Goal: Task Accomplishment & Management: Manage account settings

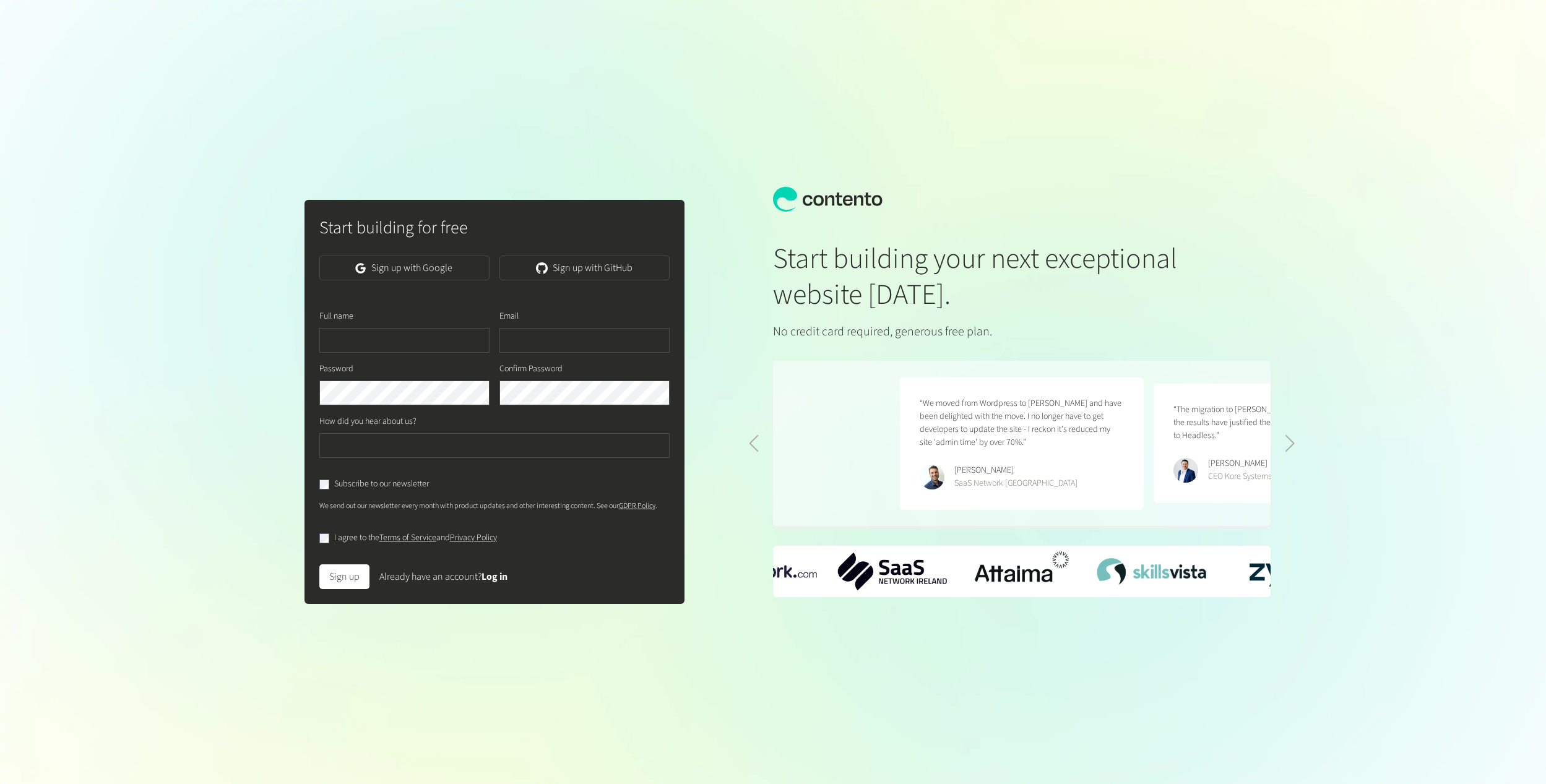
scroll to position [0, 507]
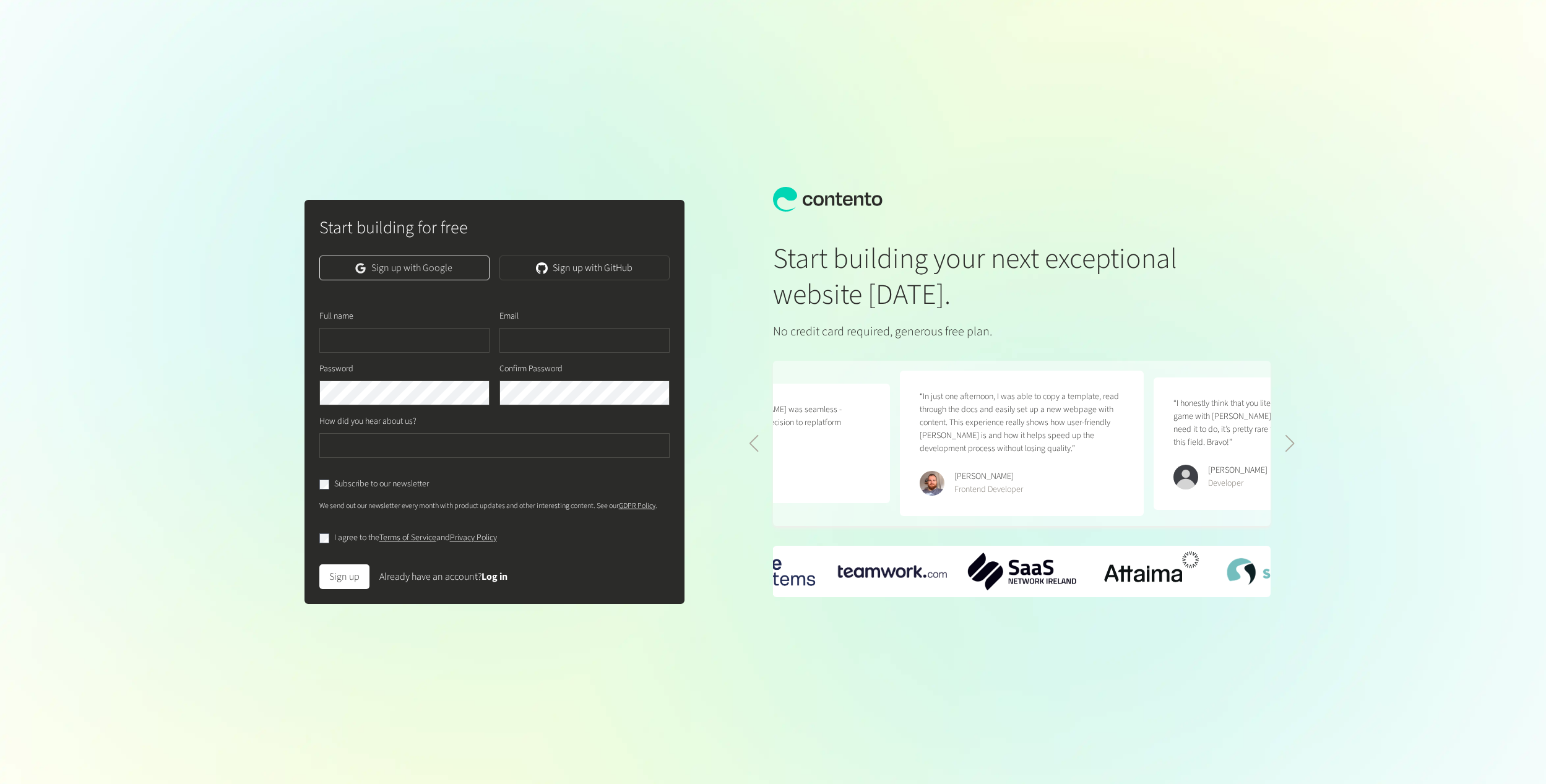
click at [439, 277] on link "Sign up with Google" at bounding box center [404, 268] width 170 height 24
click at [417, 270] on link "Sign up with Google" at bounding box center [404, 268] width 170 height 24
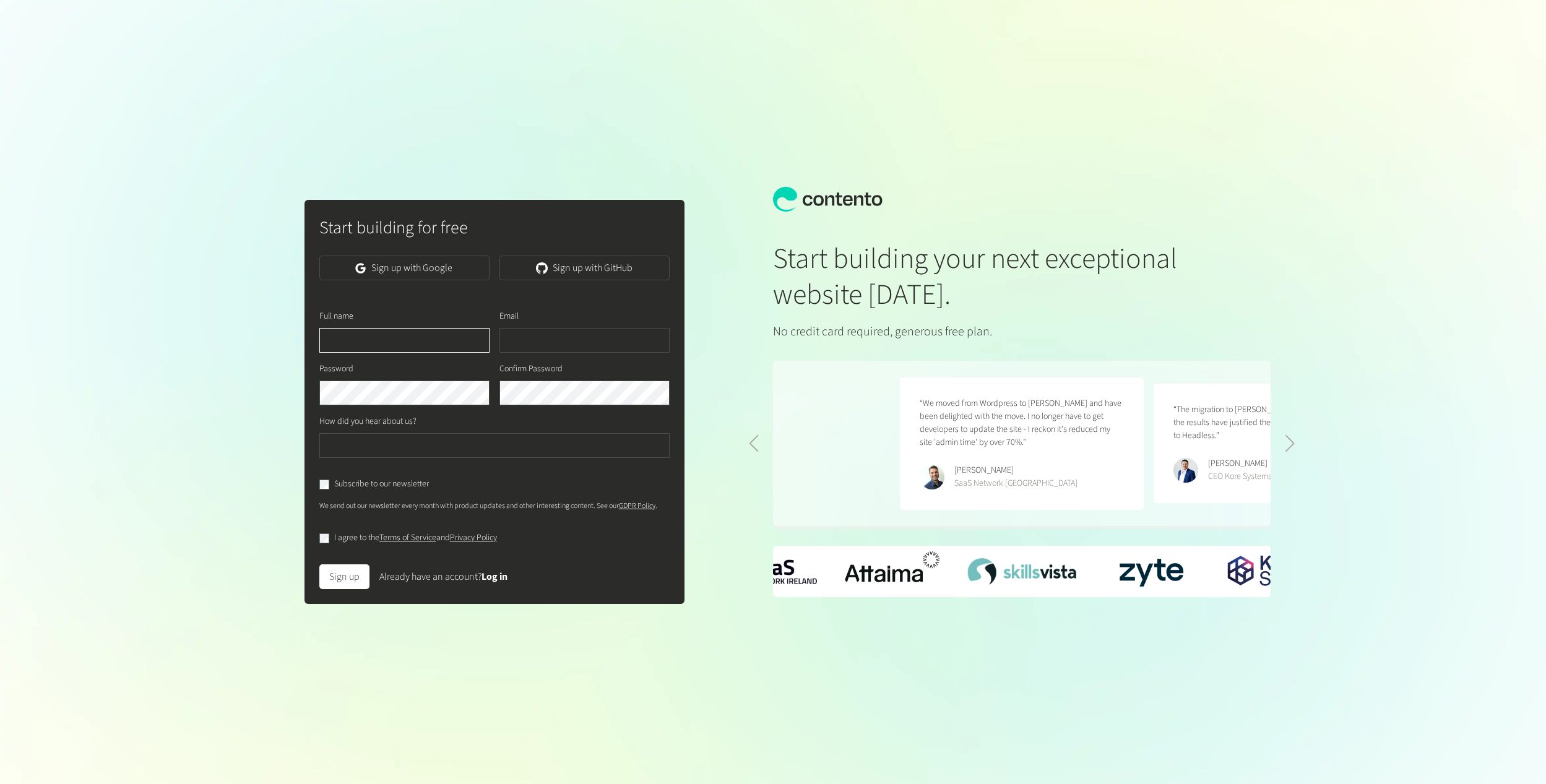
scroll to position [0, 507]
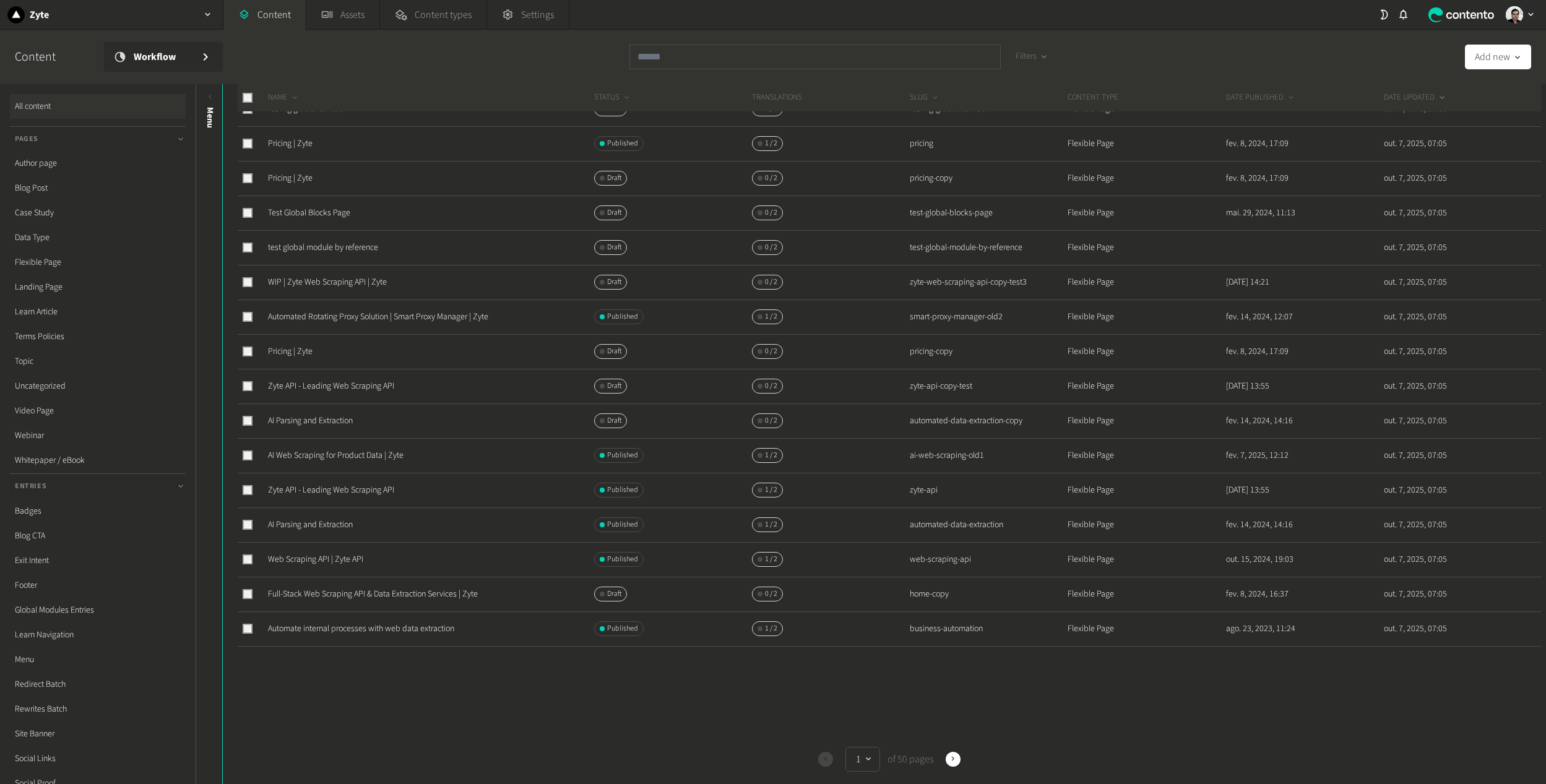
scroll to position [212, 0]
click at [678, 63] on input "text" at bounding box center [814, 57] width 371 height 24
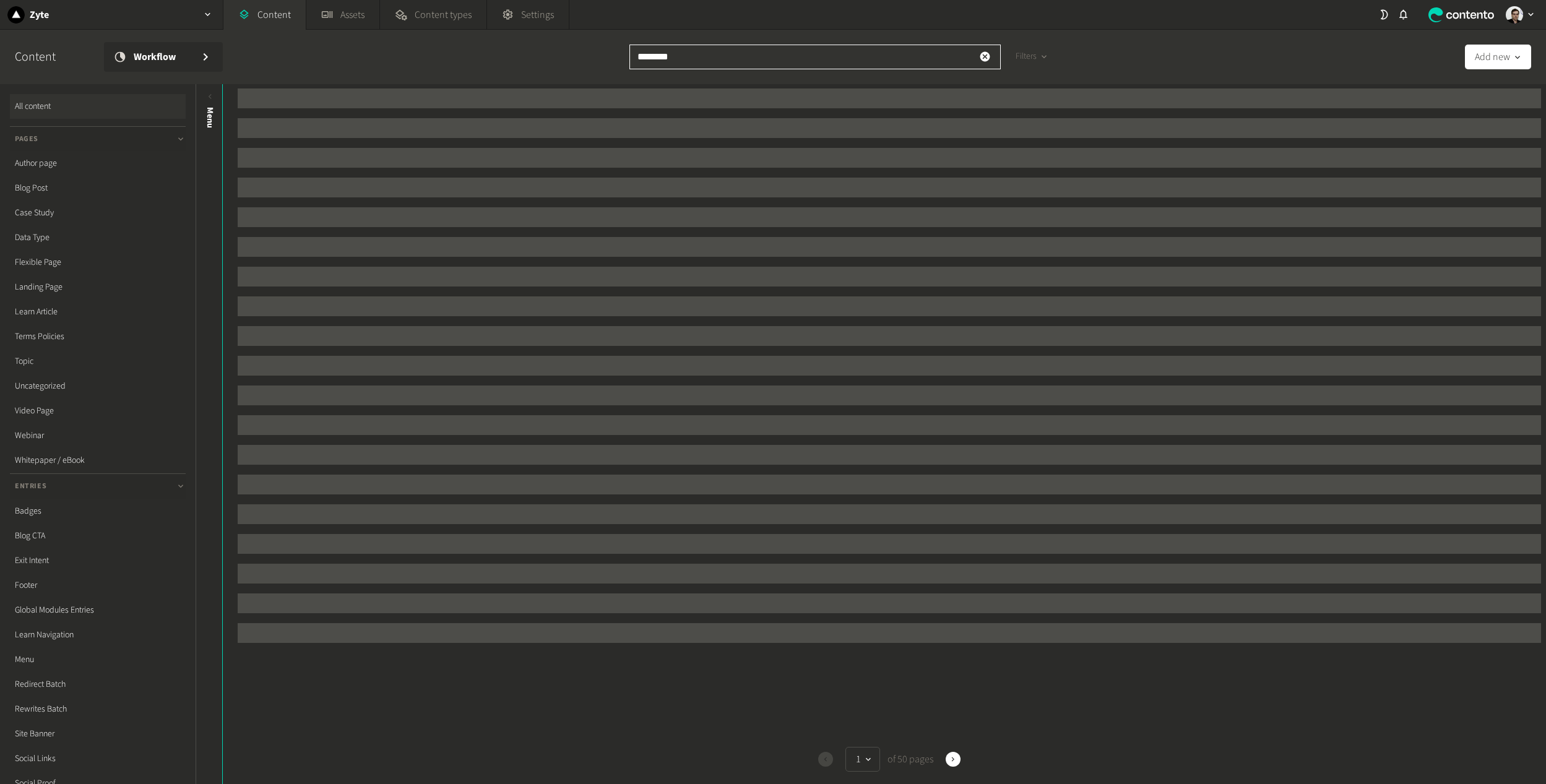
scroll to position [0, 0]
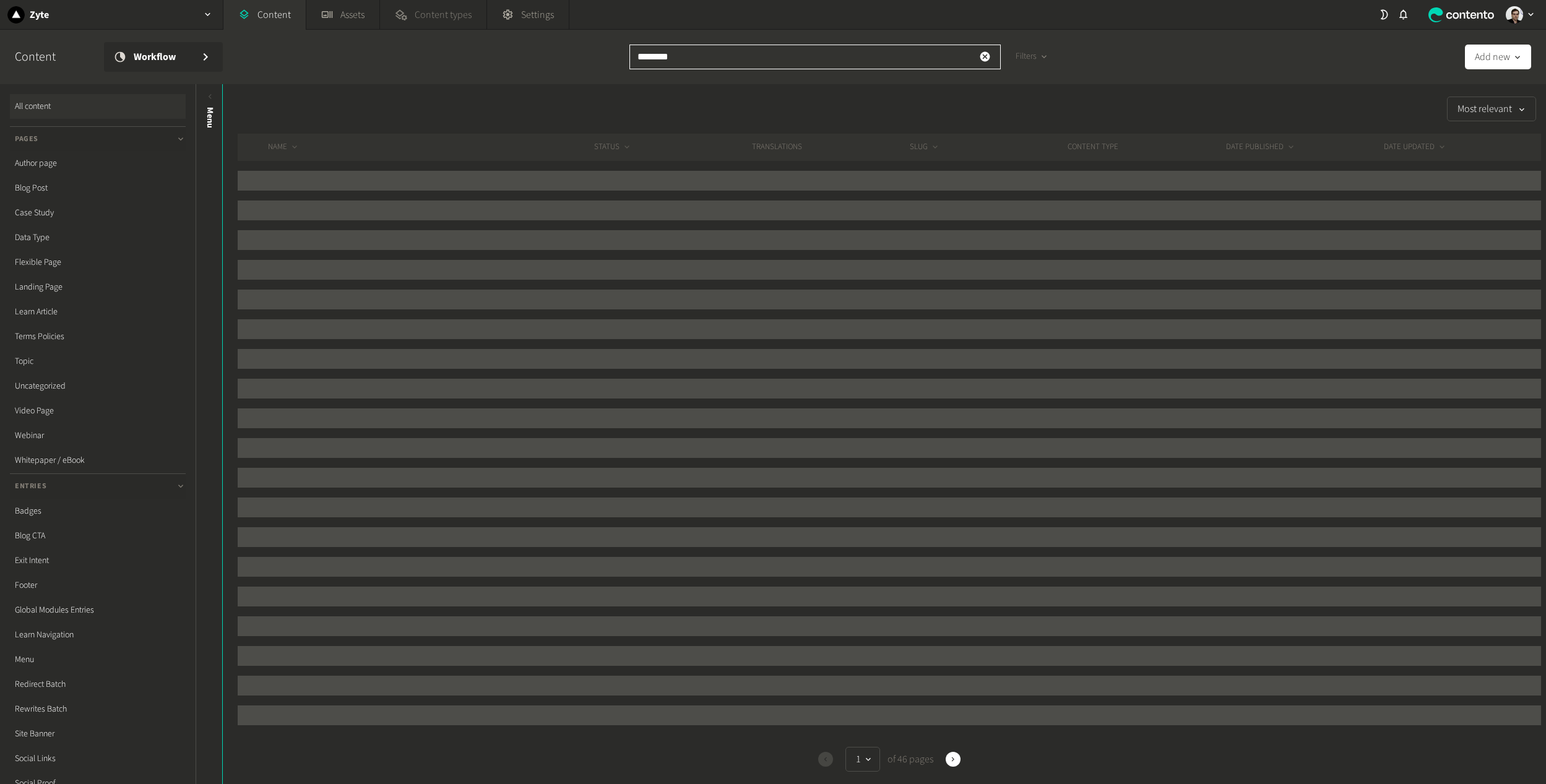
type input "********"
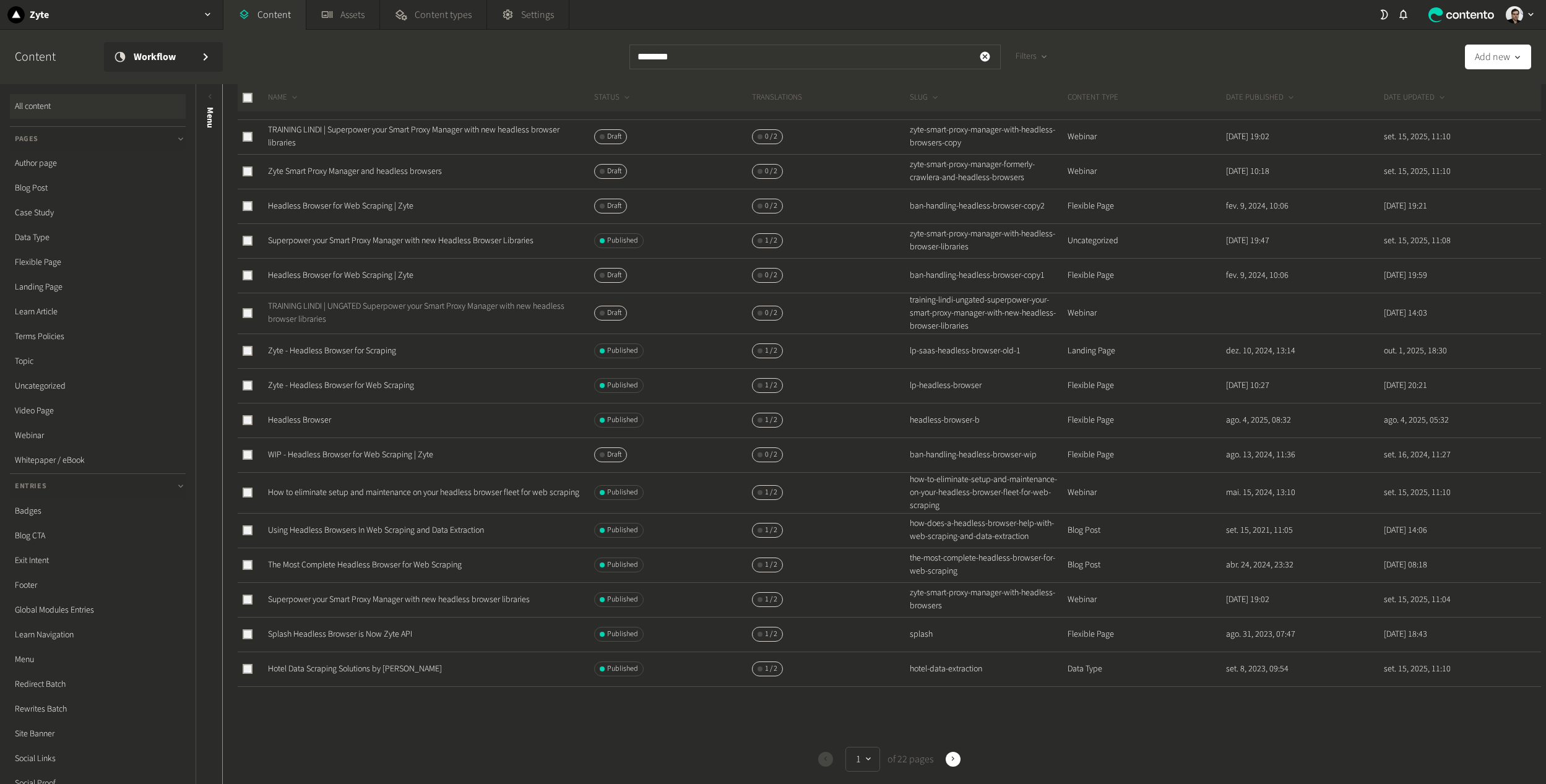
scroll to position [185, 0]
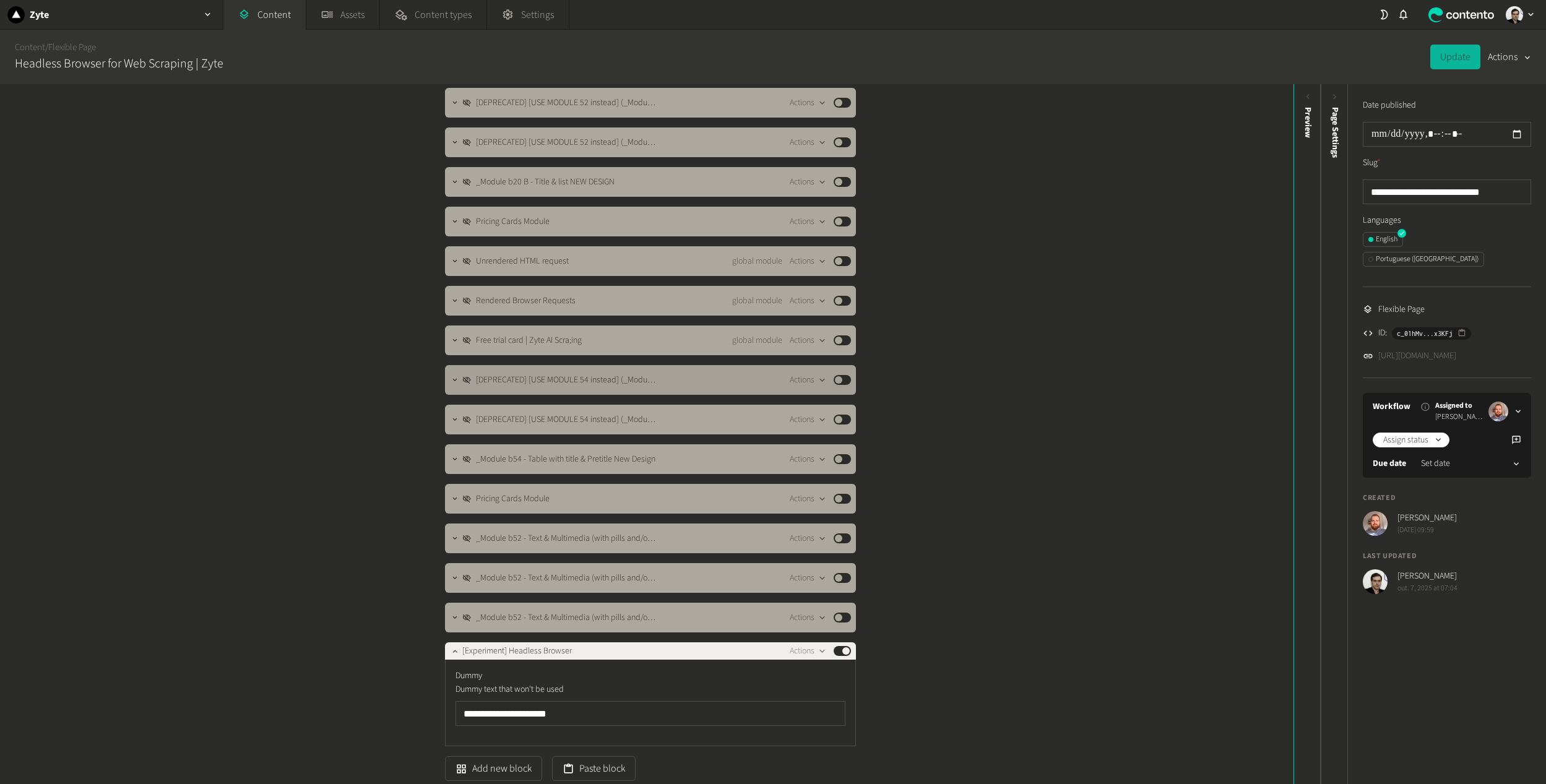
scroll to position [185, 0]
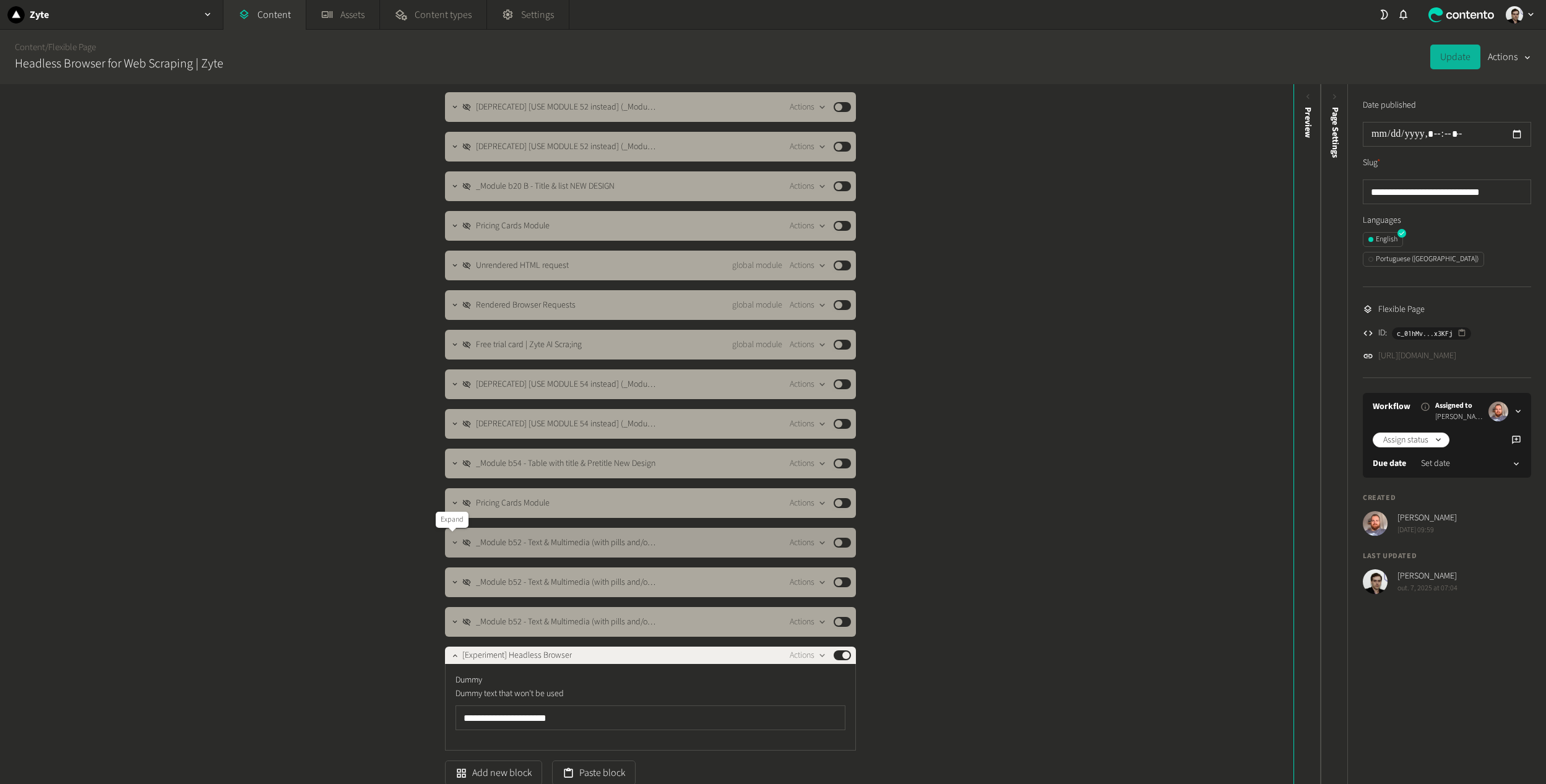
click at [451, 542] on icon "button" at bounding box center [455, 543] width 9 height 9
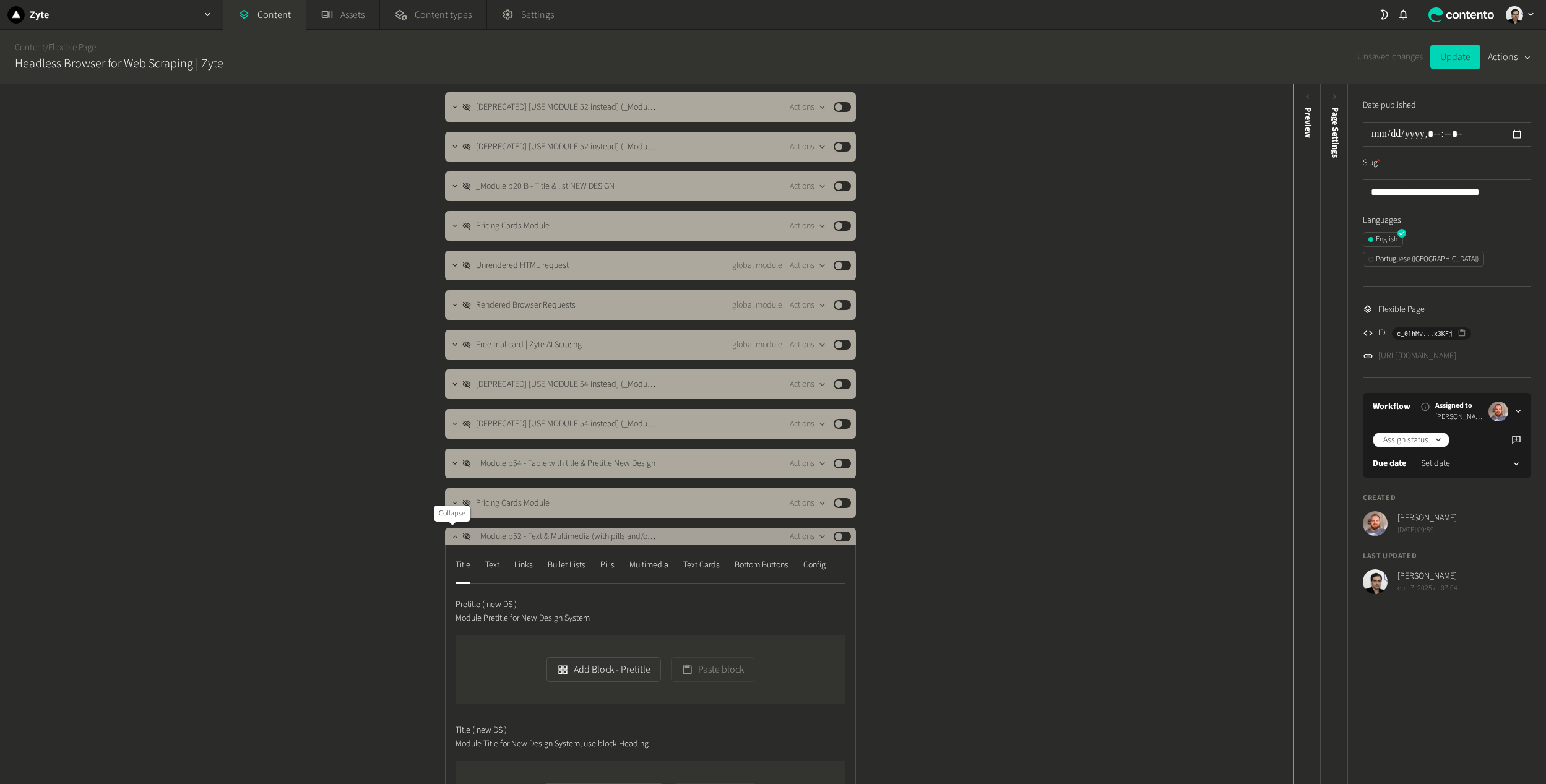
click at [449, 542] on button "button" at bounding box center [455, 535] width 15 height 15
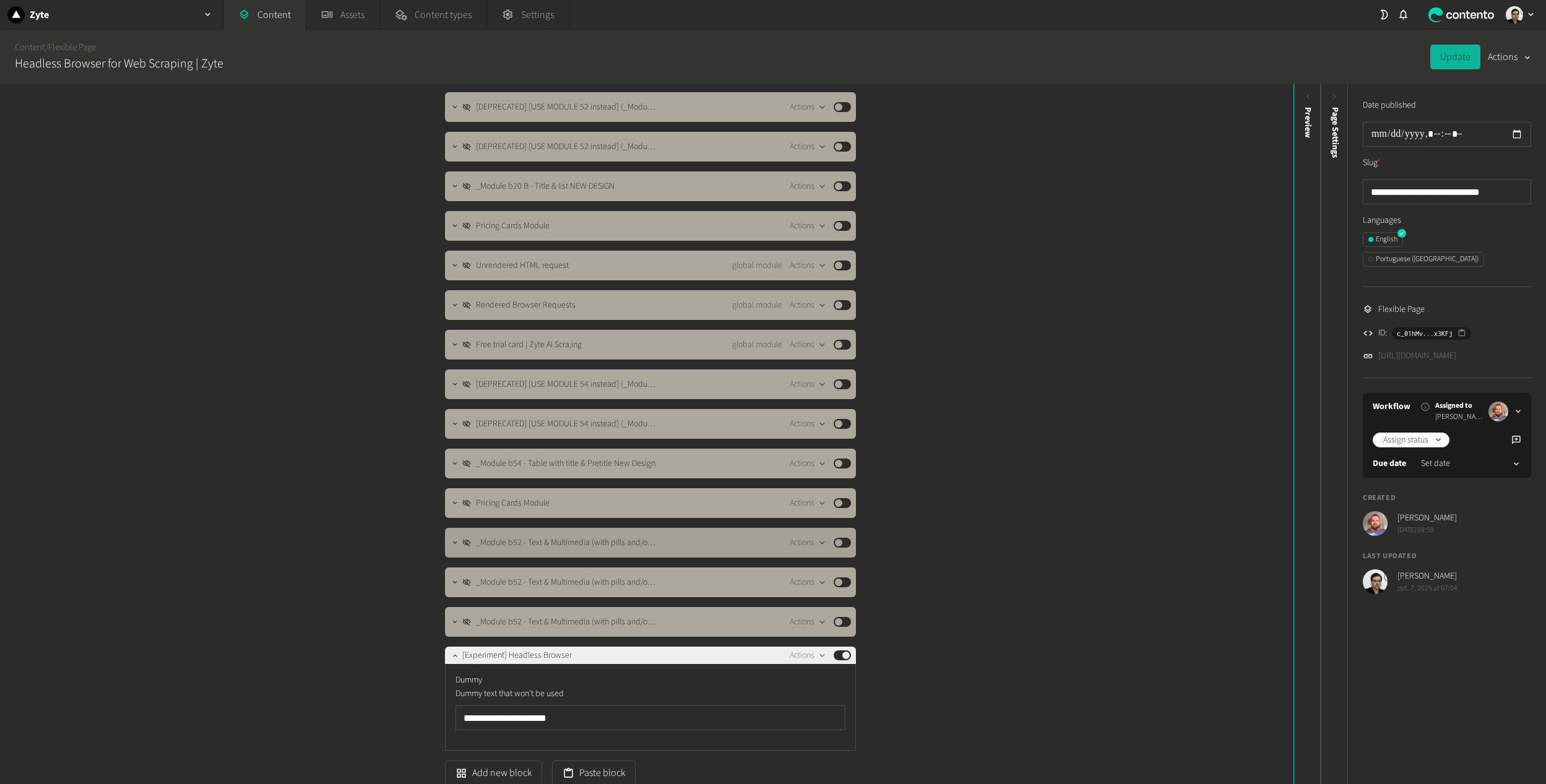
click at [841, 543] on button "Published" at bounding box center [842, 543] width 18 height 10
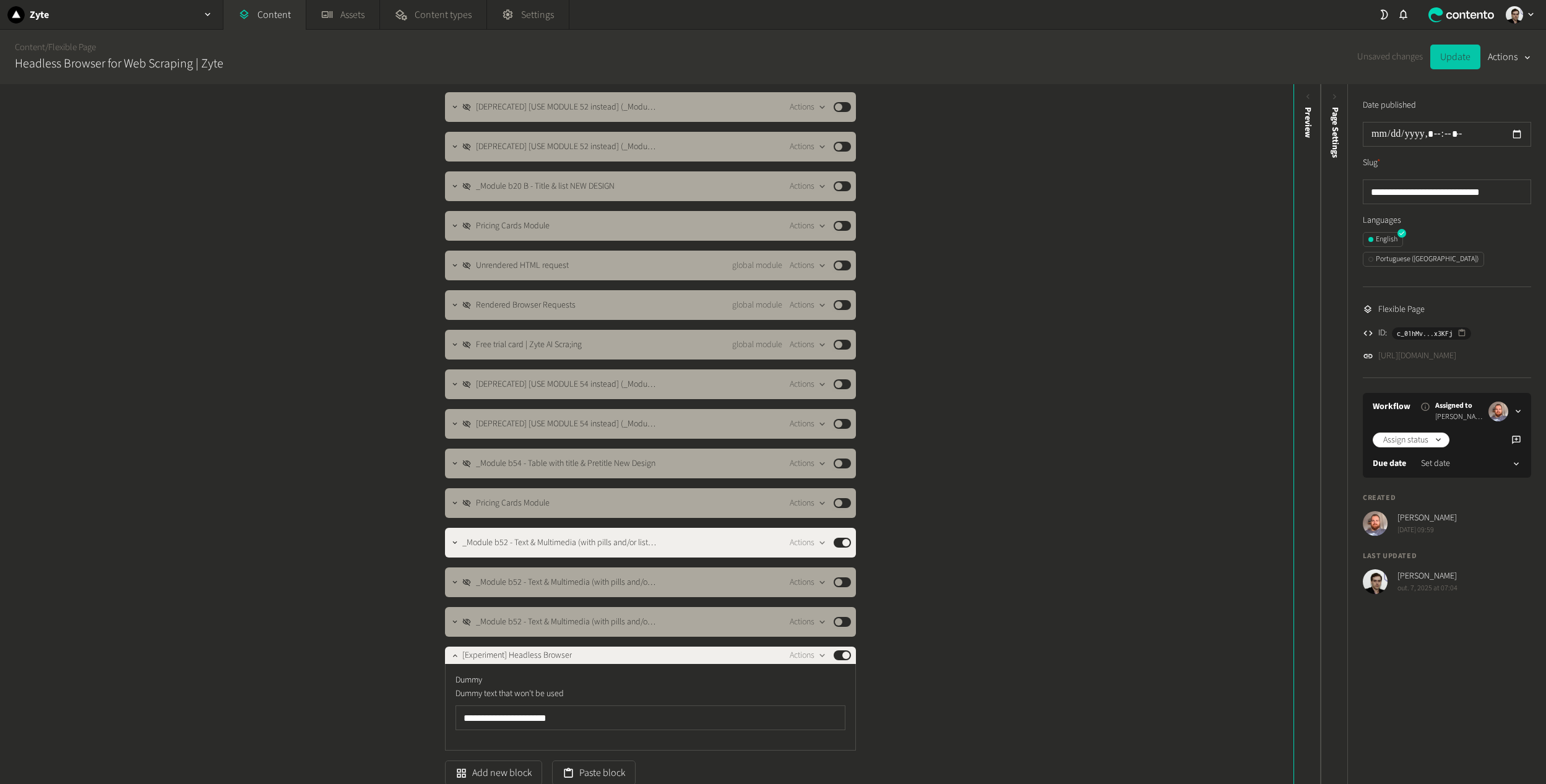
click at [1448, 56] on button "Update" at bounding box center [1456, 57] width 50 height 24
click at [1431, 349] on link "[URL][DOMAIN_NAME]" at bounding box center [1417, 356] width 78 height 13
click at [453, 540] on icon "button" at bounding box center [455, 543] width 9 height 9
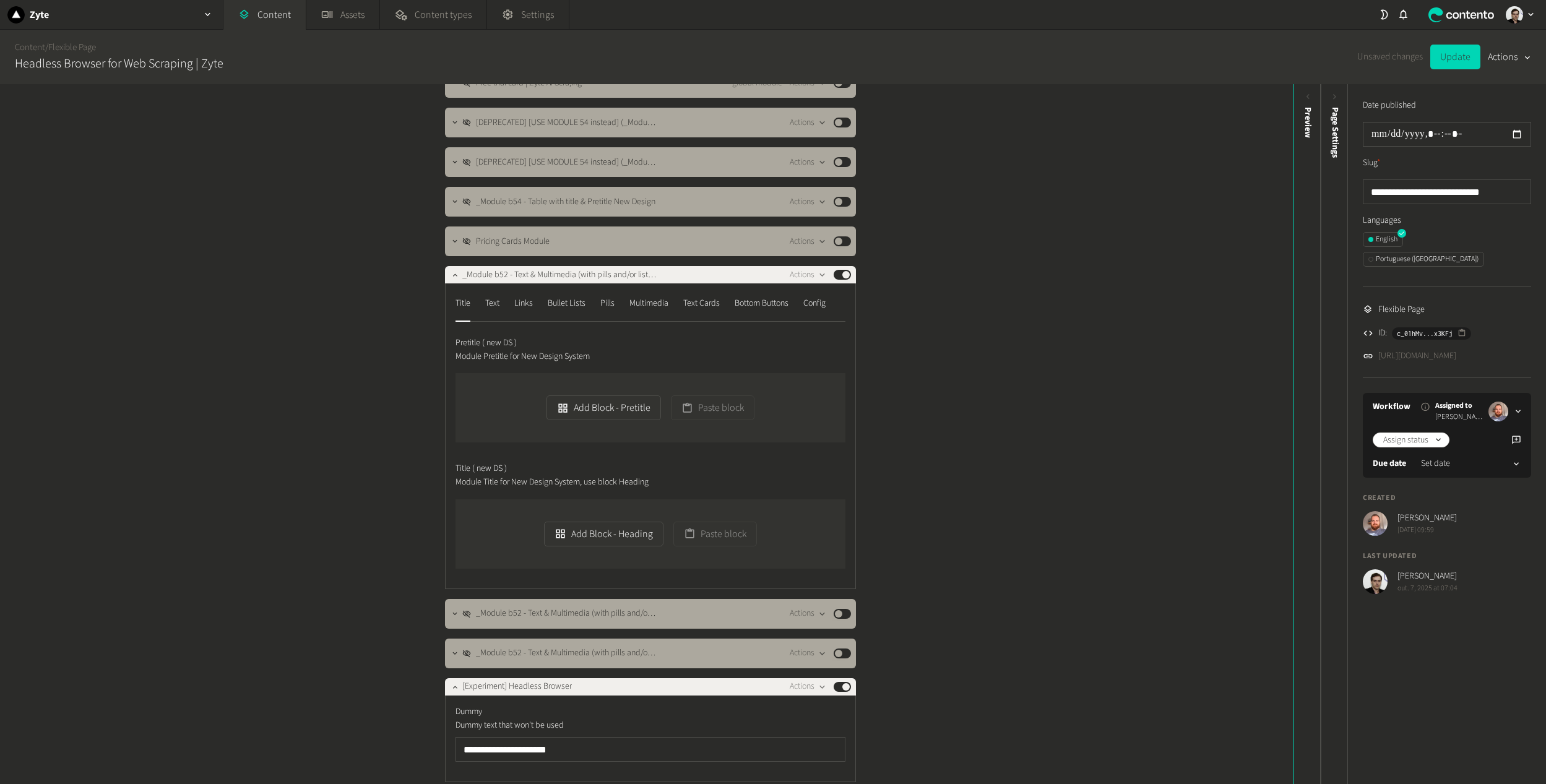
scroll to position [495, 0]
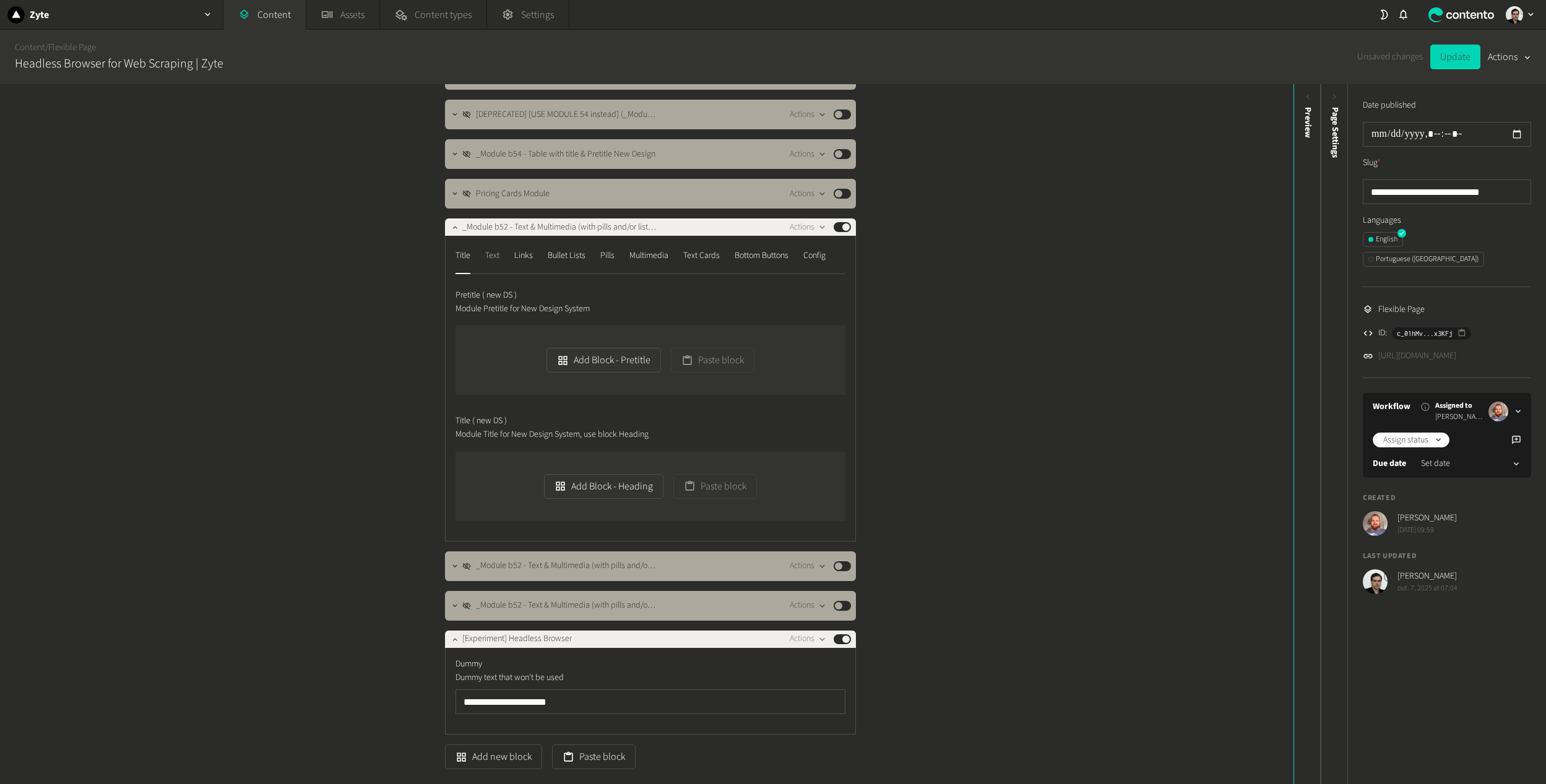
click at [489, 260] on div "Text" at bounding box center [492, 256] width 14 height 20
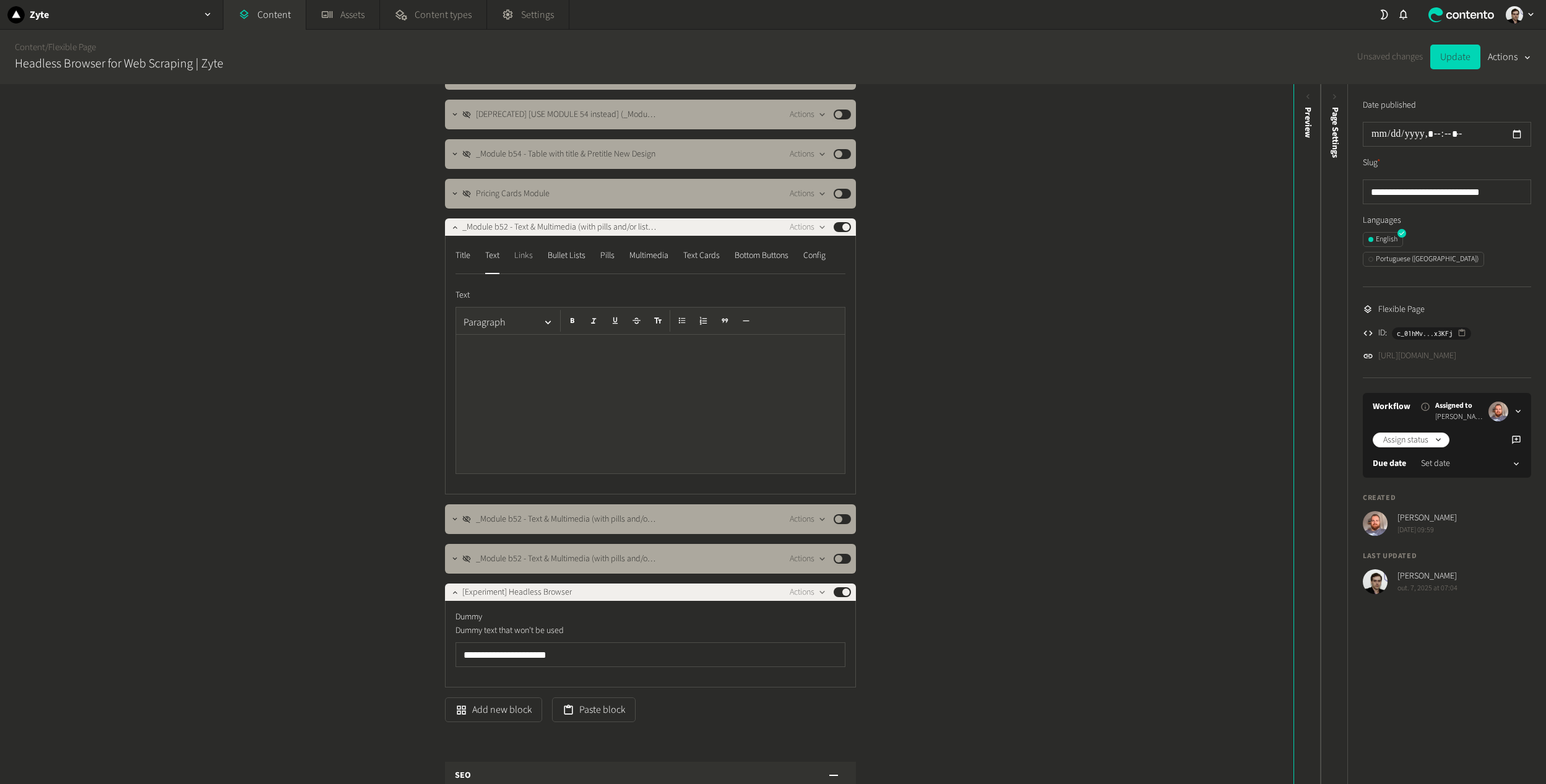
click at [523, 259] on div "Links" at bounding box center [524, 256] width 19 height 20
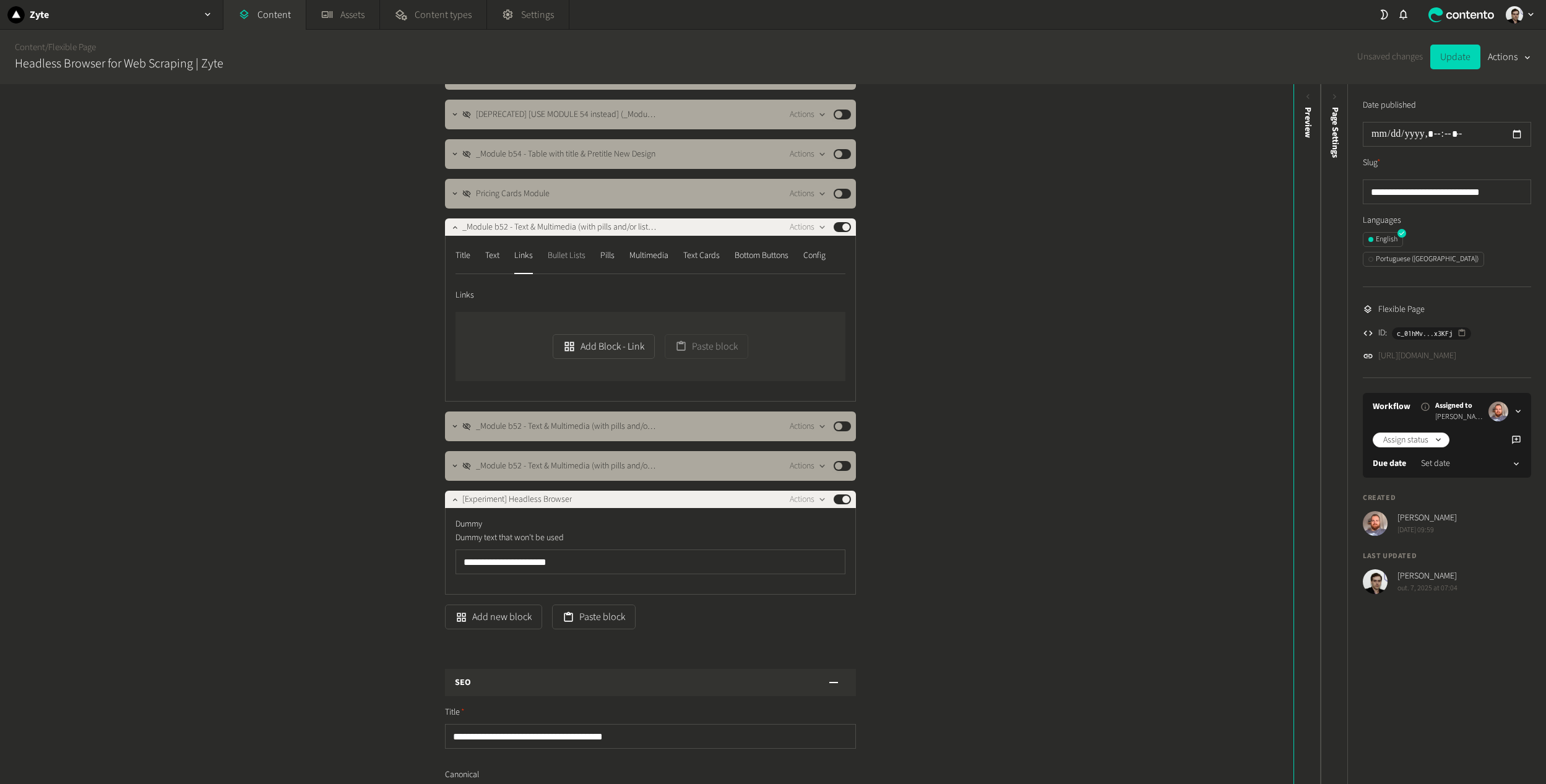
click at [561, 256] on div "Bullet Lists" at bounding box center [566, 256] width 38 height 20
click at [611, 254] on div "Pills" at bounding box center [607, 256] width 14 height 20
click at [657, 254] on div "Multimedia" at bounding box center [649, 256] width 39 height 20
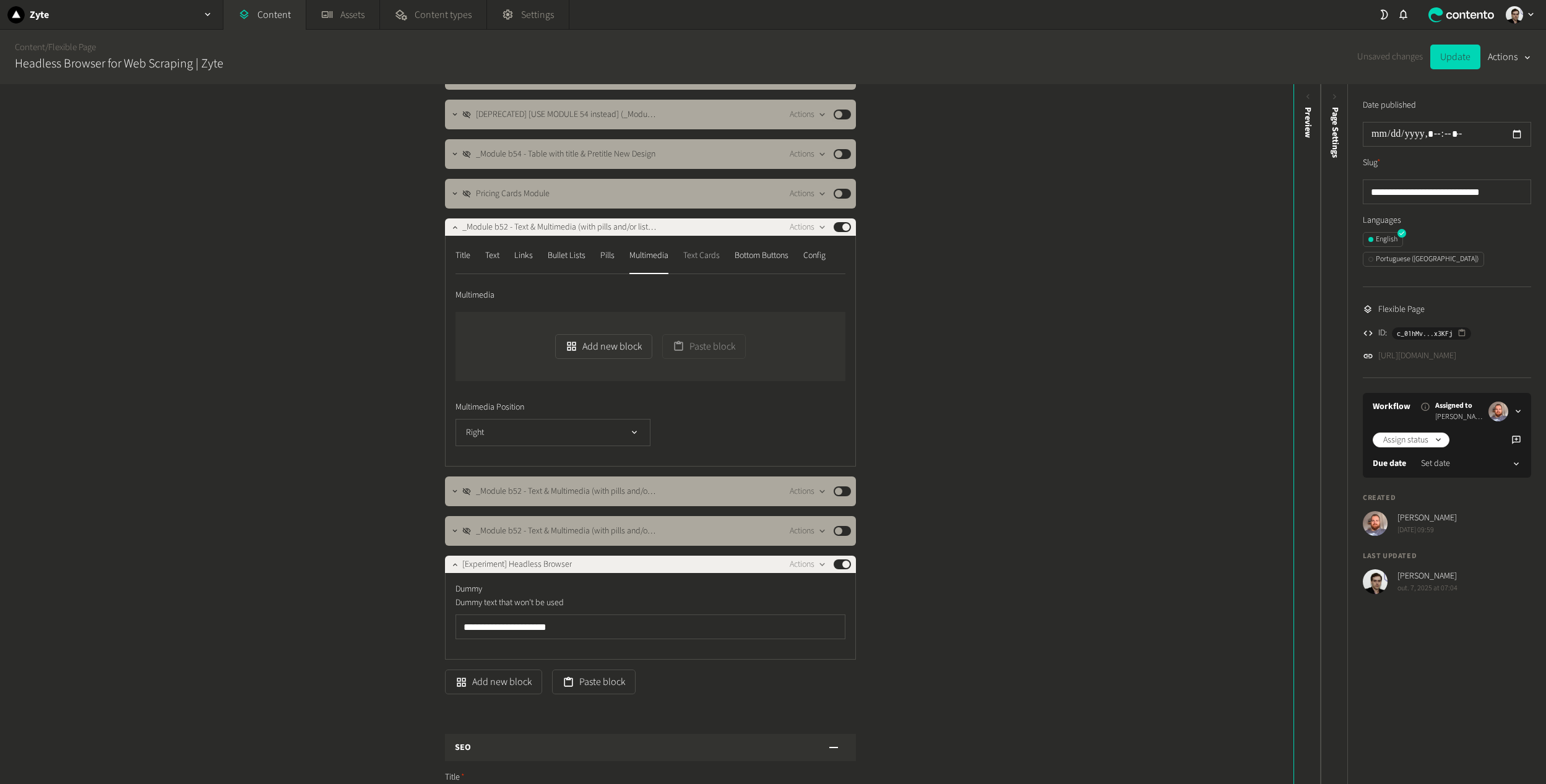
click at [708, 252] on div "Text Cards" at bounding box center [701, 256] width 36 height 20
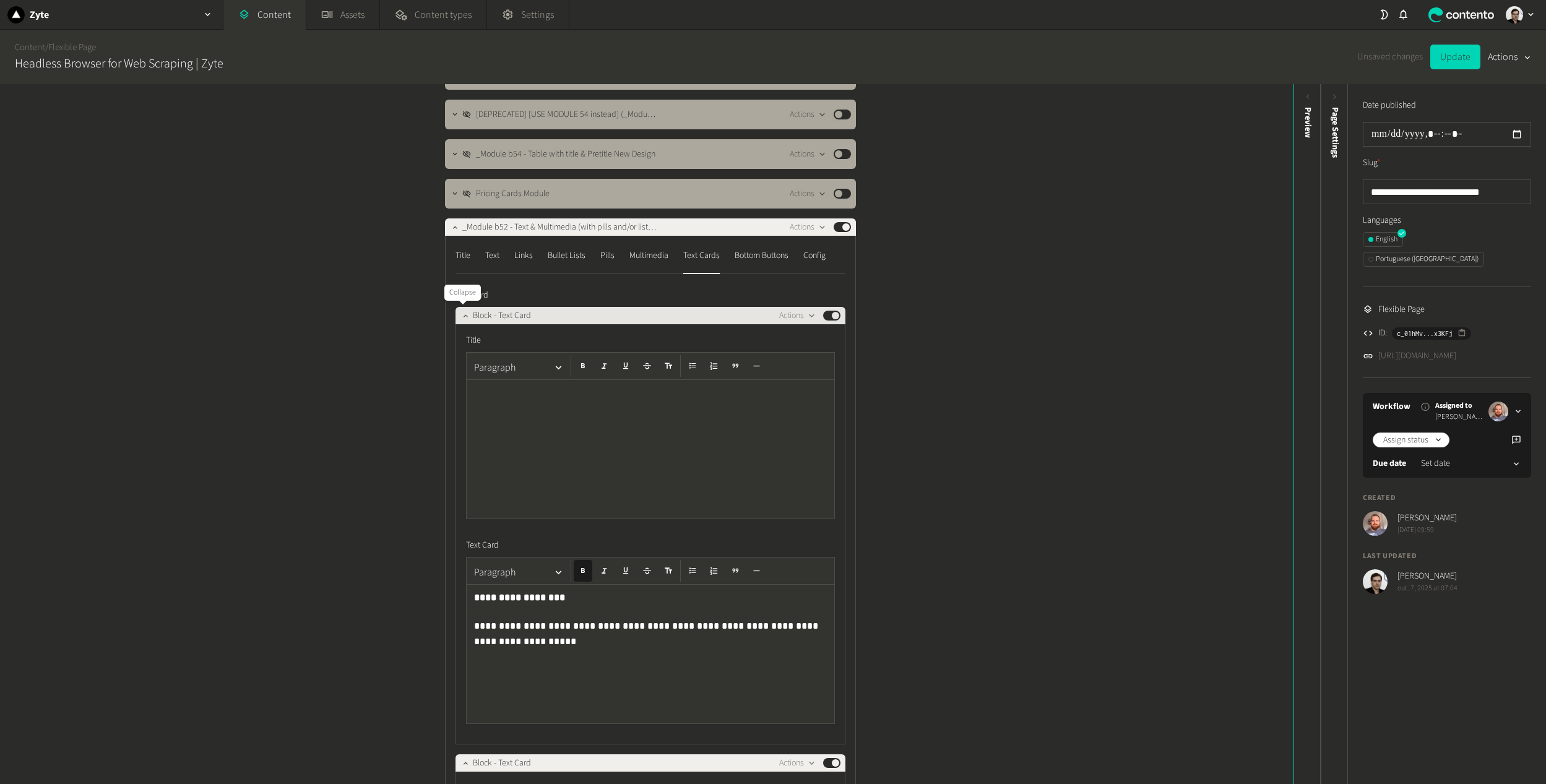
click at [461, 311] on icon "button" at bounding box center [466, 315] width 9 height 9
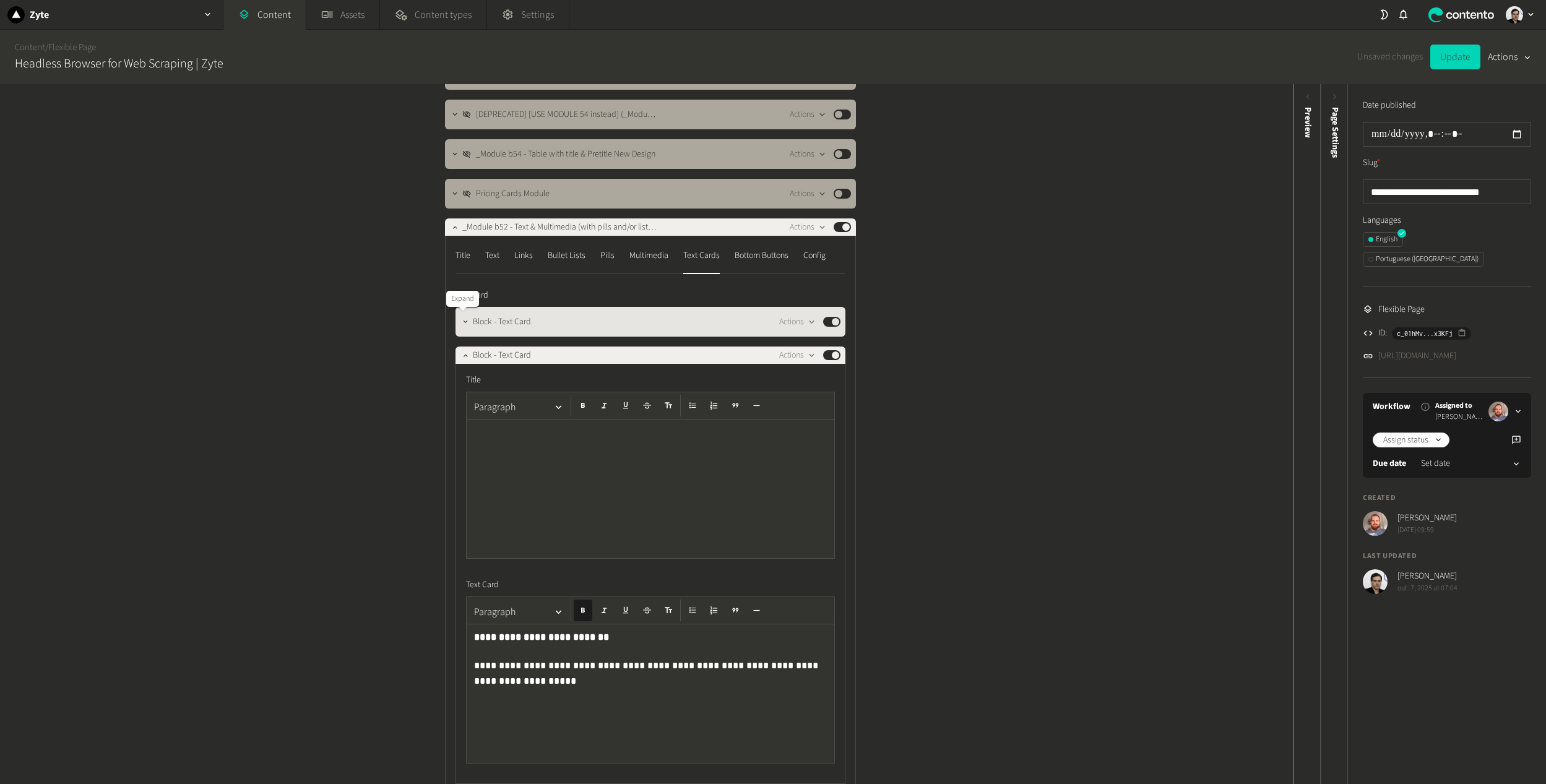
click at [461, 324] on icon "button" at bounding box center [466, 322] width 9 height 9
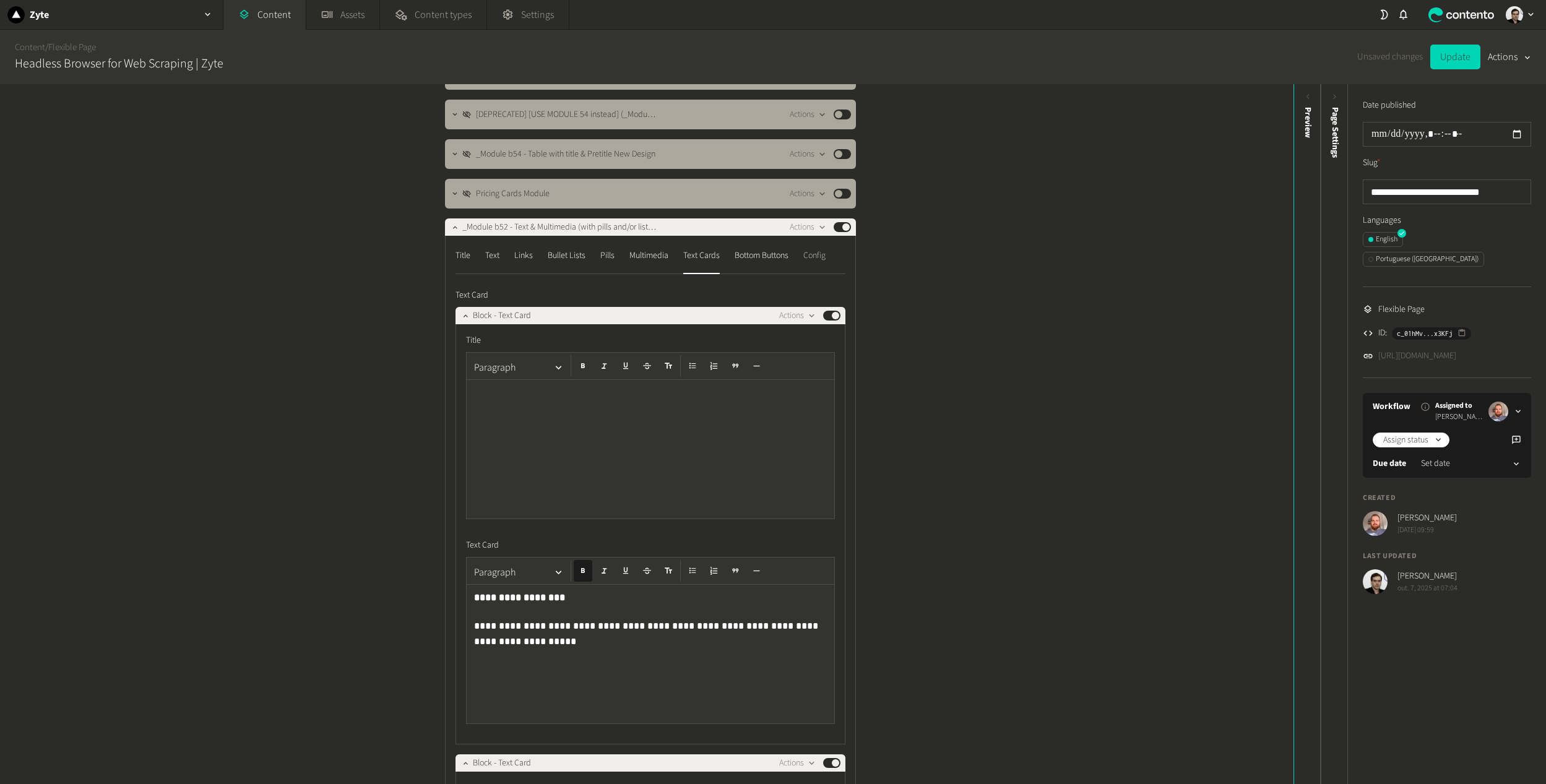
click at [813, 263] on div "Config" at bounding box center [814, 256] width 22 height 20
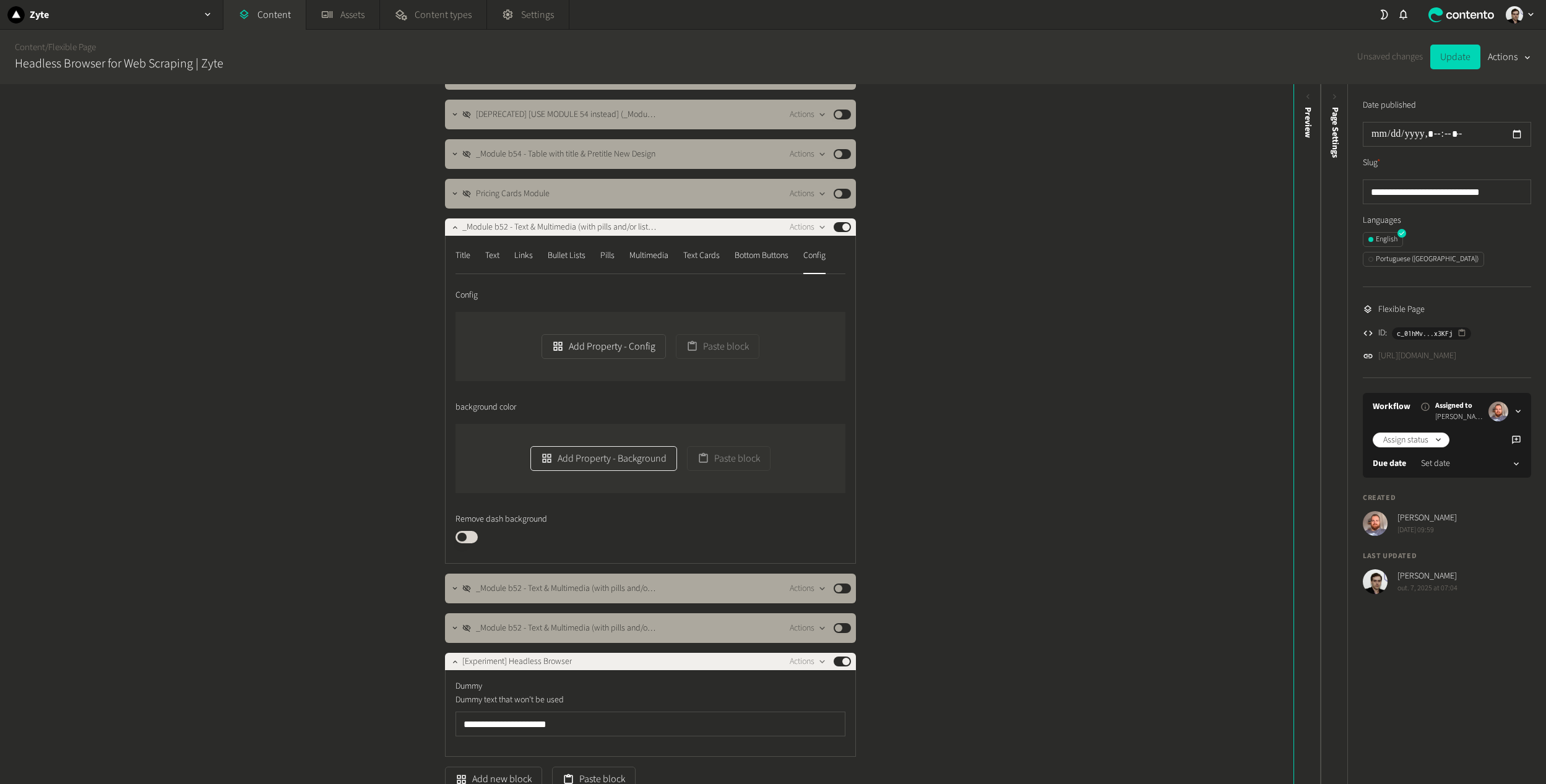
click at [610, 465] on button "Add Property - Background" at bounding box center [603, 458] width 146 height 24
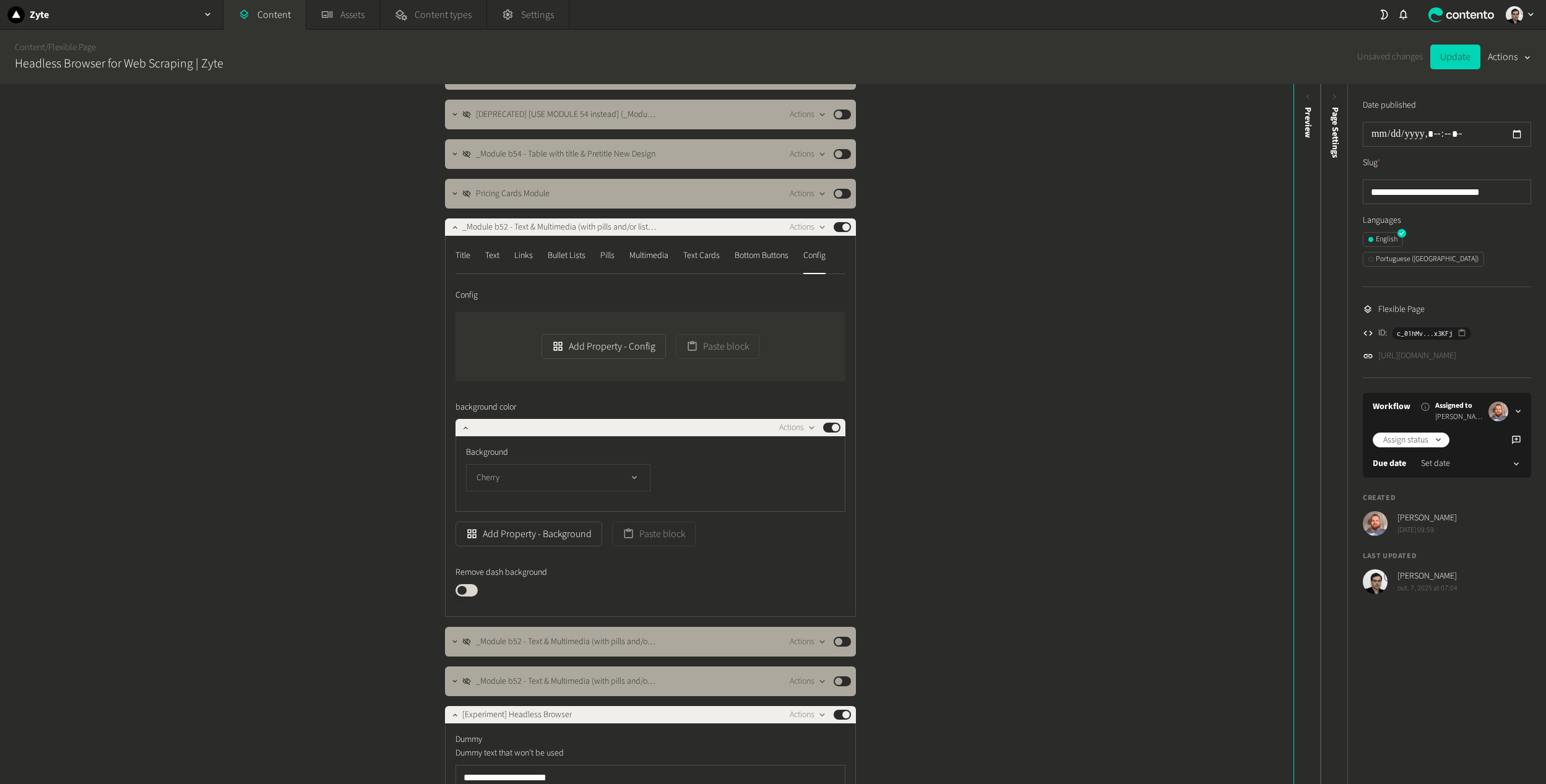
click at [532, 482] on button "Cherry" at bounding box center [557, 477] width 184 height 27
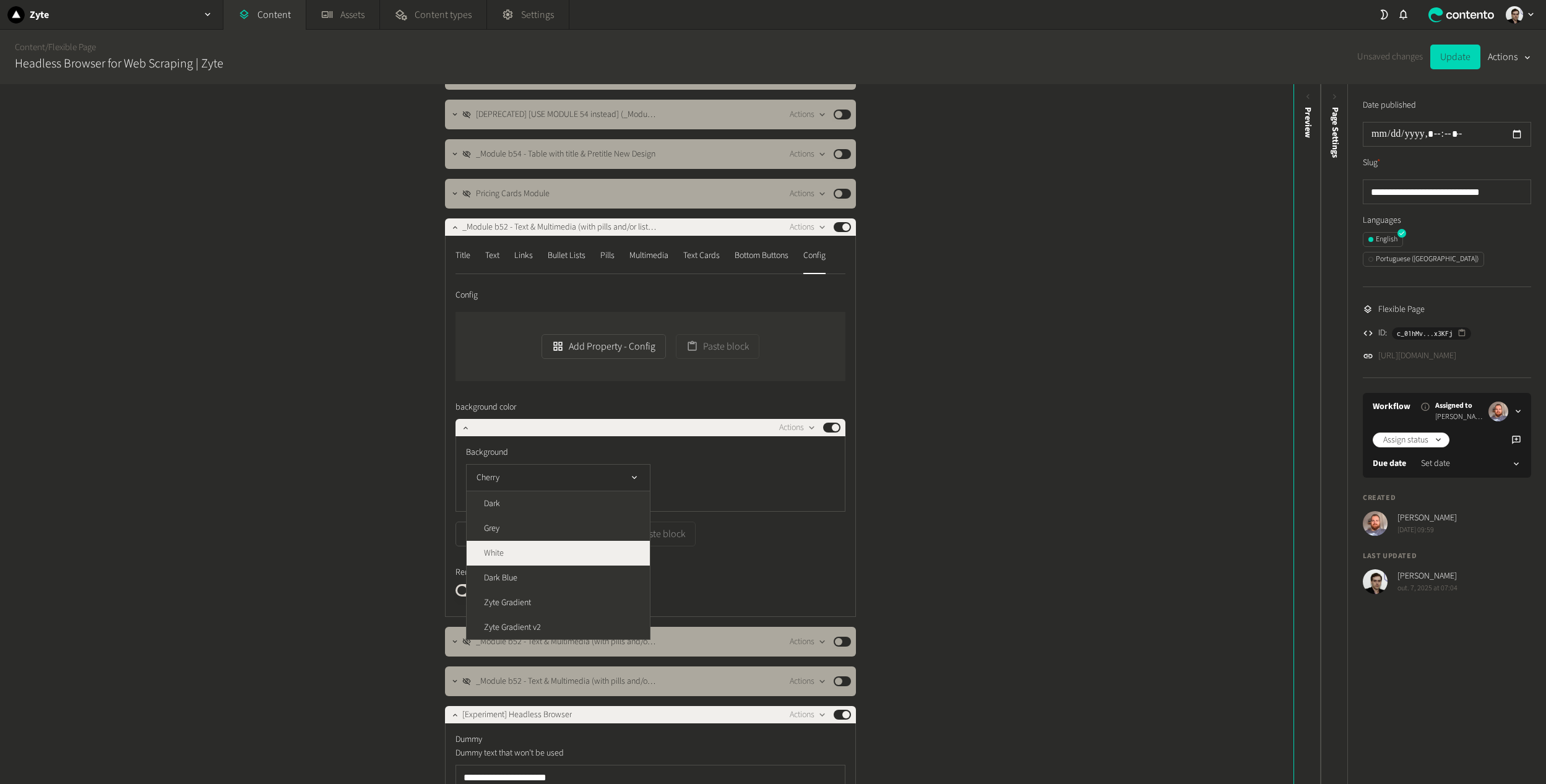
click at [529, 545] on li "White" at bounding box center [557, 553] width 183 height 24
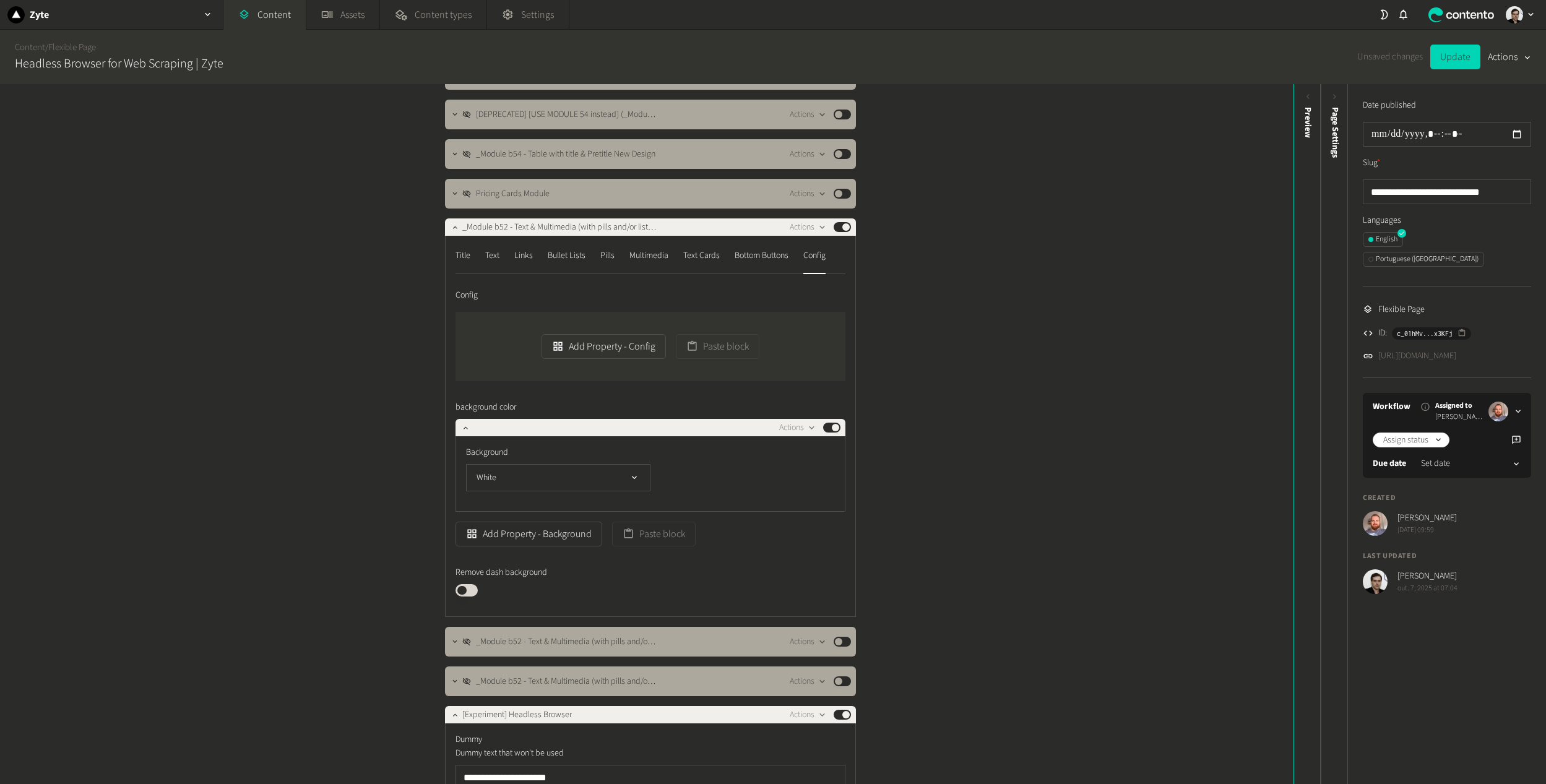
click at [769, 492] on div "Background White" at bounding box center [650, 474] width 390 height 75
click at [1461, 57] on button "Update" at bounding box center [1456, 57] width 50 height 24
drag, startPoint x: 338, startPoint y: 432, endPoint x: 206, endPoint y: 148, distance: 313.2
click at [338, 431] on div "Structure Modules _Module 1C - Generic Hero Centered New Design Actions Publish…" at bounding box center [647, 434] width 1293 height 700
click at [693, 257] on div "Text Cards" at bounding box center [701, 256] width 36 height 20
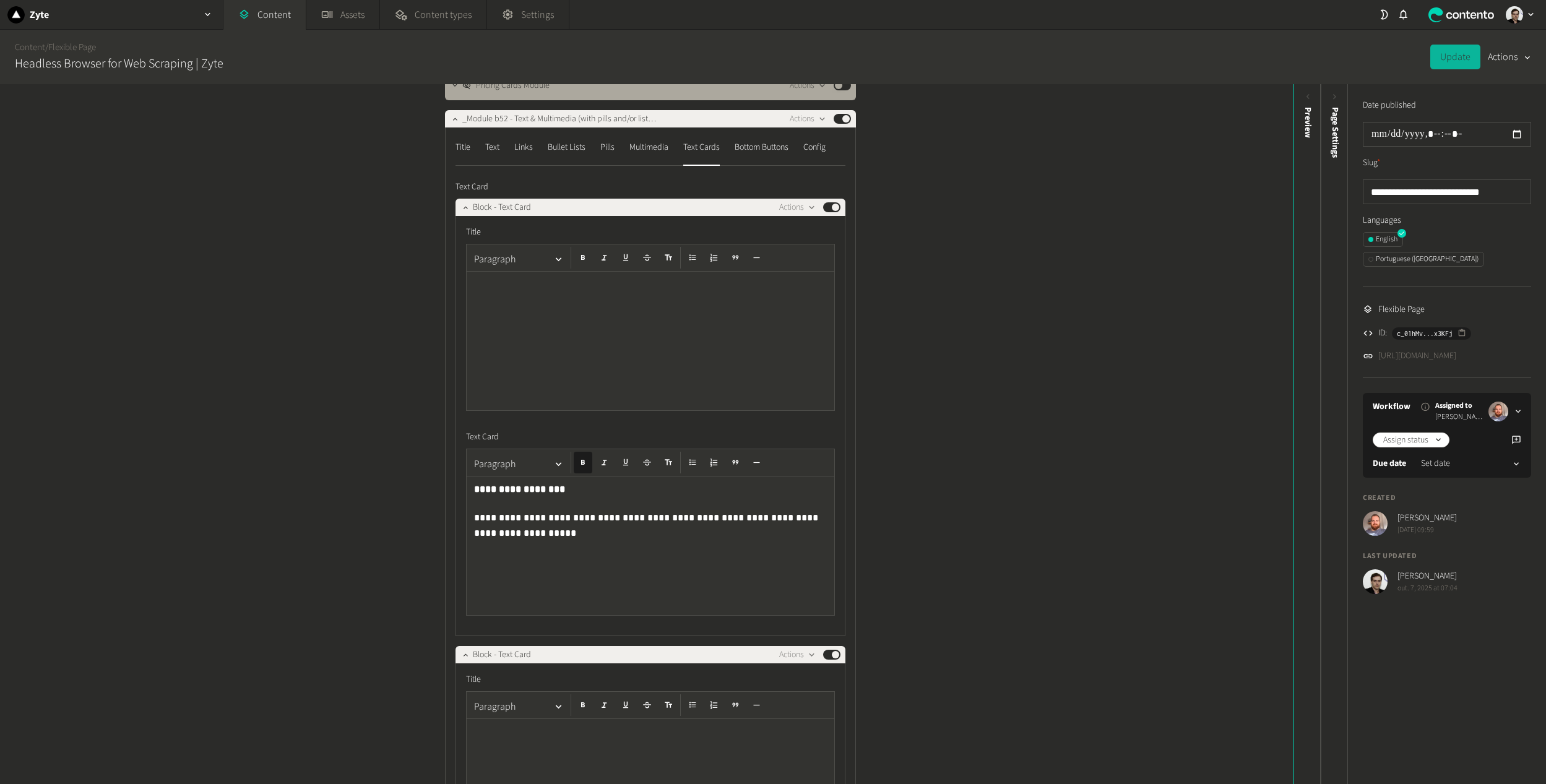
scroll to position [495, 0]
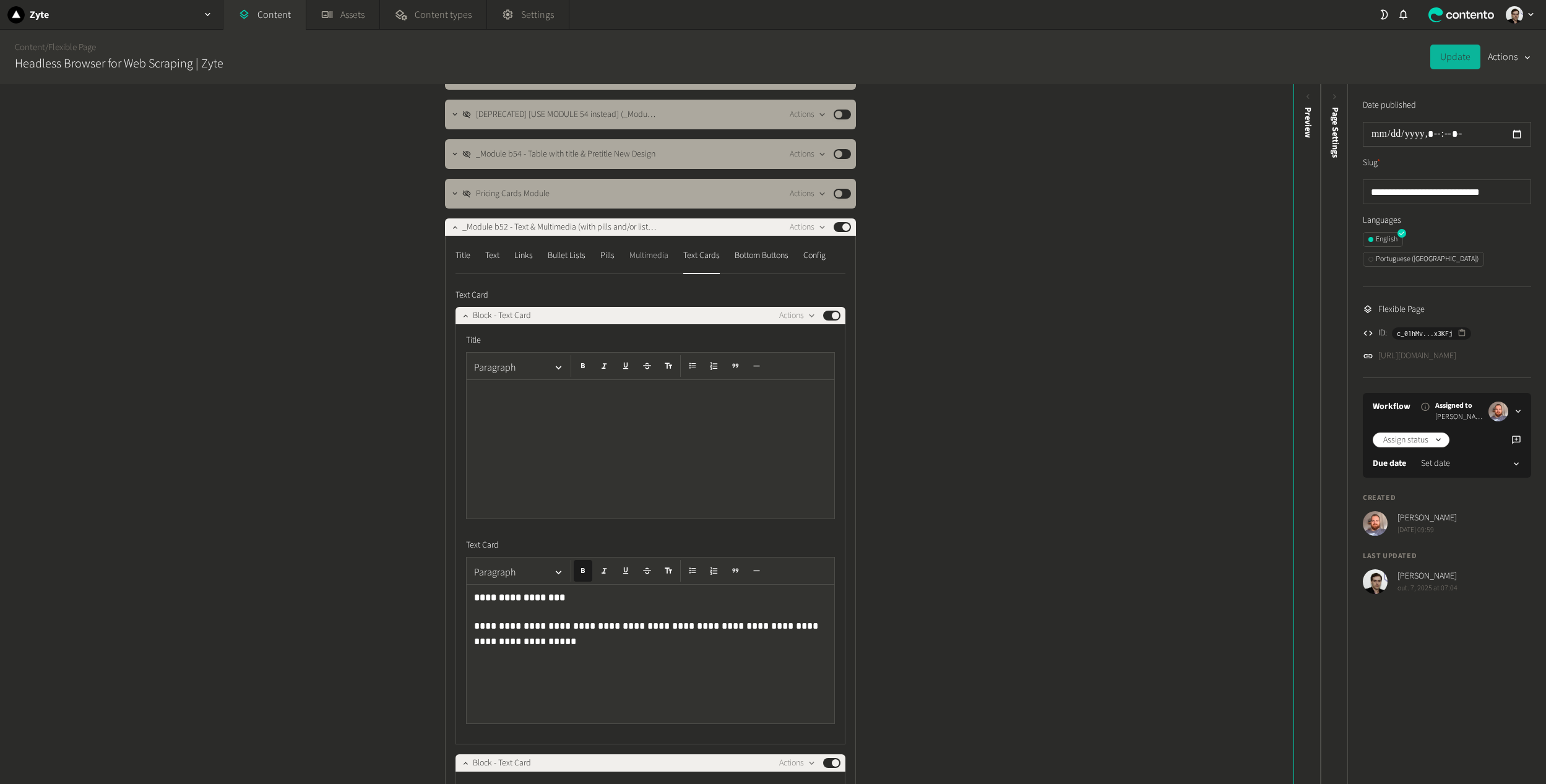
click at [661, 253] on div "Multimedia" at bounding box center [649, 256] width 39 height 20
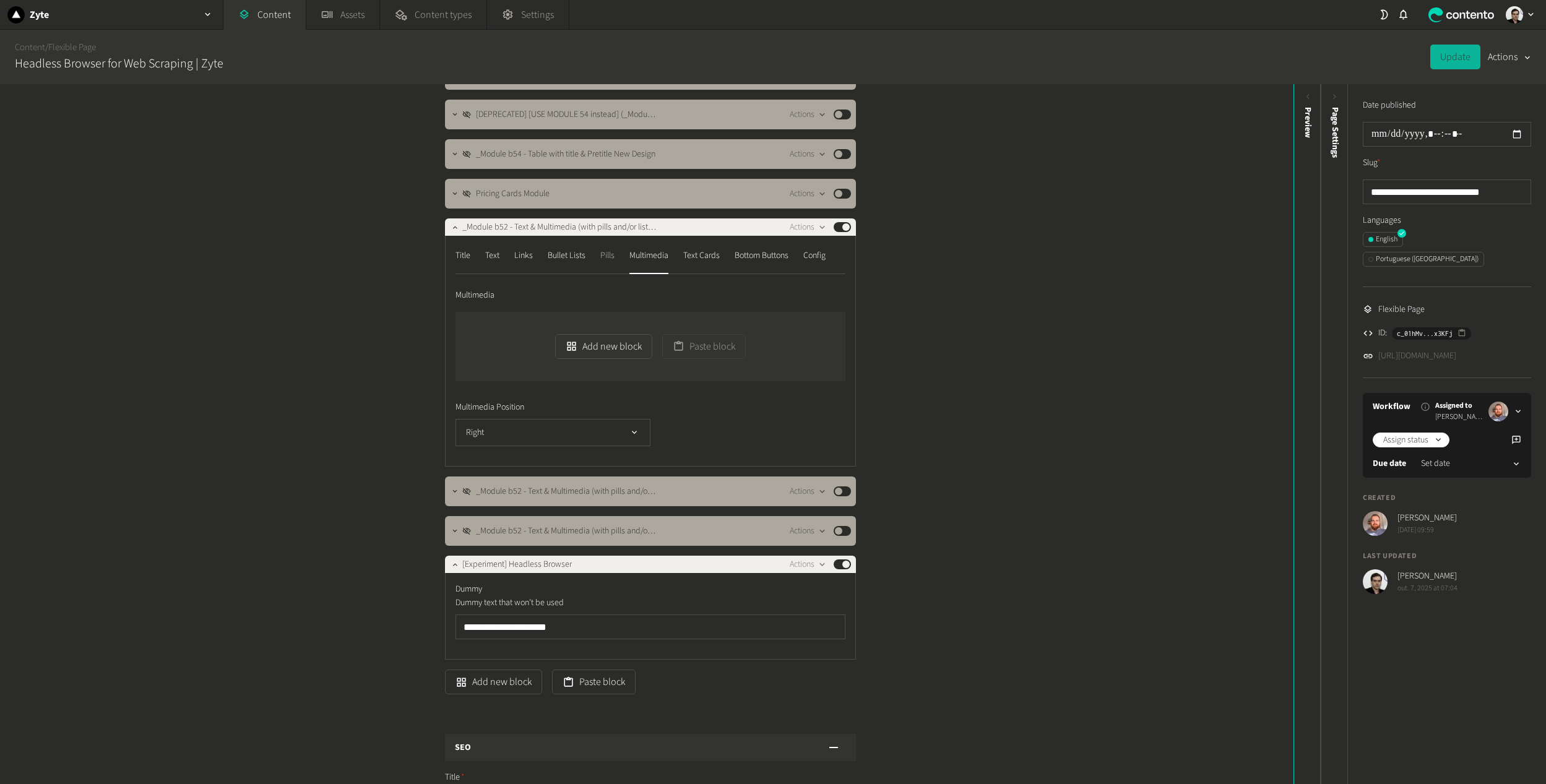
click at [608, 260] on div "Pills" at bounding box center [607, 256] width 14 height 20
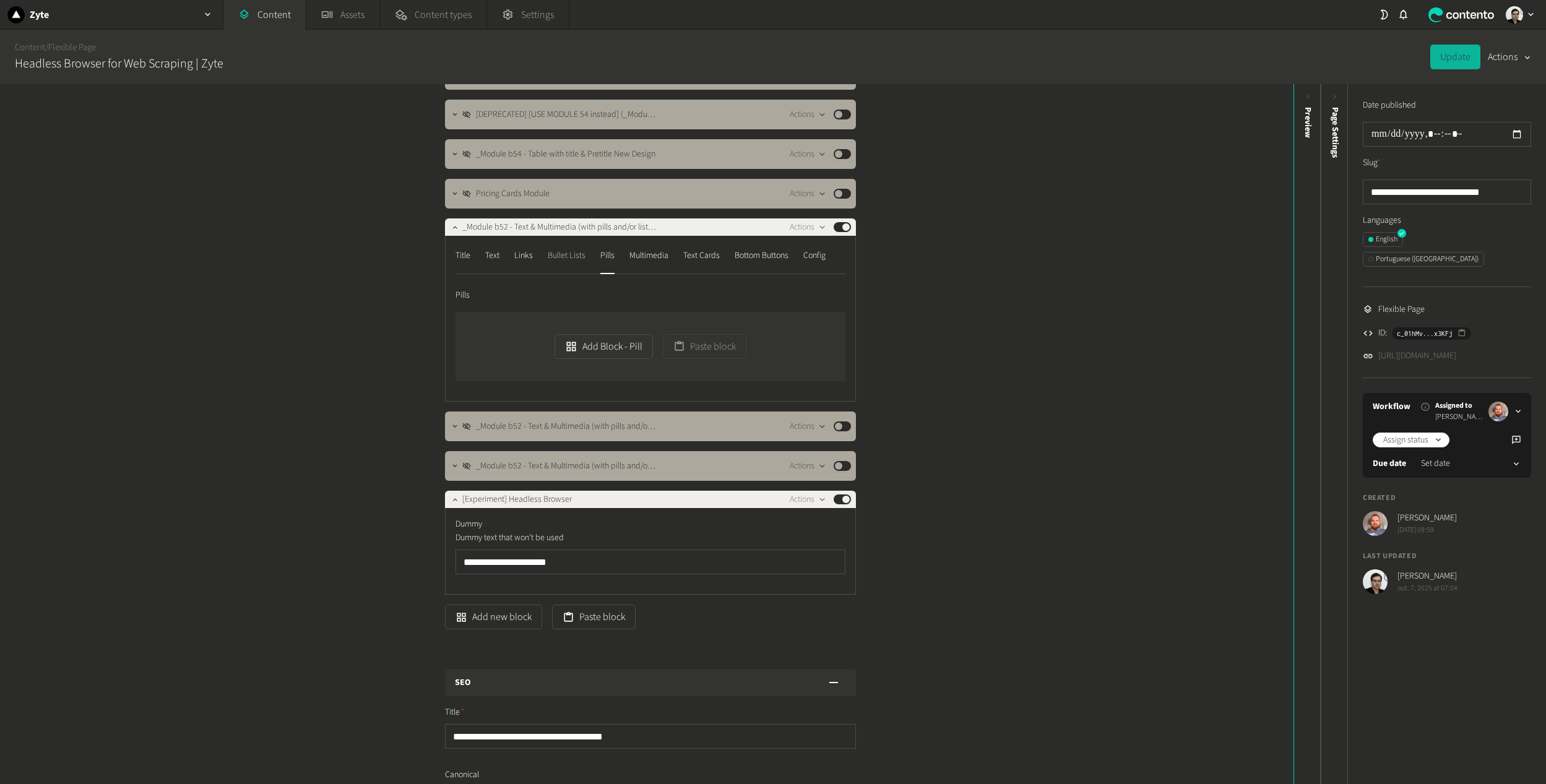
click at [579, 259] on div "Bullet Lists" at bounding box center [566, 256] width 38 height 20
click at [524, 263] on div "Links" at bounding box center [524, 256] width 19 height 20
click at [478, 266] on nav "Title Text Links Bullet Lists Pills Multimedia Text Cards Bottom Buttons Config" at bounding box center [650, 259] width 390 height 28
click at [485, 257] on div "Text" at bounding box center [492, 256] width 14 height 20
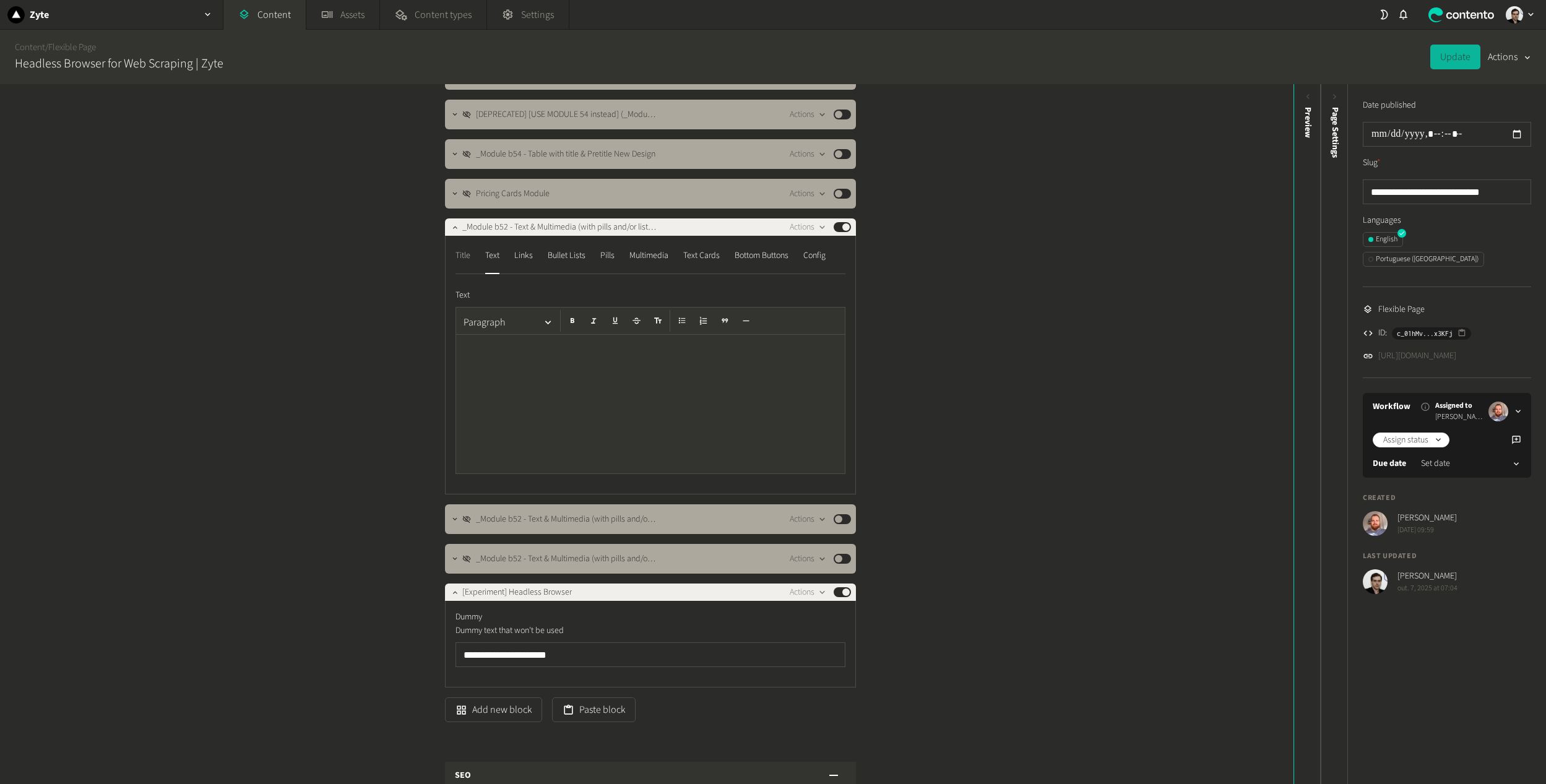
click at [464, 257] on div "Title" at bounding box center [463, 256] width 15 height 20
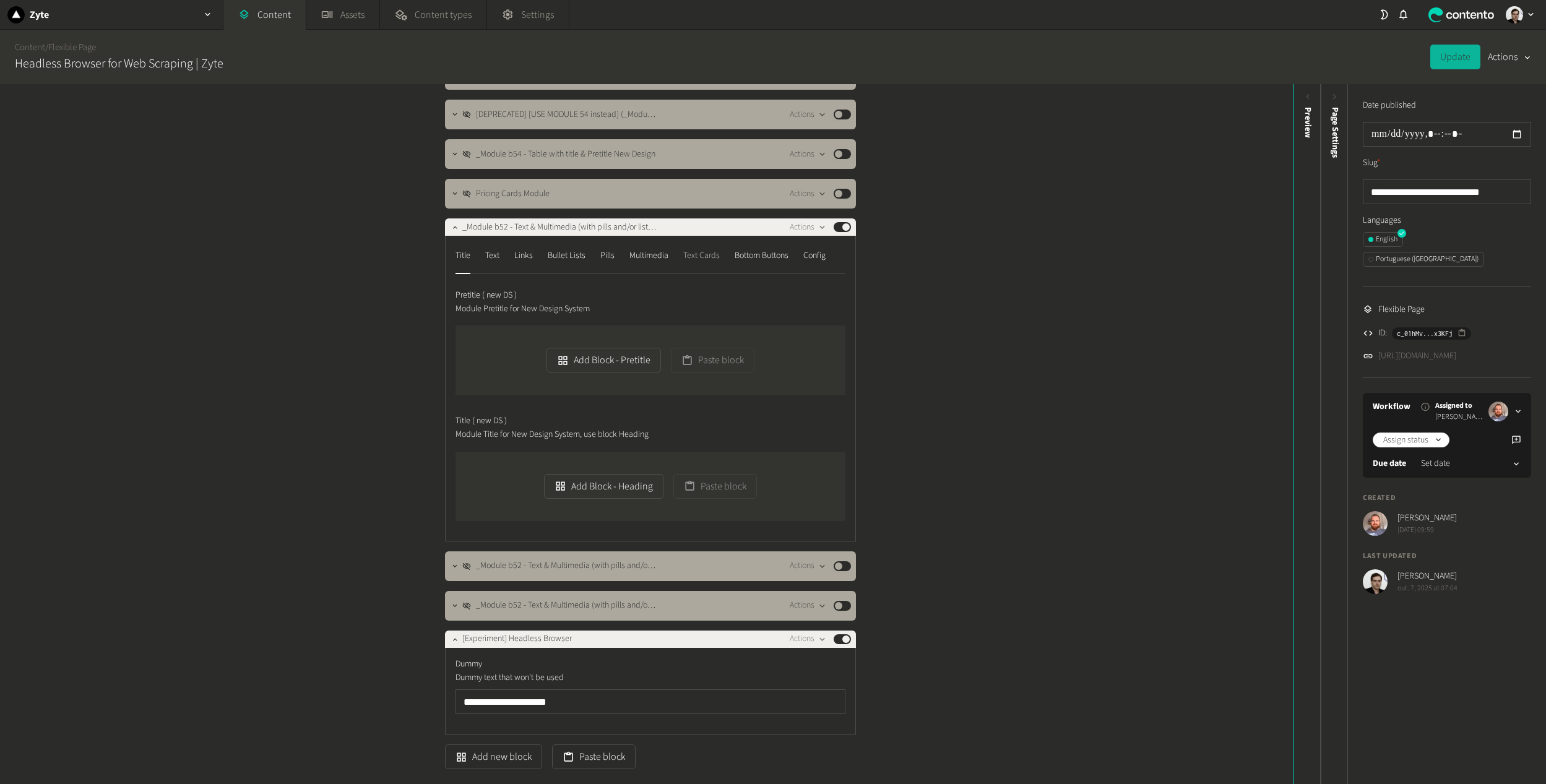
click at [708, 253] on div "Text Cards" at bounding box center [701, 256] width 36 height 20
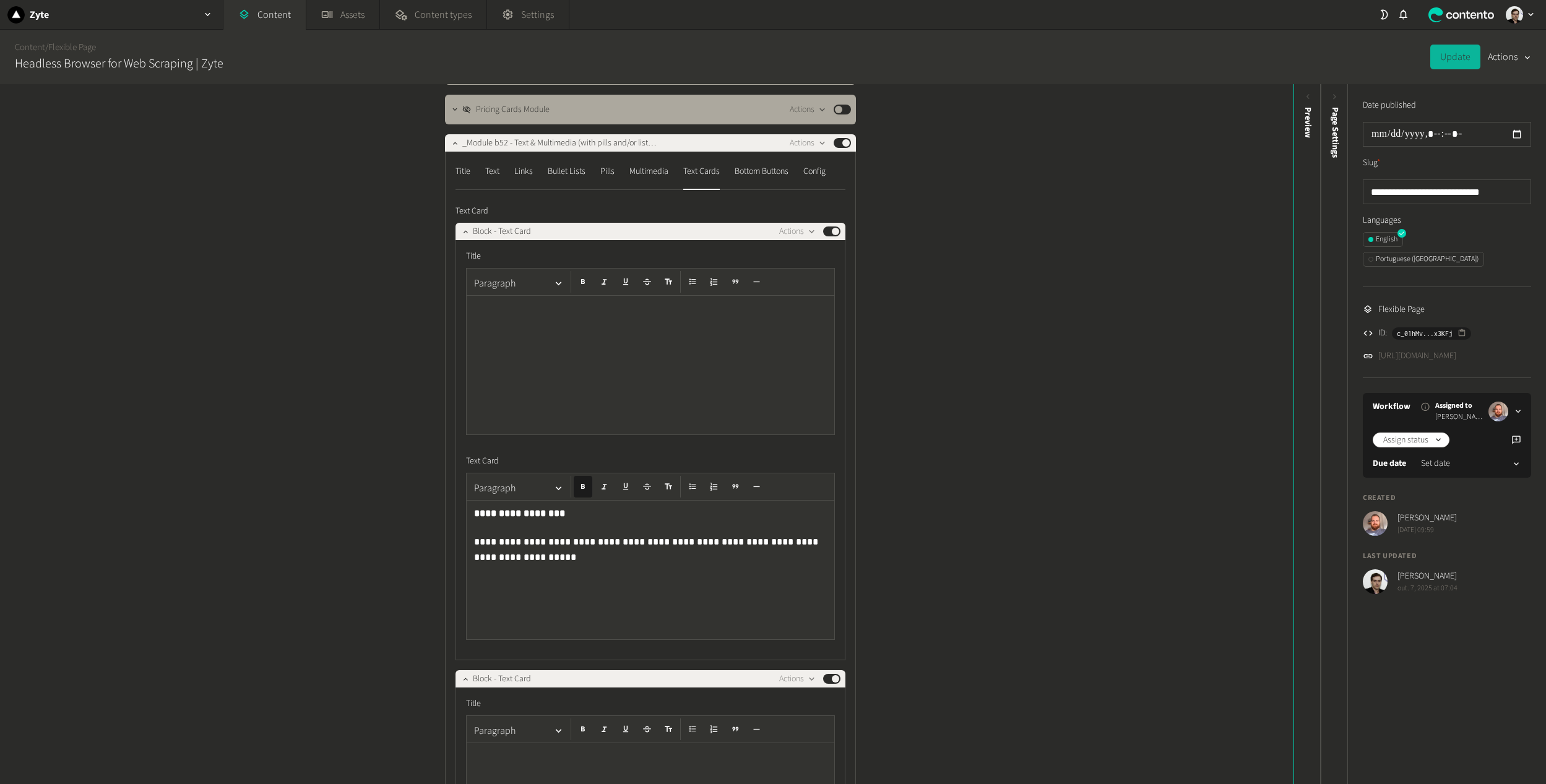
scroll to position [557, 0]
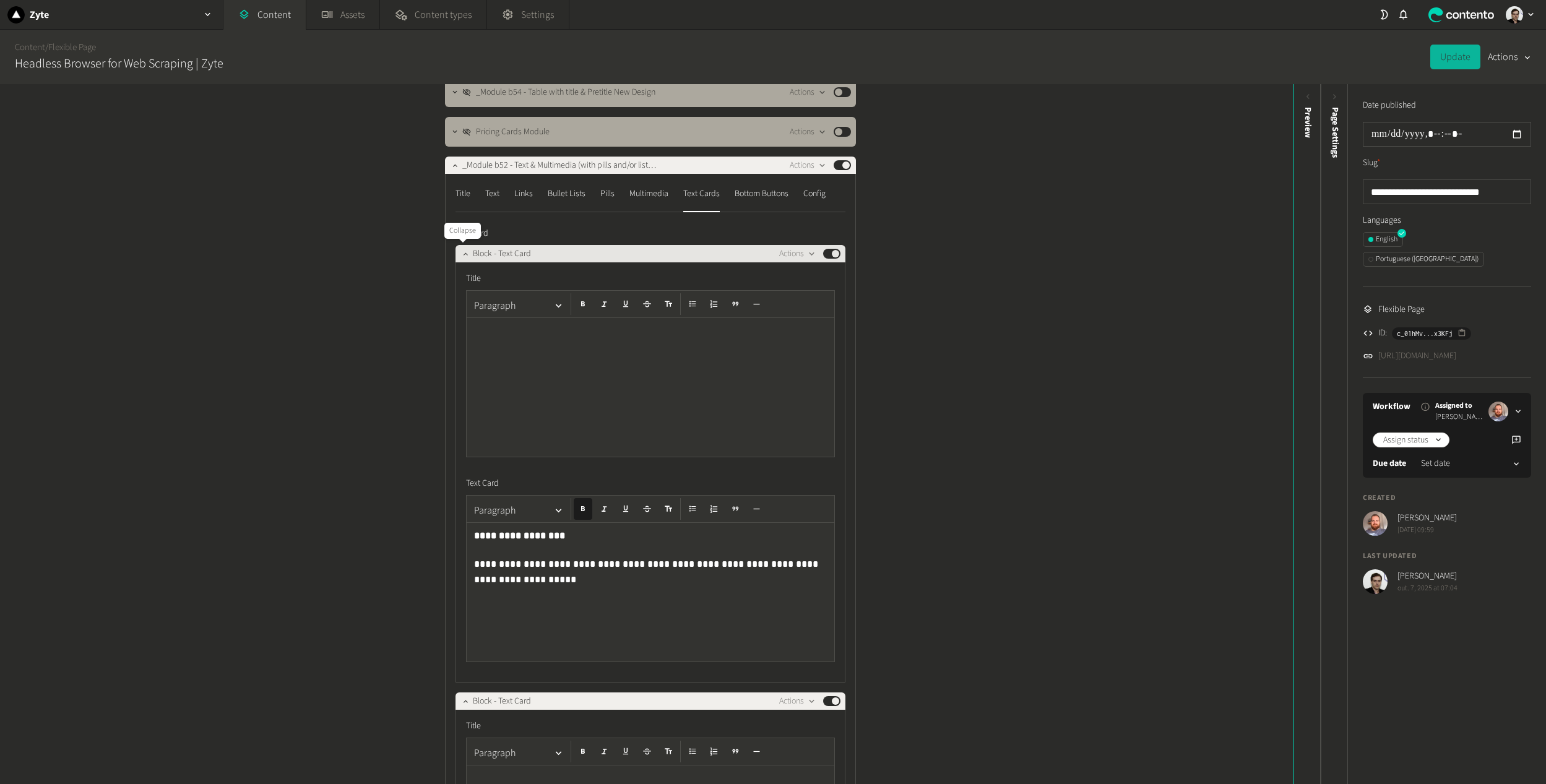
click at [461, 253] on icon "button" at bounding box center [466, 254] width 9 height 9
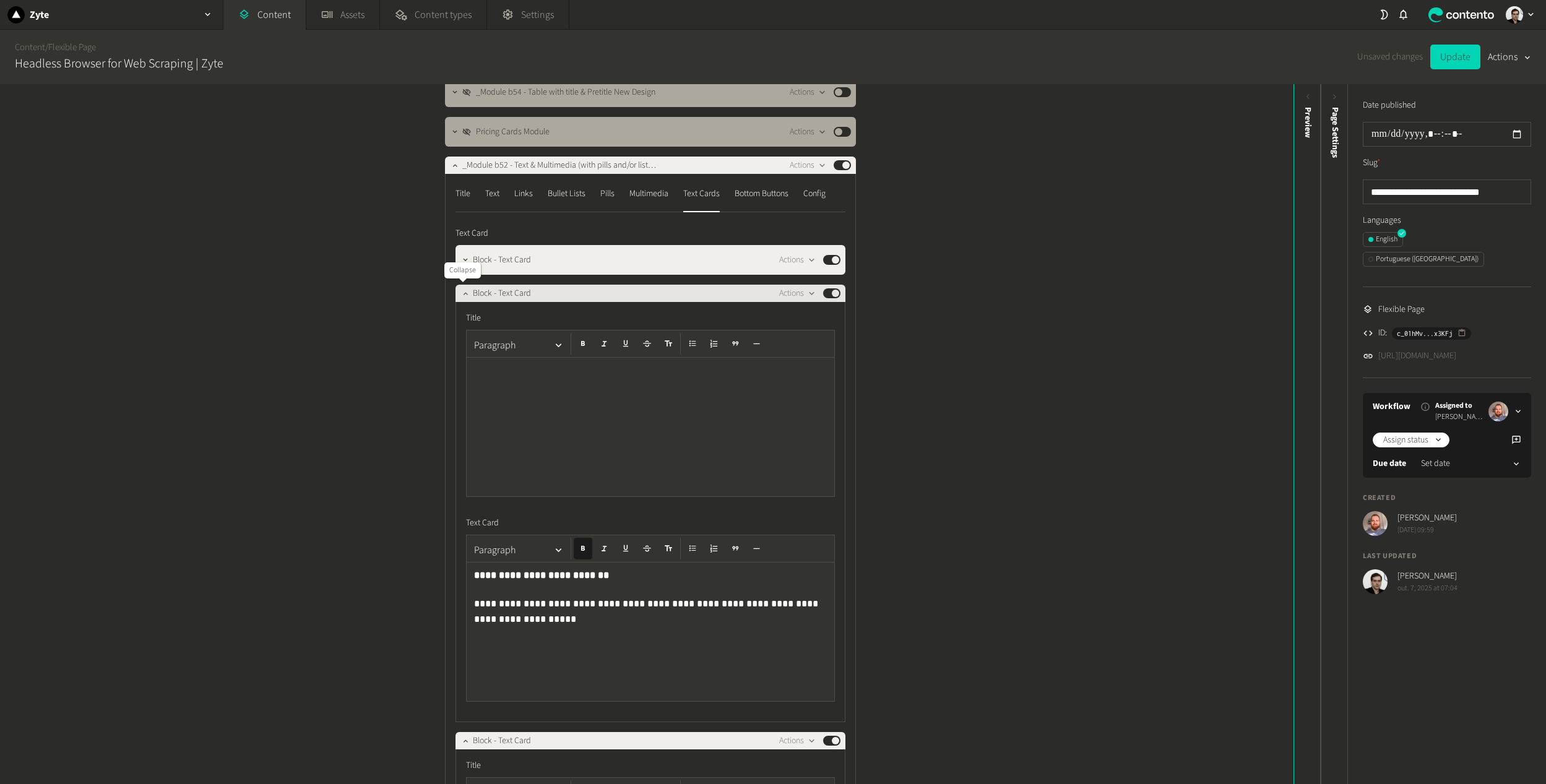
click at [461, 297] on icon "button" at bounding box center [466, 293] width 9 height 9
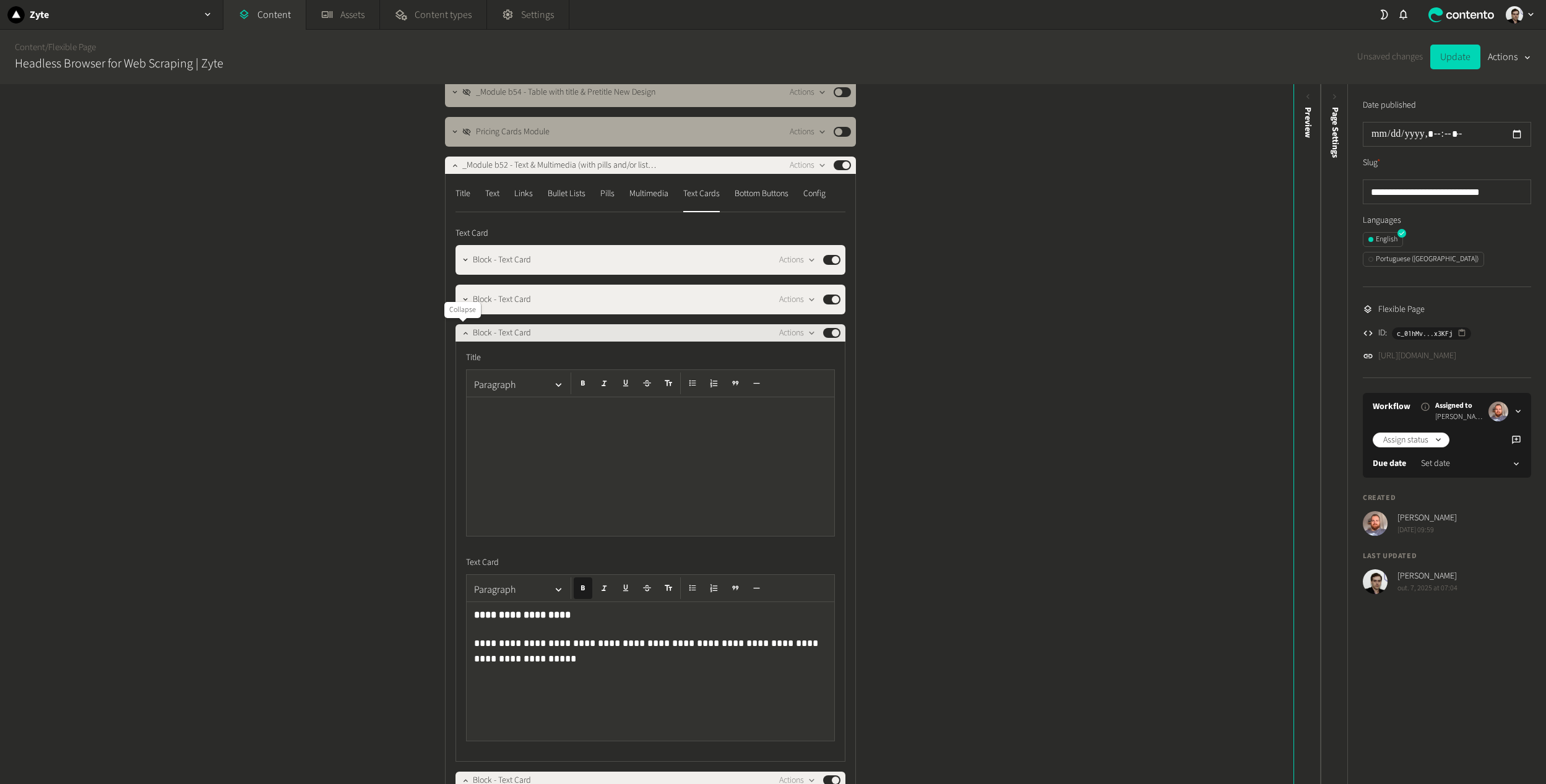
click at [458, 340] on div at bounding box center [466, 333] width 15 height 18
click at [464, 339] on button "button" at bounding box center [466, 332] width 15 height 15
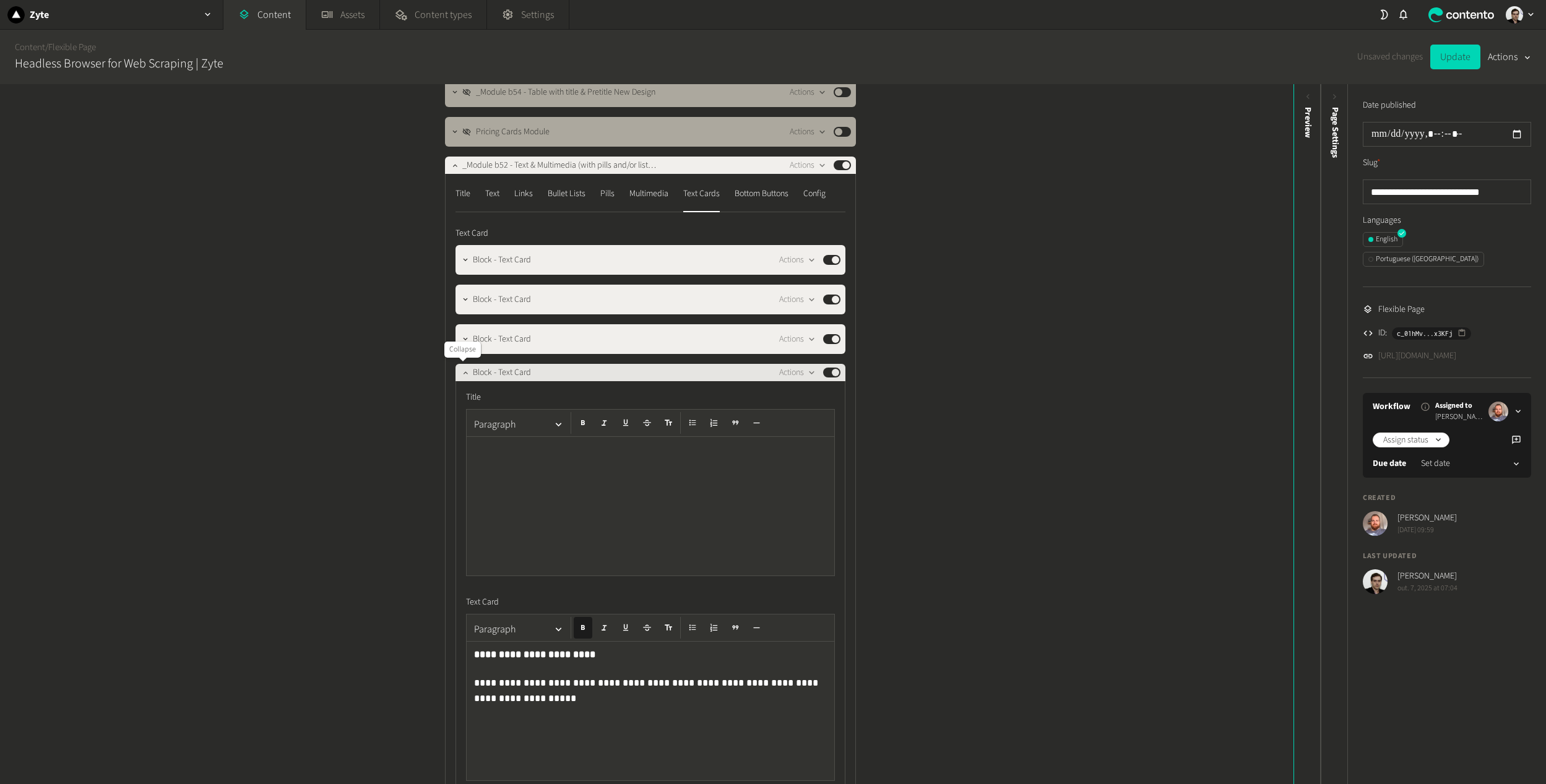
click at [462, 372] on icon "button" at bounding box center [466, 373] width 9 height 9
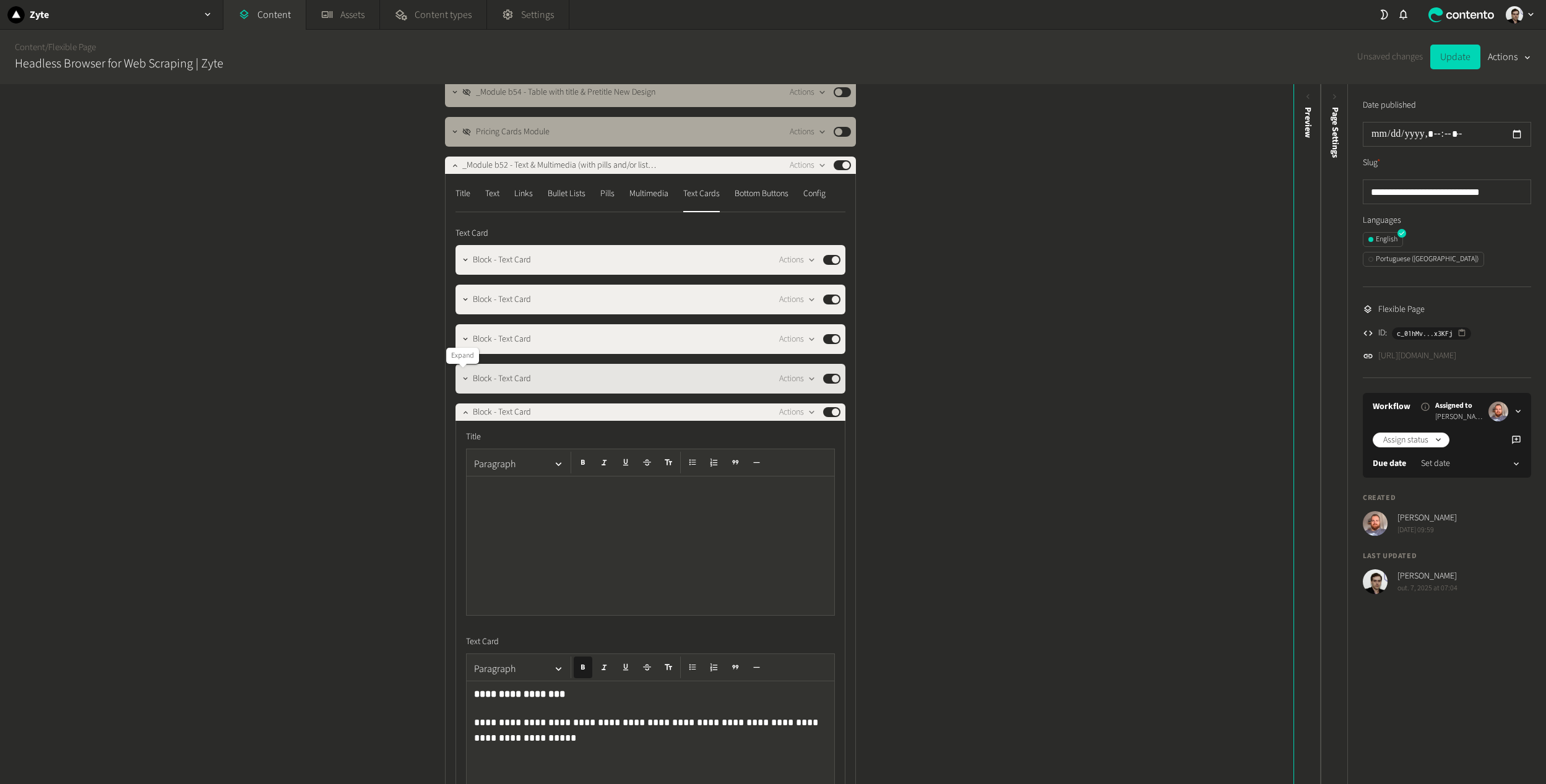
click at [461, 383] on icon "button" at bounding box center [466, 379] width 9 height 9
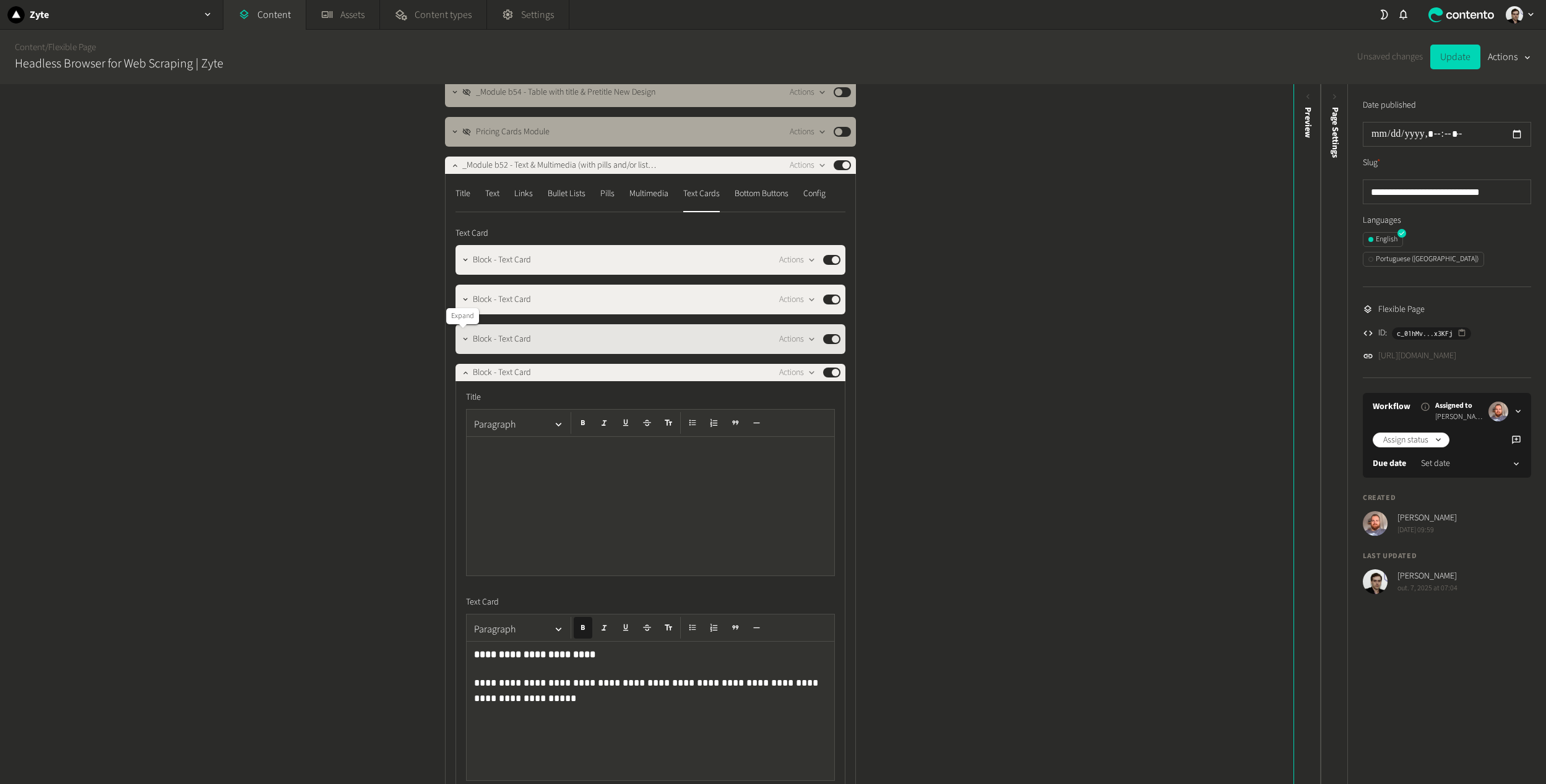
click at [463, 332] on button "button" at bounding box center [466, 338] width 15 height 15
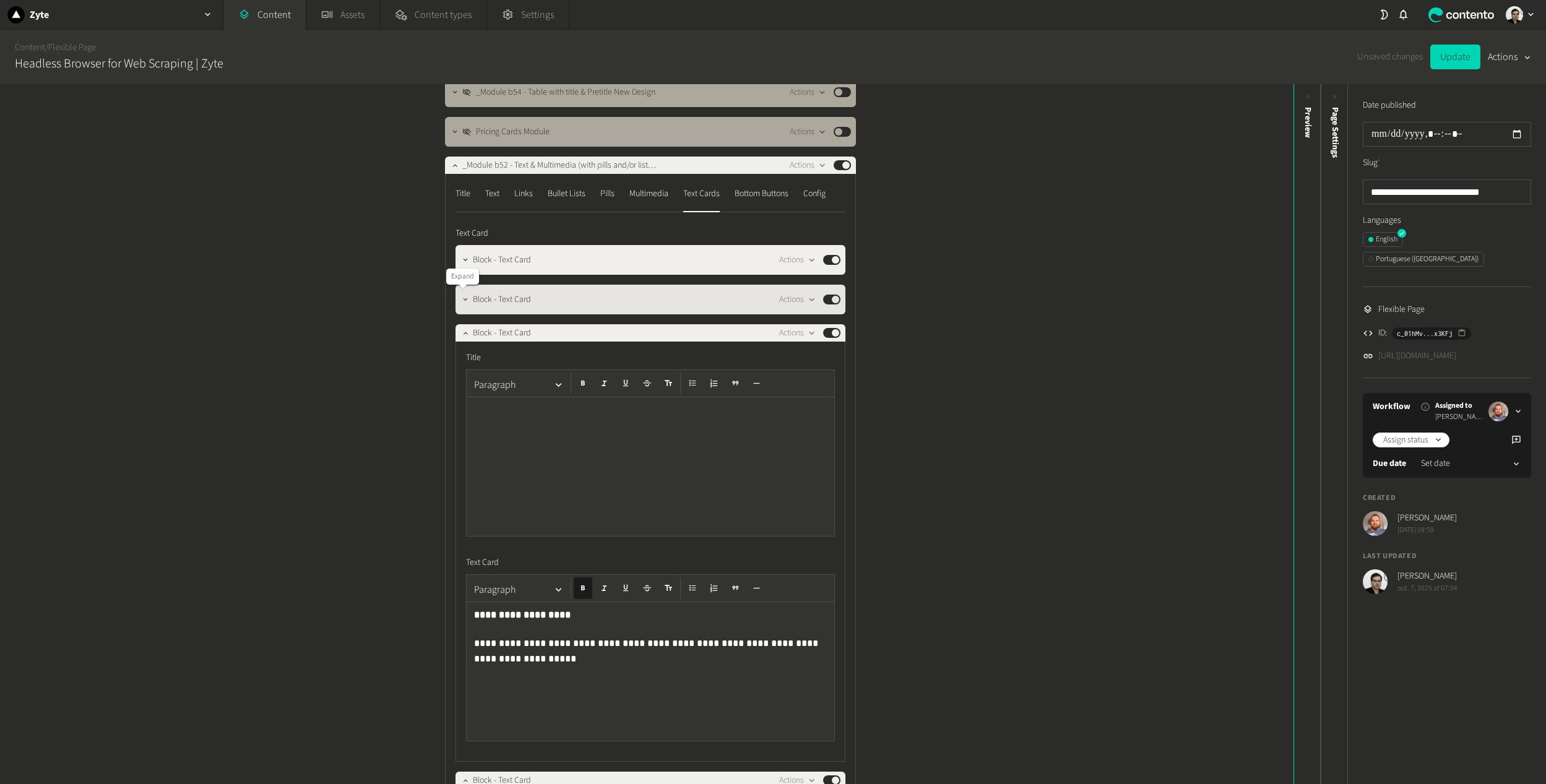
click at [462, 295] on icon "button" at bounding box center [466, 300] width 9 height 9
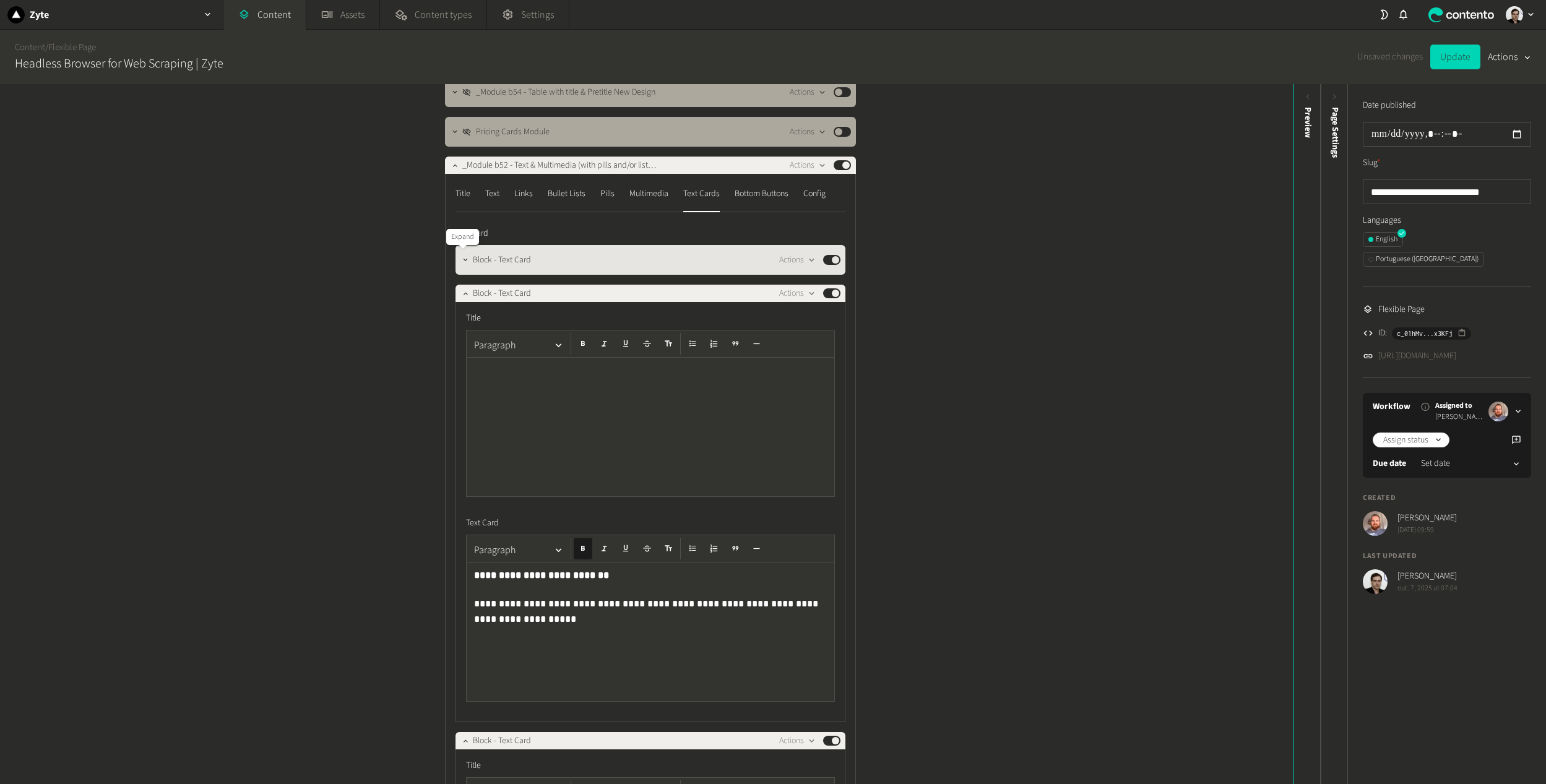
click at [461, 258] on icon "button" at bounding box center [466, 260] width 9 height 9
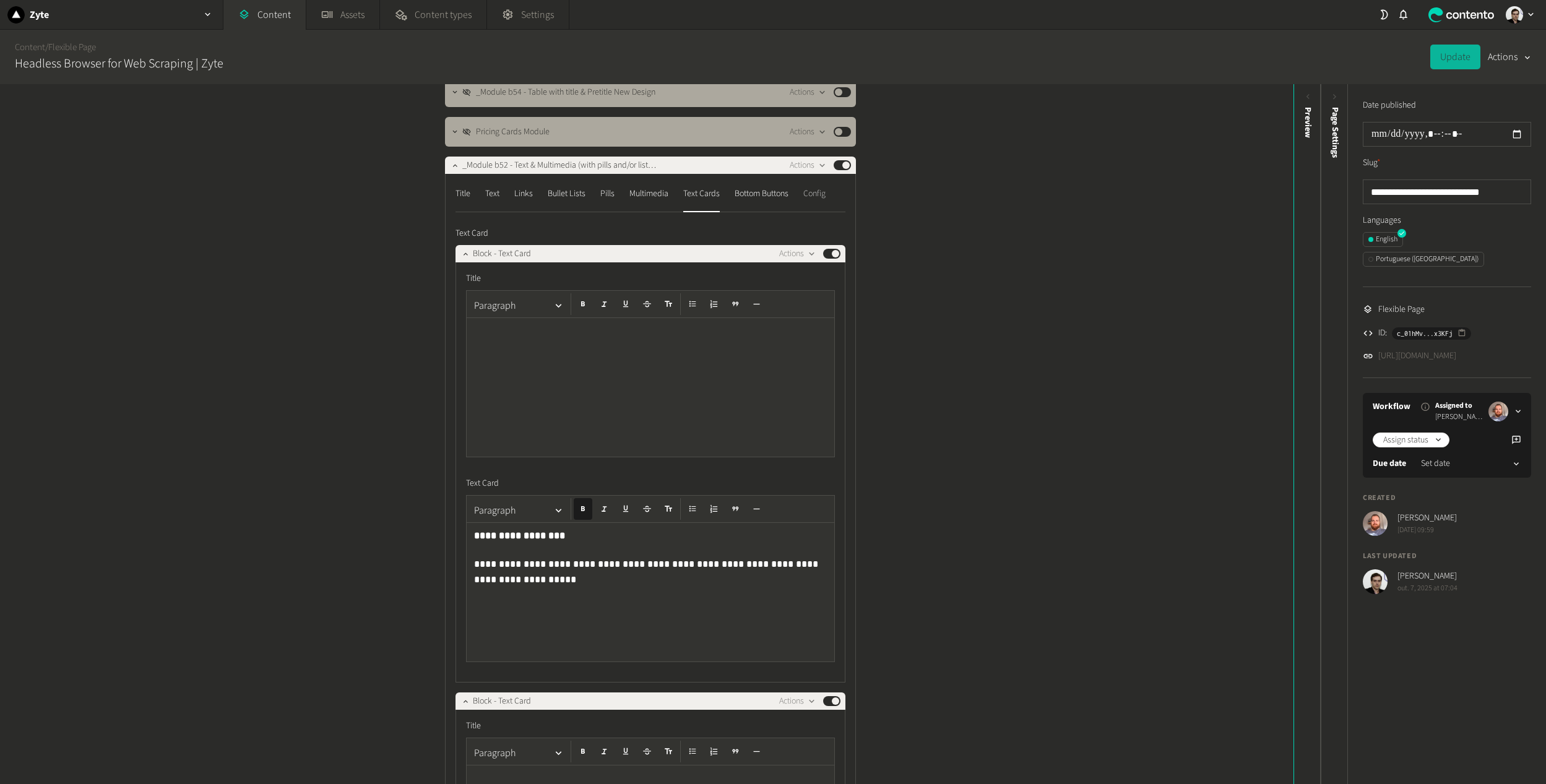
click at [810, 199] on div "Config" at bounding box center [814, 193] width 22 height 20
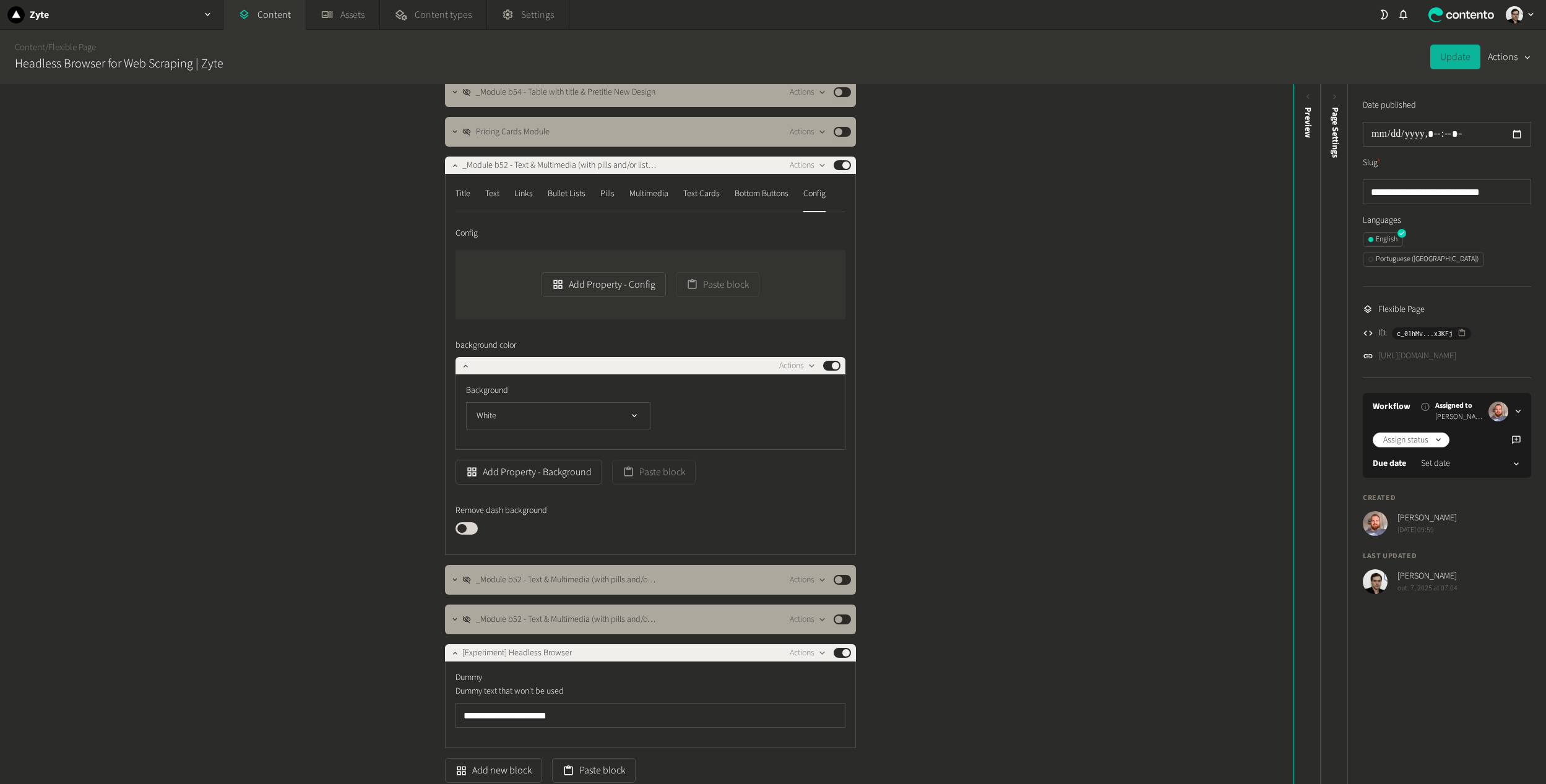
click at [470, 528] on button "Published" at bounding box center [466, 528] width 22 height 13
click at [1178, 200] on div "Structure Modules _Module 1C - Generic Hero Centered New Design Actions Publish…" at bounding box center [647, 434] width 1293 height 700
click at [1455, 62] on button "Update" at bounding box center [1456, 57] width 50 height 24
click at [703, 197] on div "Text Cards" at bounding box center [701, 193] width 36 height 20
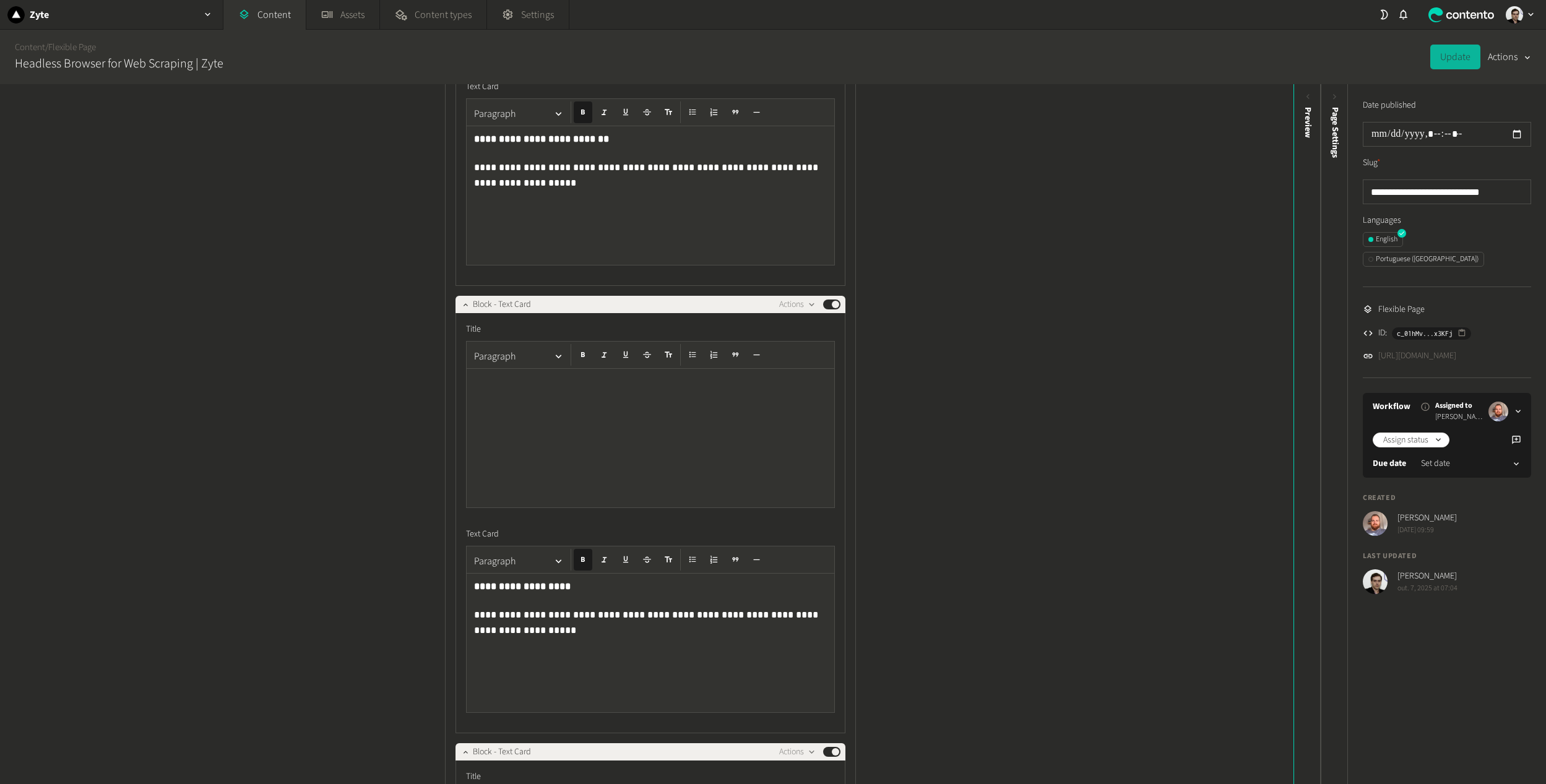
scroll to position [1423, 0]
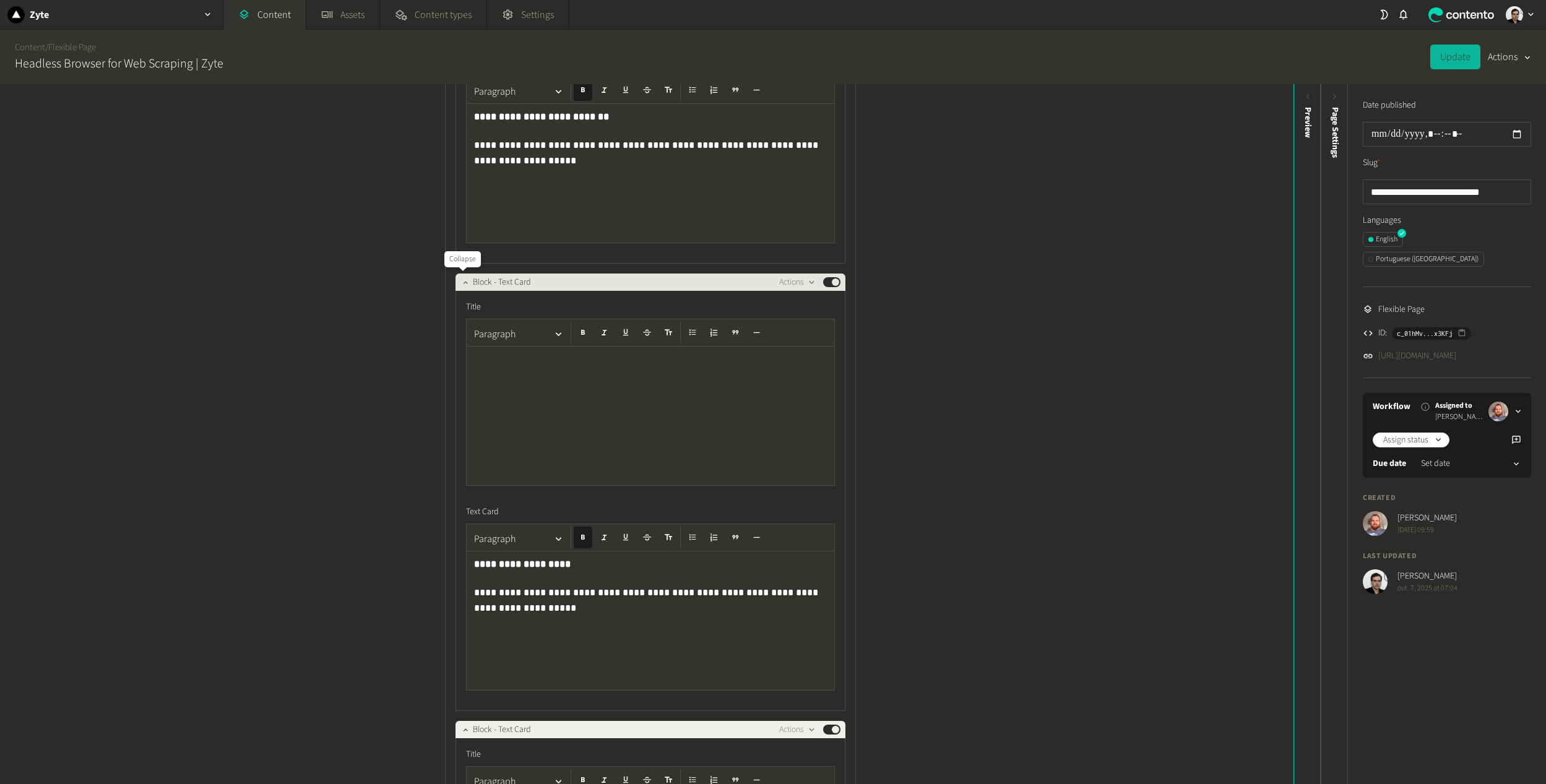
click at [461, 281] on icon "button" at bounding box center [466, 282] width 9 height 9
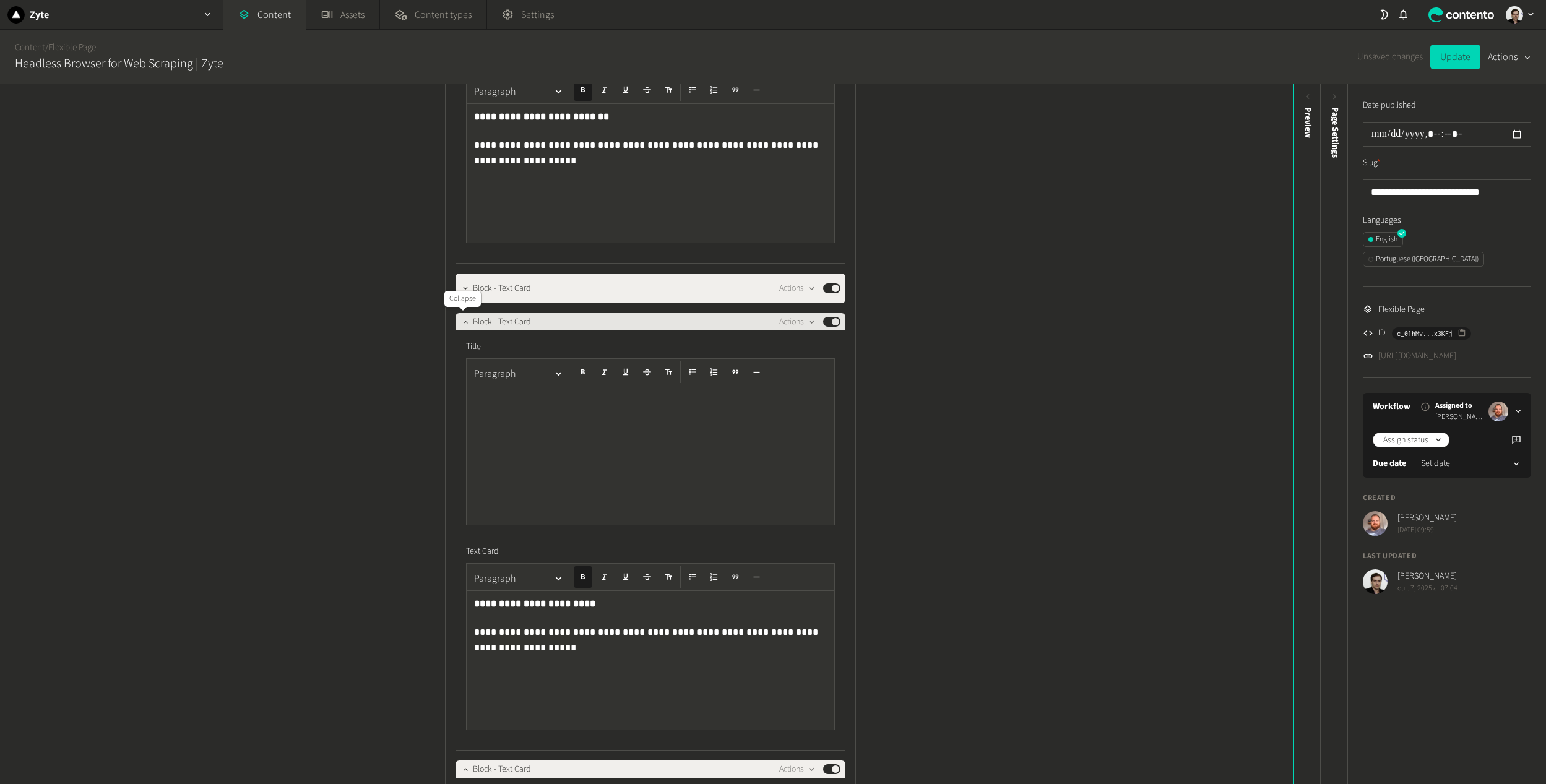
click at [461, 322] on icon "button" at bounding box center [466, 322] width 9 height 9
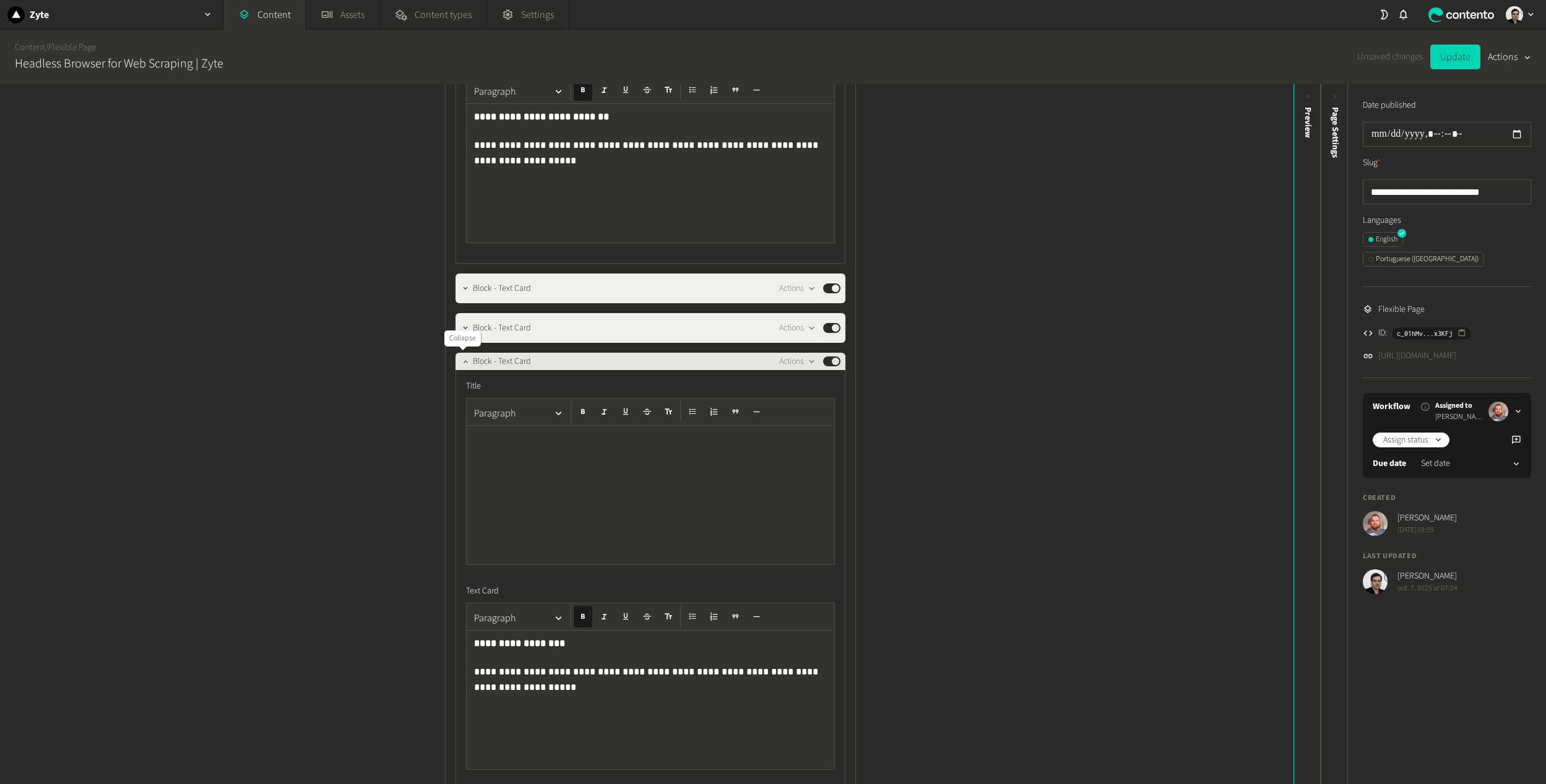
click at [458, 361] on button "button" at bounding box center [466, 360] width 15 height 15
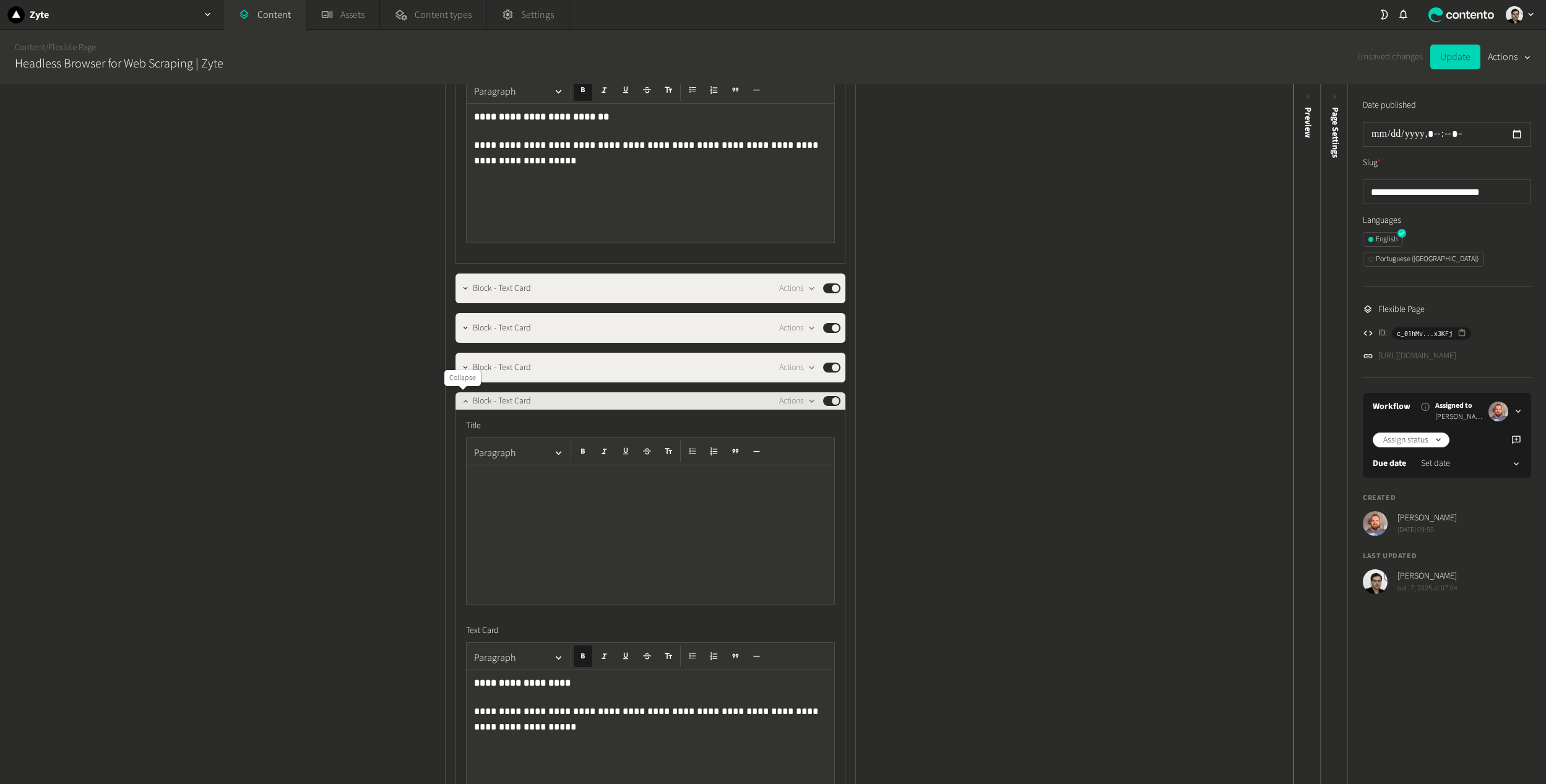
click at [461, 397] on icon "button" at bounding box center [466, 401] width 9 height 9
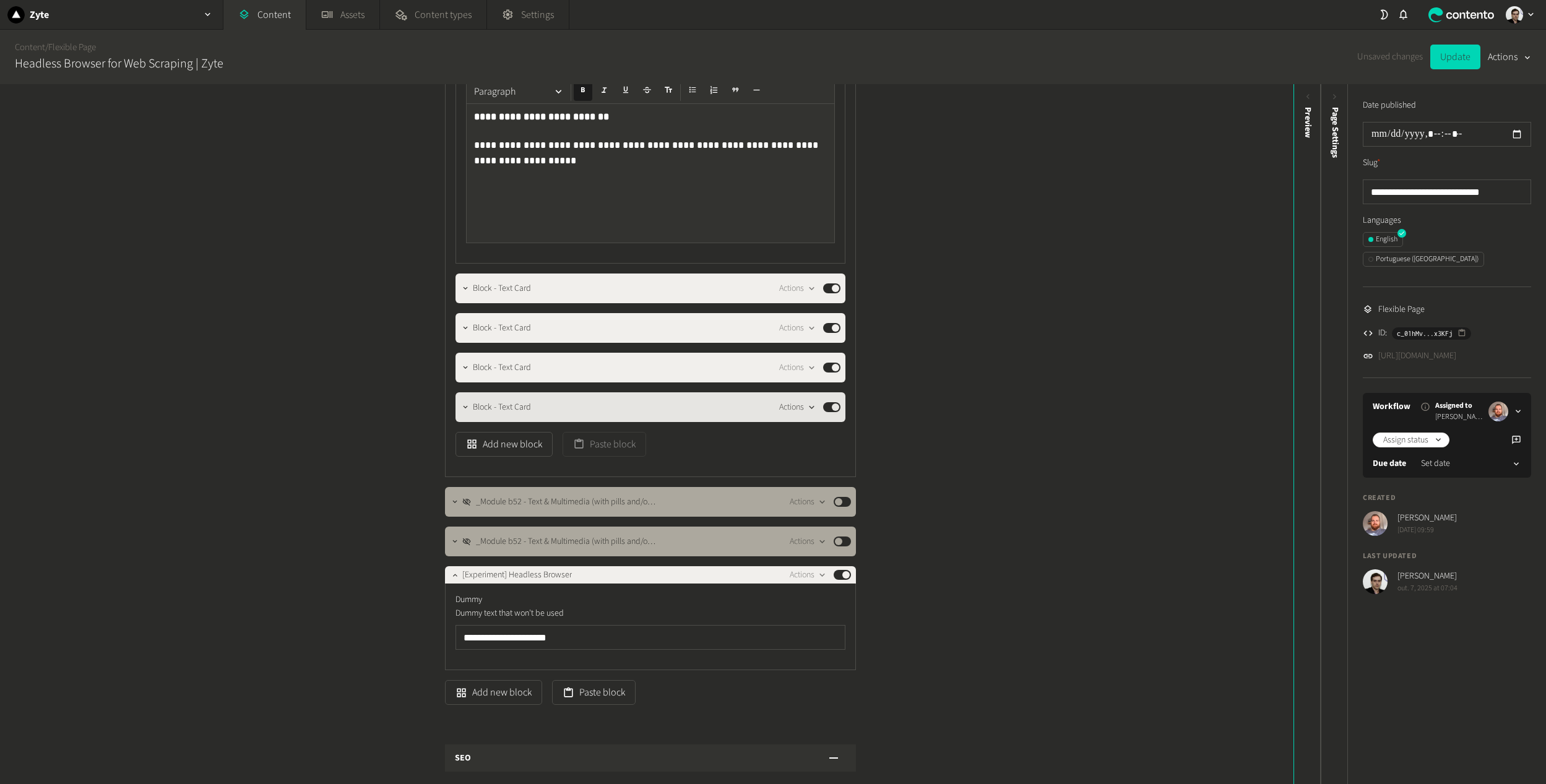
click at [804, 411] on div "button" at bounding box center [811, 407] width 16 height 11
click at [806, 503] on button "Delete" at bounding box center [816, 503] width 82 height 23
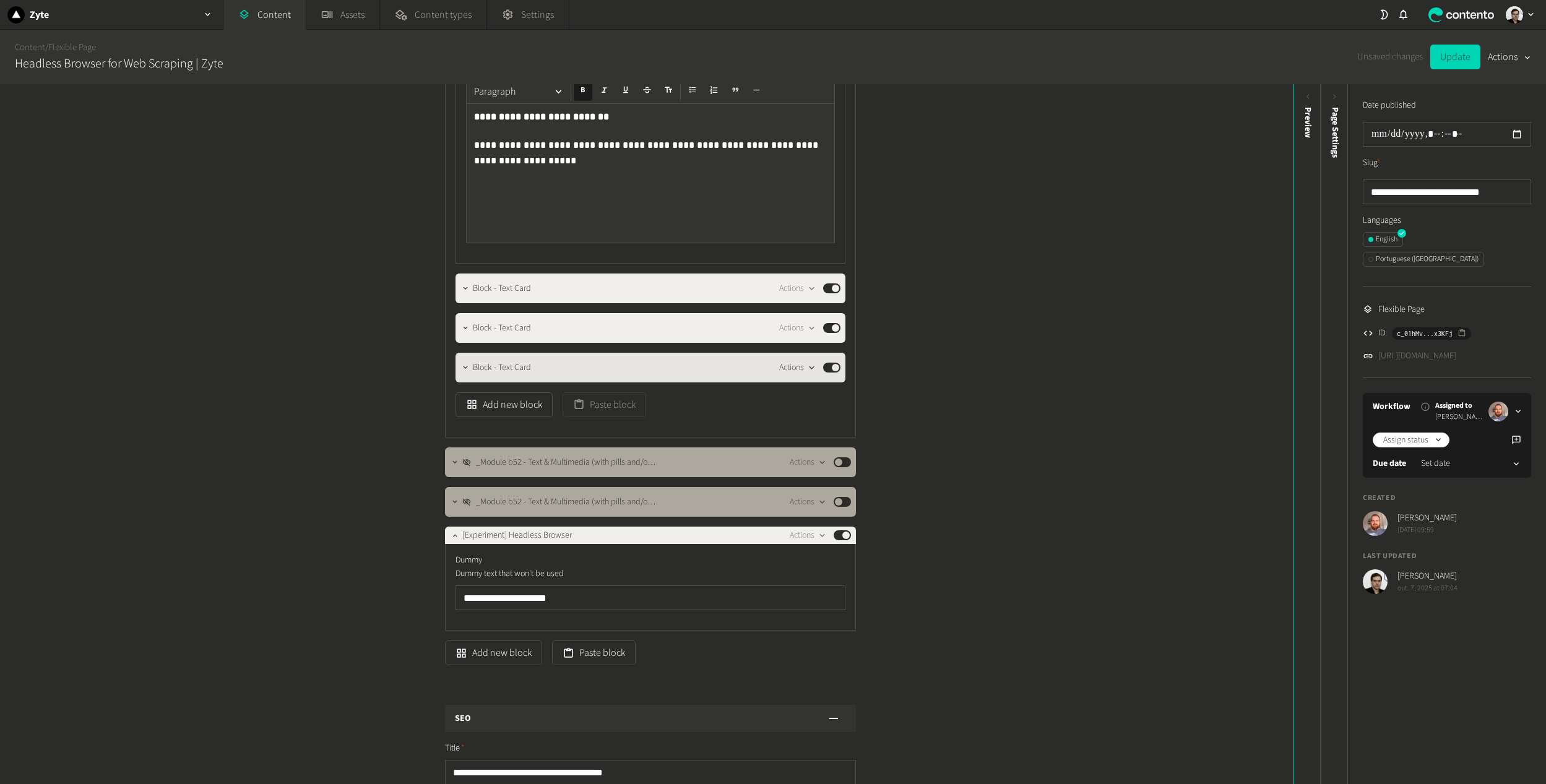
click at [797, 369] on button "Actions" at bounding box center [798, 368] width 36 height 15
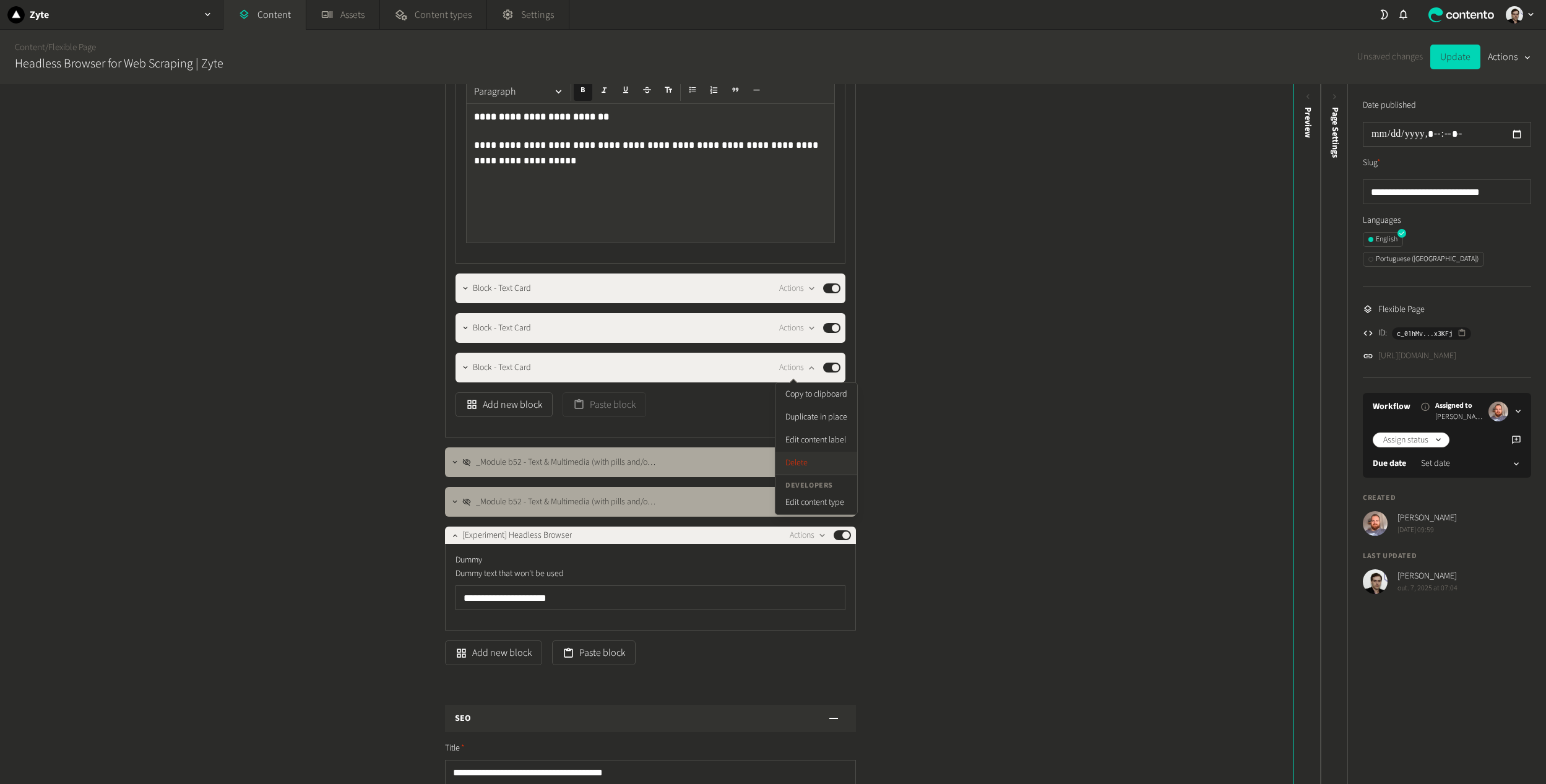
click at [799, 455] on button "Delete" at bounding box center [816, 463] width 82 height 23
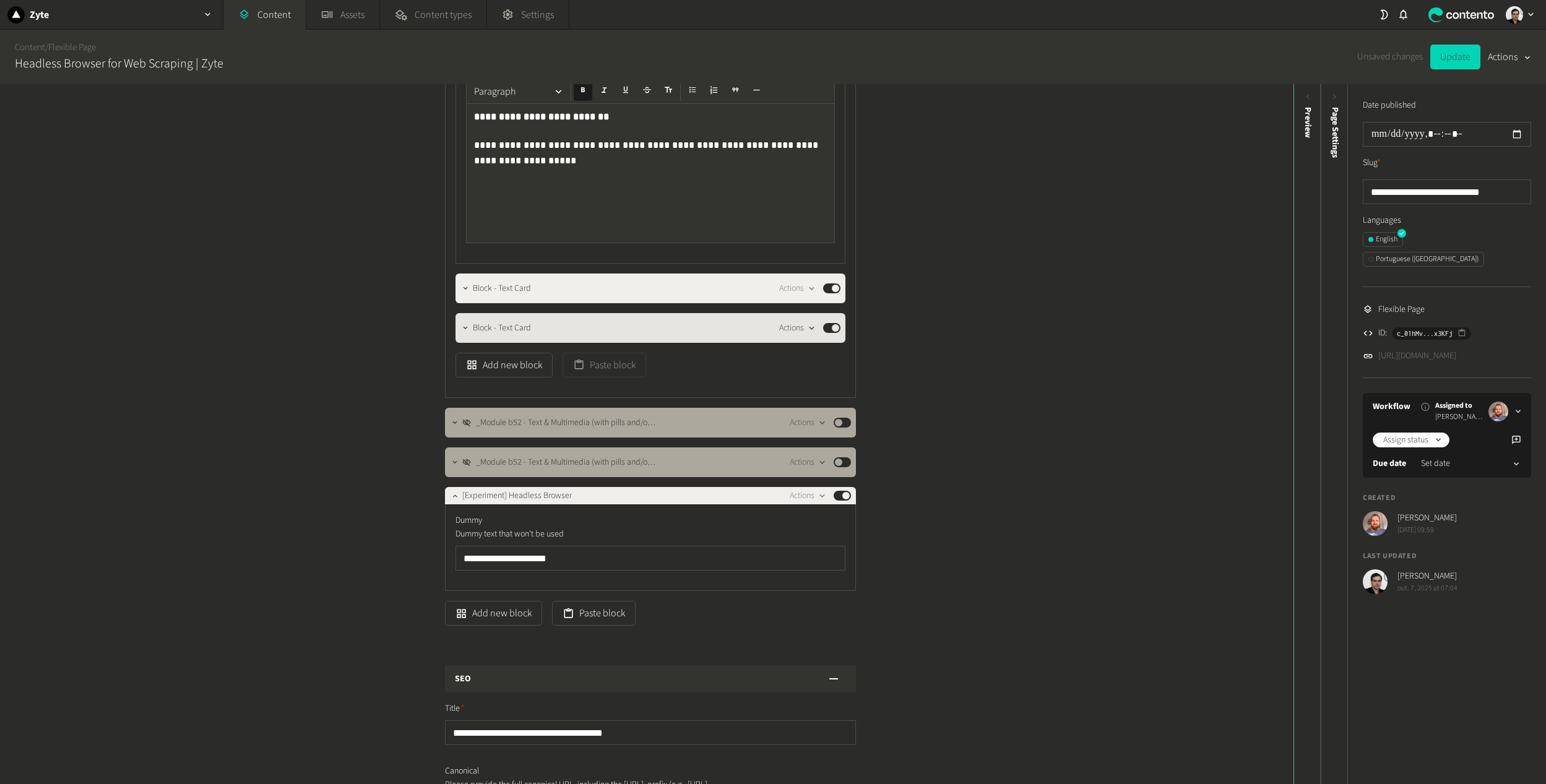
click at [794, 330] on button "Actions" at bounding box center [798, 328] width 36 height 15
click at [805, 425] on button "Delete" at bounding box center [816, 423] width 82 height 23
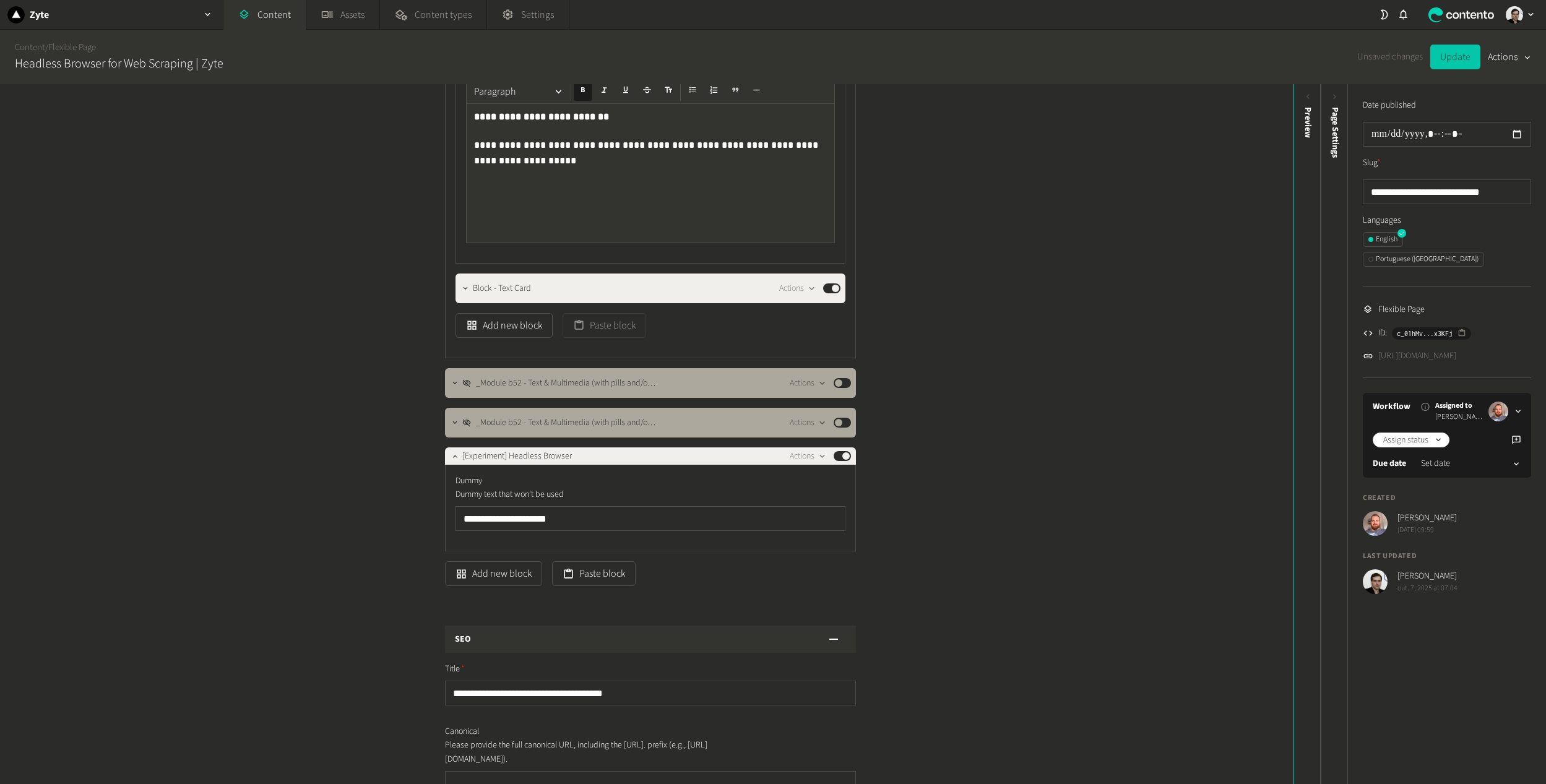
click at [1471, 50] on button "Update" at bounding box center [1456, 57] width 50 height 24
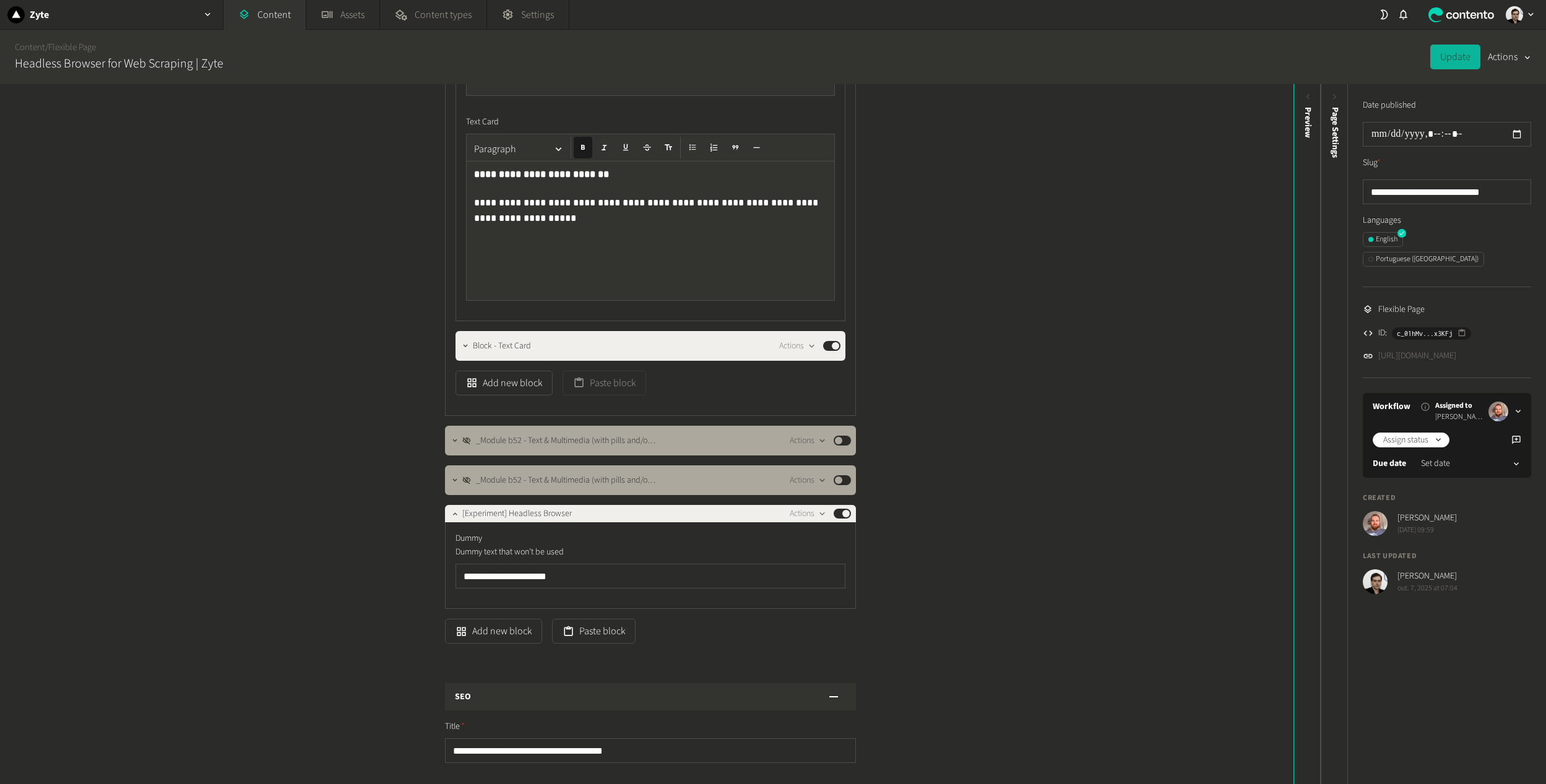
scroll to position [1299, 0]
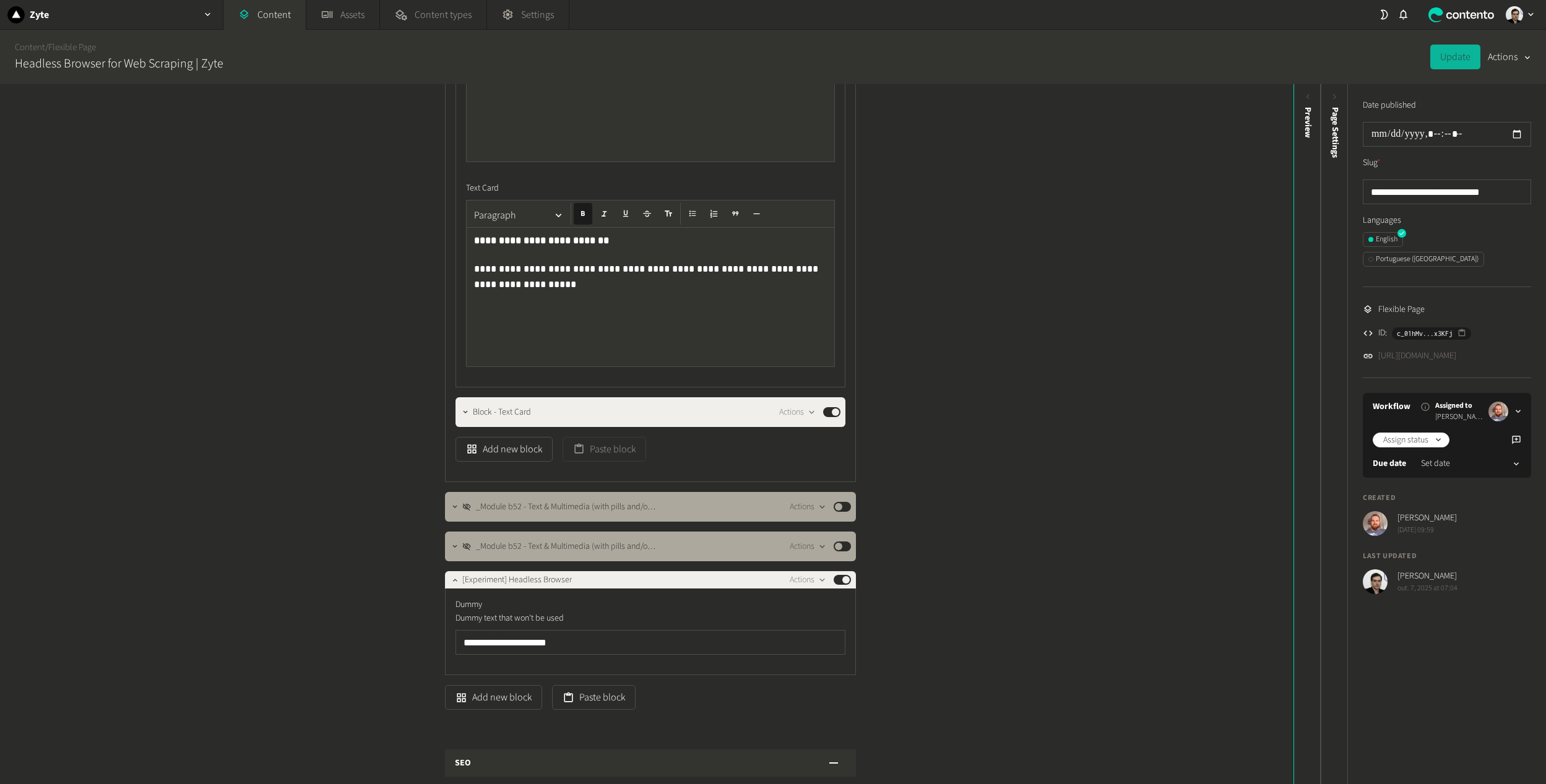
click at [508, 256] on div "**********" at bounding box center [650, 297] width 368 height 139
click at [500, 252] on div "**********" at bounding box center [650, 297] width 368 height 139
click at [475, 244] on strong "**********" at bounding box center [541, 240] width 135 height 9
click at [475, 253] on div "**********" at bounding box center [650, 297] width 368 height 139
click at [469, 251] on div "**********" at bounding box center [650, 297] width 368 height 139
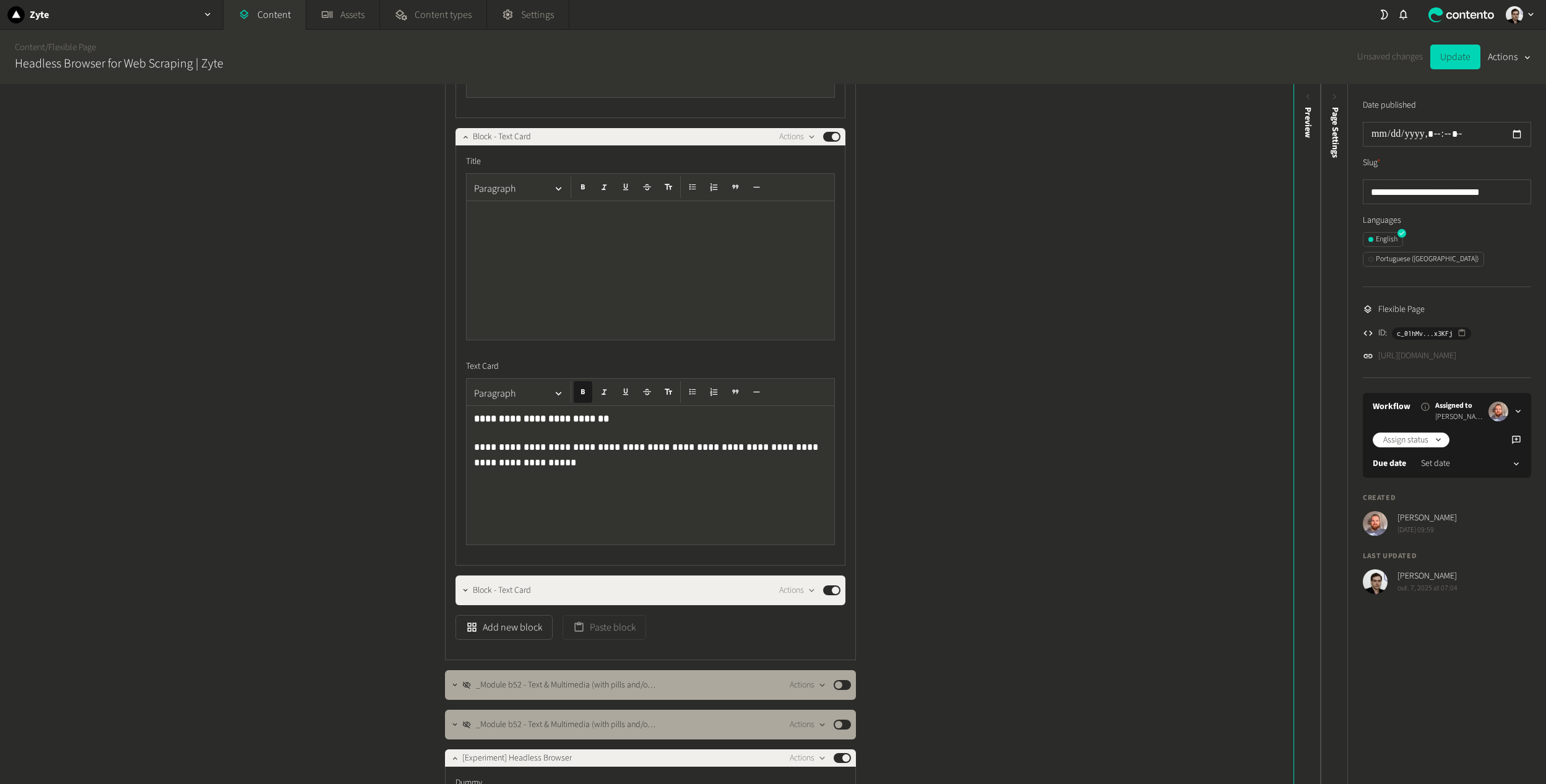
scroll to position [1113, 0]
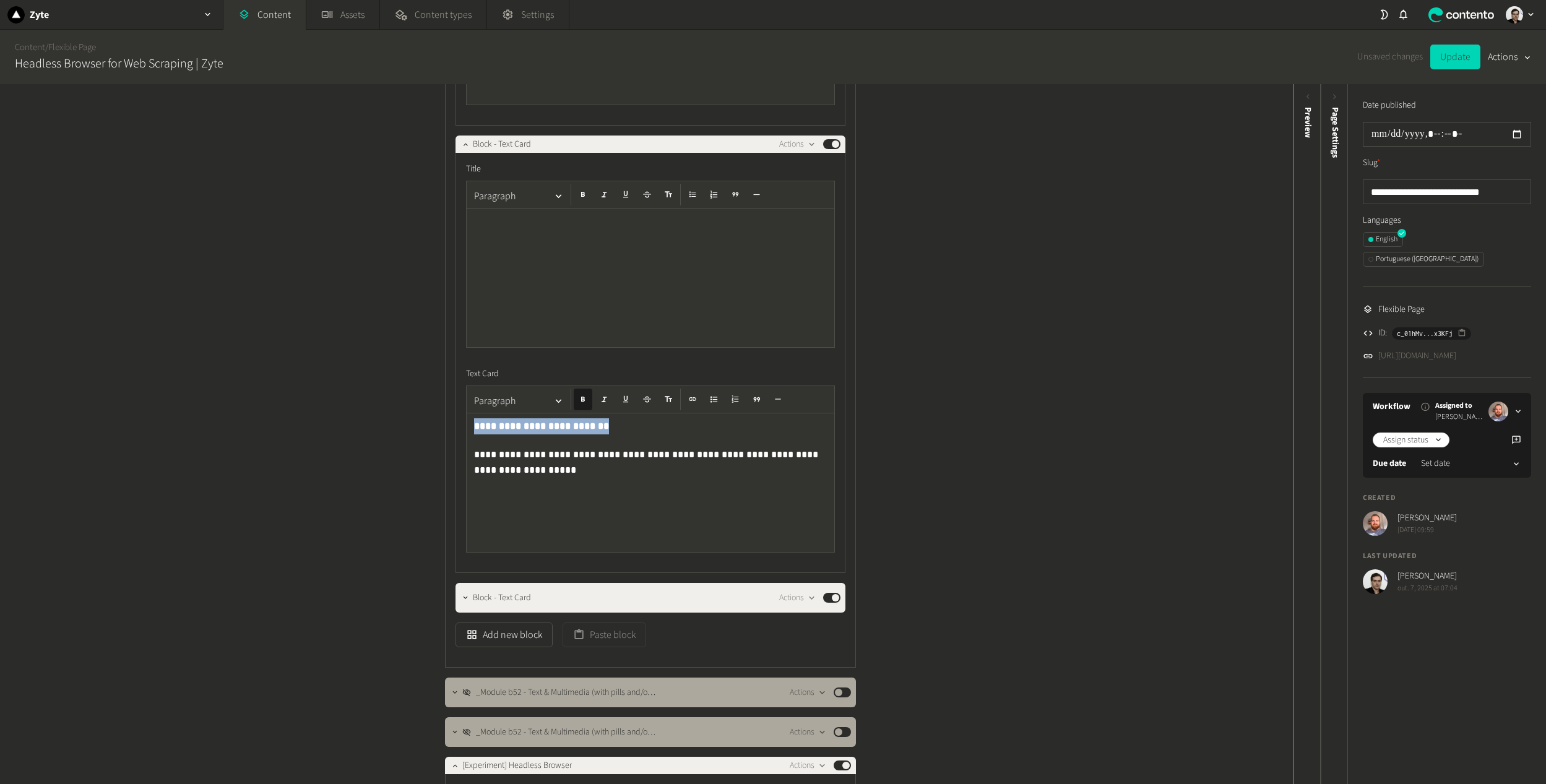
drag, startPoint x: 614, startPoint y: 423, endPoint x: 403, endPoint y: 419, distance: 211.0
click at [403, 418] on div "Structure Modules _Module 1C - Generic Hero Centered New Design Actions Publish…" at bounding box center [647, 434] width 1293 height 700
copy strong "**********"
click at [539, 229] on div at bounding box center [650, 278] width 368 height 139
drag, startPoint x: 607, startPoint y: 429, endPoint x: 402, endPoint y: 403, distance: 206.6
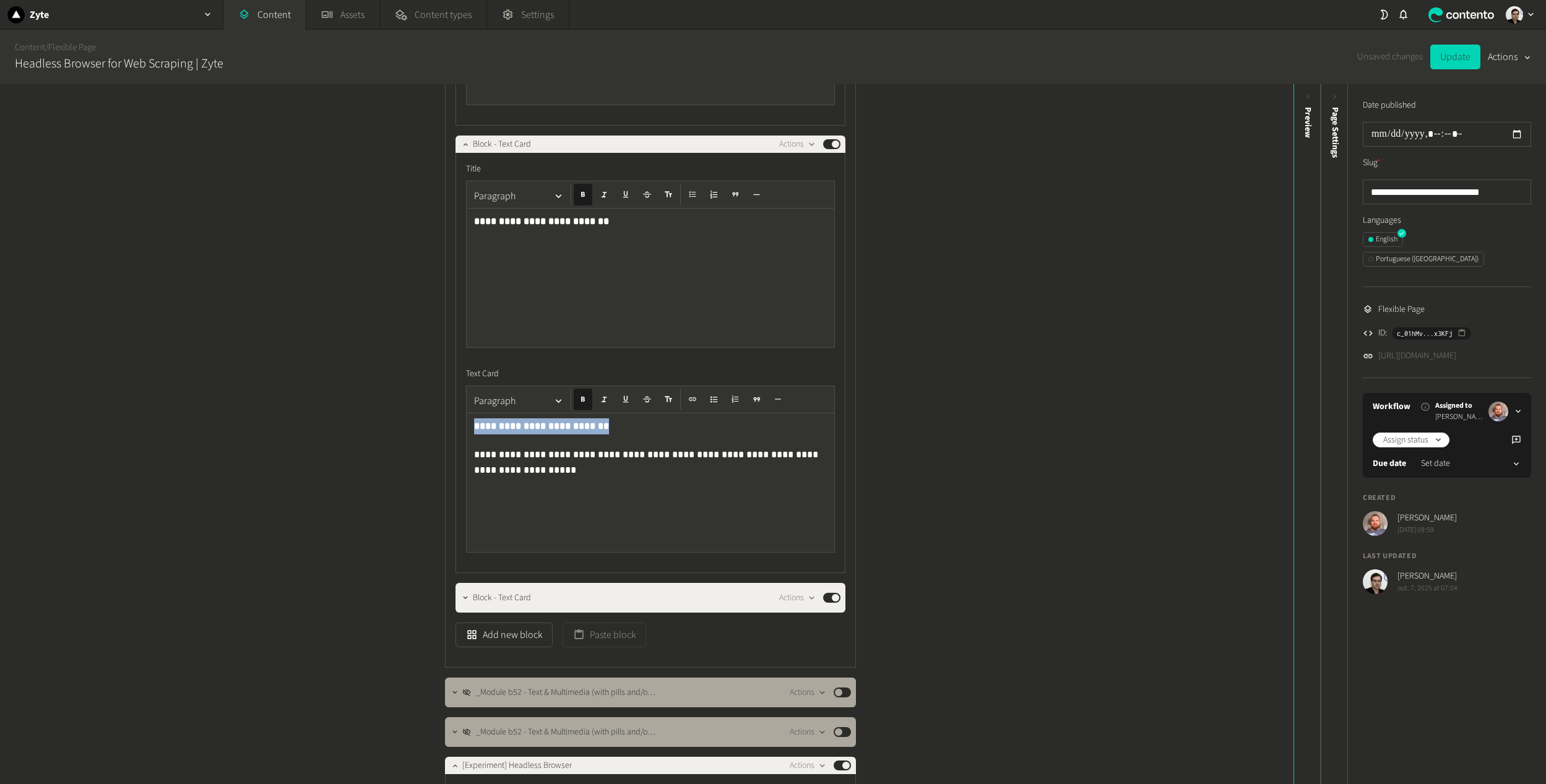
click at [402, 403] on div "Structure Modules _Module 1C - Generic Hero Centered New Design Actions Publish…" at bounding box center [647, 434] width 1293 height 700
click at [1459, 55] on button "Update" at bounding box center [1456, 57] width 50 height 24
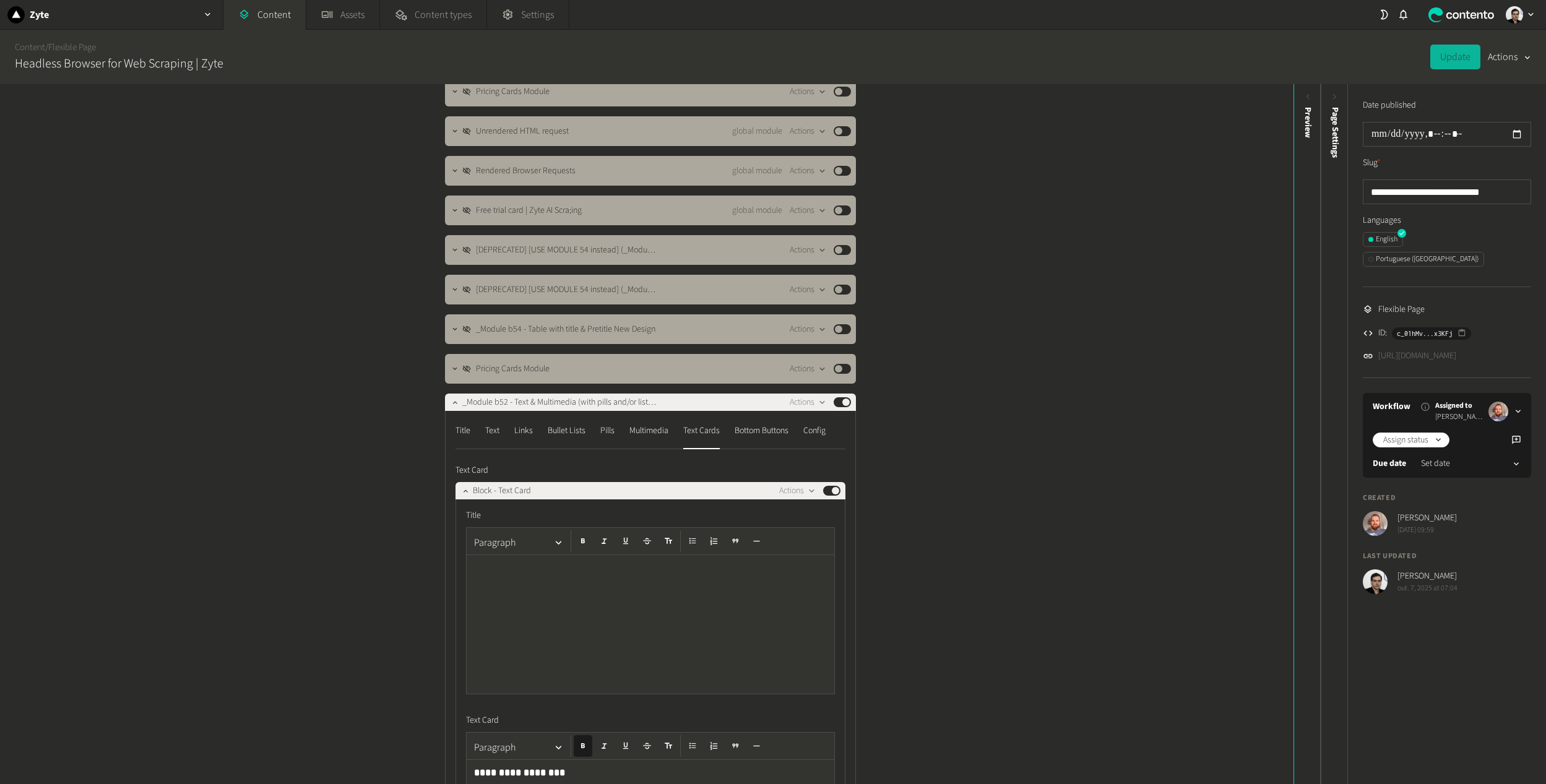
scroll to position [0, 0]
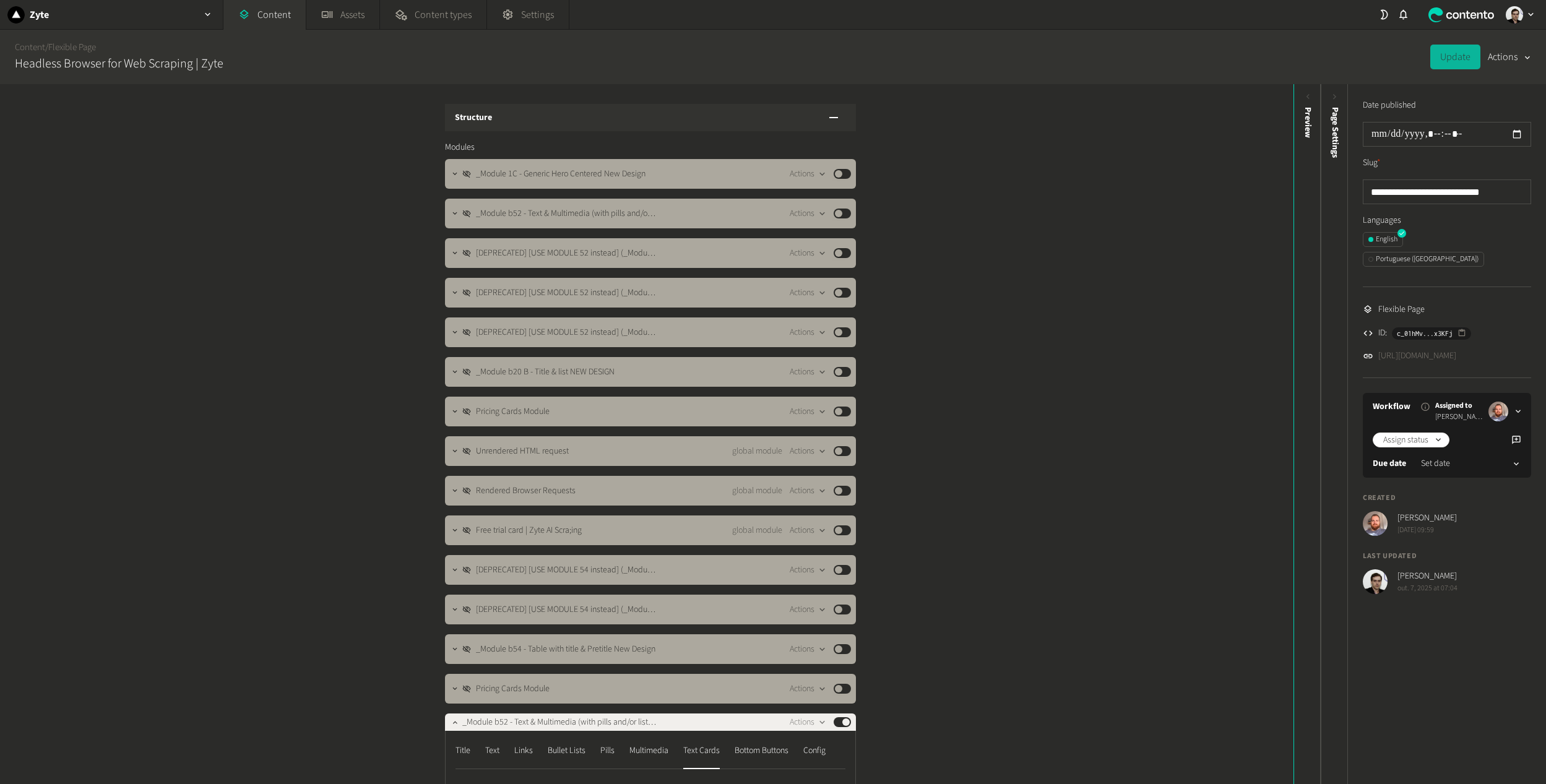
drag, startPoint x: 916, startPoint y: 608, endPoint x: 932, endPoint y: 331, distance: 277.5
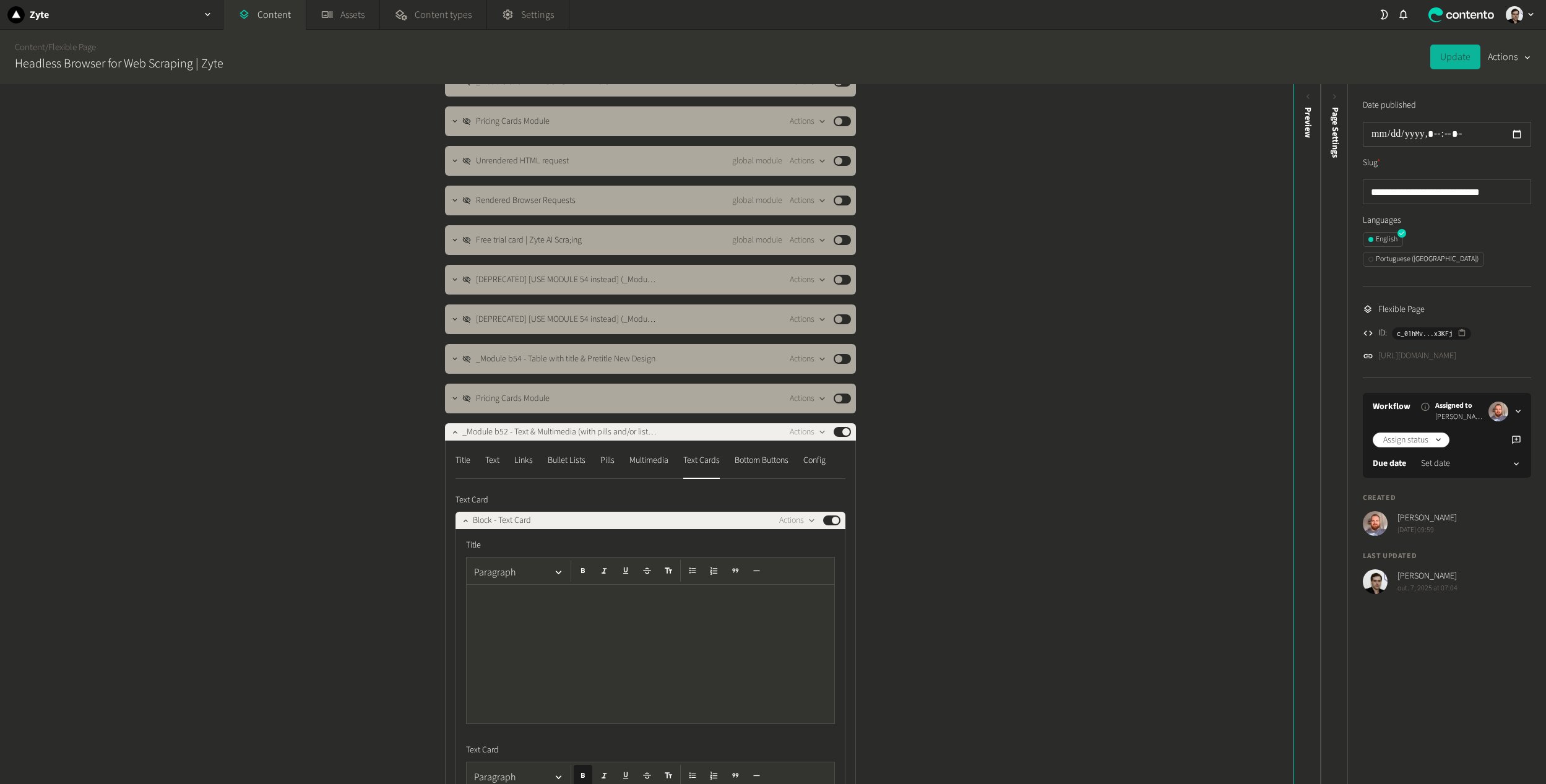
scroll to position [309, 0]
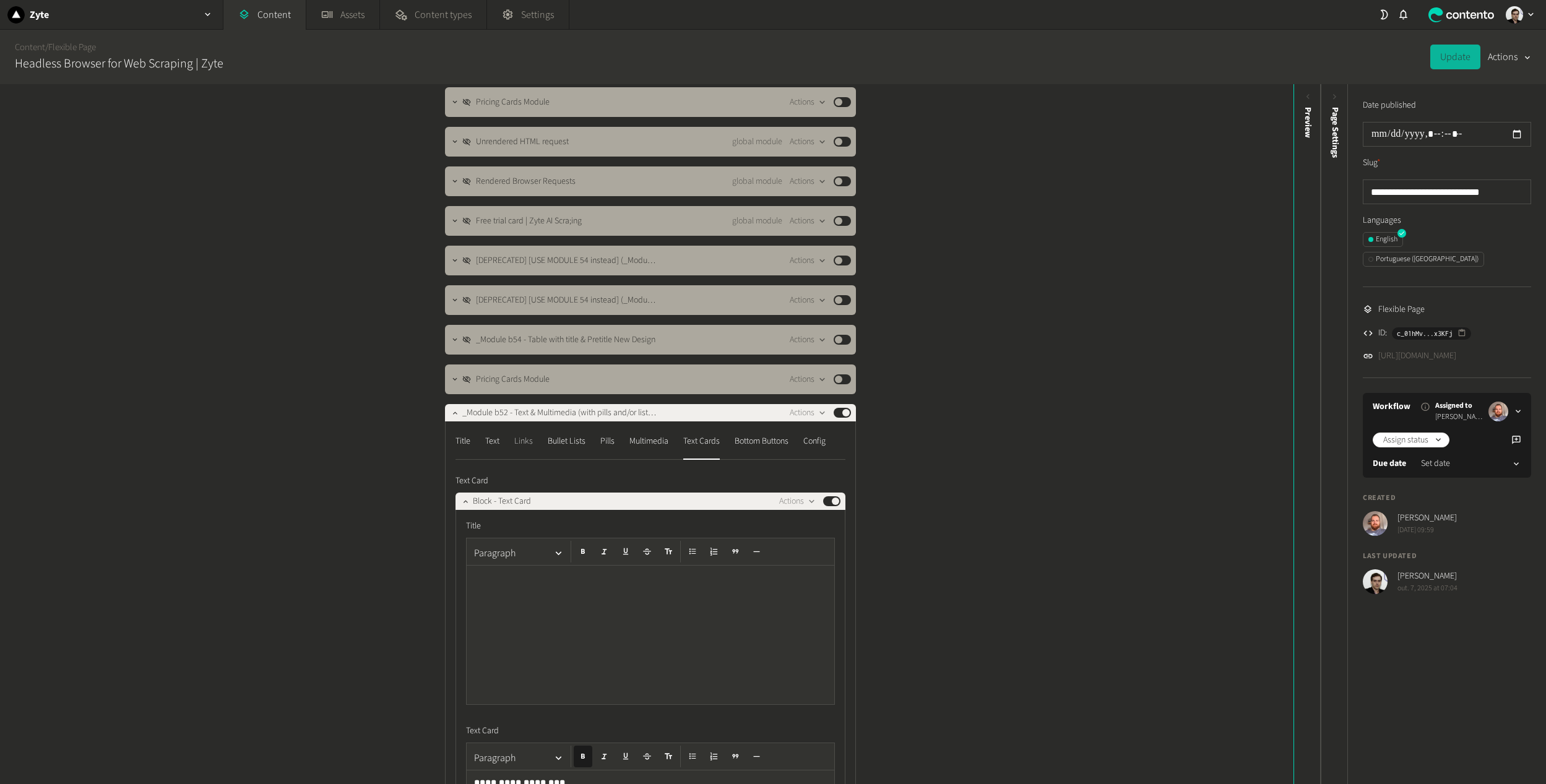
click at [522, 434] on div "Links" at bounding box center [524, 441] width 19 height 20
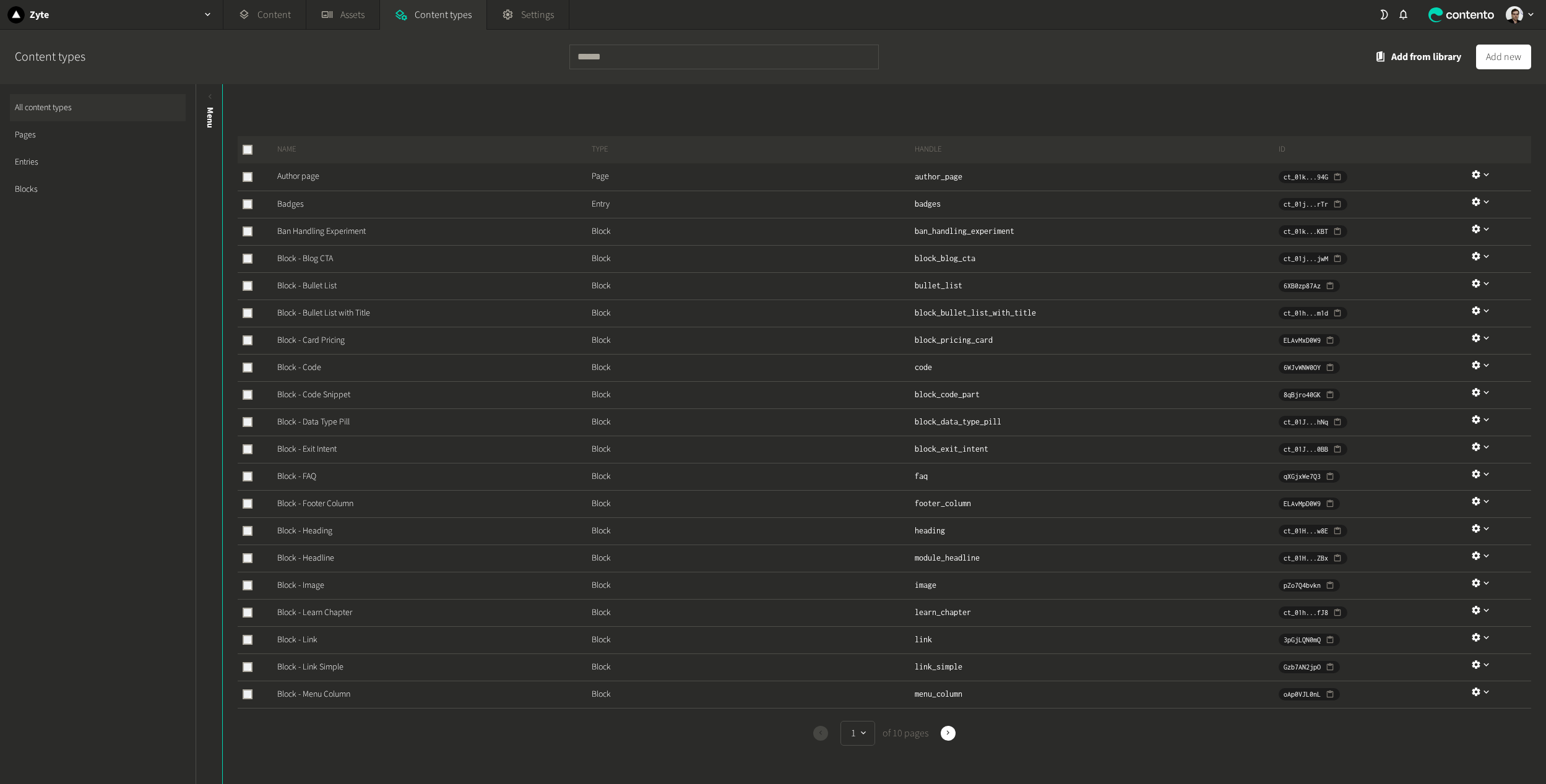
click at [31, 123] on link "Pages" at bounding box center [98, 134] width 176 height 27
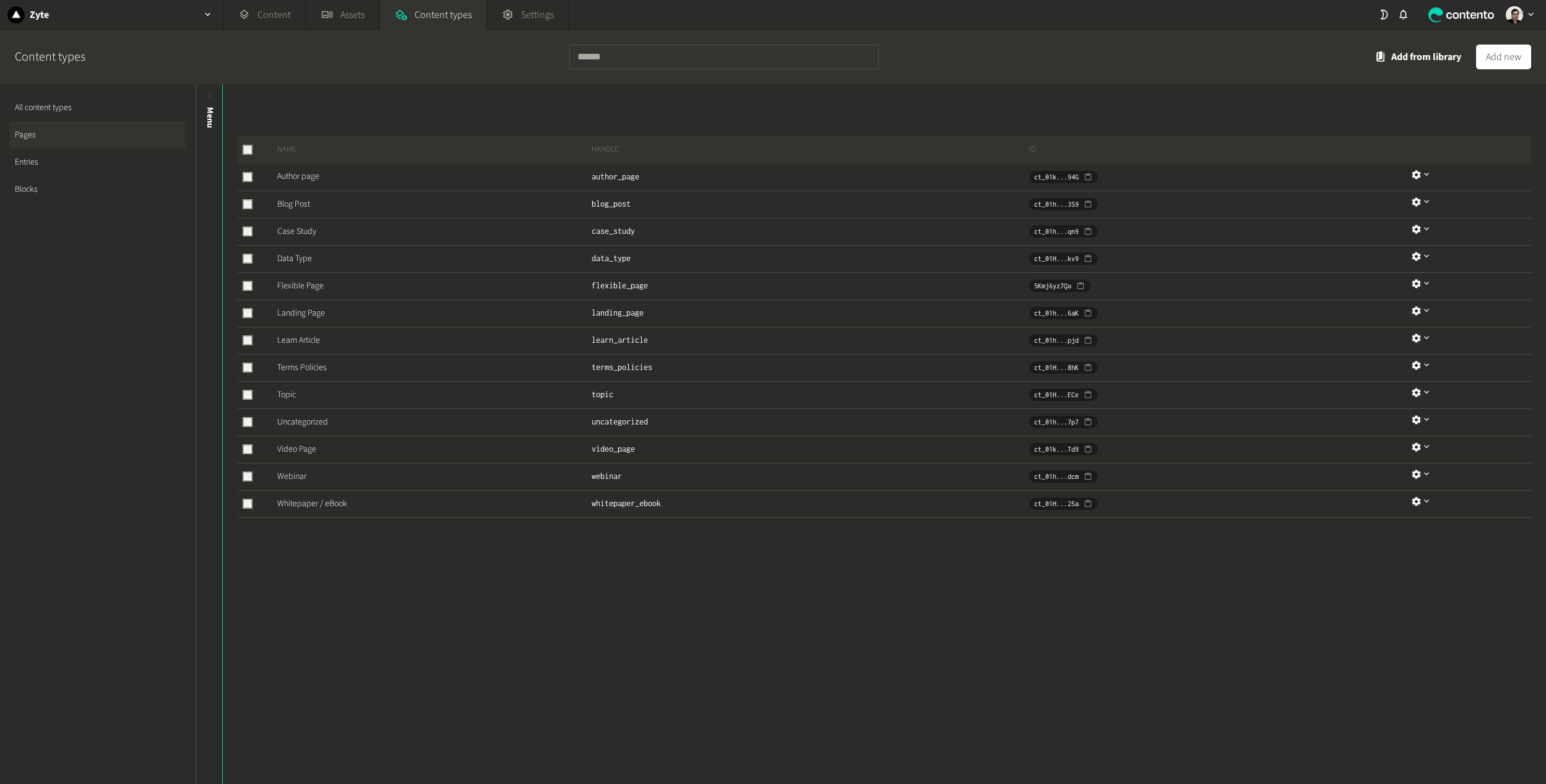
click at [48, 172] on link "Entries" at bounding box center [98, 161] width 176 height 27
click at [48, 187] on link "Blocks" at bounding box center [98, 189] width 176 height 27
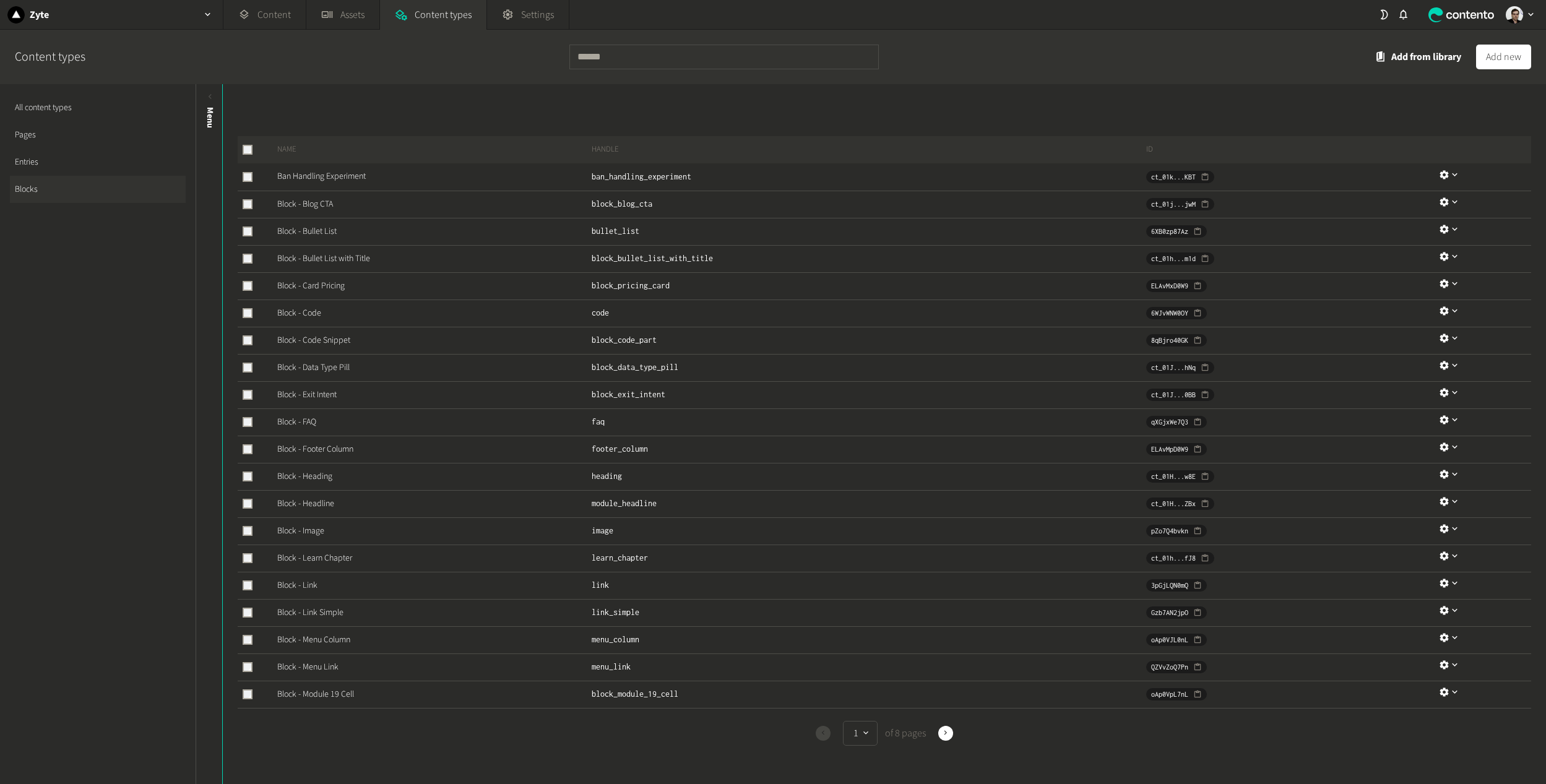
drag, startPoint x: 742, startPoint y: 86, endPoint x: 730, endPoint y: 83, distance: 12.4
click at [735, 84] on div "Name Handle ID Ban Handling Experiment ban_handling_experiment ct_01k...KBT Blo…" at bounding box center [884, 434] width 1323 height 700
click at [707, 74] on div at bounding box center [724, 57] width 309 height 55
click at [671, 59] on input "text" at bounding box center [724, 57] width 309 height 24
type input "*********"
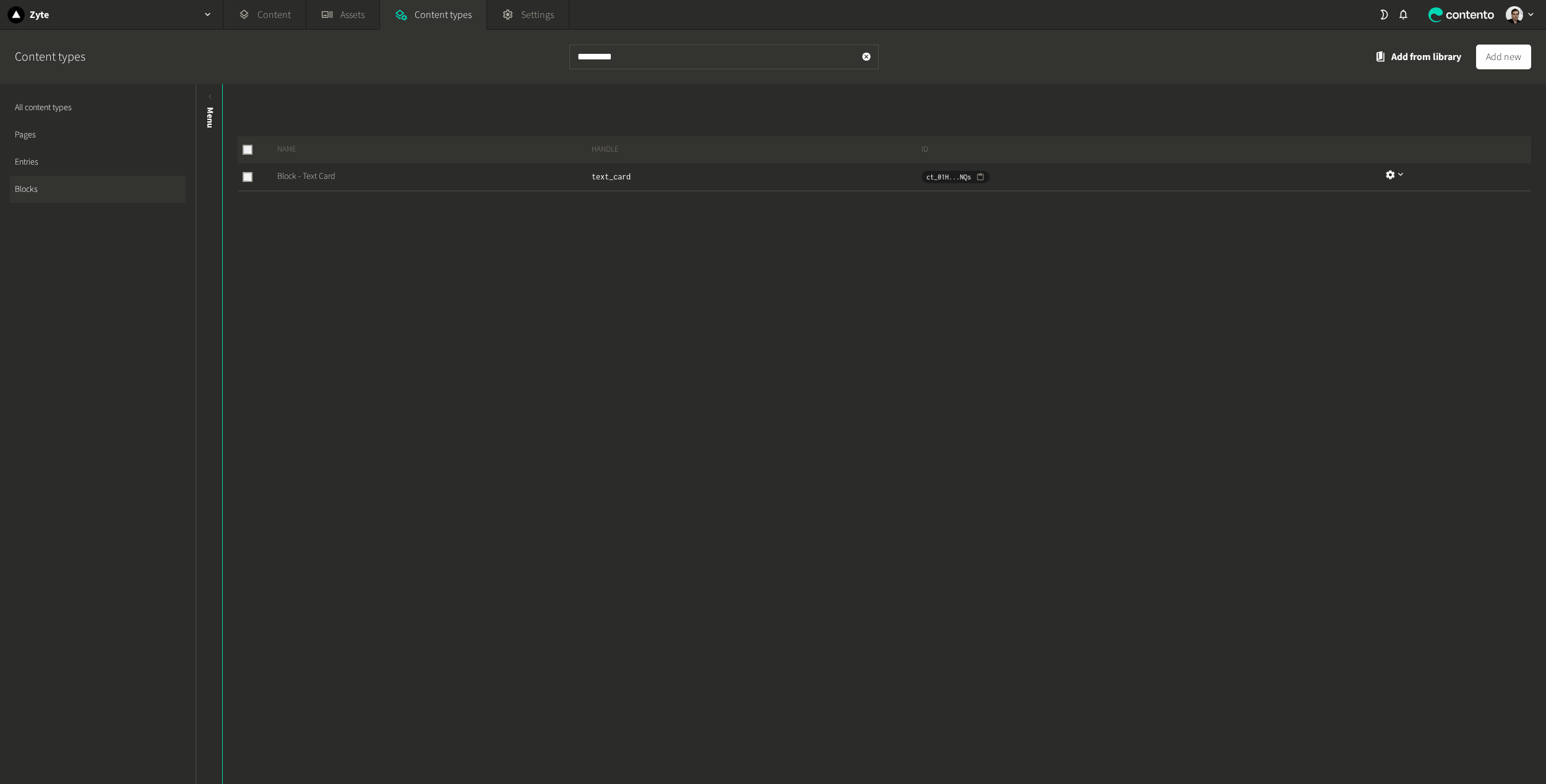
click at [312, 174] on link "Block - Text Card" at bounding box center [306, 177] width 58 height 13
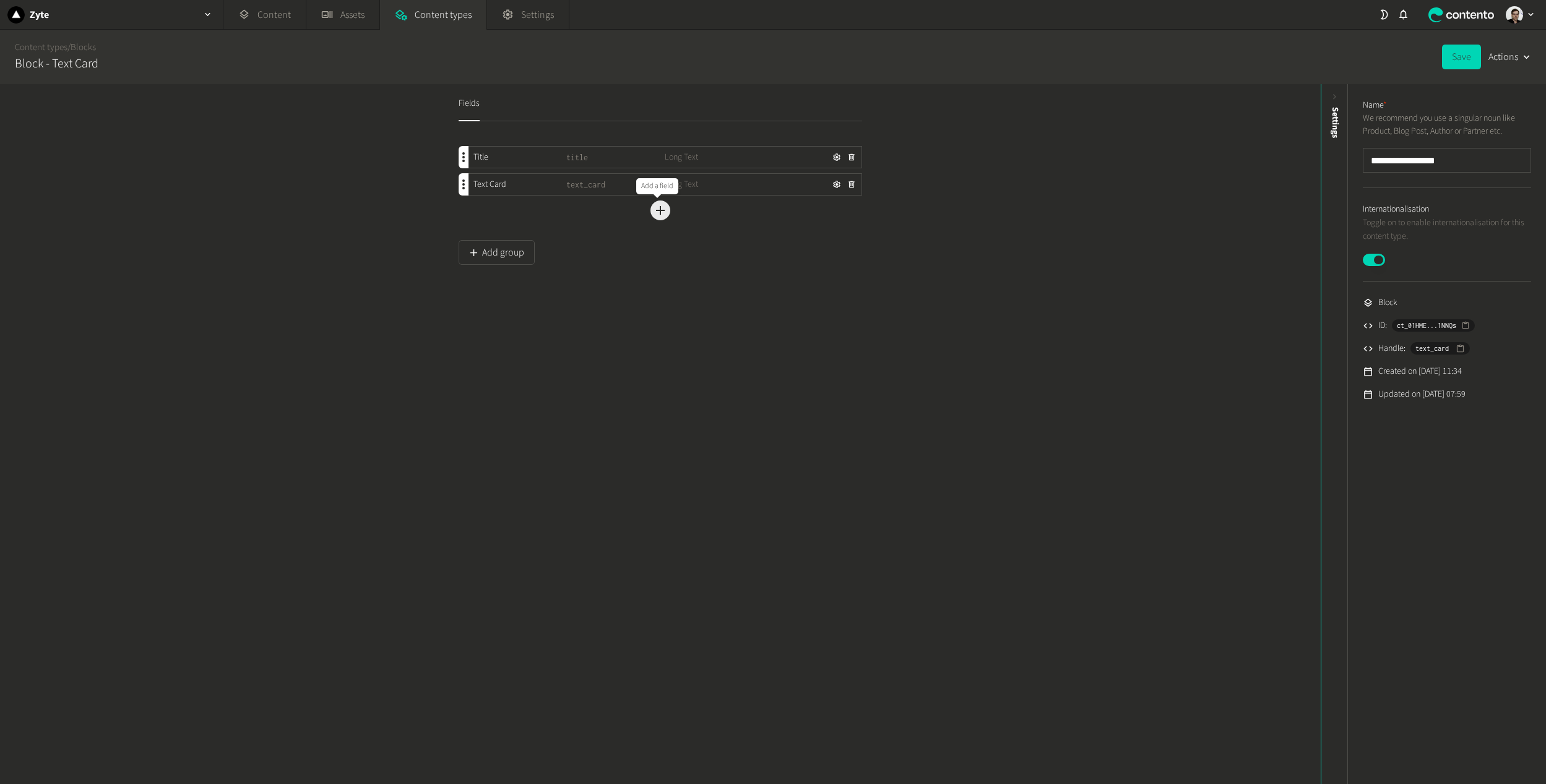
click at [653, 204] on icon "button" at bounding box center [661, 210] width 15 height 15
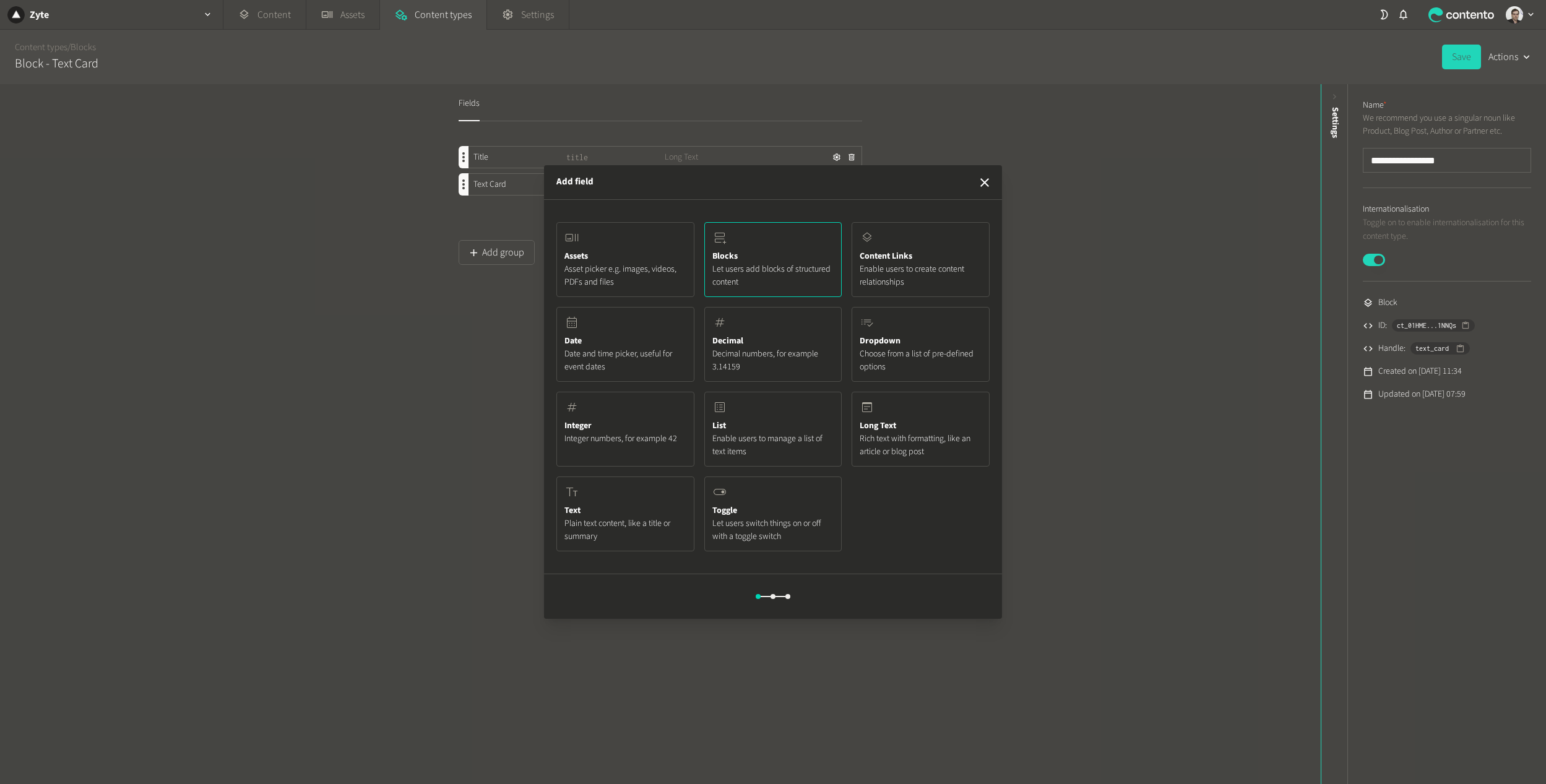
click at [750, 232] on button "Blocks Let users add blocks of structured content" at bounding box center [774, 259] width 138 height 75
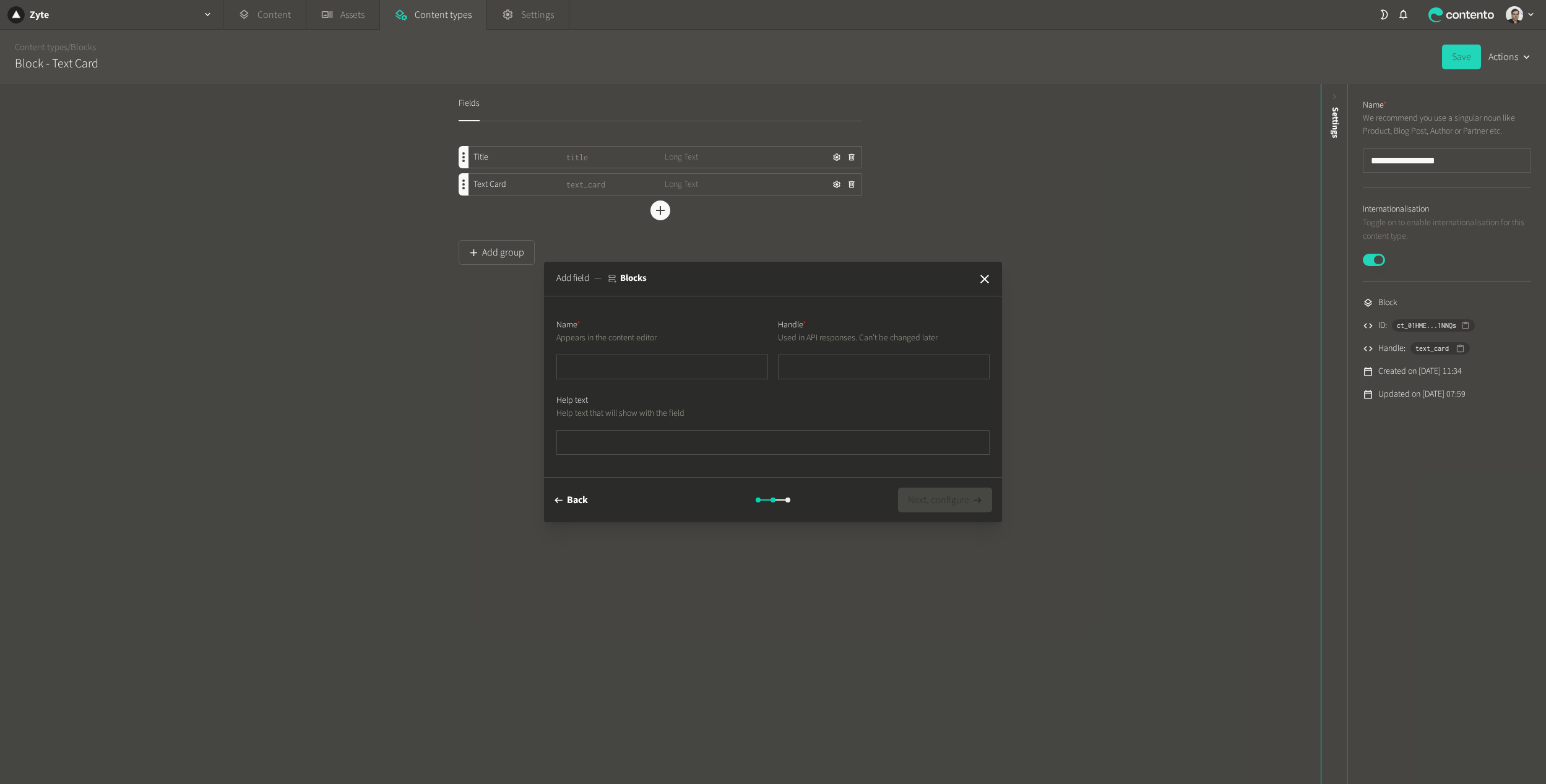
type input "*"
type input "**"
type input "***"
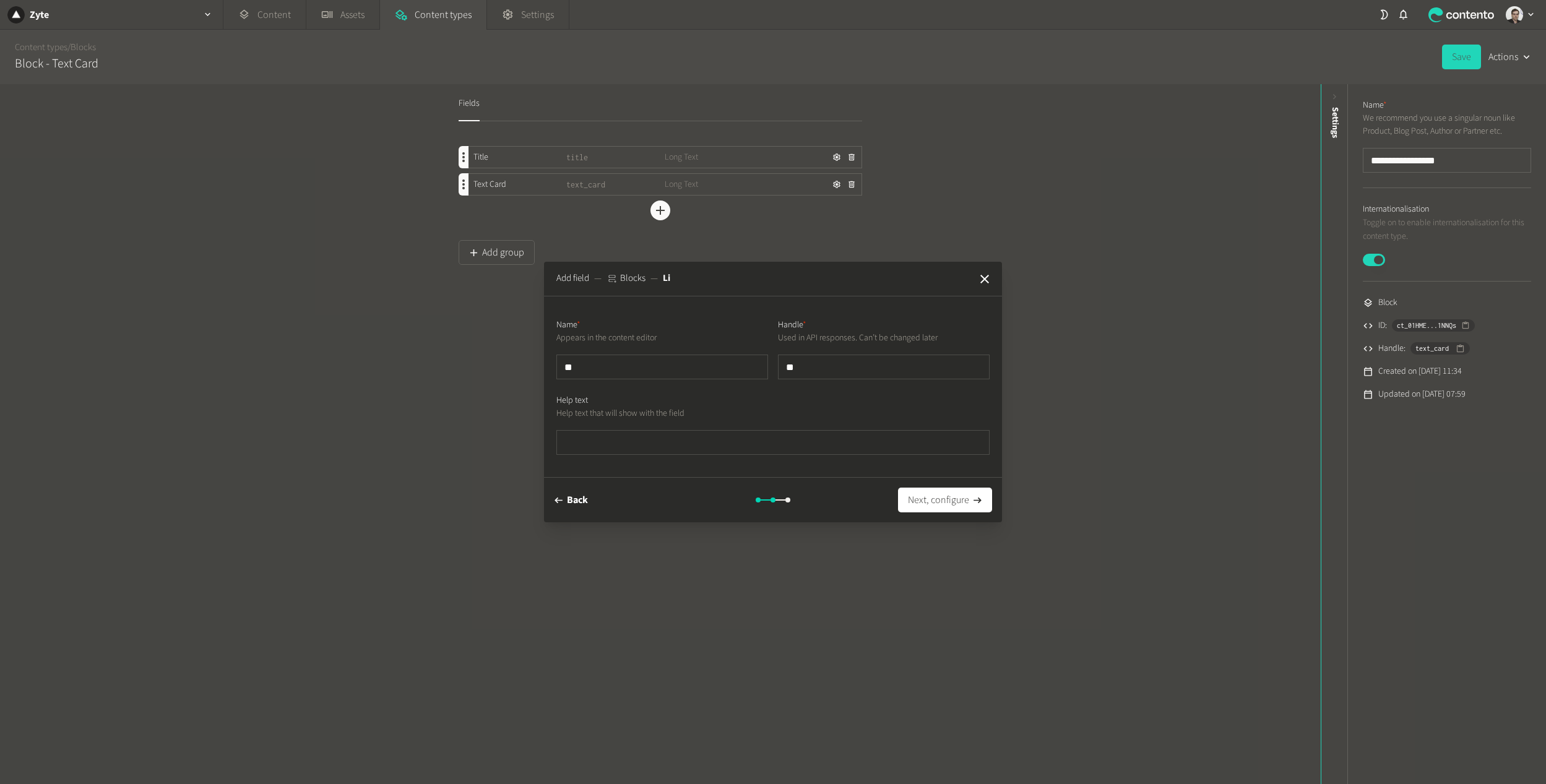
type input "***"
type input "****"
click at [933, 506] on button "Next, configure" at bounding box center [945, 499] width 94 height 24
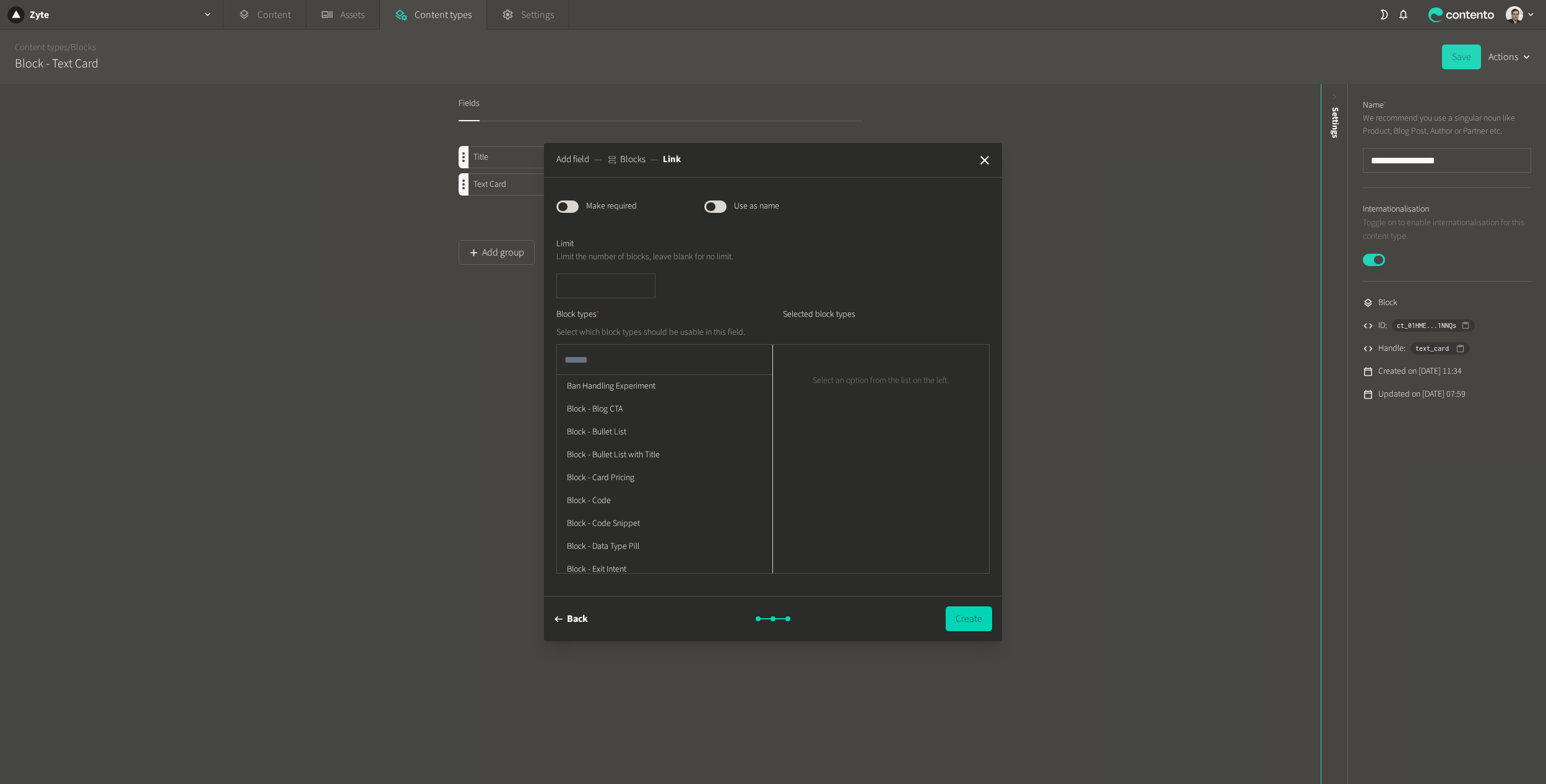
click at [611, 360] on input "text" at bounding box center [664, 359] width 216 height 30
type input "****"
click at [969, 368] on icon "button" at bounding box center [966, 366] width 11 height 11
click at [583, 289] on input "number" at bounding box center [606, 285] width 99 height 24
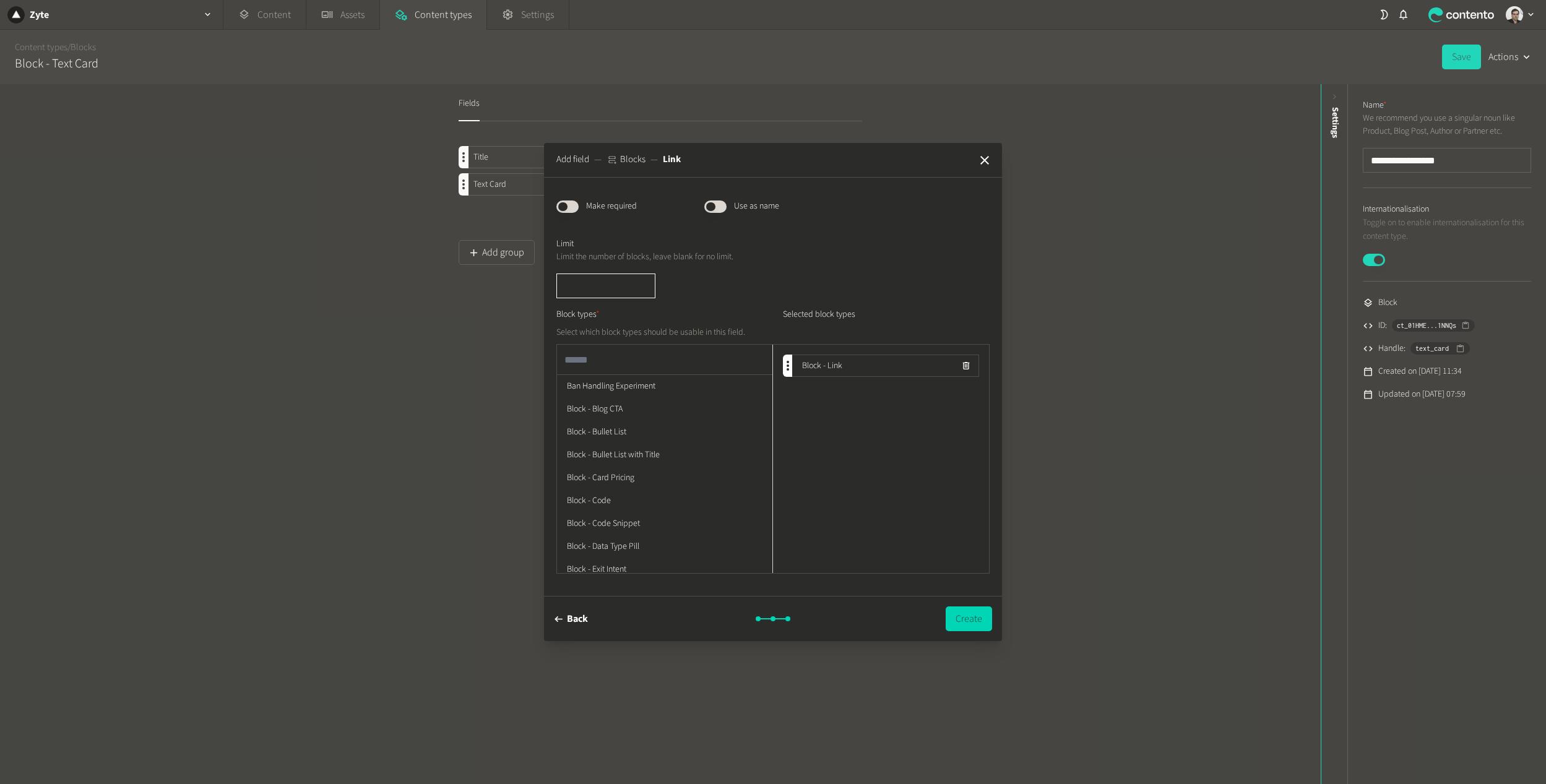
type input "*"
click at [644, 231] on div "Limit Limit the number of blocks, leave blank for no limit. * Block types * Sel…" at bounding box center [772, 400] width 433 height 346
click at [960, 609] on button "Create" at bounding box center [969, 618] width 47 height 24
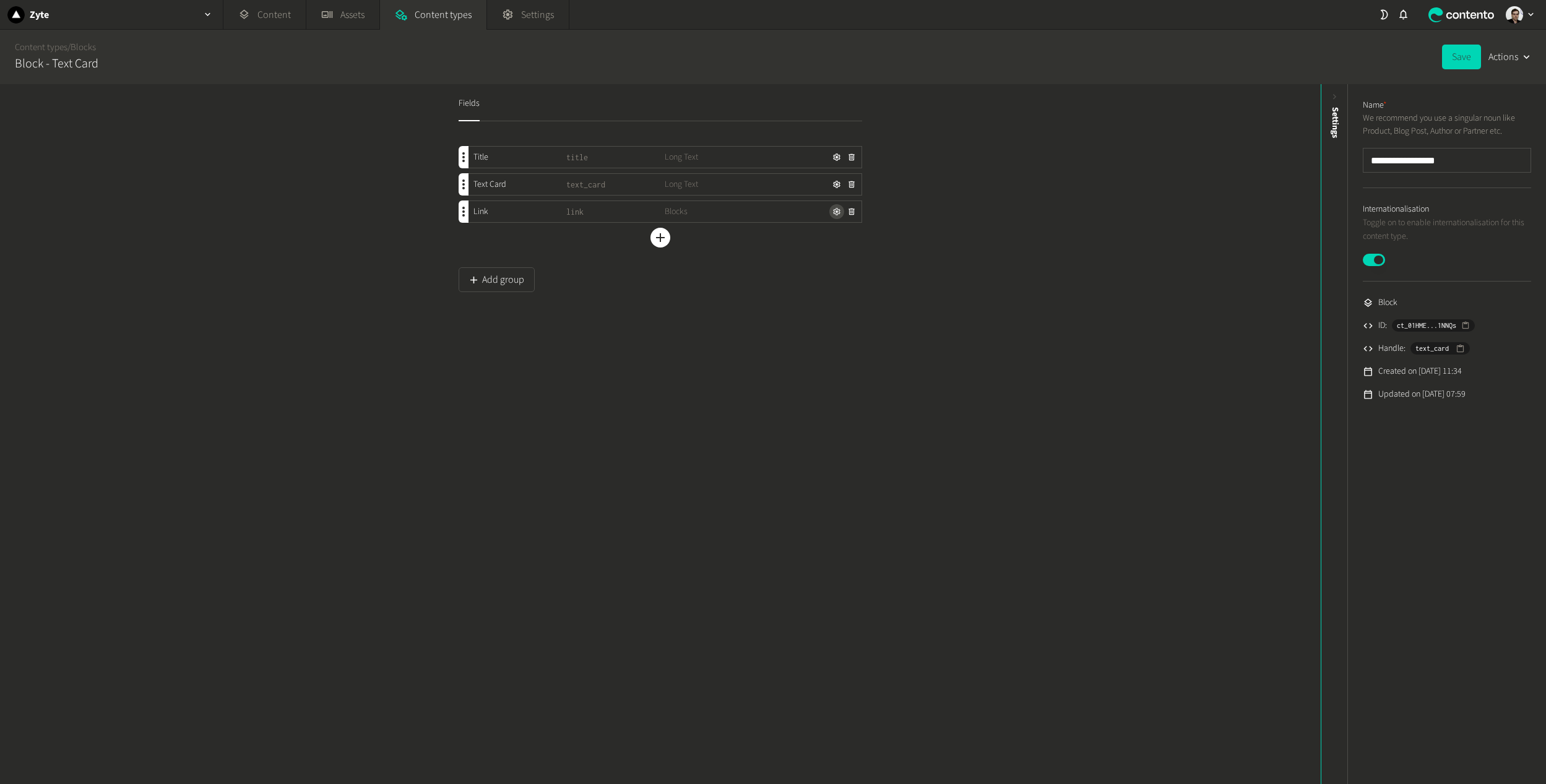
click at [832, 213] on icon "button" at bounding box center [836, 212] width 9 height 9
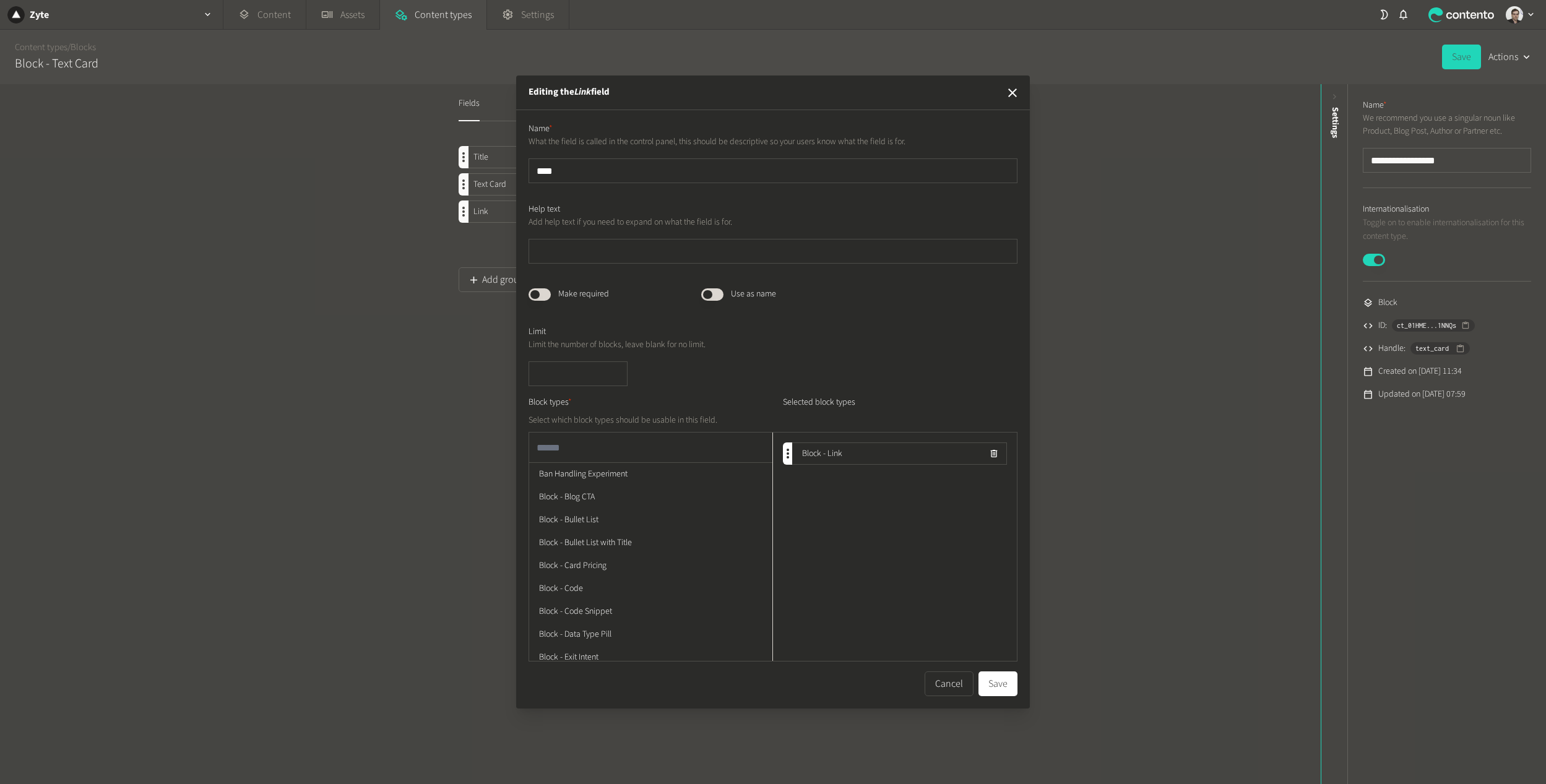
click at [542, 163] on input "****" at bounding box center [773, 170] width 489 height 24
drag, startPoint x: 568, startPoint y: 168, endPoint x: 452, endPoint y: 157, distance: 116.5
click at [452, 157] on div "Editing the Link field Name * What the field is called in the control panel, th…" at bounding box center [773, 392] width 1546 height 784
type input "**********"
click at [371, 248] on div "**********" at bounding box center [773, 392] width 1546 height 784
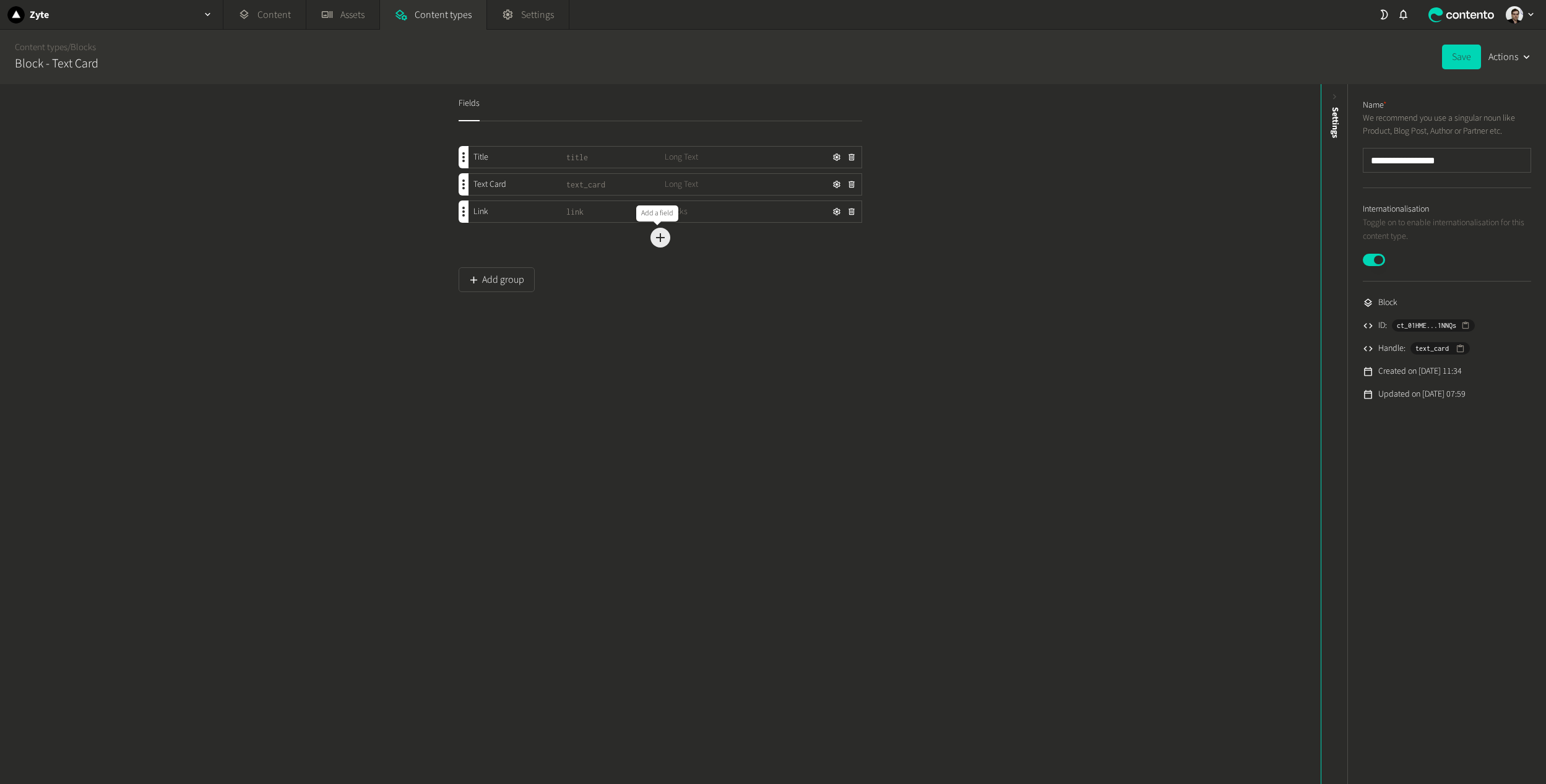
click at [665, 240] on button "Add a field" at bounding box center [661, 237] width 20 height 20
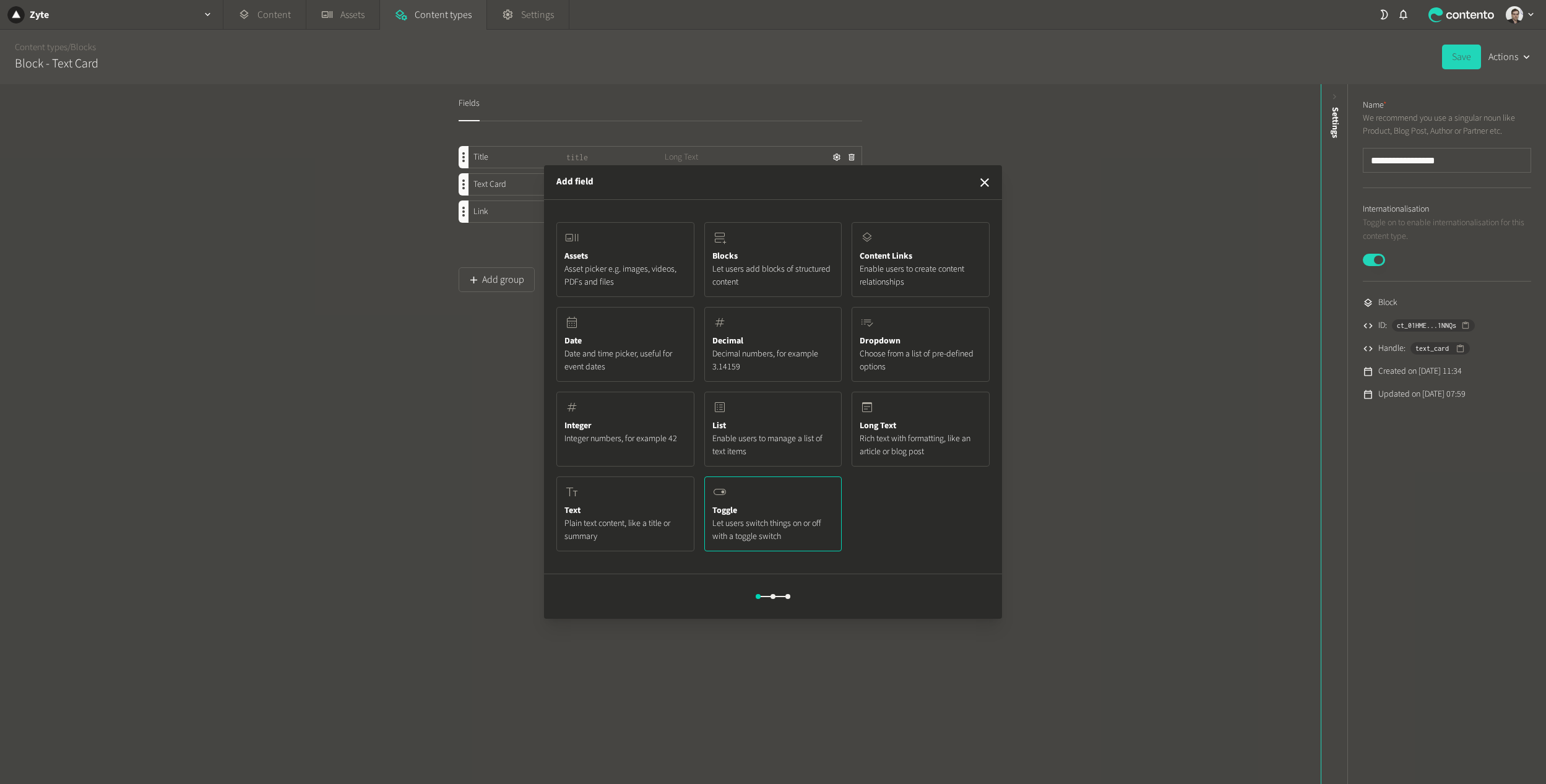
click at [770, 519] on span "Let users switch things on or off with a toggle switch" at bounding box center [773, 530] width 122 height 26
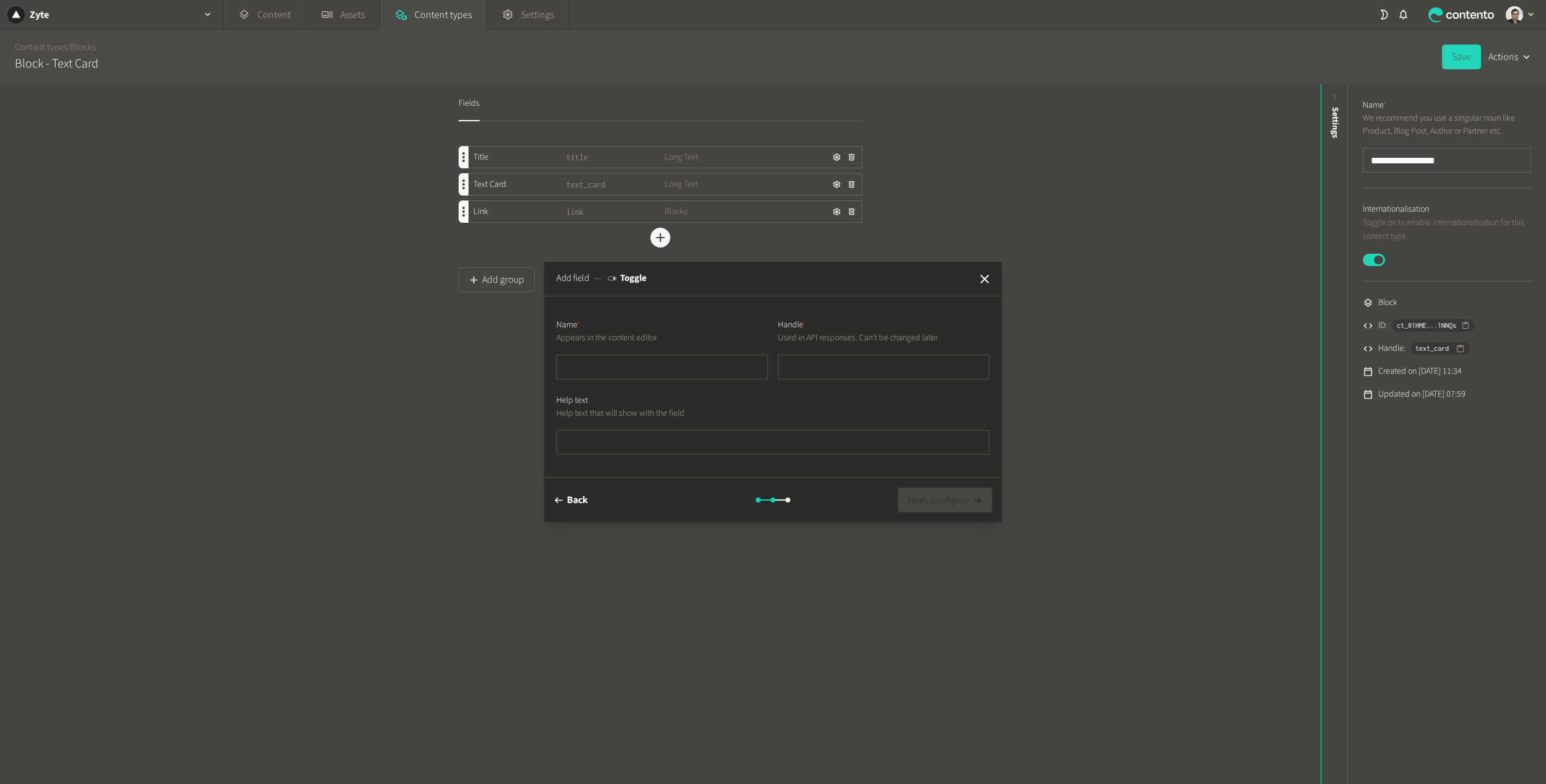
type input "*"
type input "**"
type input "***"
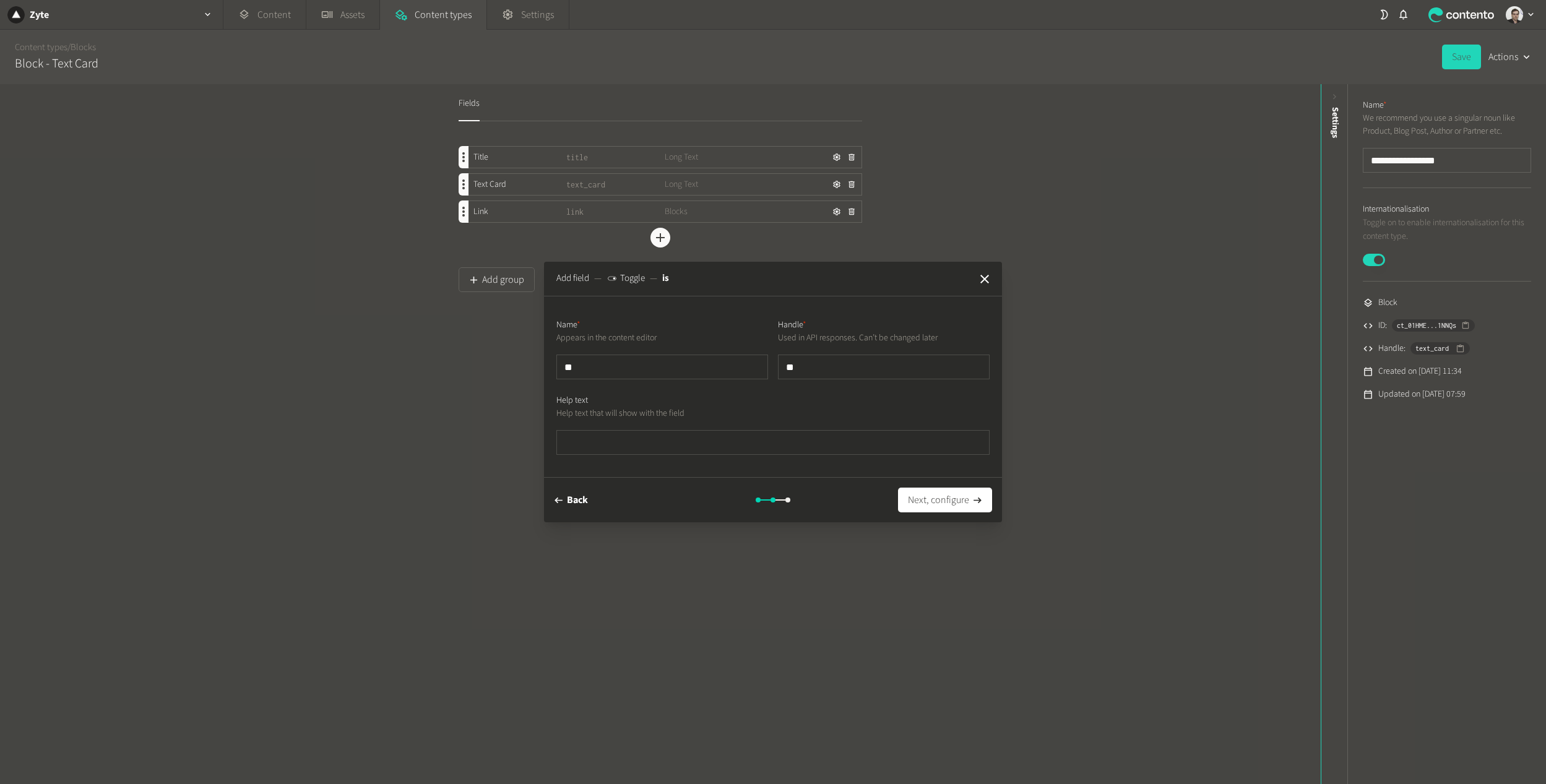
type input "****"
type input "*****"
type input "******"
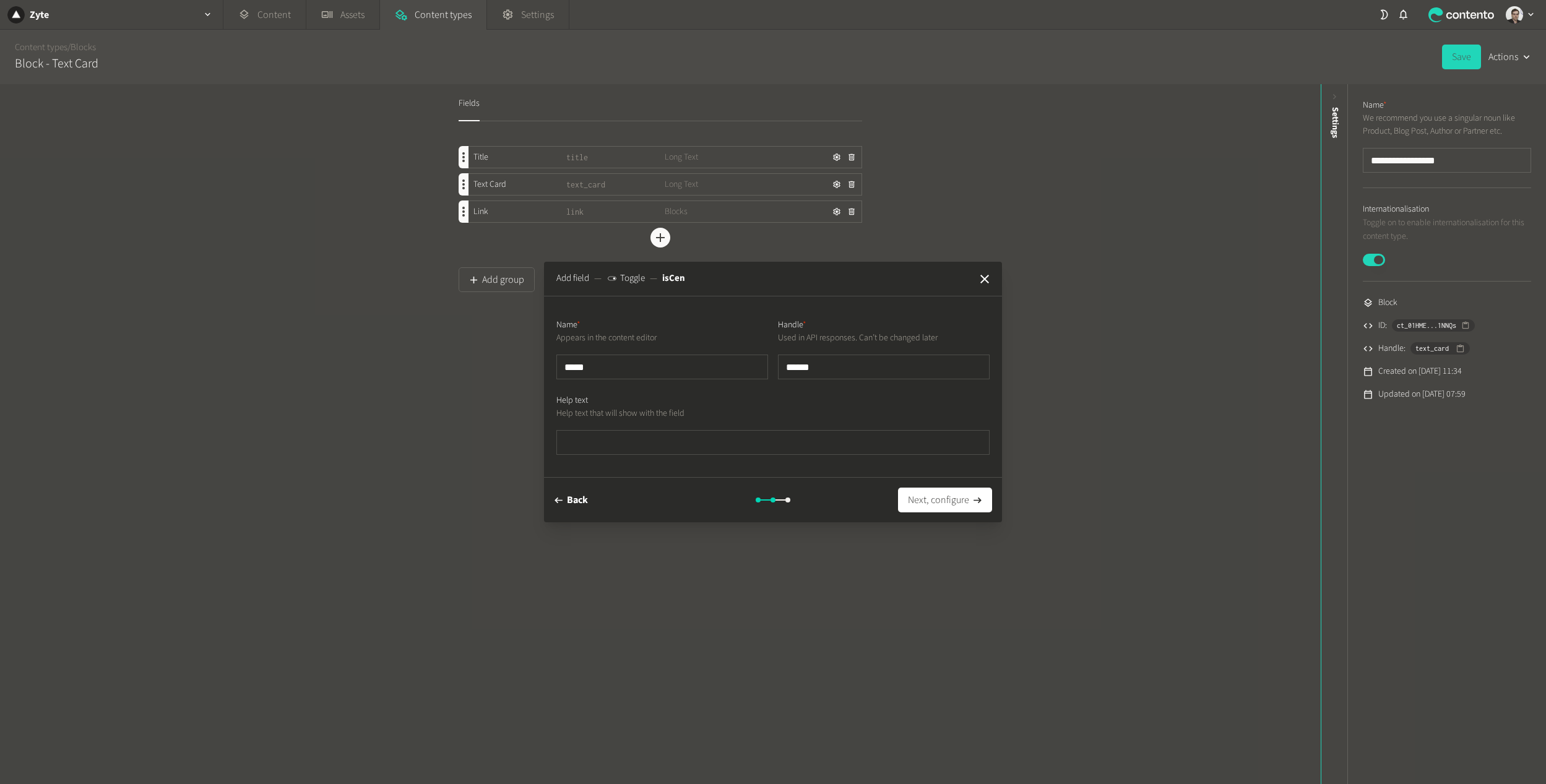
type input "******"
type input "*******"
type input "********"
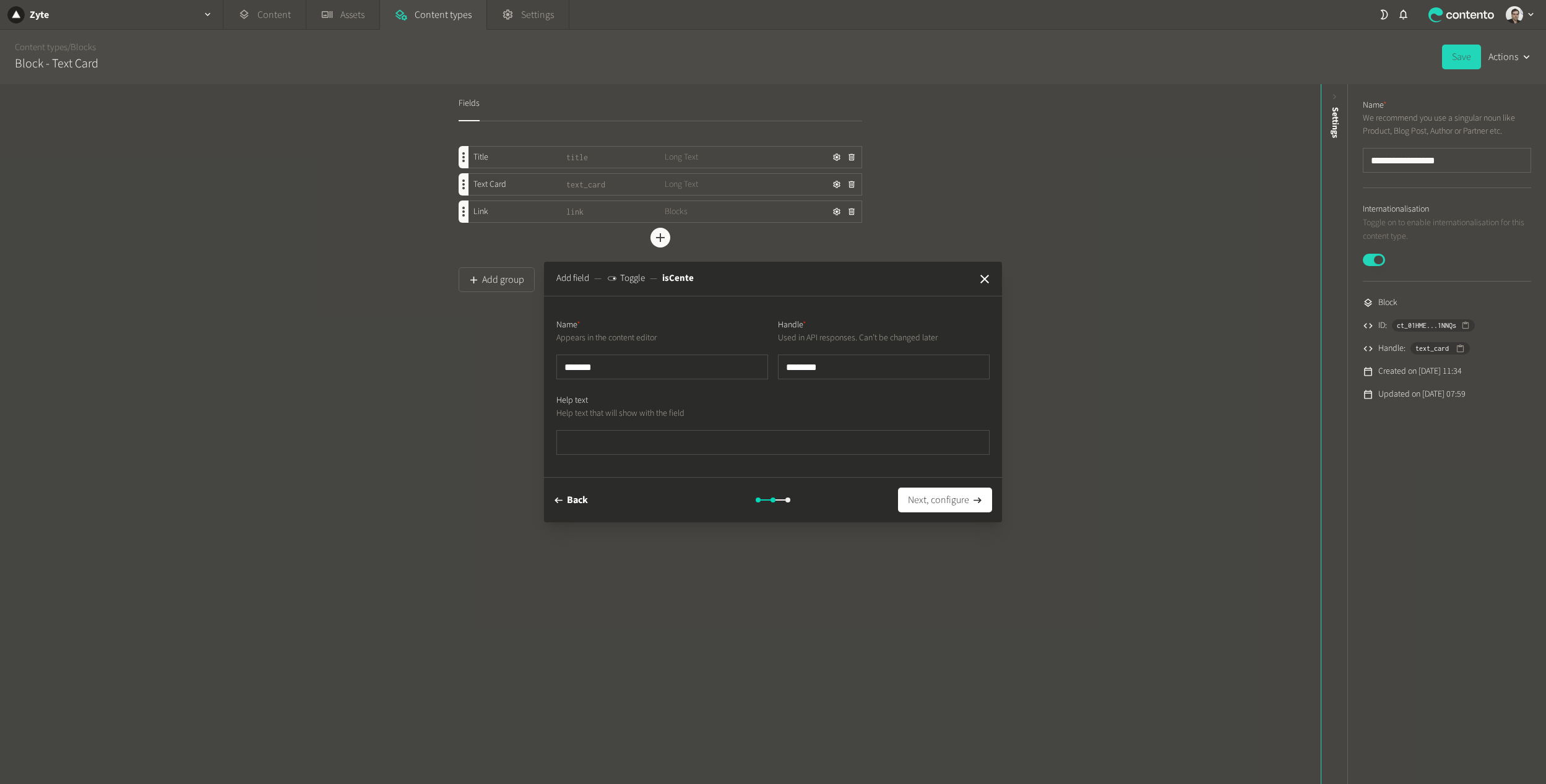
type input "*********"
type input "**********"
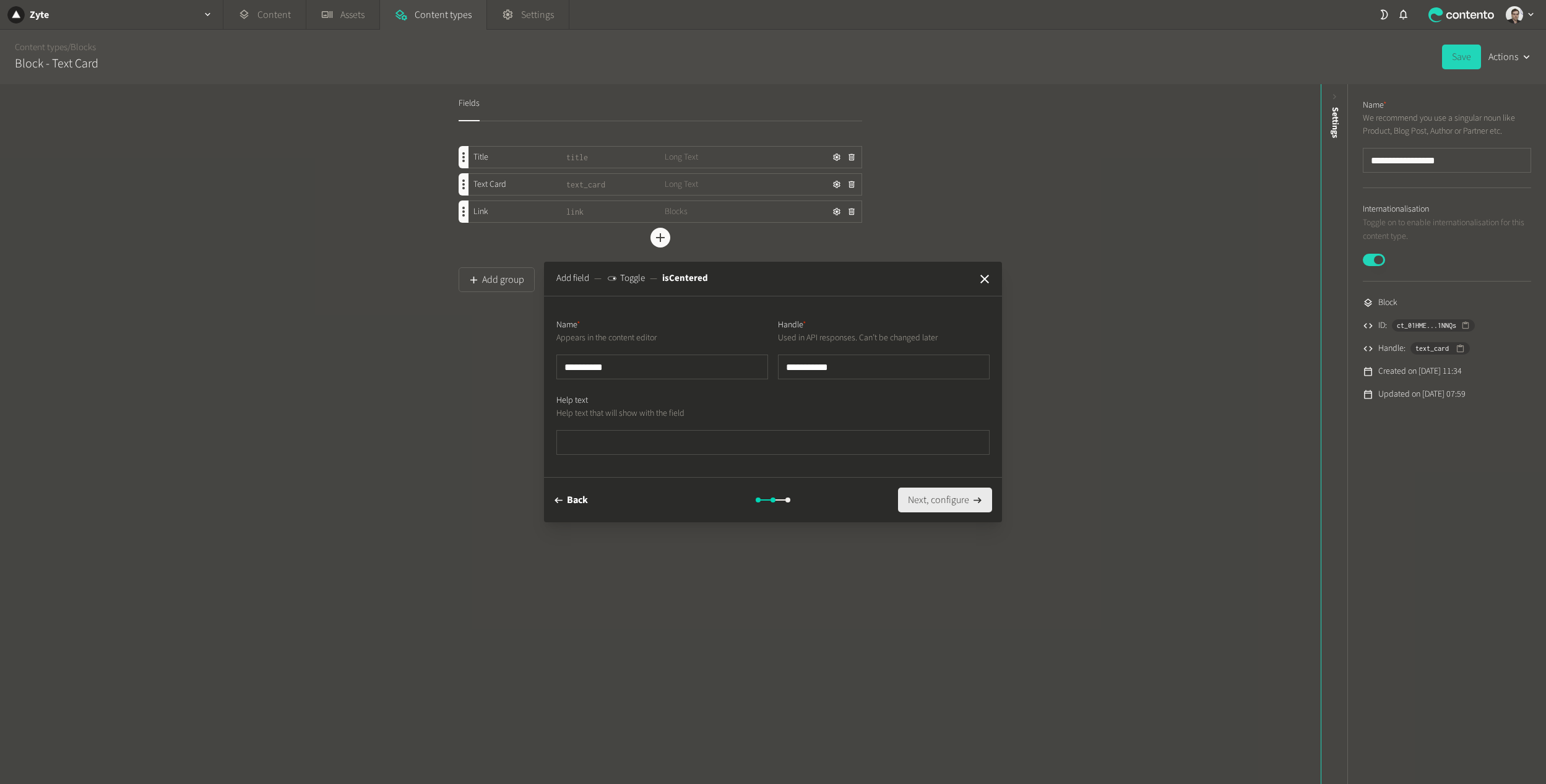
type input "**********"
click at [968, 498] on button "Next, configure" at bounding box center [945, 499] width 94 height 24
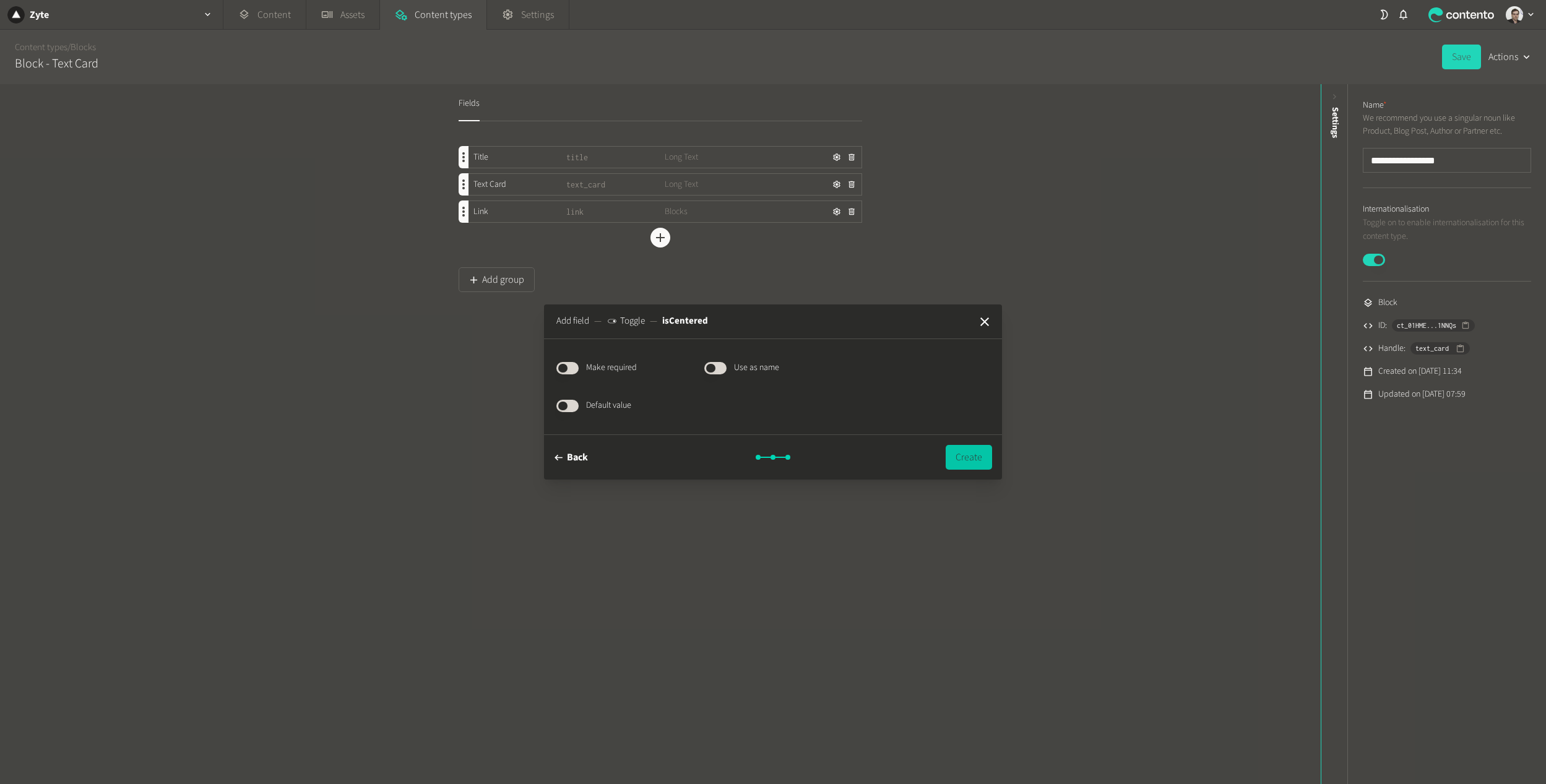
click at [979, 463] on button "Create" at bounding box center [969, 457] width 47 height 24
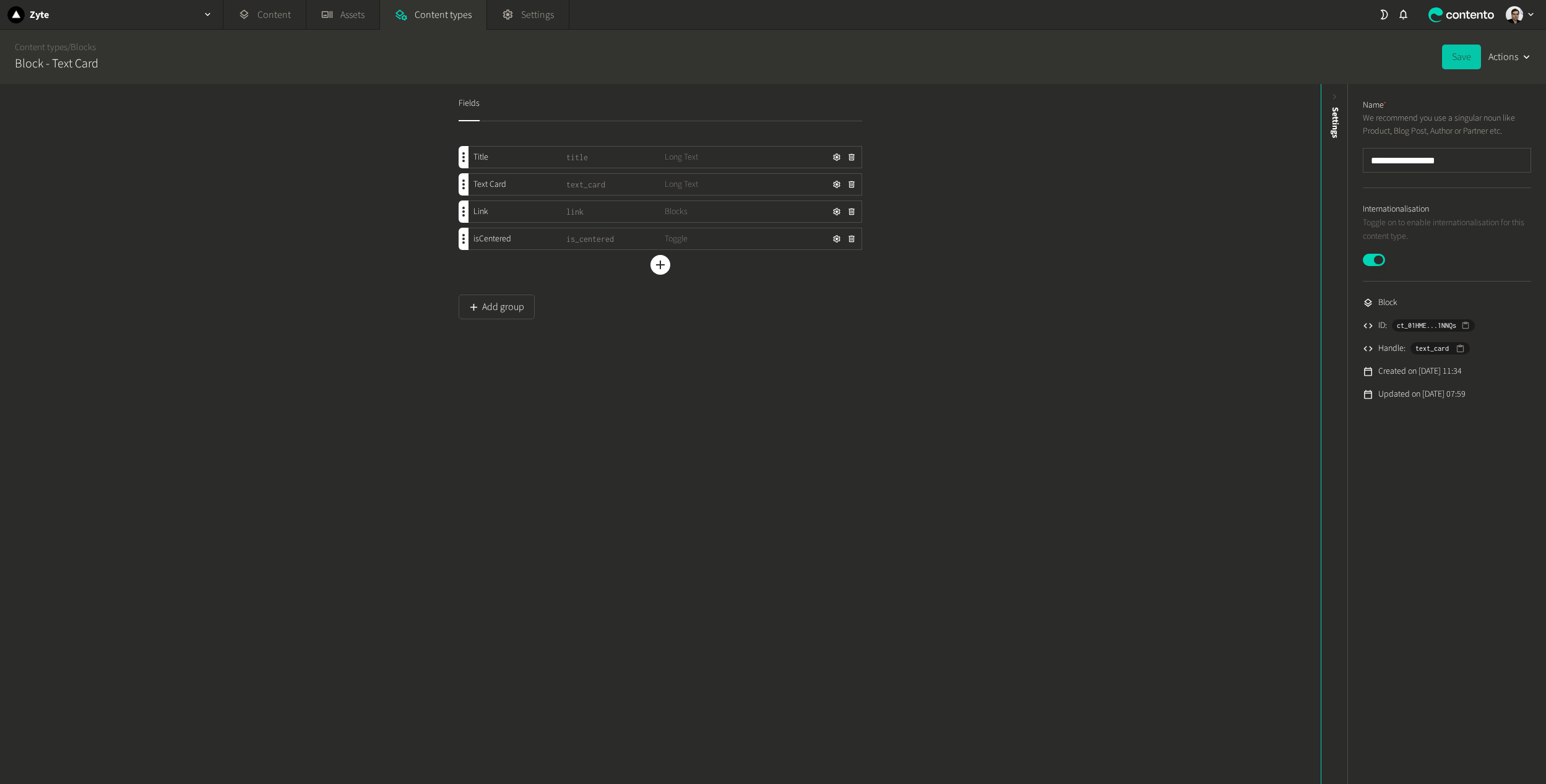
click at [1470, 53] on button "Save" at bounding box center [1461, 57] width 39 height 24
click at [657, 264] on icon "button" at bounding box center [661, 265] width 9 height 9
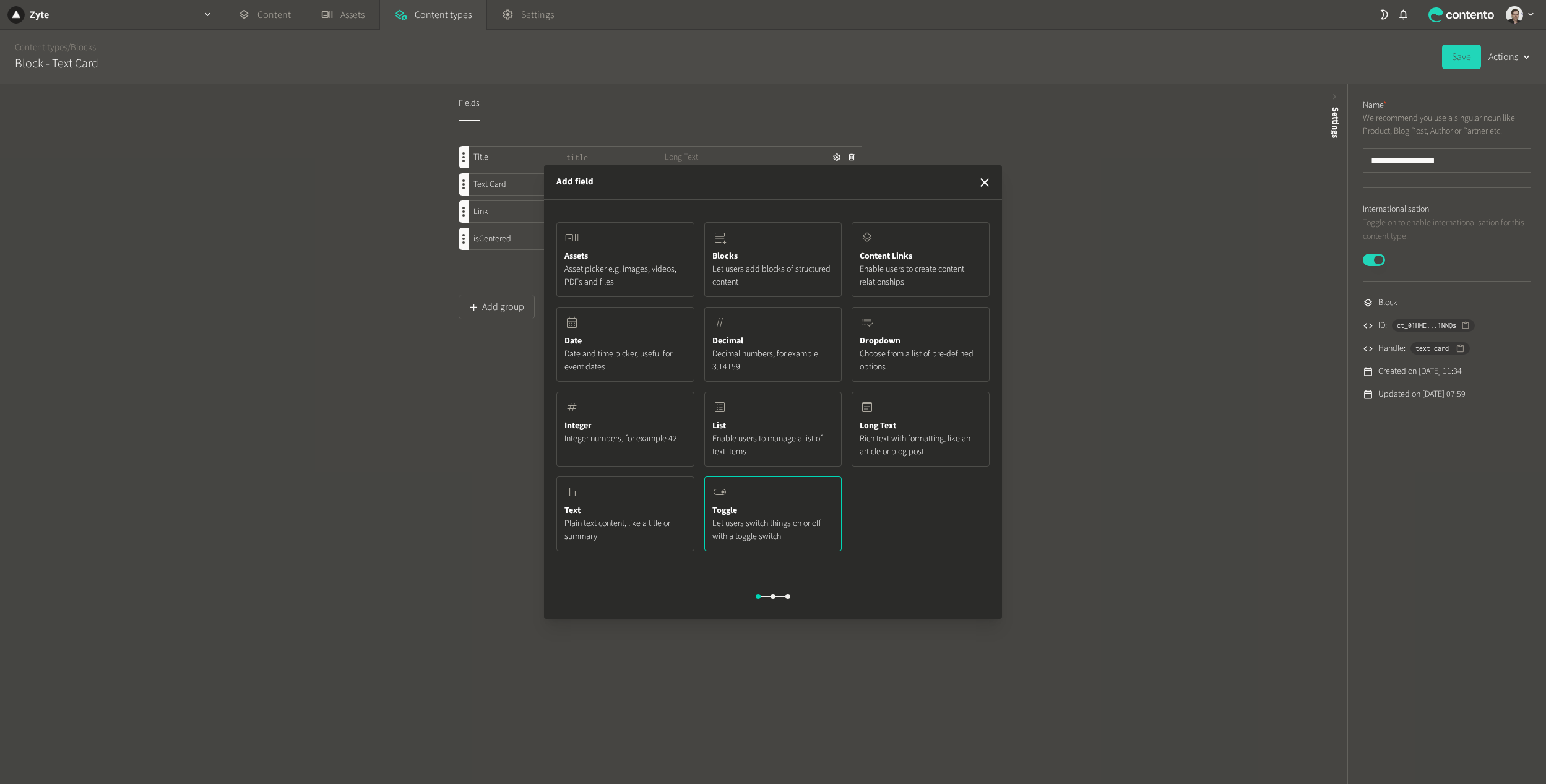
click at [767, 511] on button "Toggle Let users switch things on or off with a toggle switch" at bounding box center [774, 513] width 138 height 75
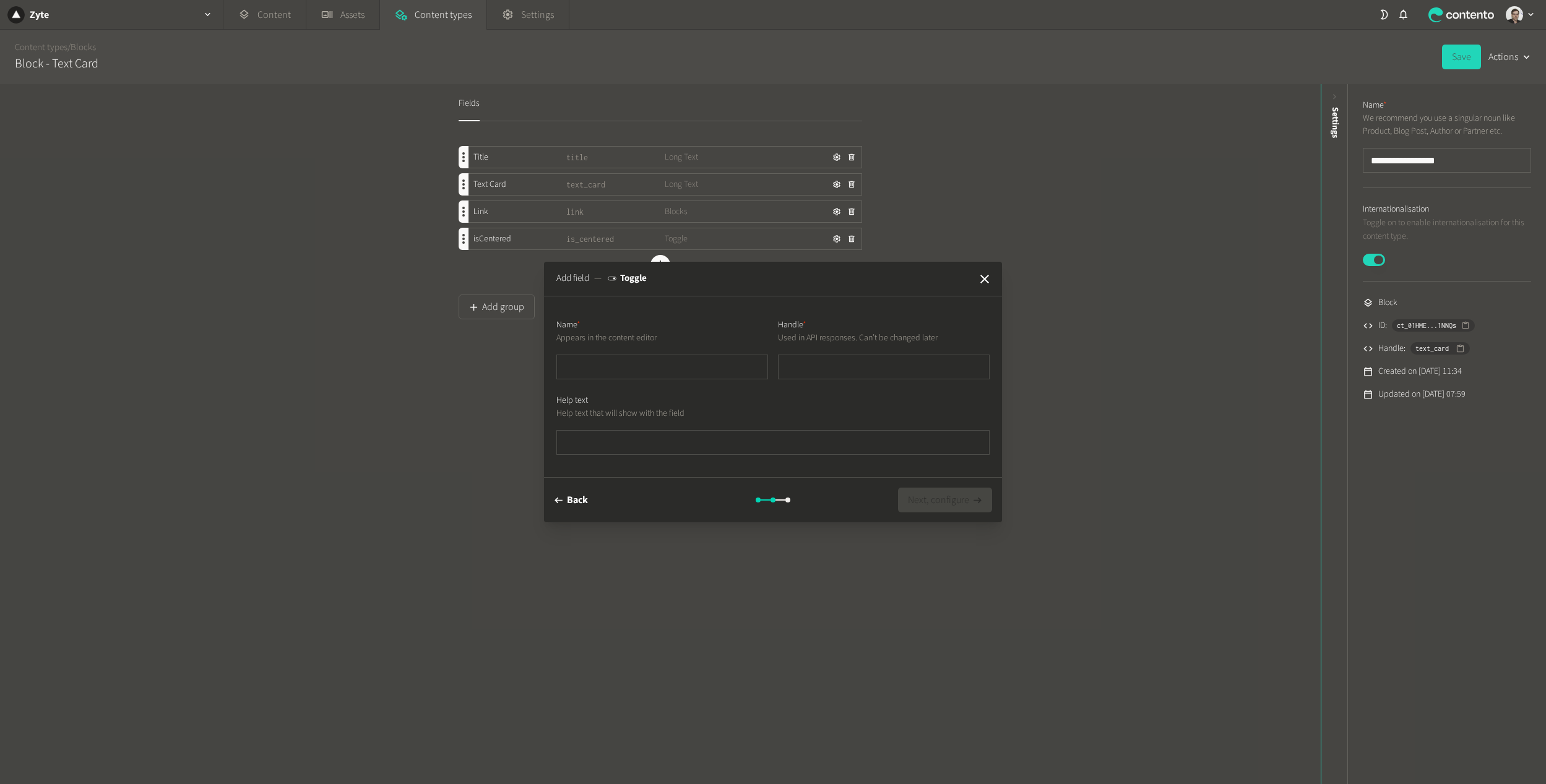
type input "*"
type input "**"
type input "***"
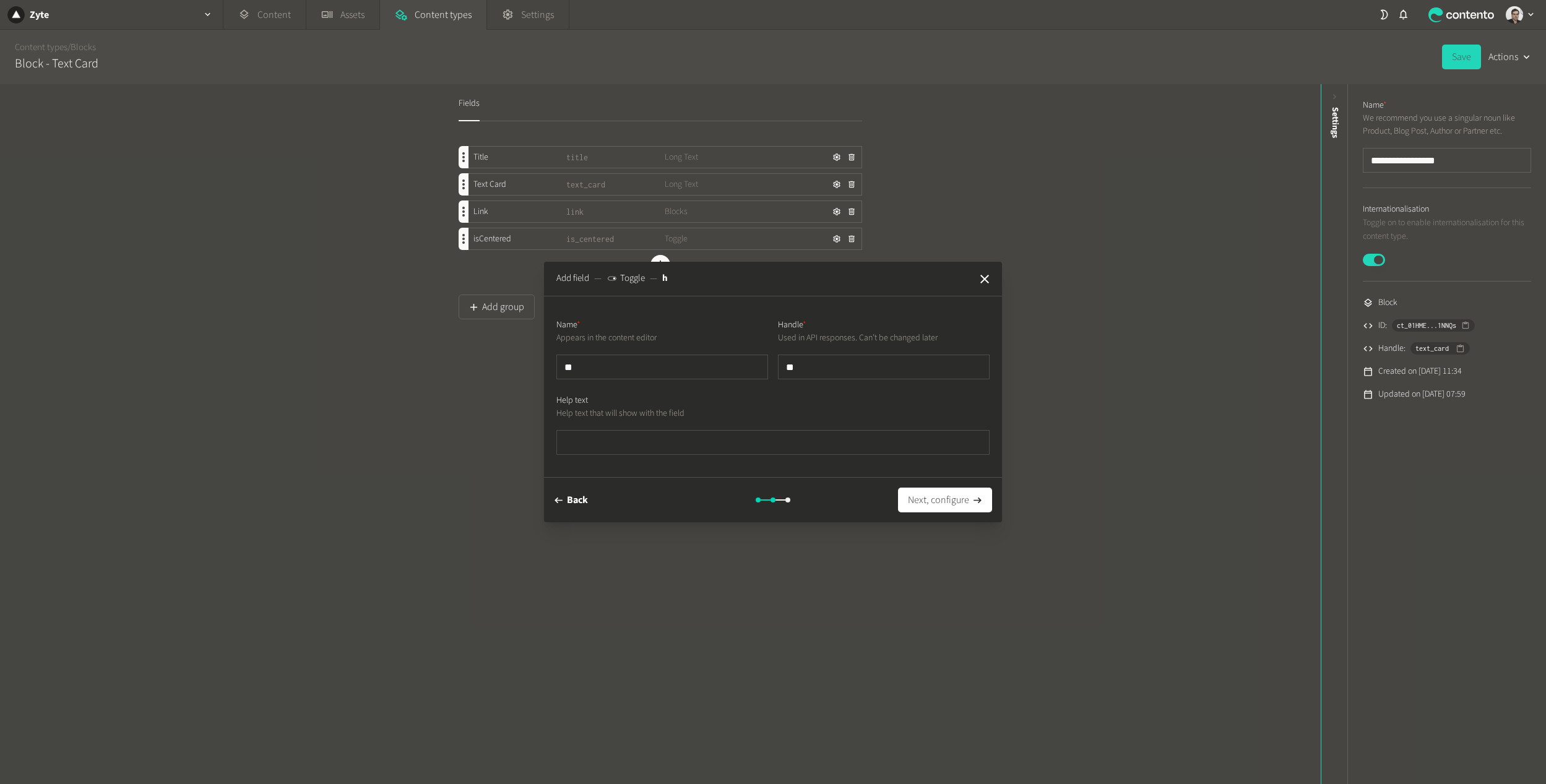
type input "***"
type input "****"
type input "*****"
type input "******"
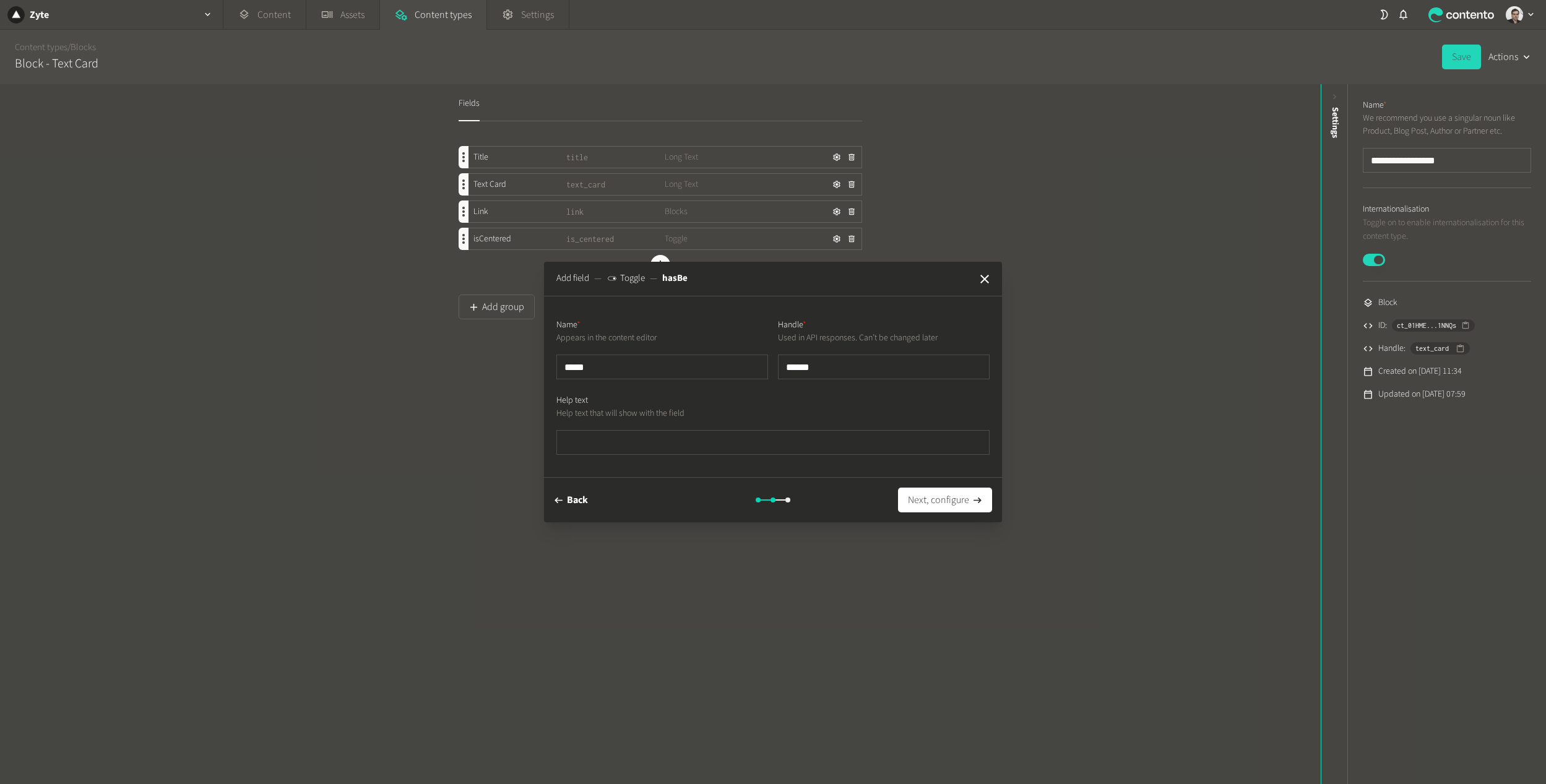
type input "******"
type input "*******"
type input "********"
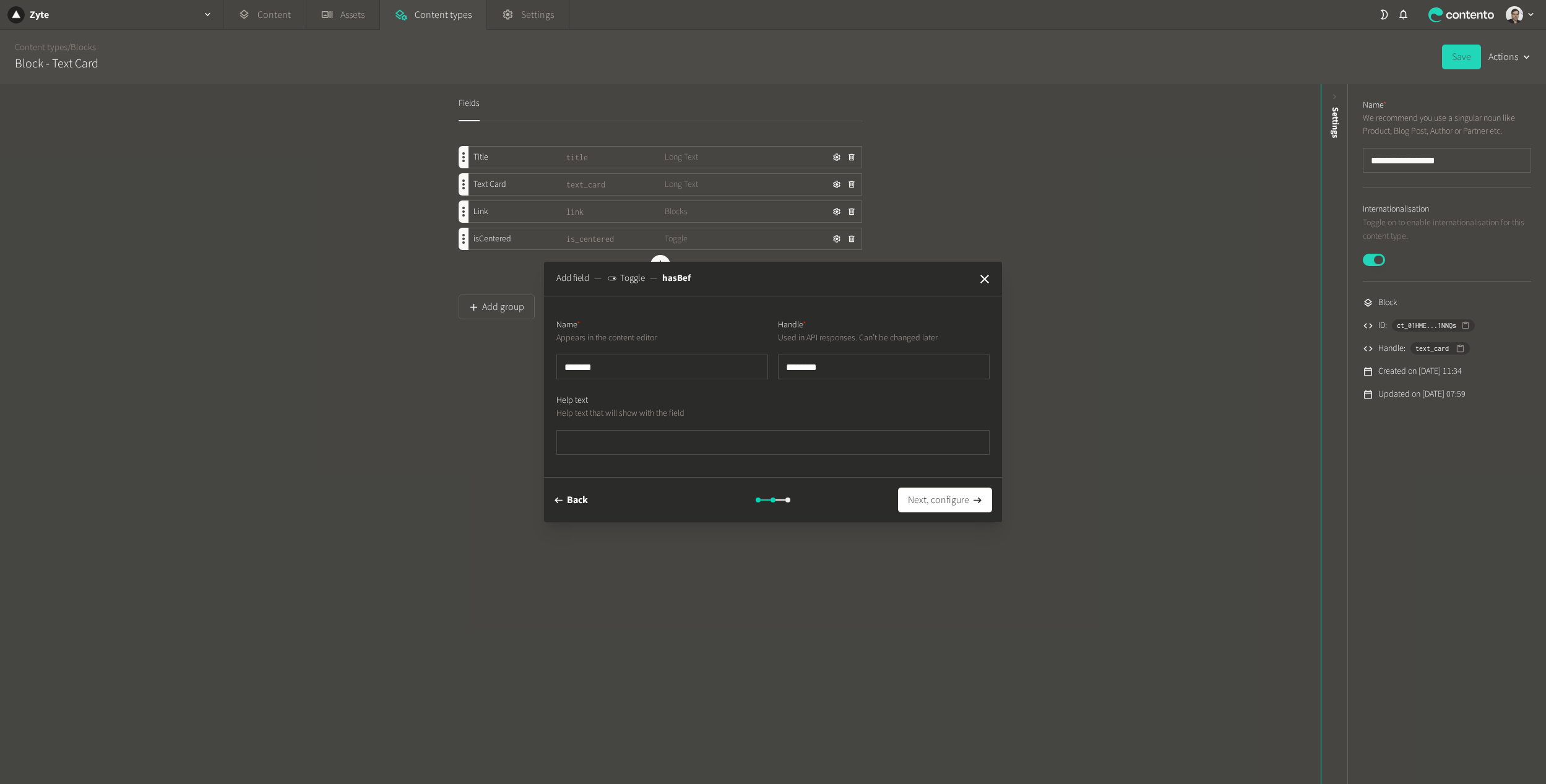
type input "*********"
type input "**********"
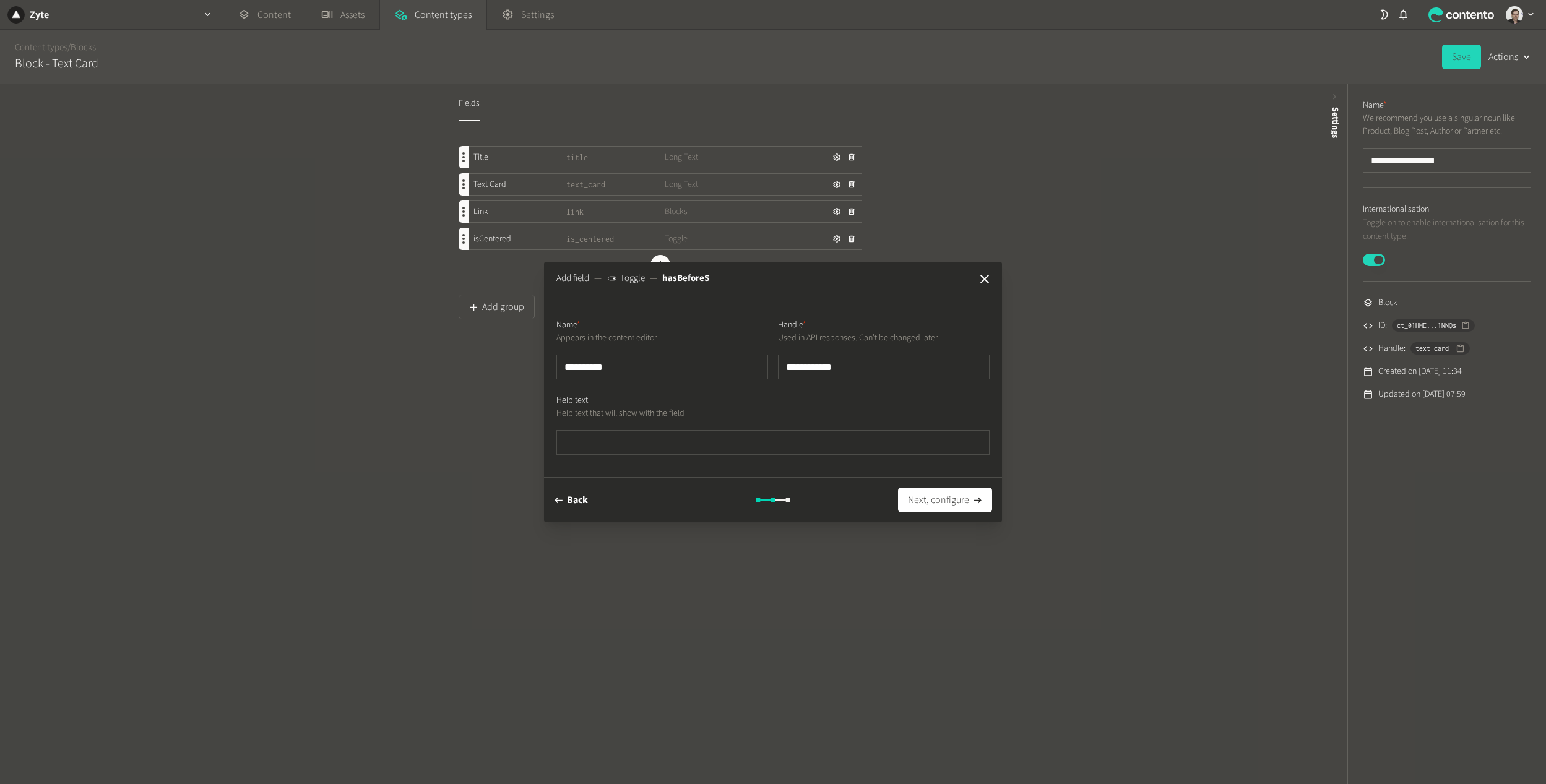
type input "**********"
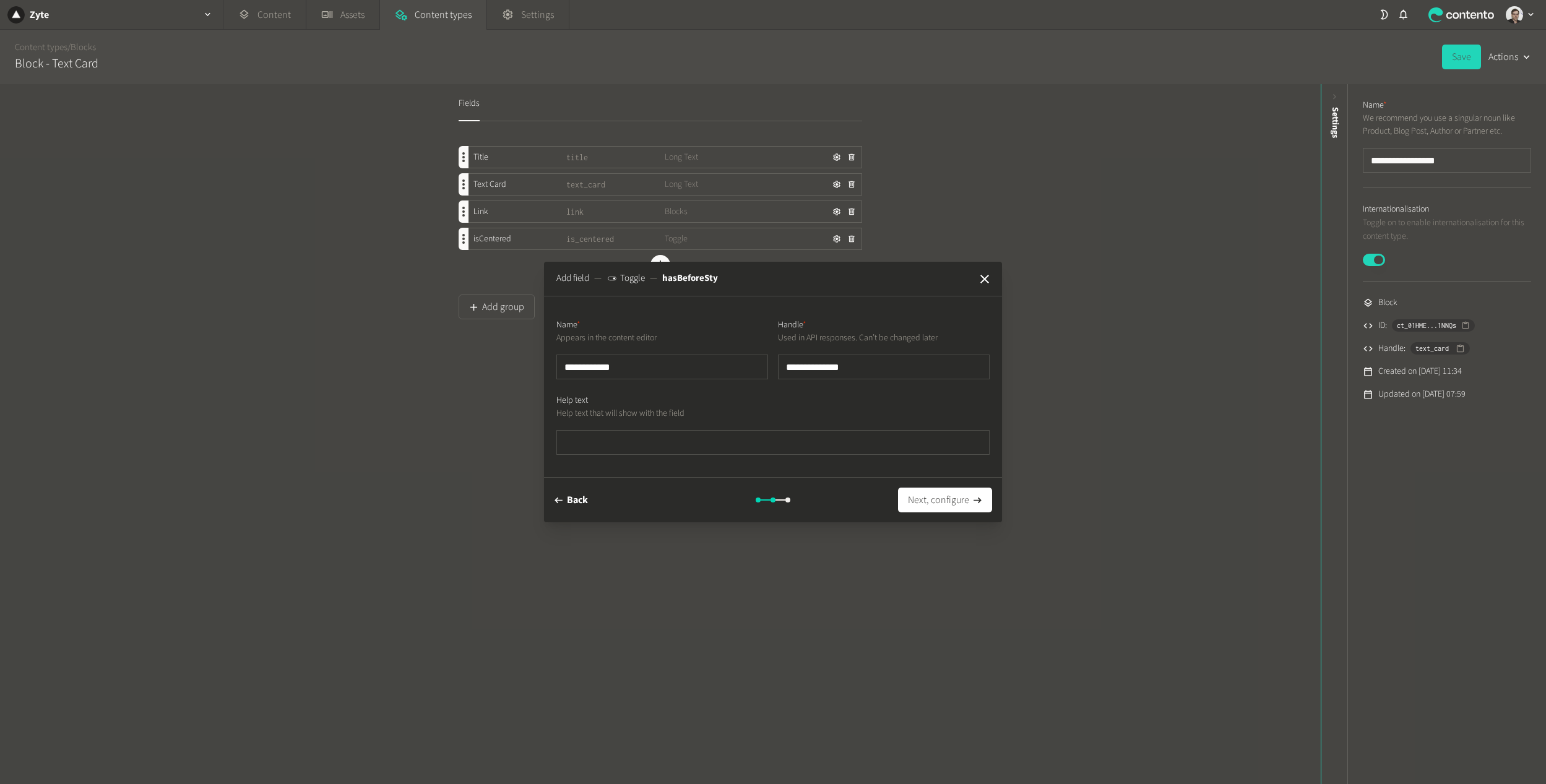
type input "**********"
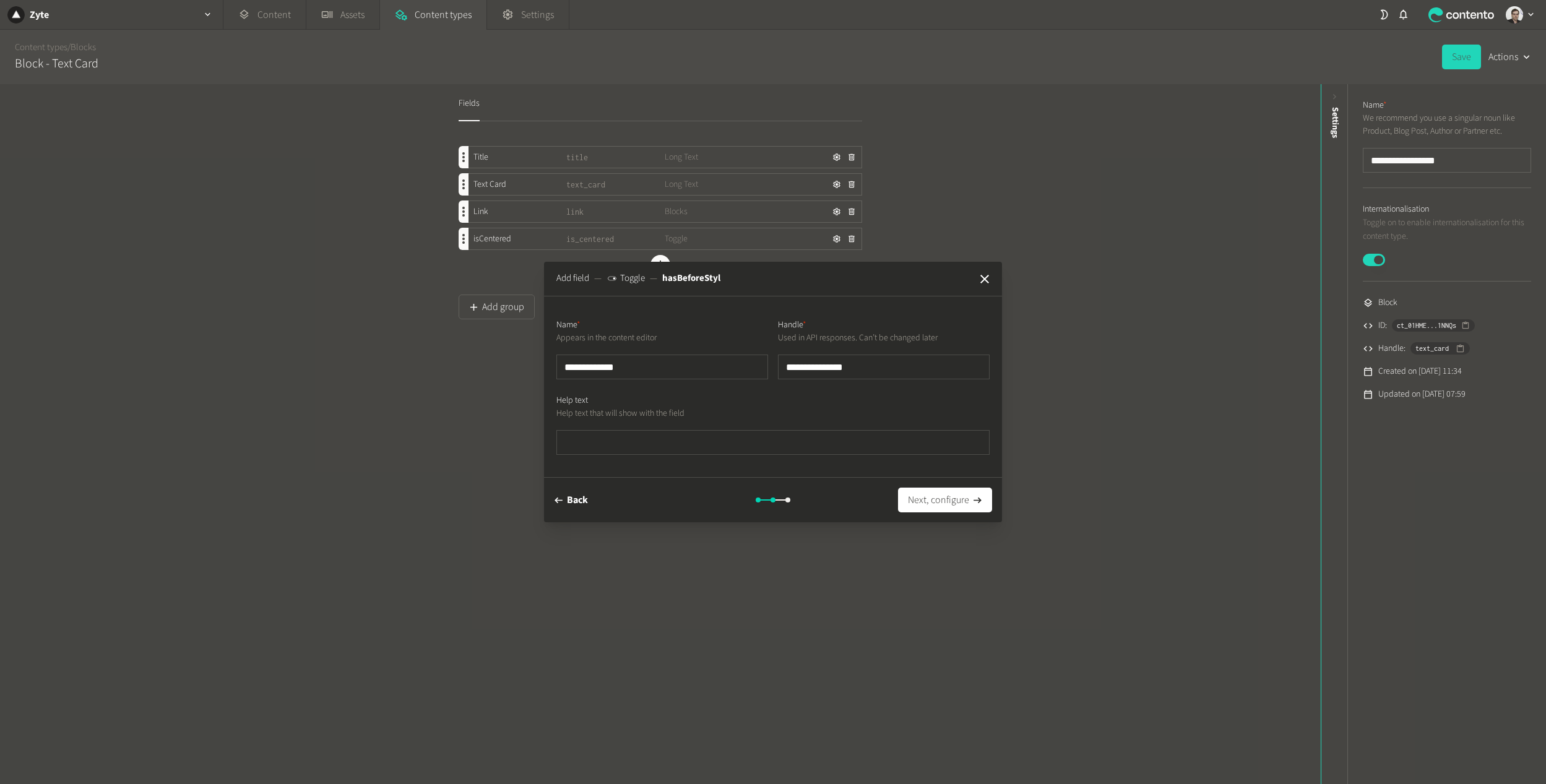
type input "**********"
click at [809, 432] on input "text" at bounding box center [772, 442] width 433 height 24
click at [931, 504] on button "Next, configure" at bounding box center [945, 499] width 94 height 24
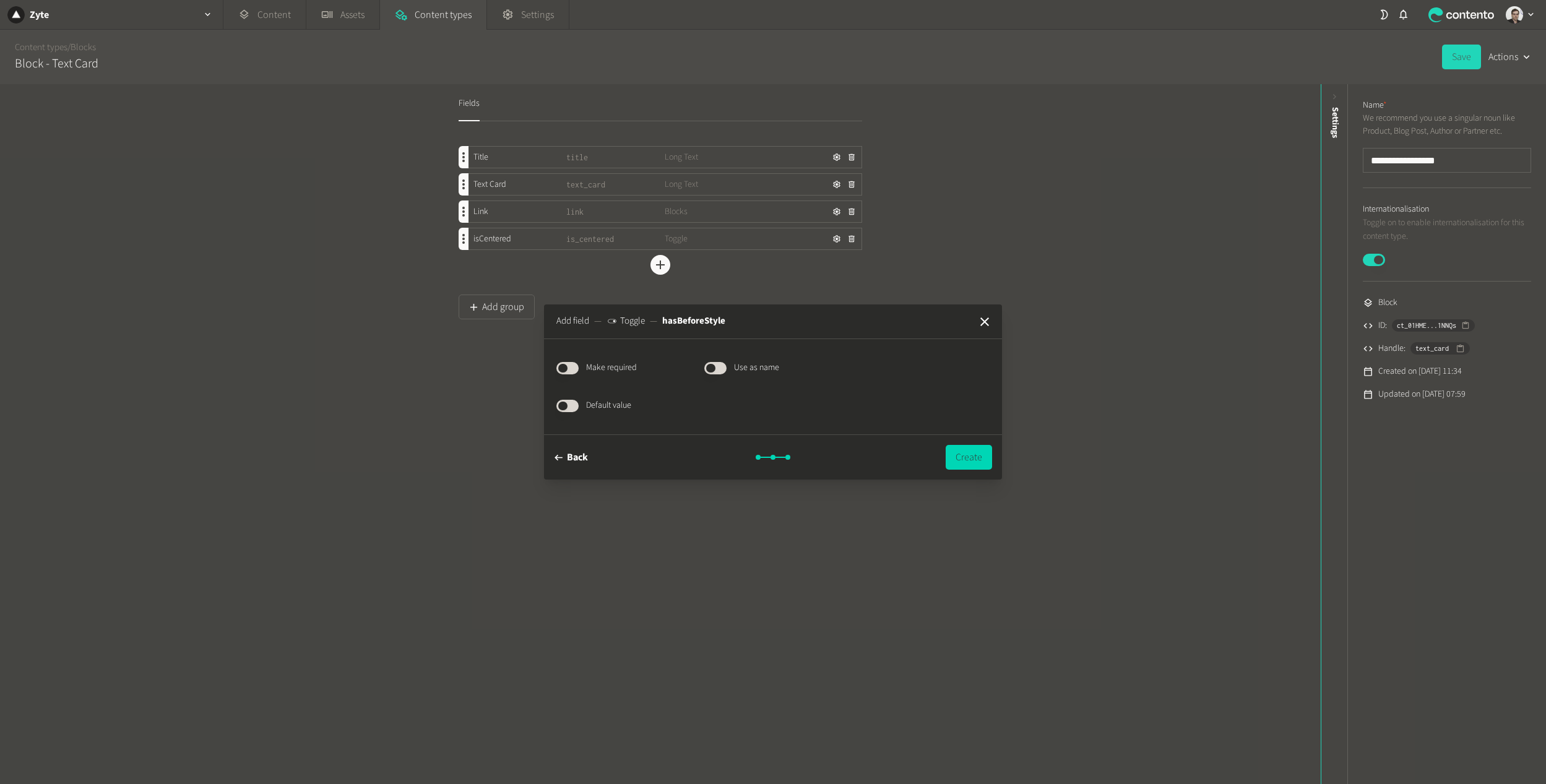
click at [561, 398] on div "Published Default value" at bounding box center [772, 400] width 433 height 23
click at [571, 401] on button "Published" at bounding box center [567, 406] width 22 height 13
click at [974, 464] on button "Create" at bounding box center [969, 457] width 47 height 24
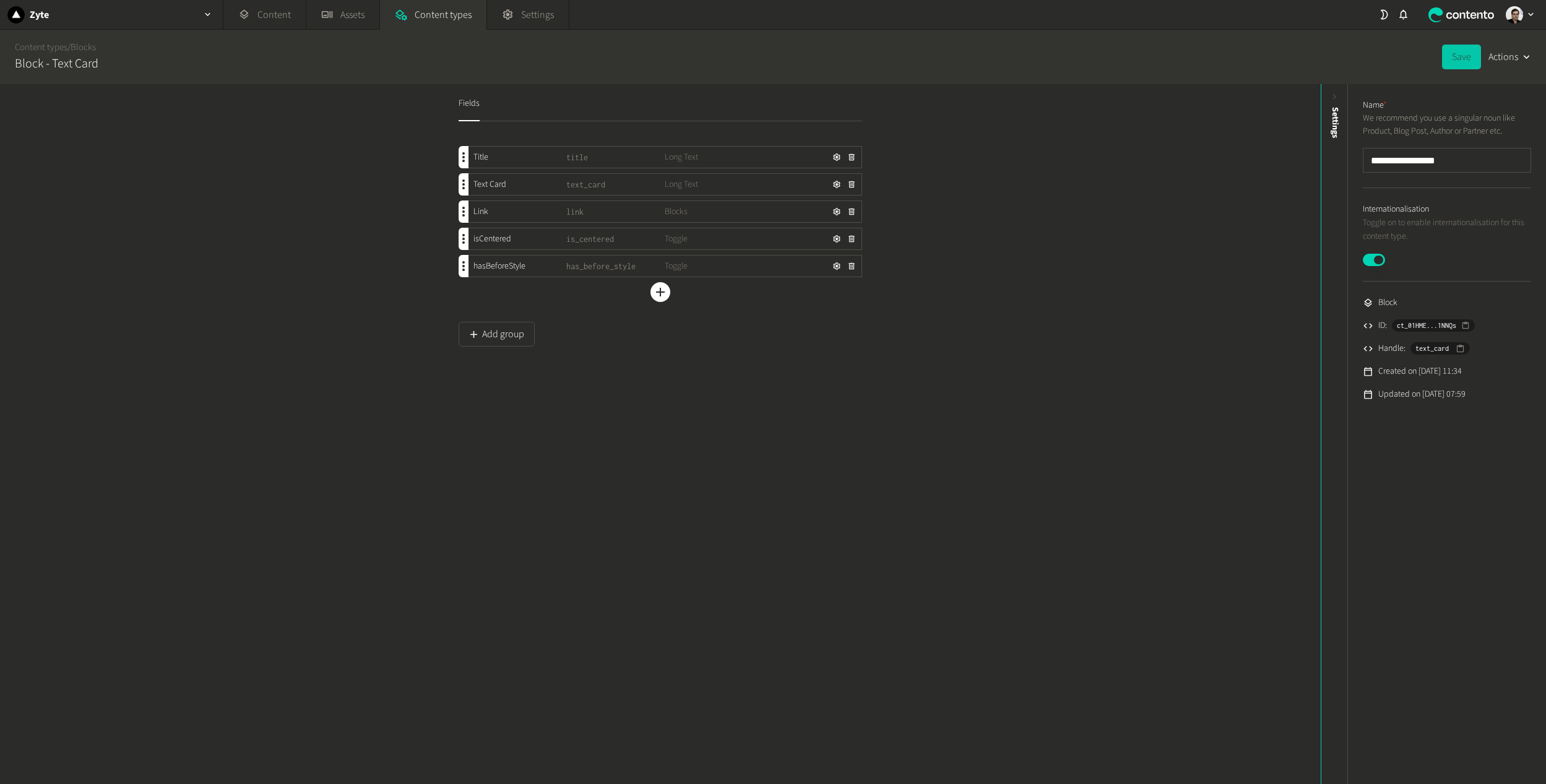
click at [1452, 63] on button "Save" at bounding box center [1461, 57] width 39 height 24
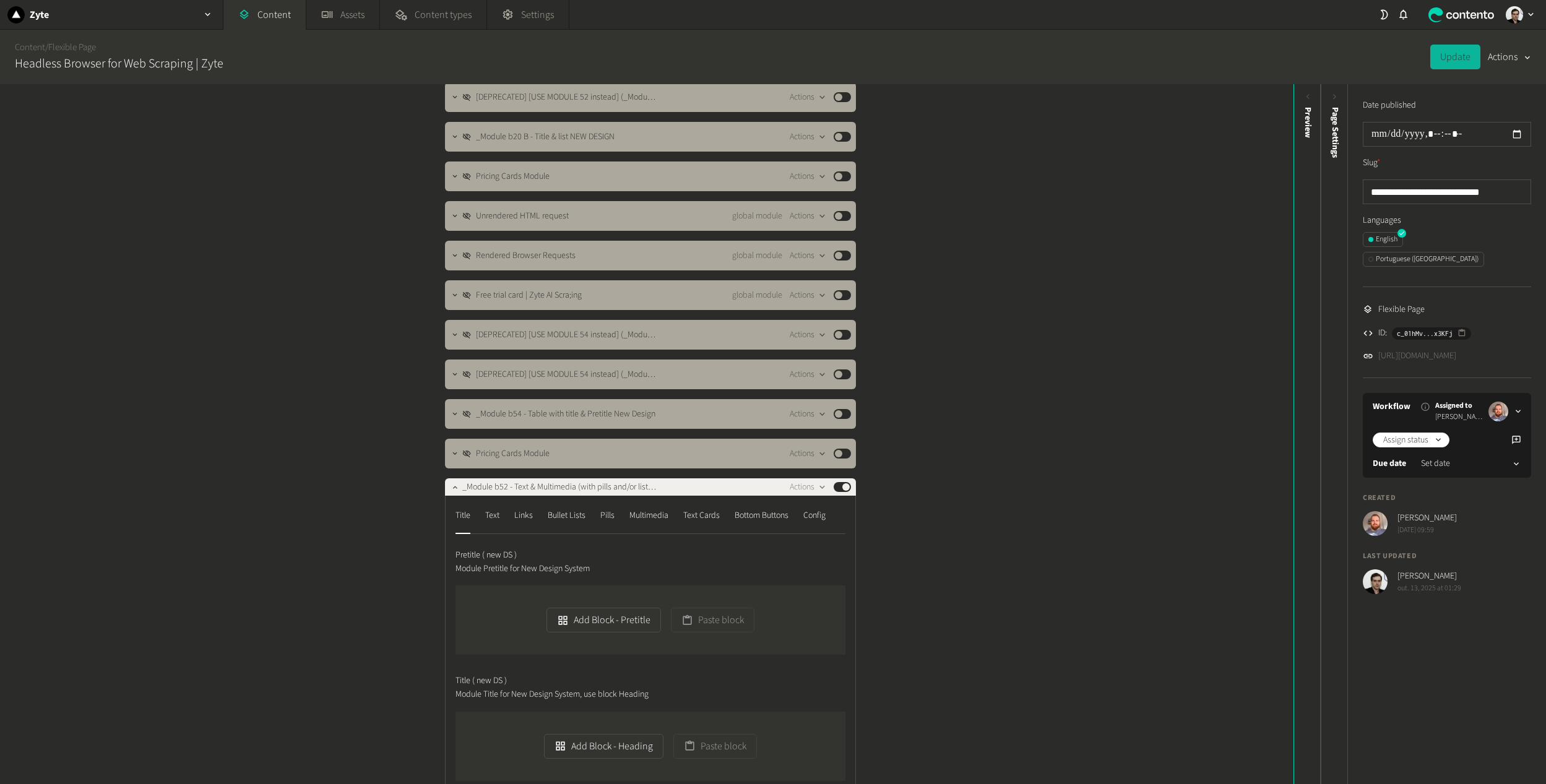
scroll to position [433, 0]
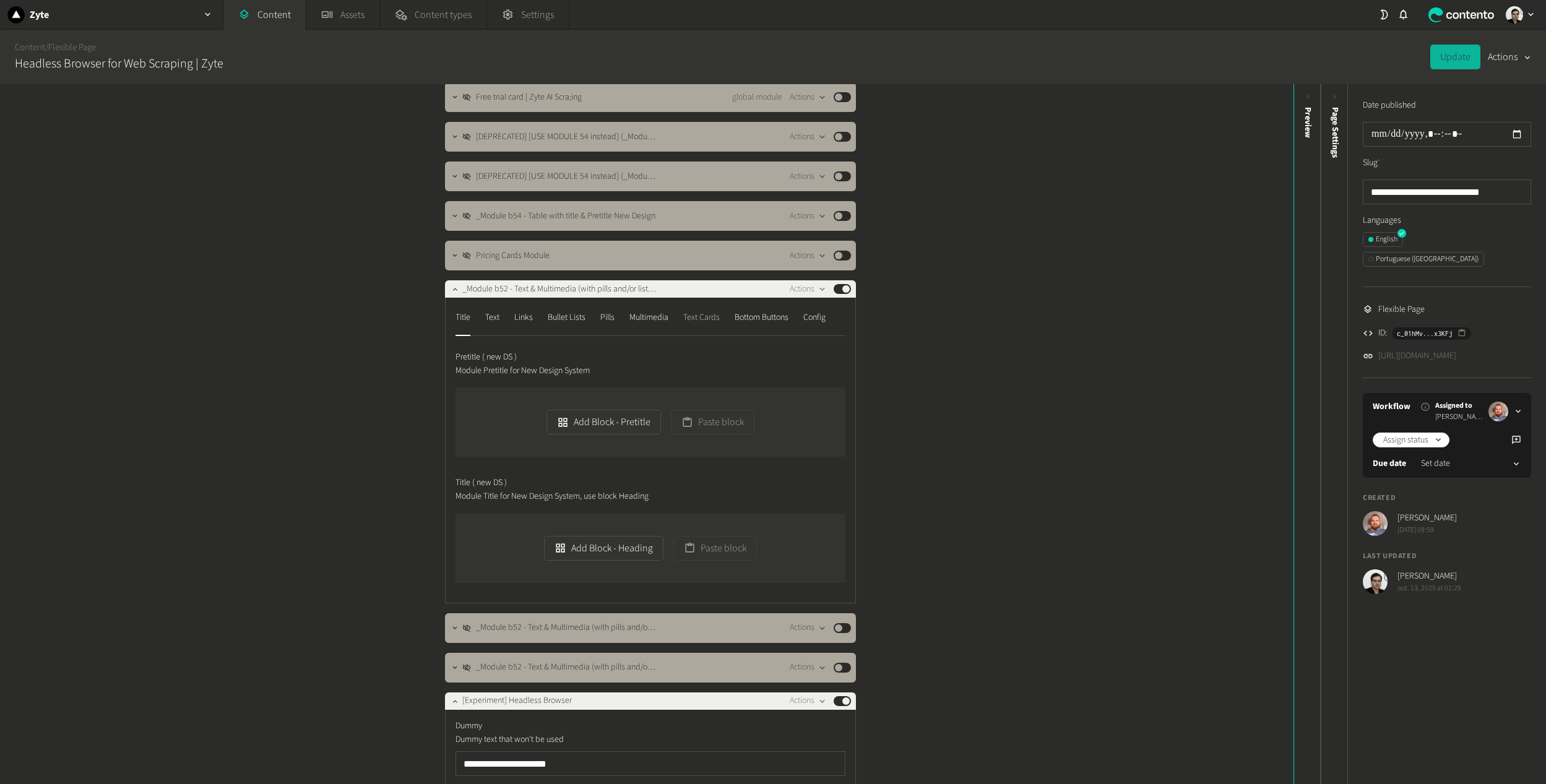
click at [690, 323] on div "Text Cards" at bounding box center [701, 317] width 36 height 20
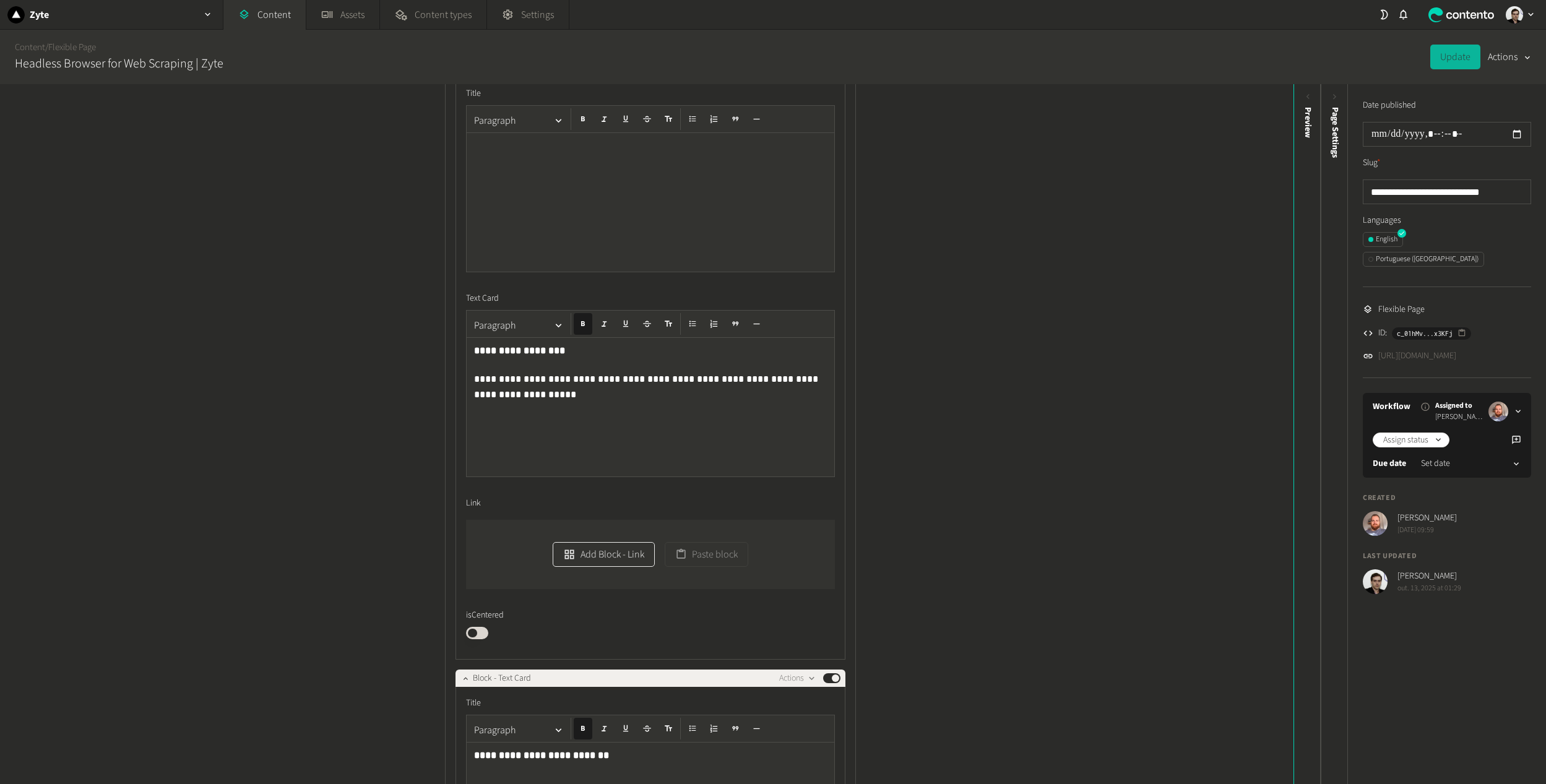
scroll to position [743, 0]
click at [591, 548] on button "Add Block - Link" at bounding box center [603, 553] width 101 height 24
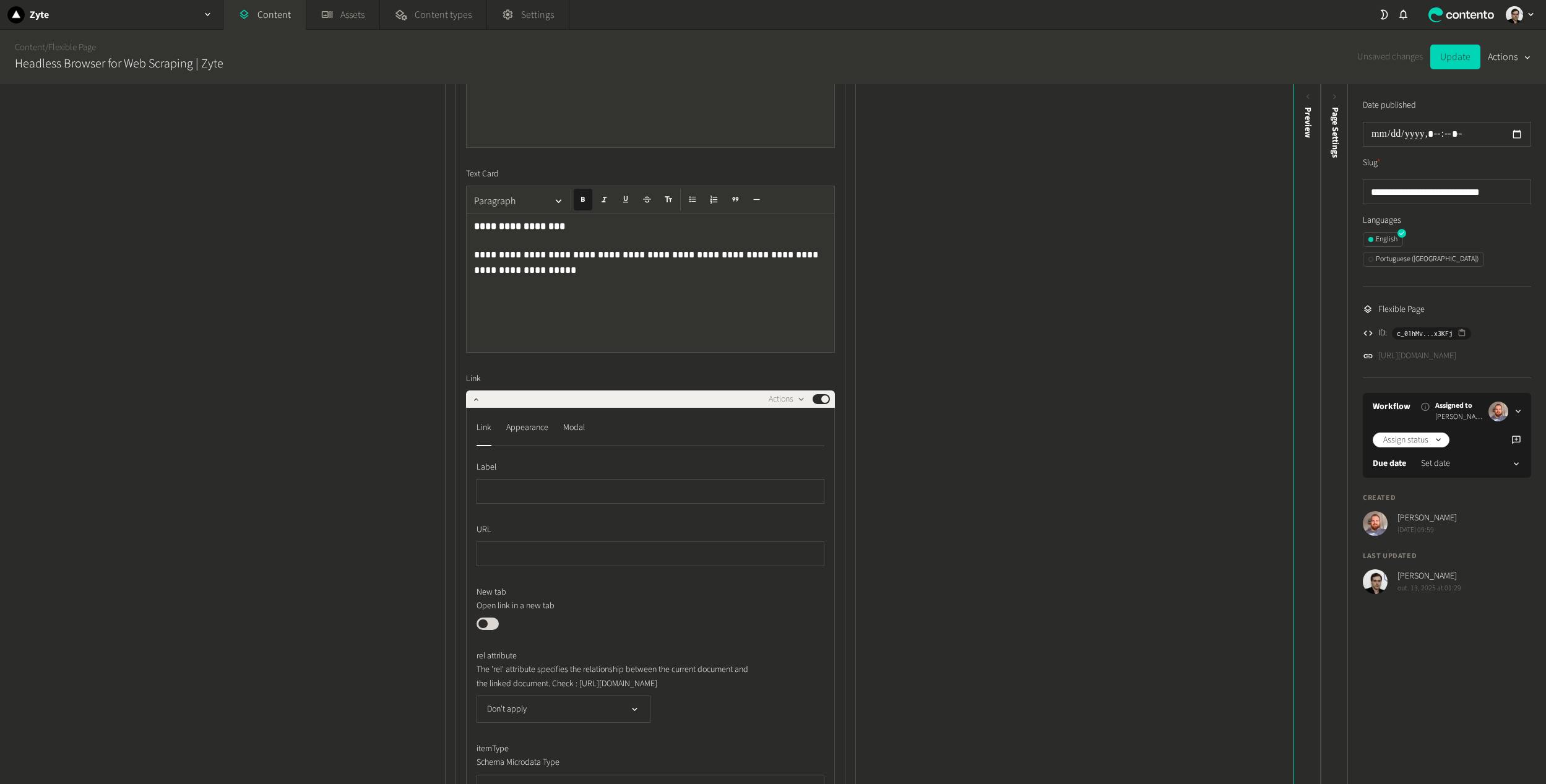
scroll to position [1052, 0]
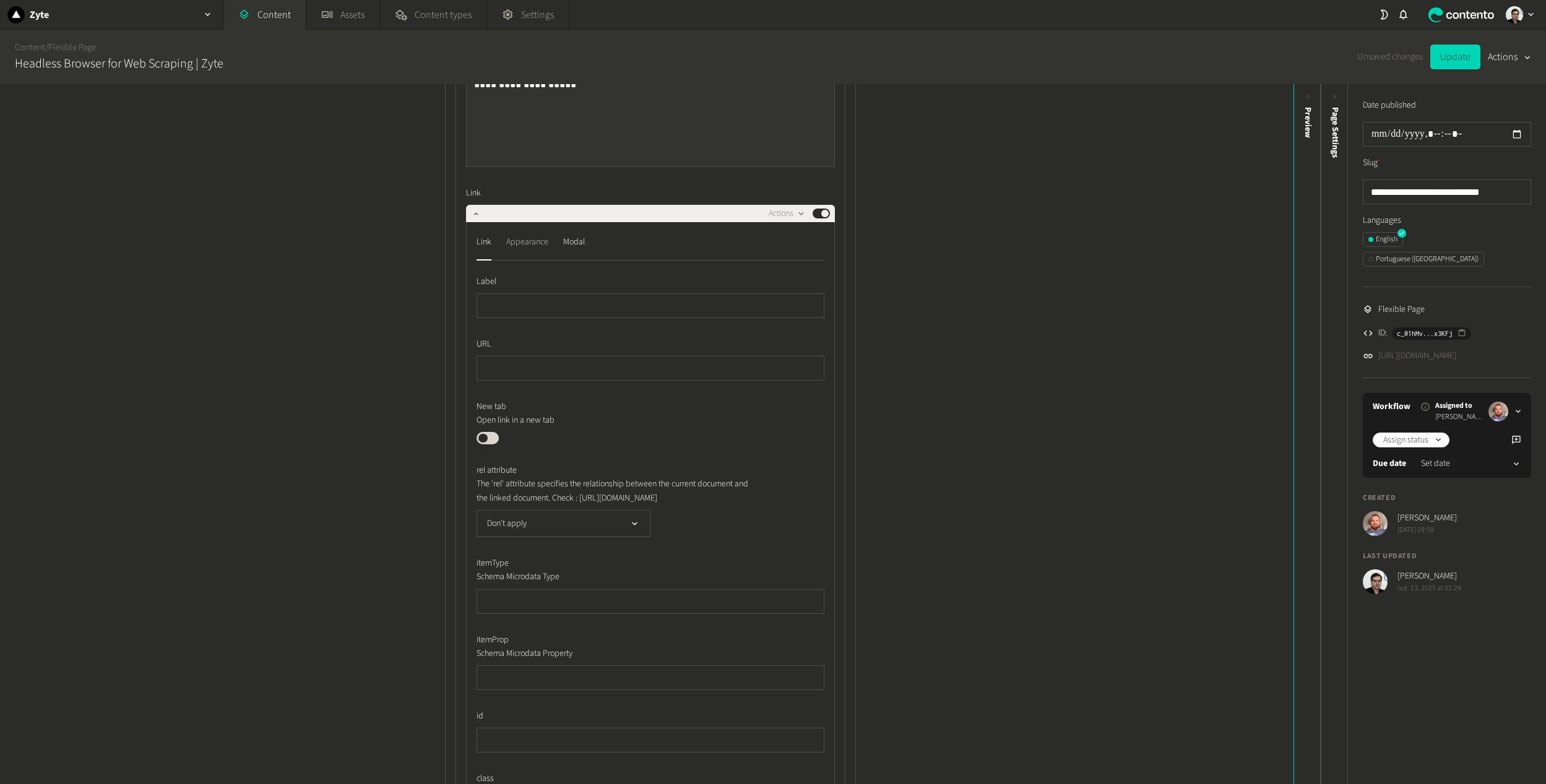
click at [526, 237] on div "Appearance" at bounding box center [527, 242] width 42 height 20
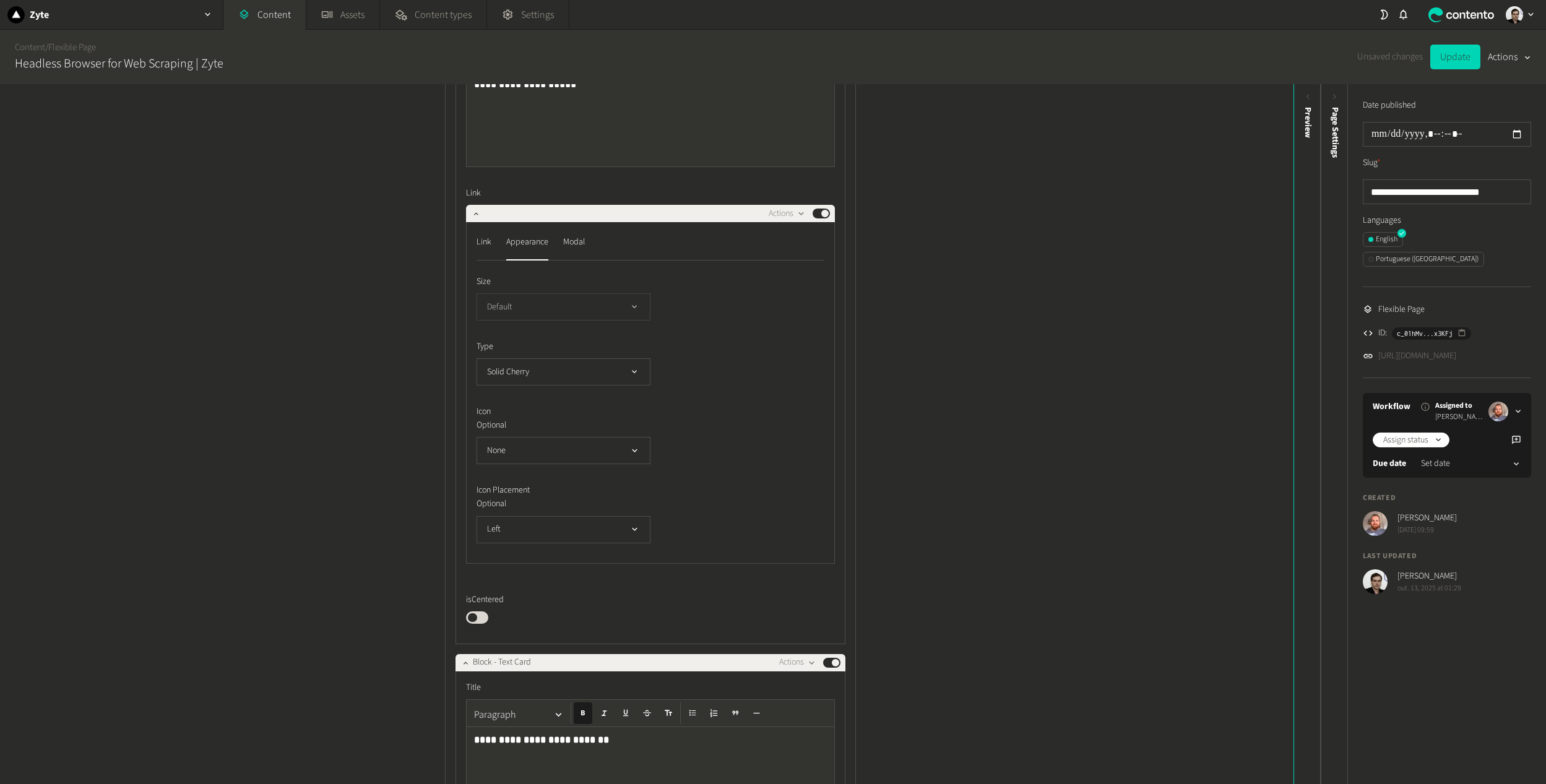
click at [520, 320] on button "Default" at bounding box center [563, 307] width 174 height 27
click at [518, 305] on button "Default" at bounding box center [563, 307] width 174 height 27
click at [532, 360] on button "Solid Cherry" at bounding box center [563, 371] width 174 height 27
click at [562, 445] on li "Text Simple Blue" at bounding box center [563, 446] width 173 height 24
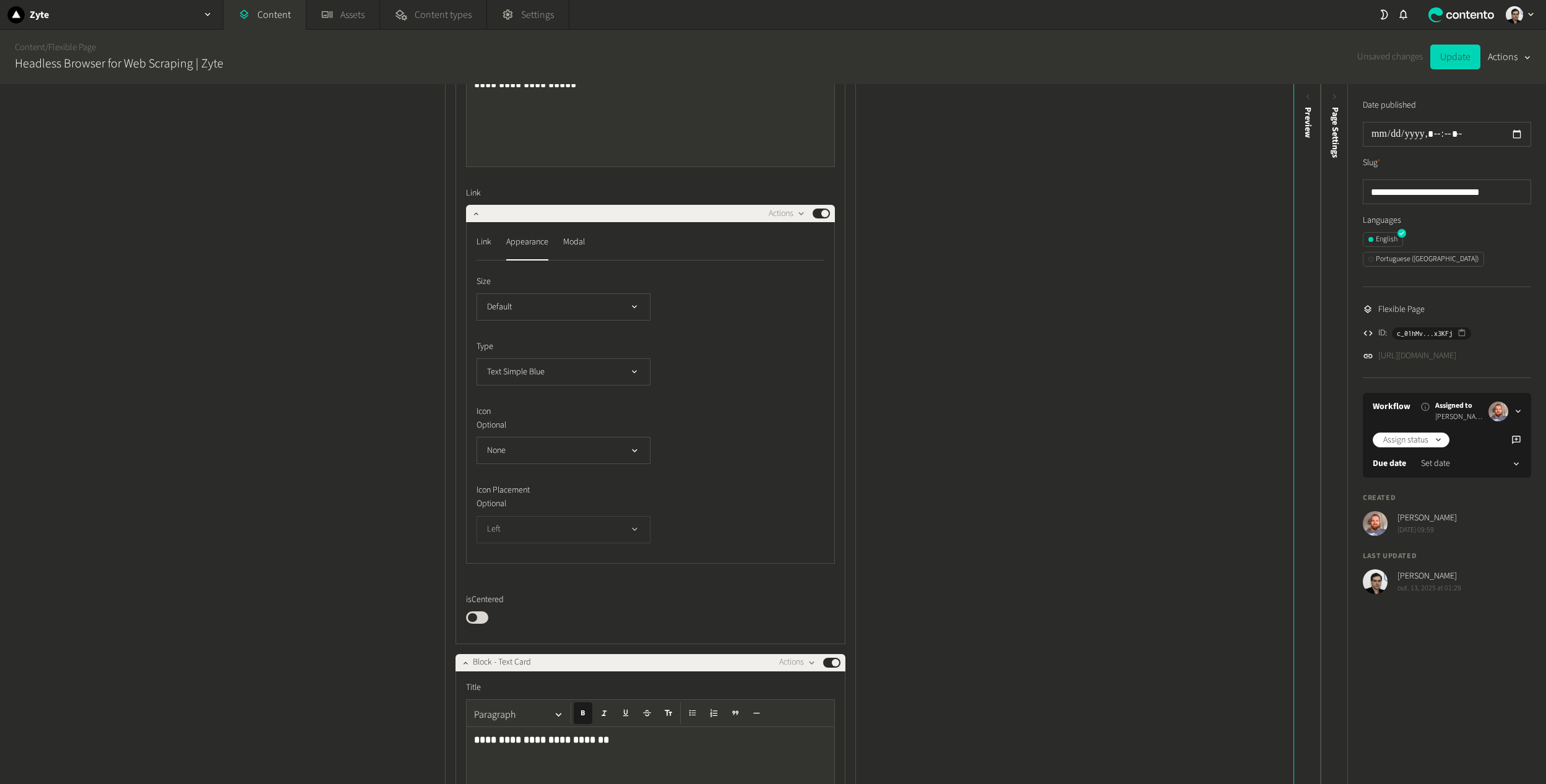
click at [547, 532] on button "Left" at bounding box center [563, 529] width 174 height 27
click at [681, 461] on div "None" at bounding box center [650, 450] width 348 height 27
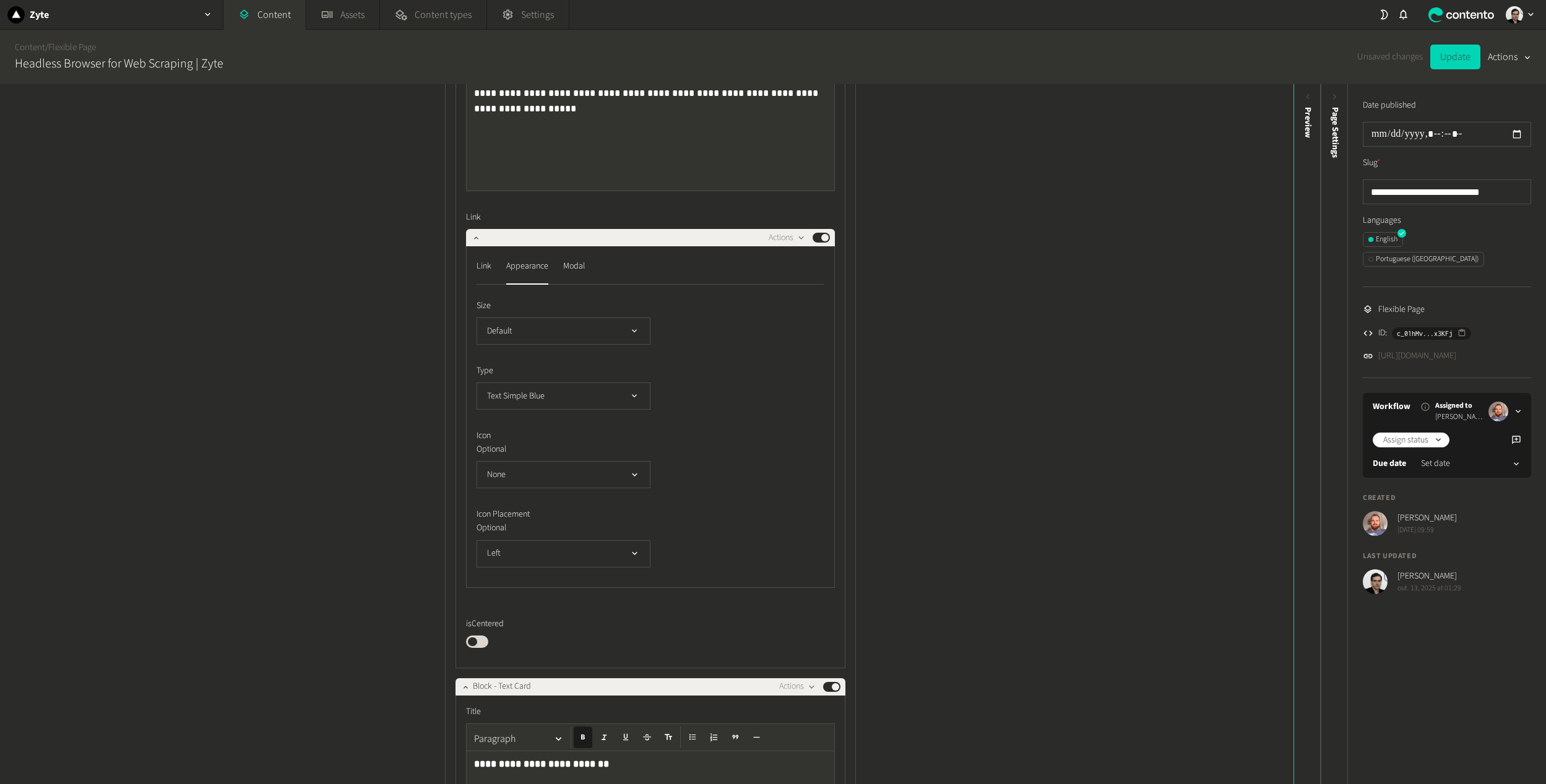
scroll to position [989, 0]
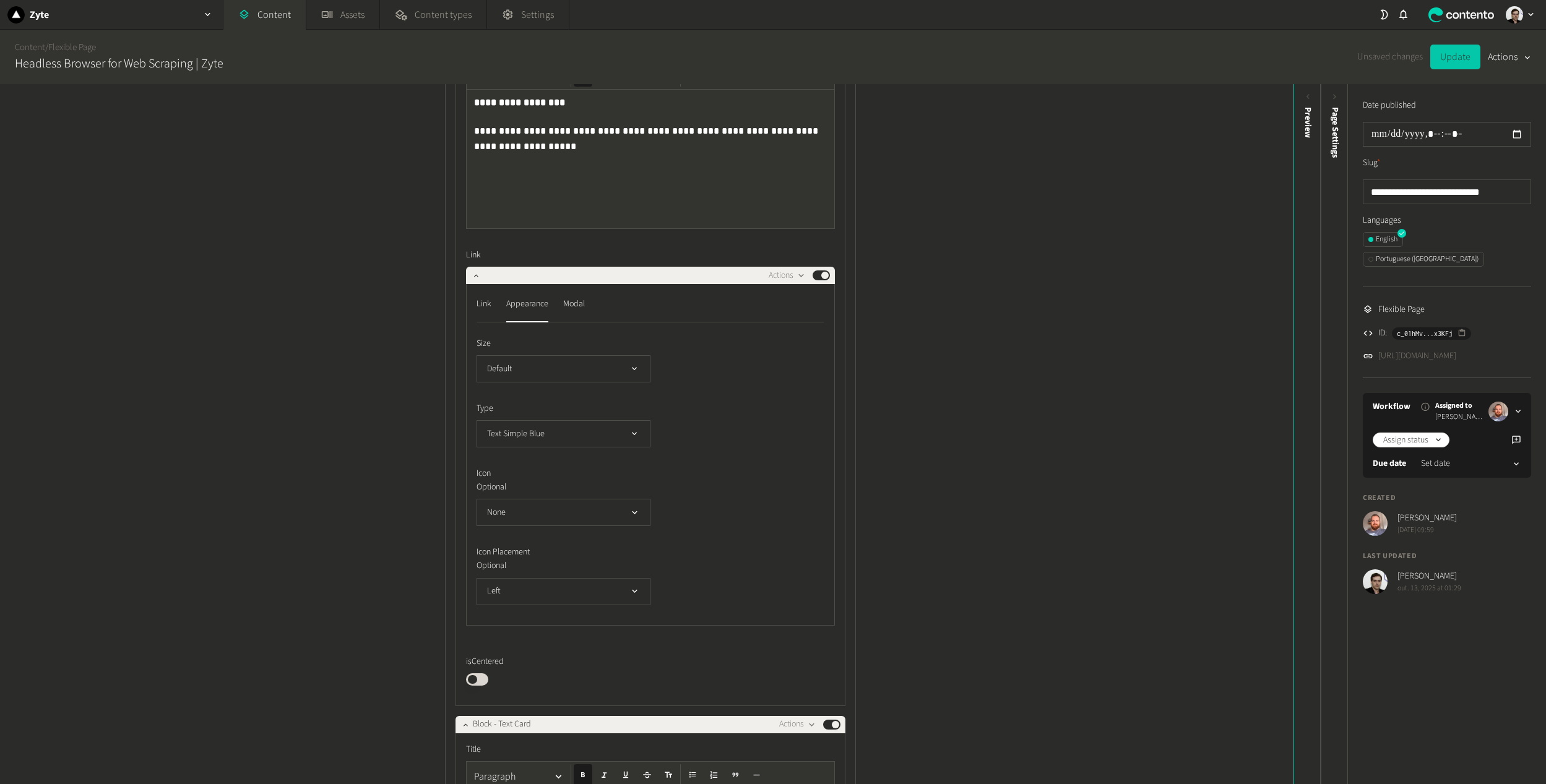
click at [1457, 53] on button "Update" at bounding box center [1456, 57] width 50 height 24
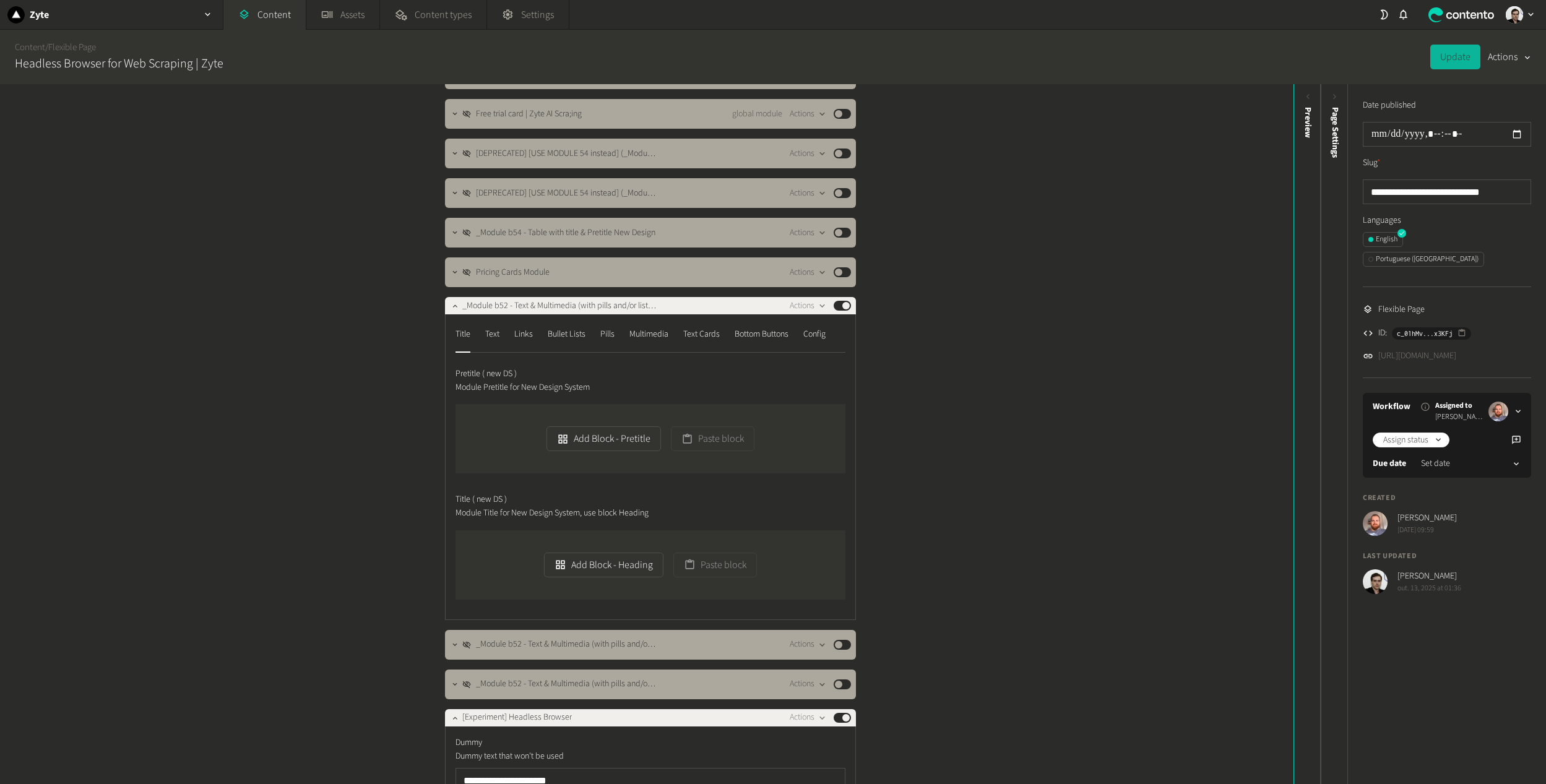
scroll to position [495, 0]
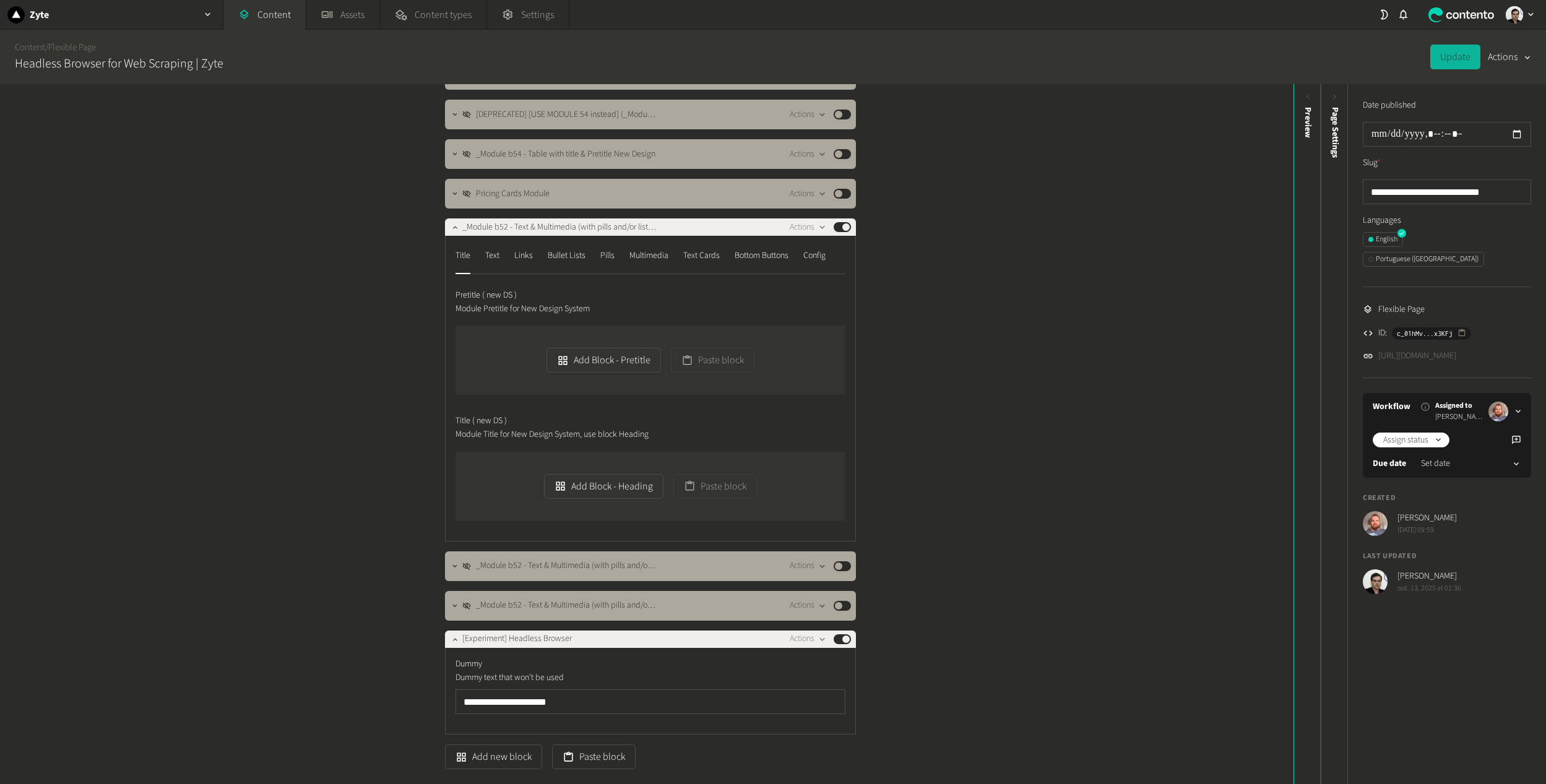
click at [625, 263] on nav "Title Text Links Bullet Lists Pills Multimedia Text Cards Bottom Buttons Config" at bounding box center [650, 259] width 390 height 28
click at [647, 264] on div "Multimedia" at bounding box center [649, 256] width 39 height 20
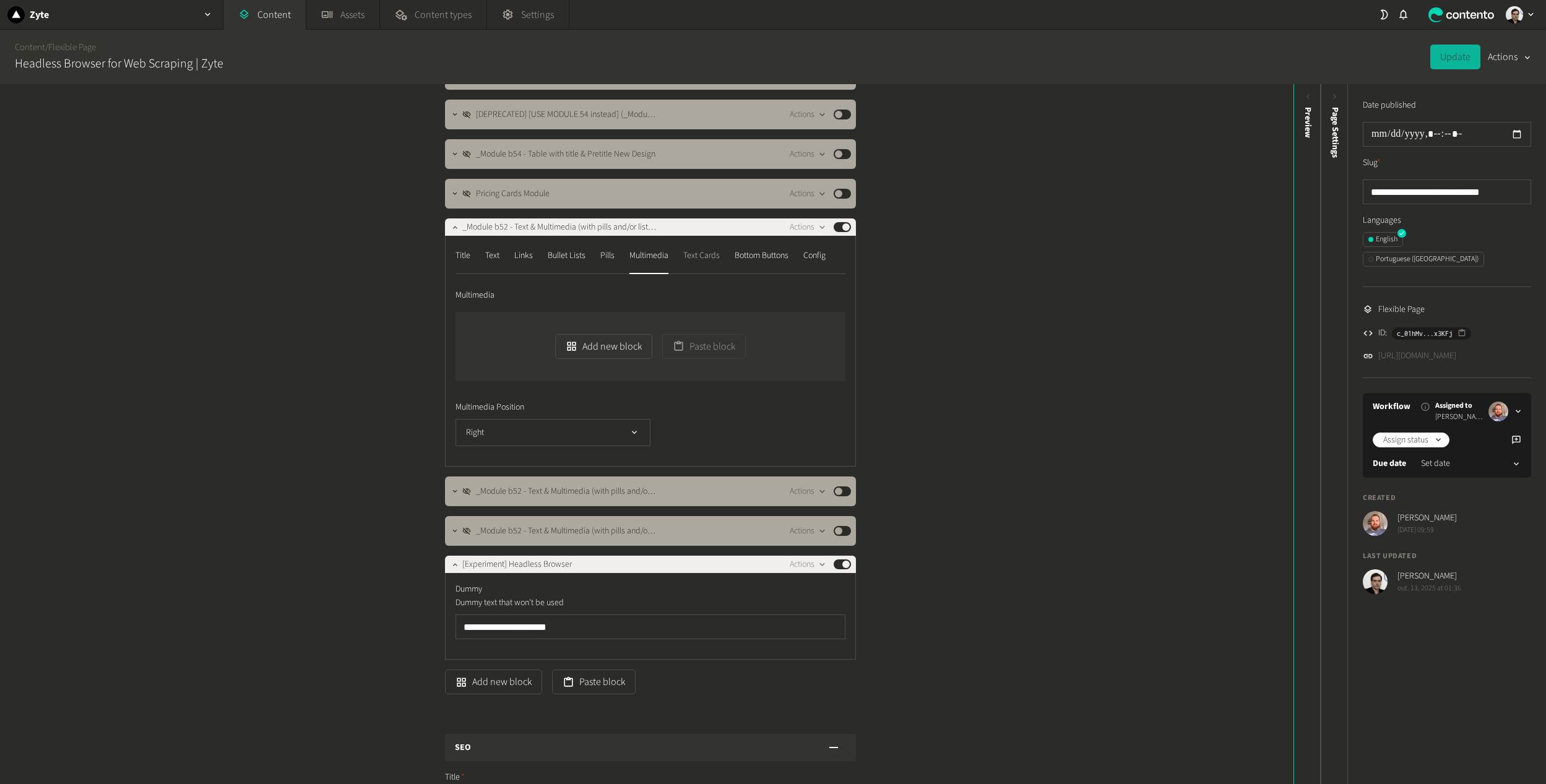
click at [702, 257] on div "Text Cards" at bounding box center [701, 256] width 36 height 20
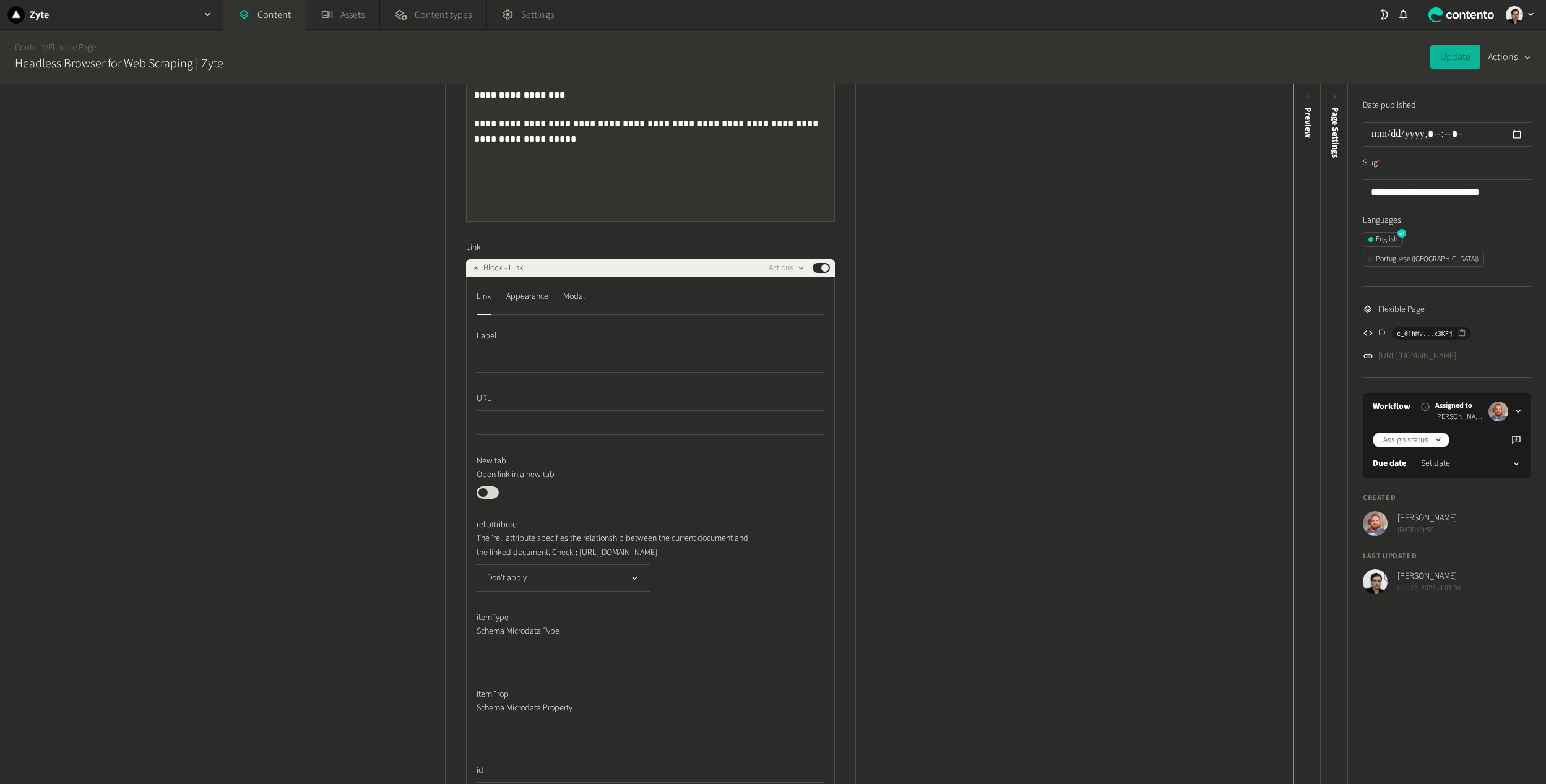
scroll to position [989, 0]
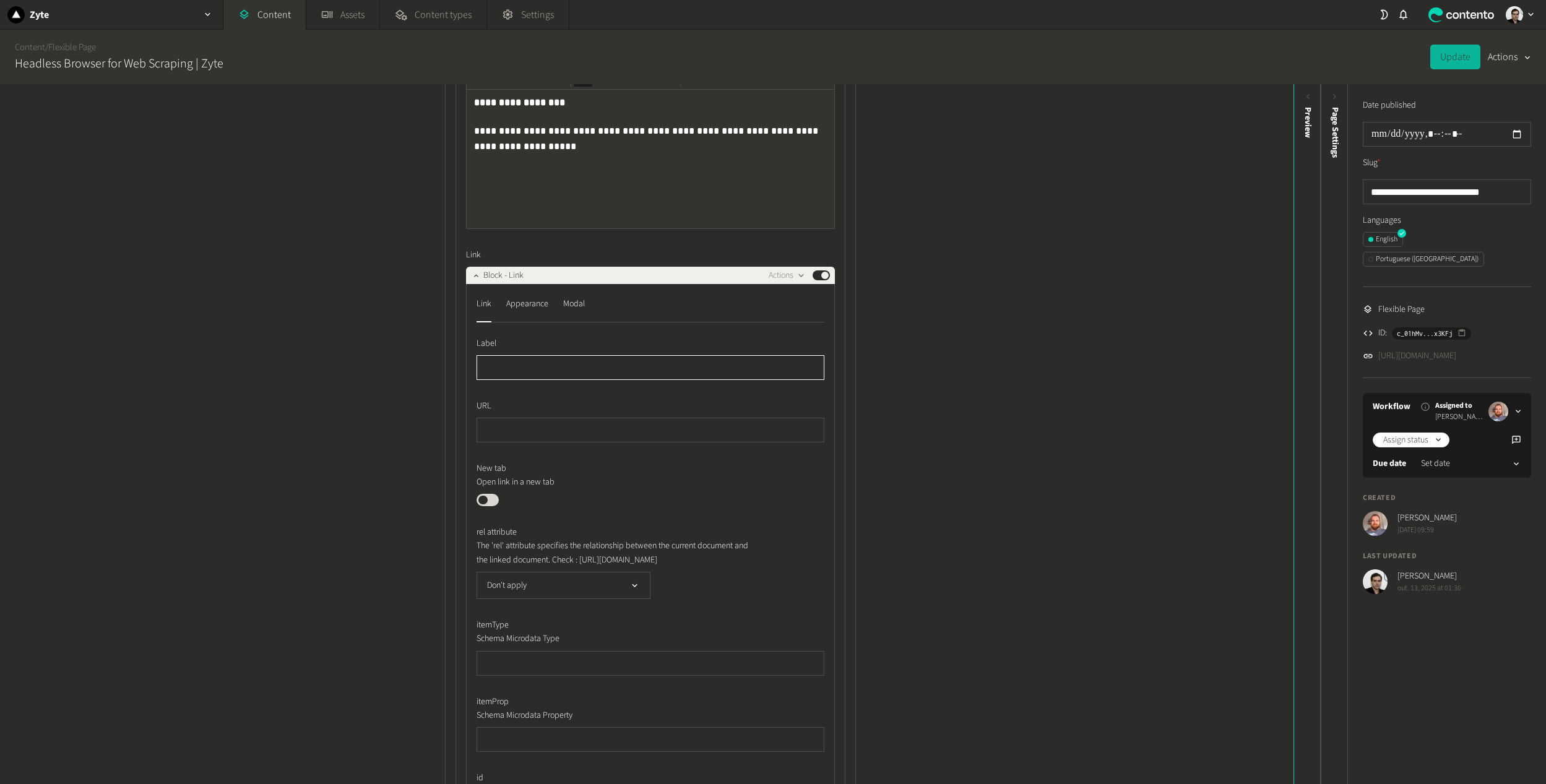
click at [512, 371] on input "text" at bounding box center [650, 367] width 348 height 24
type input "**********"
click at [1443, 64] on button "Update" at bounding box center [1456, 57] width 50 height 24
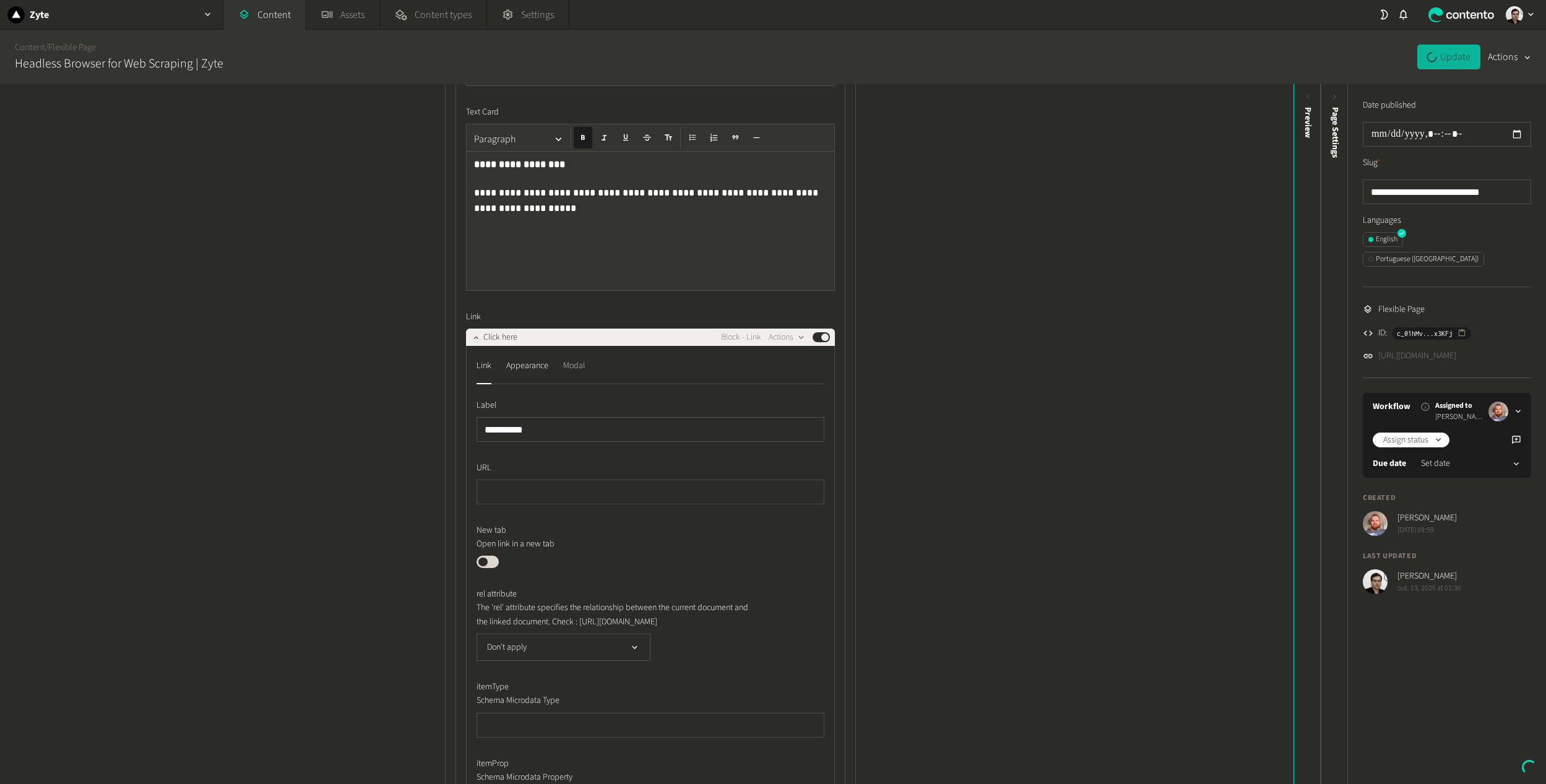
scroll to position [309, 0]
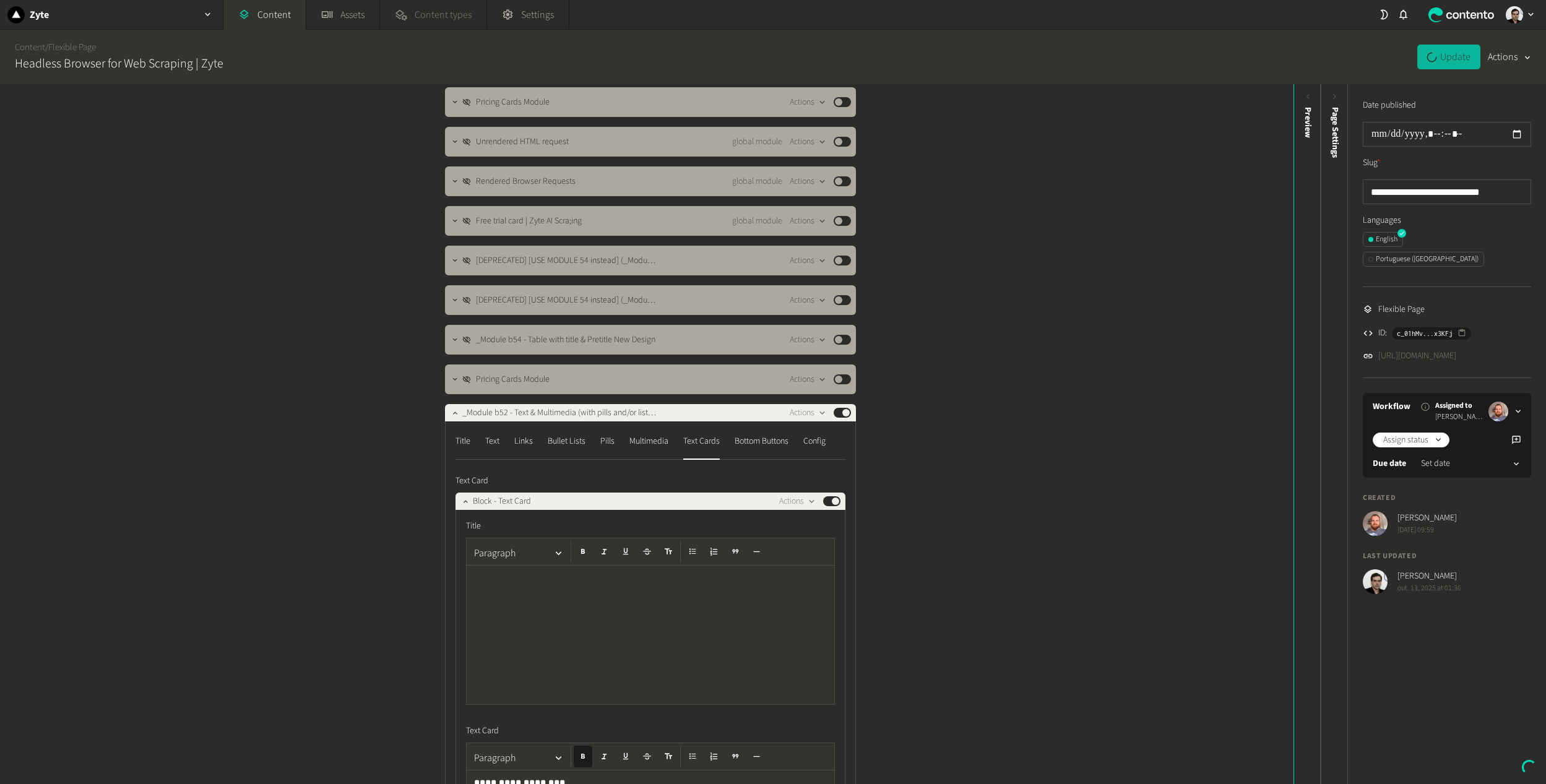
drag, startPoint x: 434, startPoint y: 19, endPoint x: 447, endPoint y: 21, distance: 13.2
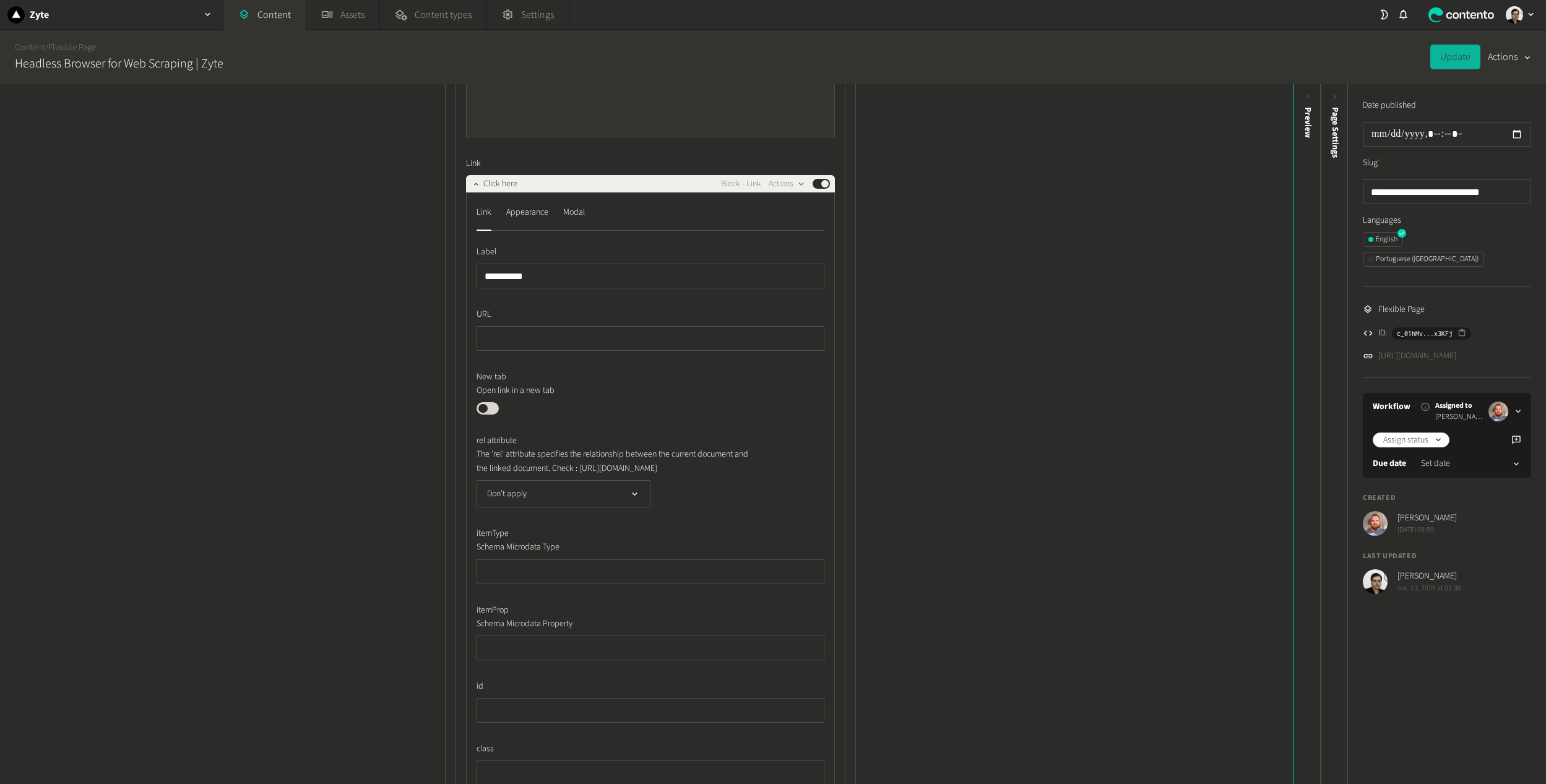
scroll to position [1175, 0]
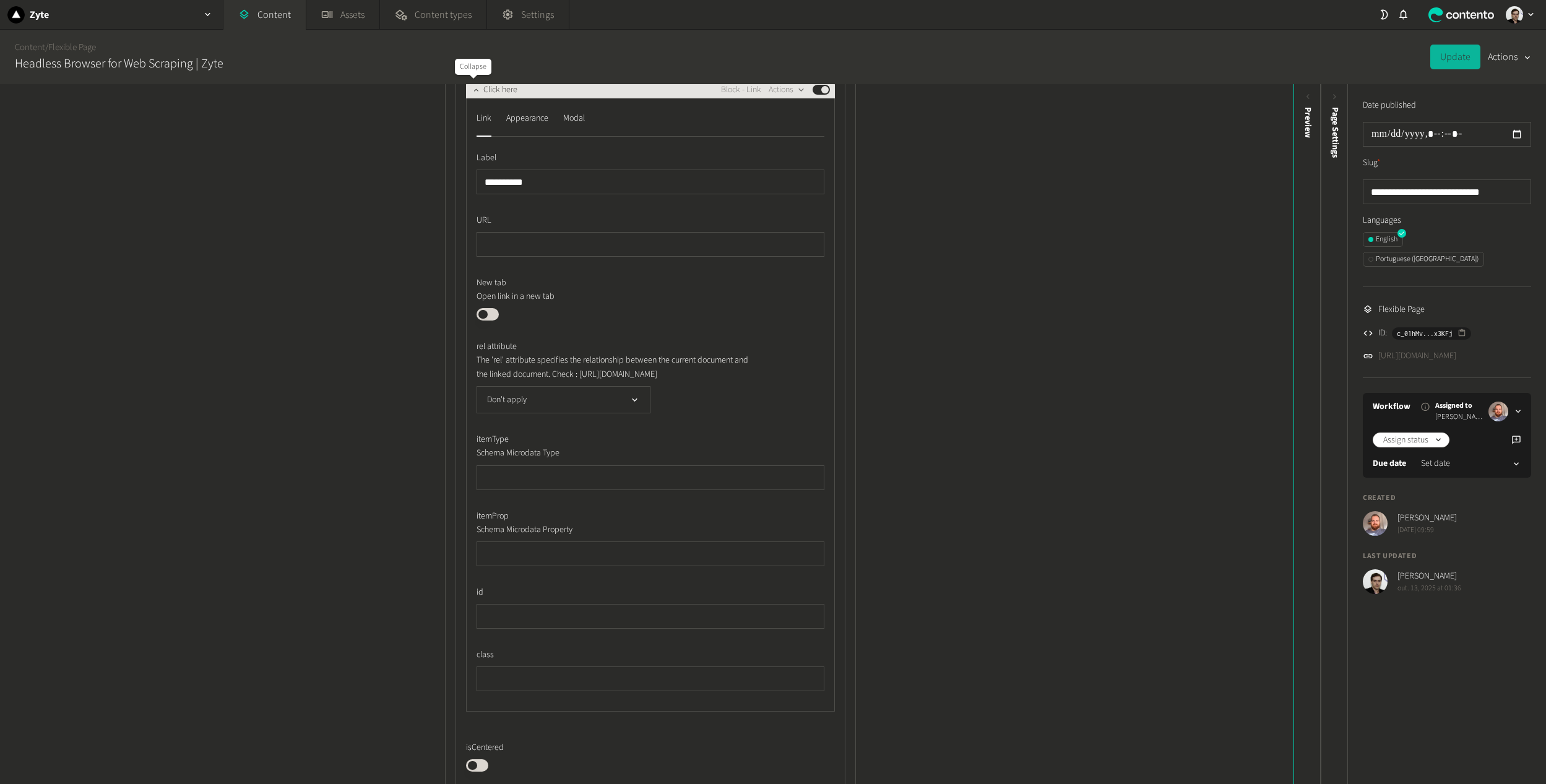
click at [471, 89] on icon "button" at bounding box center [476, 90] width 9 height 9
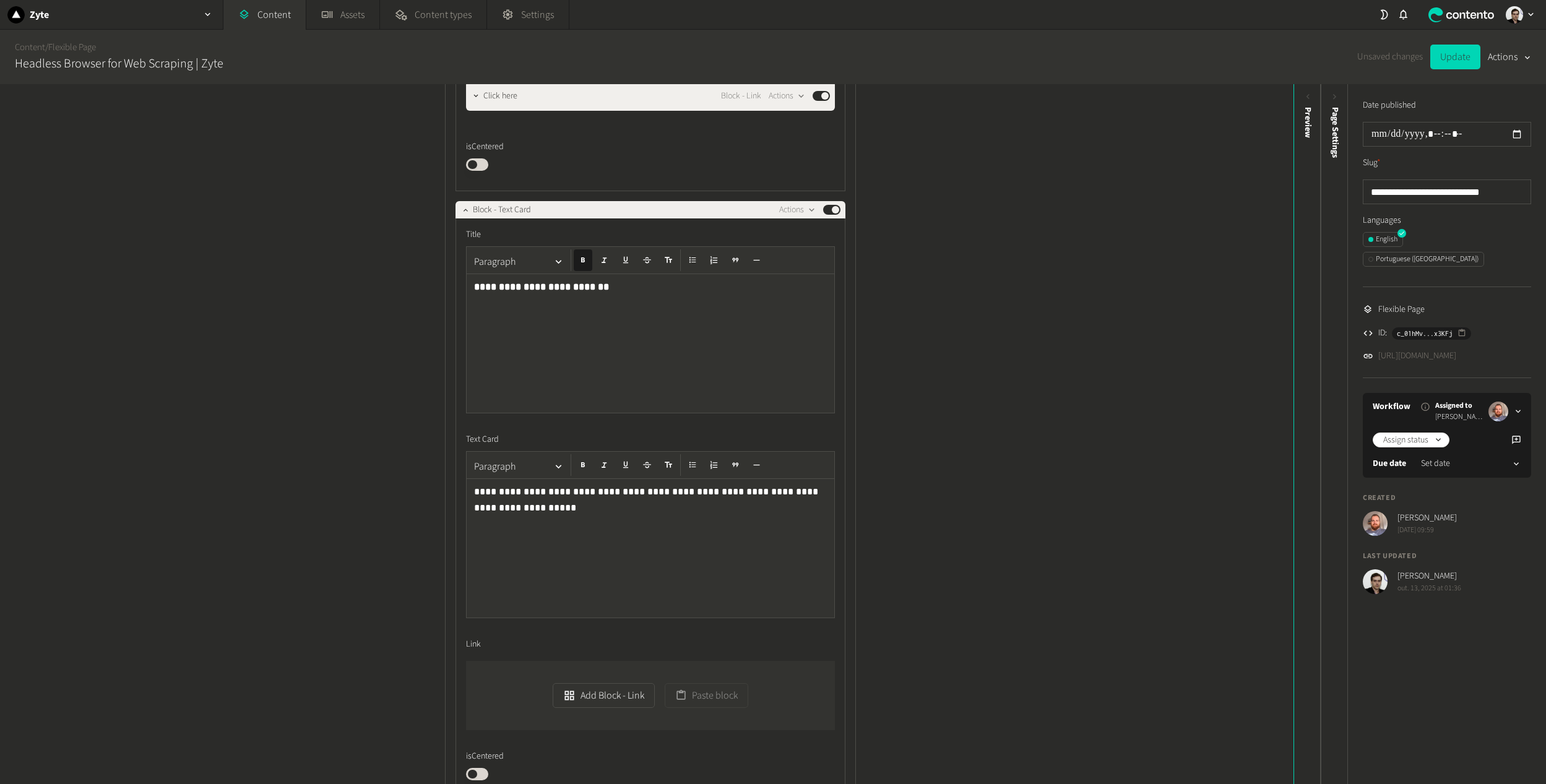
click at [473, 163] on button "Published" at bounding box center [476, 165] width 22 height 13
click at [1454, 59] on button "Update" at bounding box center [1456, 57] width 50 height 24
click at [352, 369] on div "Structure Modules _Module 1C - Generic Hero Centered New Design Actions Publish…" at bounding box center [647, 434] width 1293 height 700
click at [1072, 362] on div "Structure Modules _Module 1C - Generic Hero Centered New Design Actions Publish…" at bounding box center [647, 434] width 1293 height 700
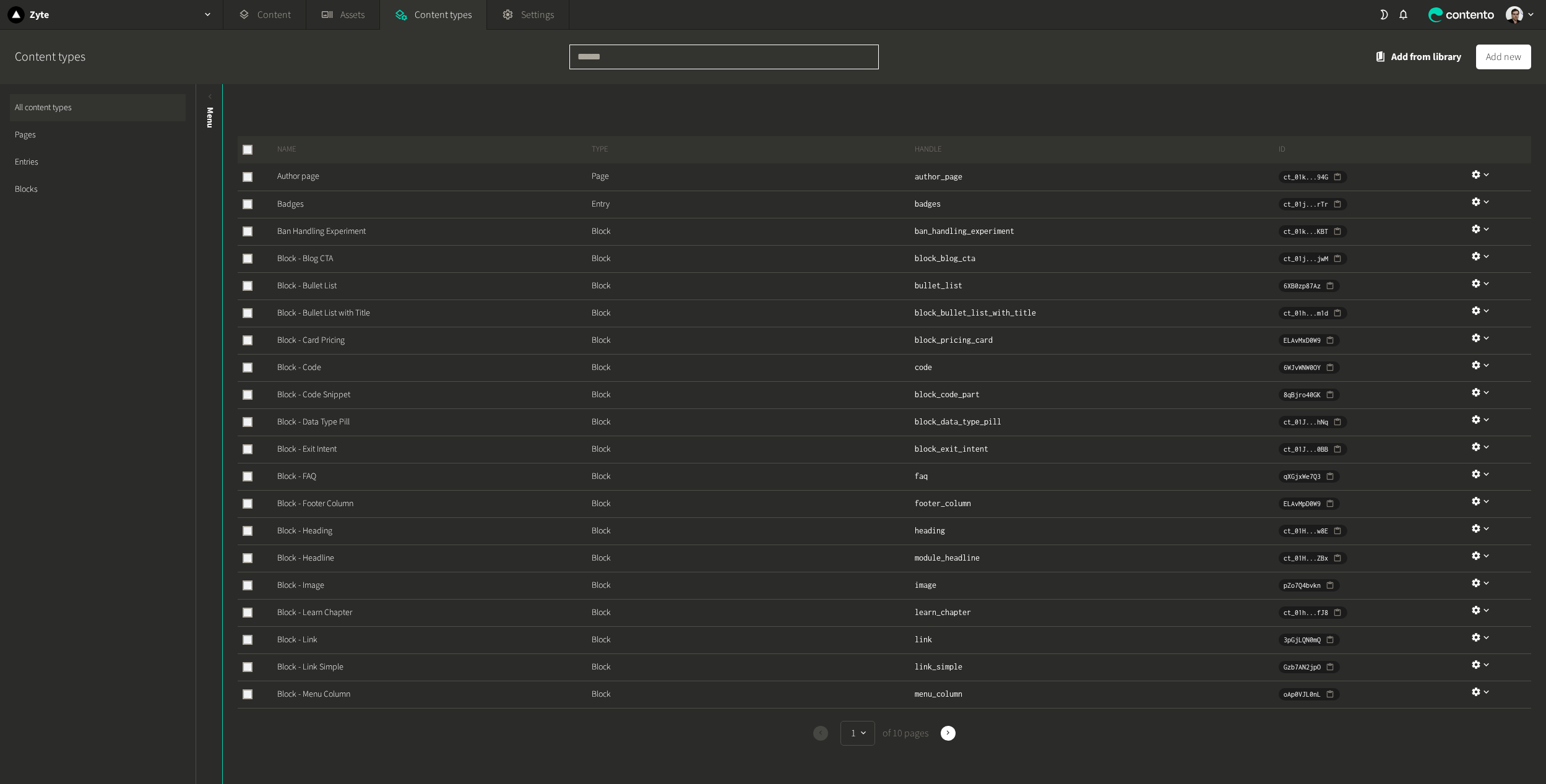
click at [643, 65] on input "text" at bounding box center [724, 57] width 309 height 24
click at [44, 192] on link "Blocks" at bounding box center [98, 189] width 176 height 27
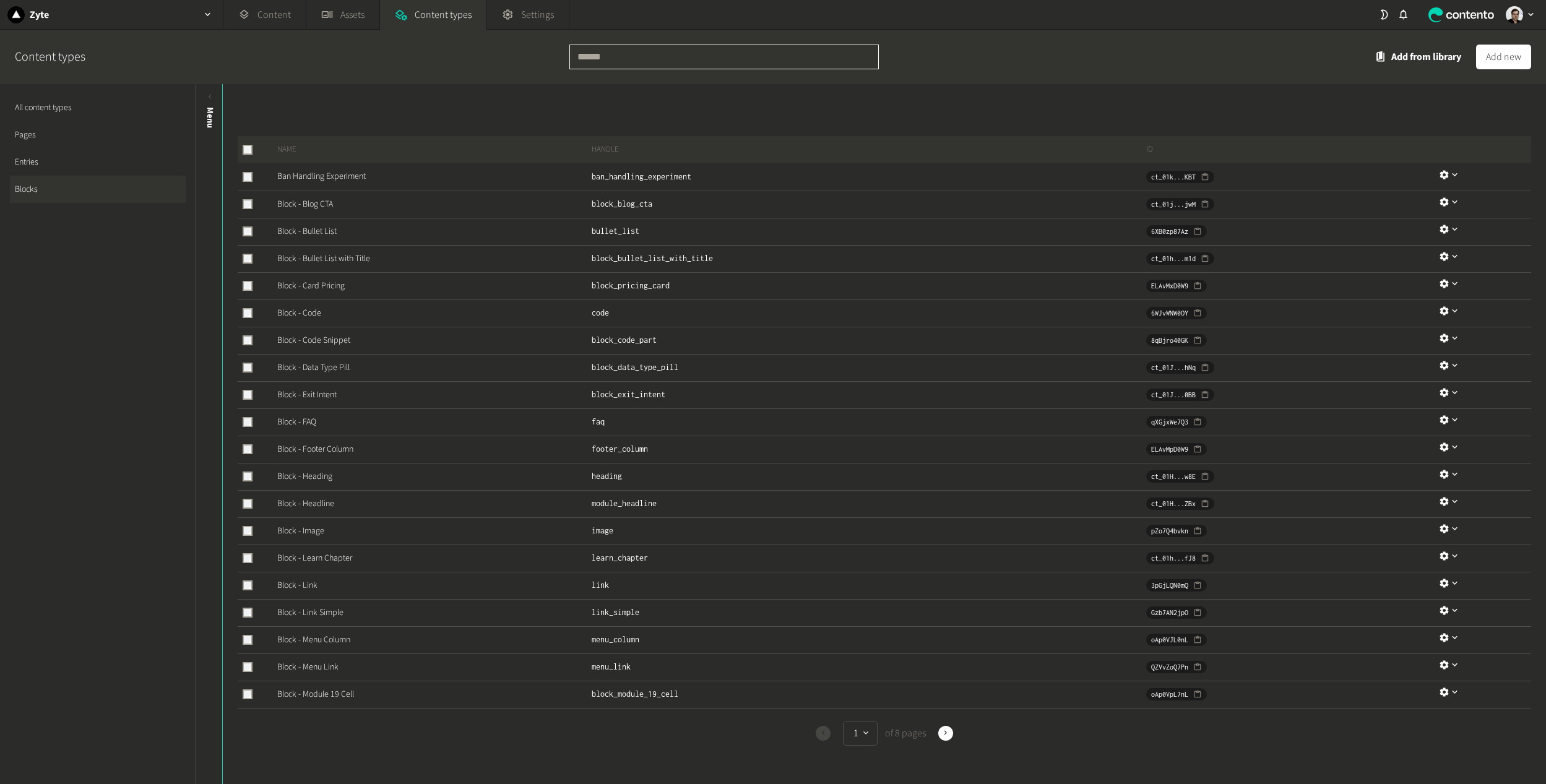
click at [662, 55] on input "text" at bounding box center [724, 57] width 309 height 24
type input "****"
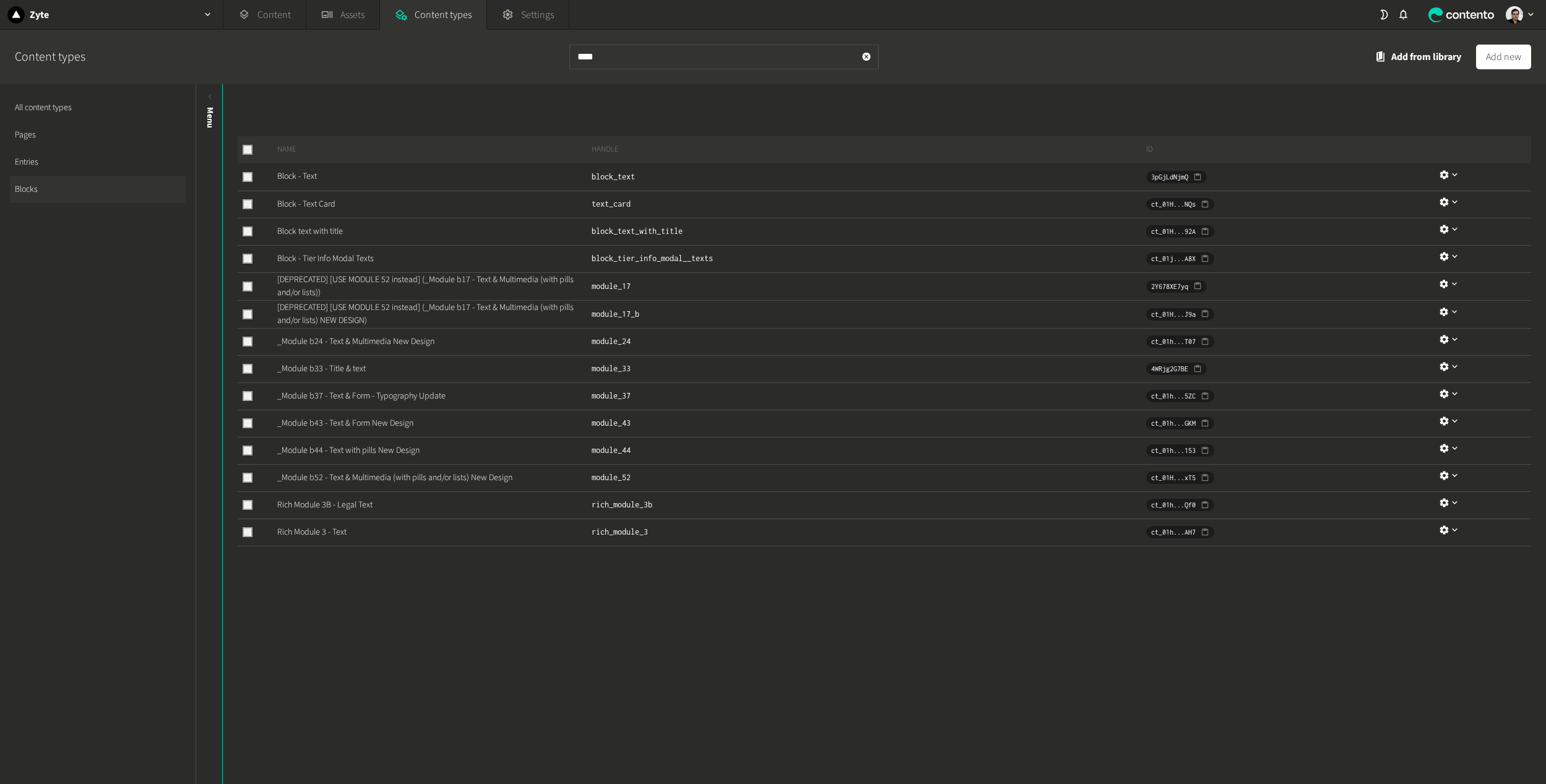
click at [321, 197] on td "Block - Text Card" at bounding box center [429, 204] width 324 height 27
click at [304, 199] on link "Block - Text Card" at bounding box center [306, 204] width 58 height 13
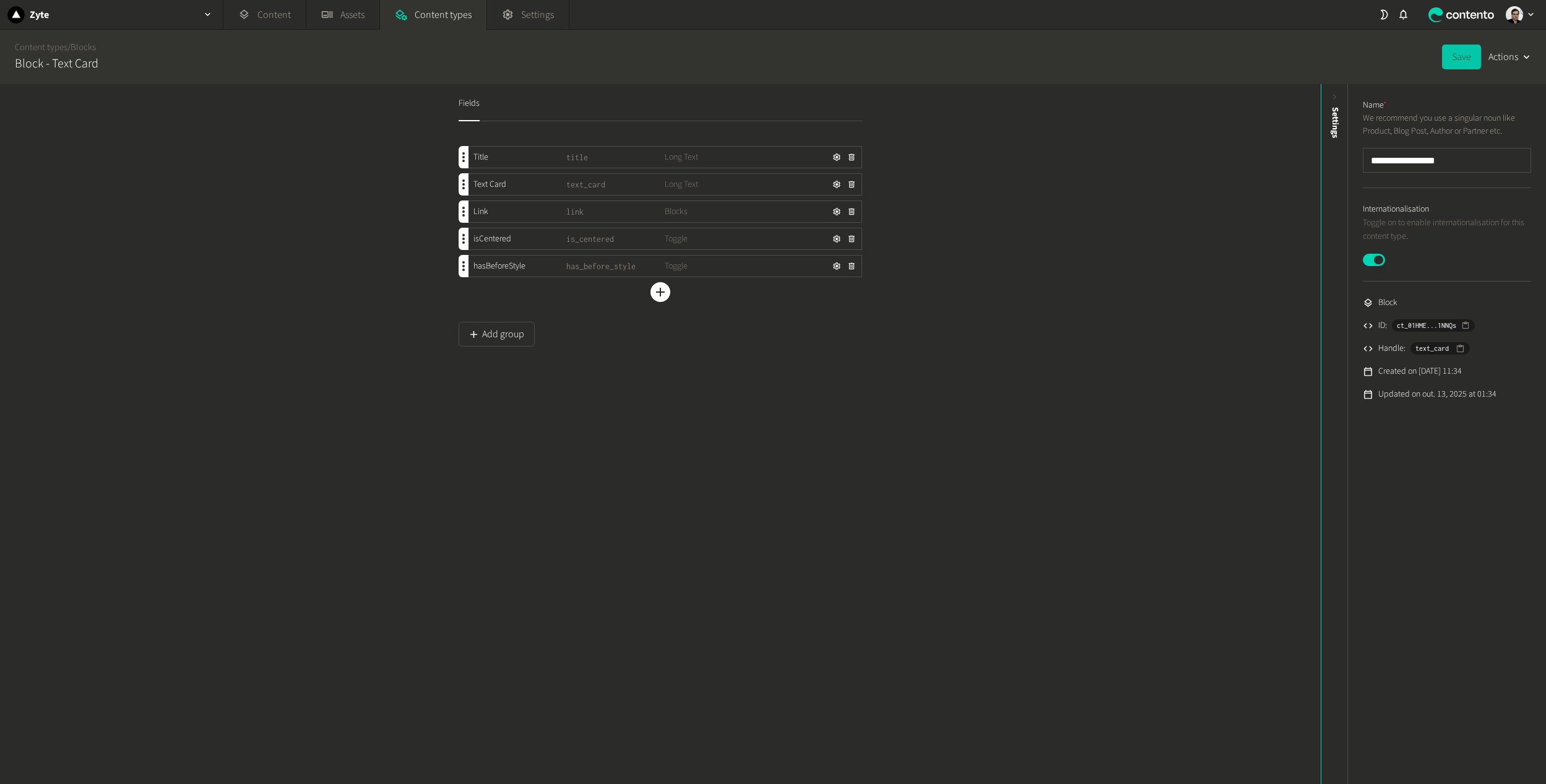
click at [1445, 57] on button "Save" at bounding box center [1461, 57] width 39 height 24
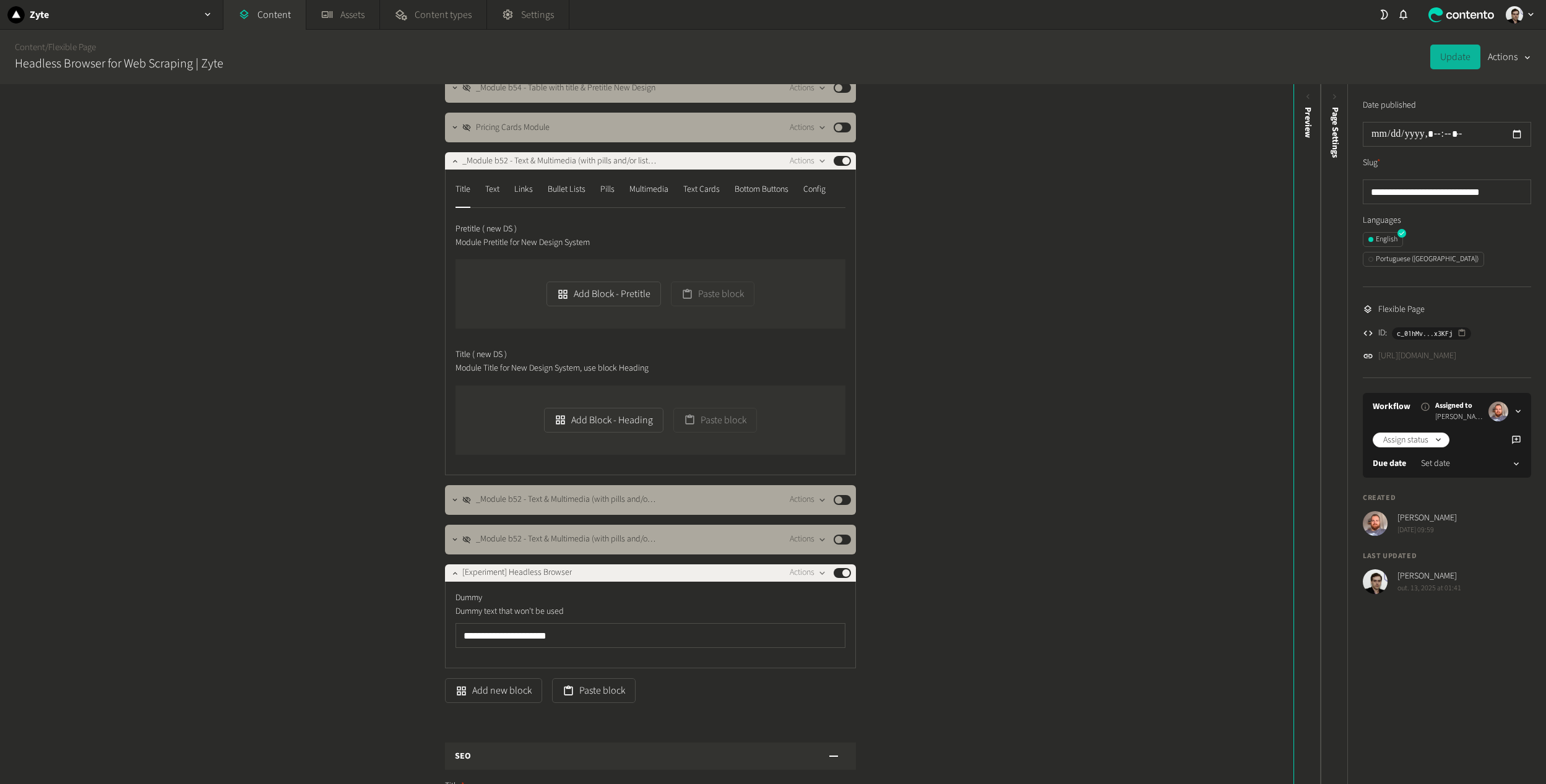
scroll to position [557, 0]
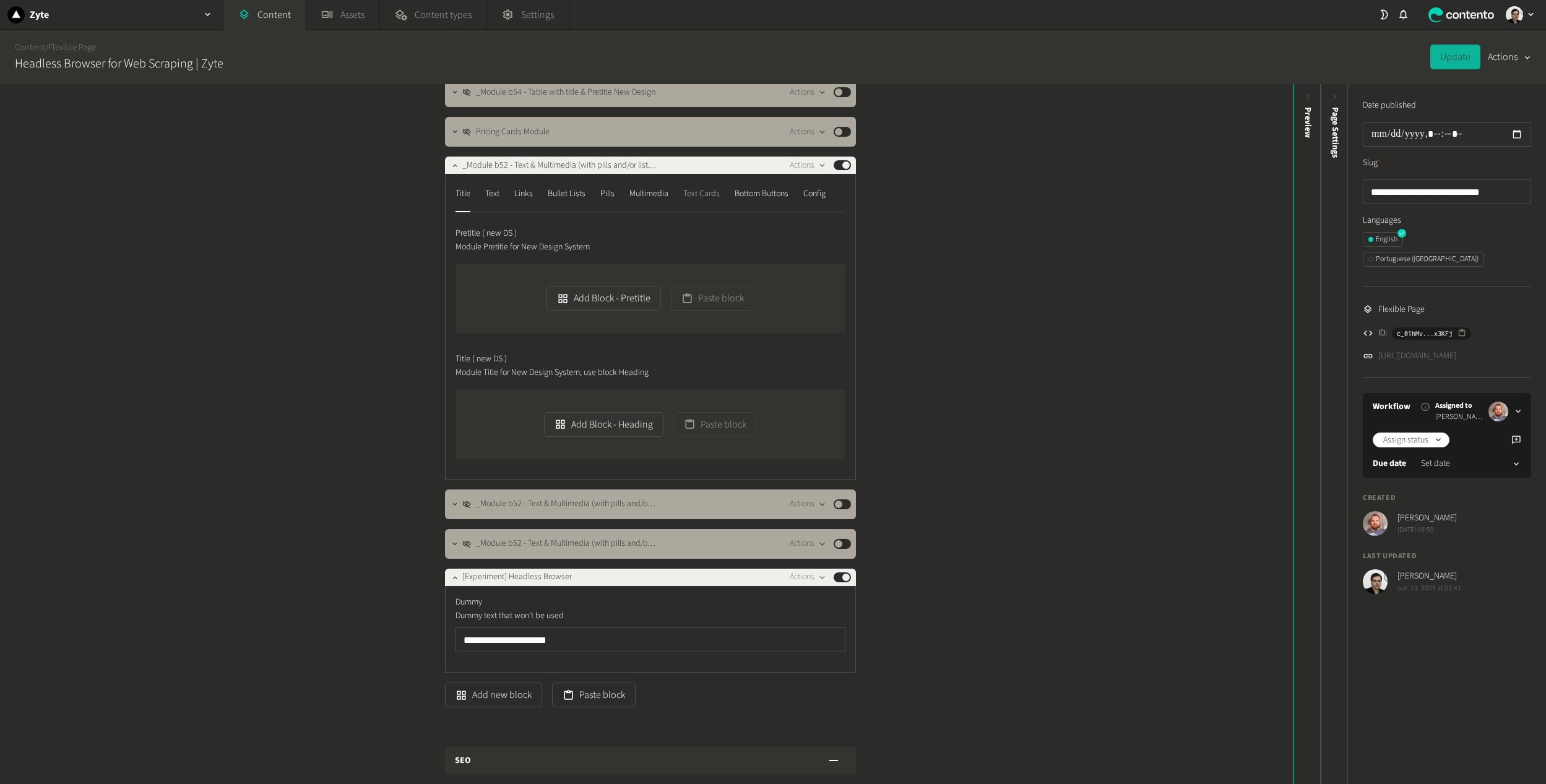
click at [696, 204] on button "Text Cards" at bounding box center [701, 197] width 36 height 28
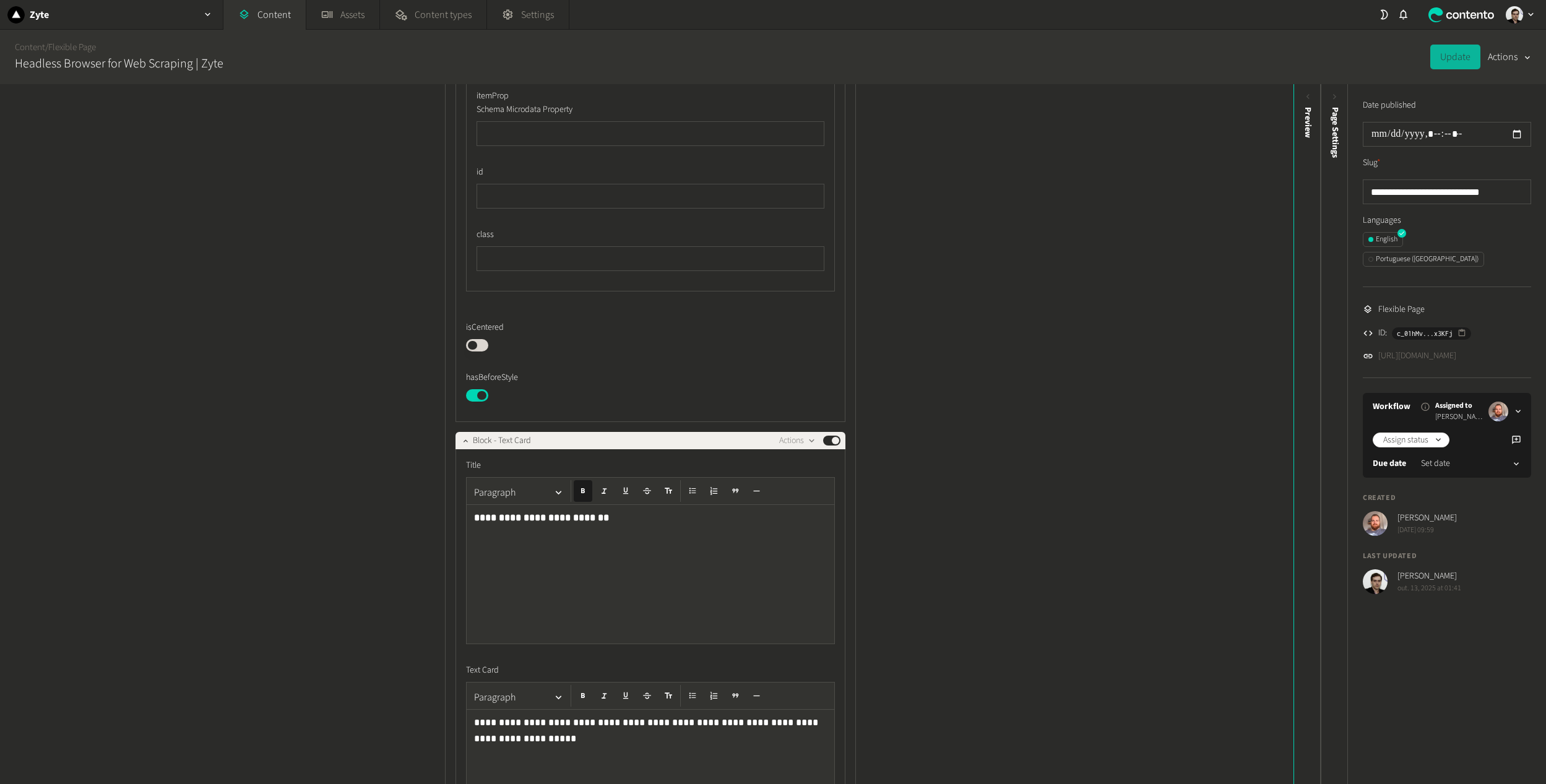
scroll to position [1608, 0]
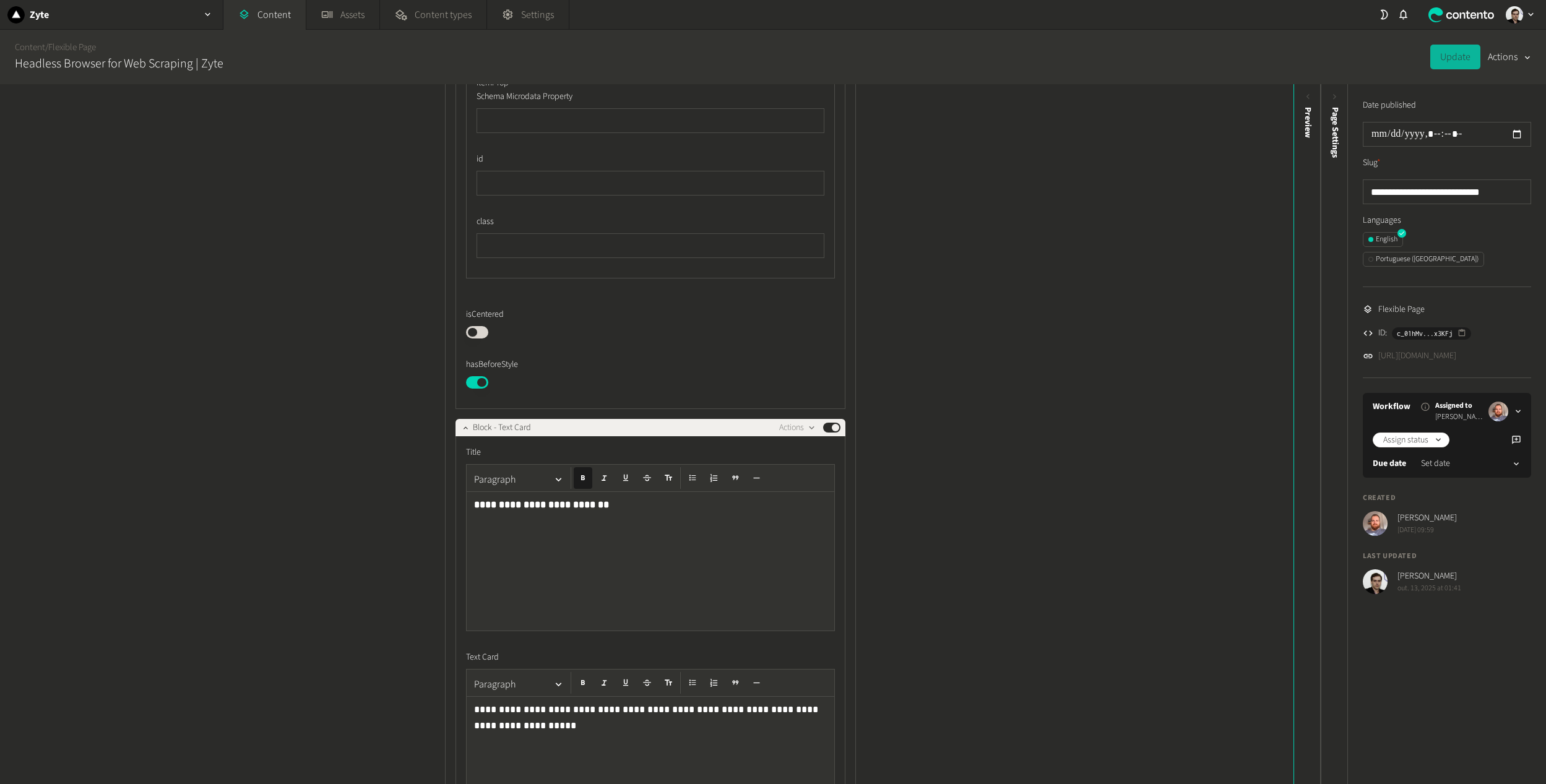
click at [474, 339] on div "isCentered Published" at bounding box center [650, 323] width 369 height 30
click at [476, 339] on button "Published" at bounding box center [476, 332] width 22 height 13
click at [1446, 57] on button "Update" at bounding box center [1456, 57] width 50 height 24
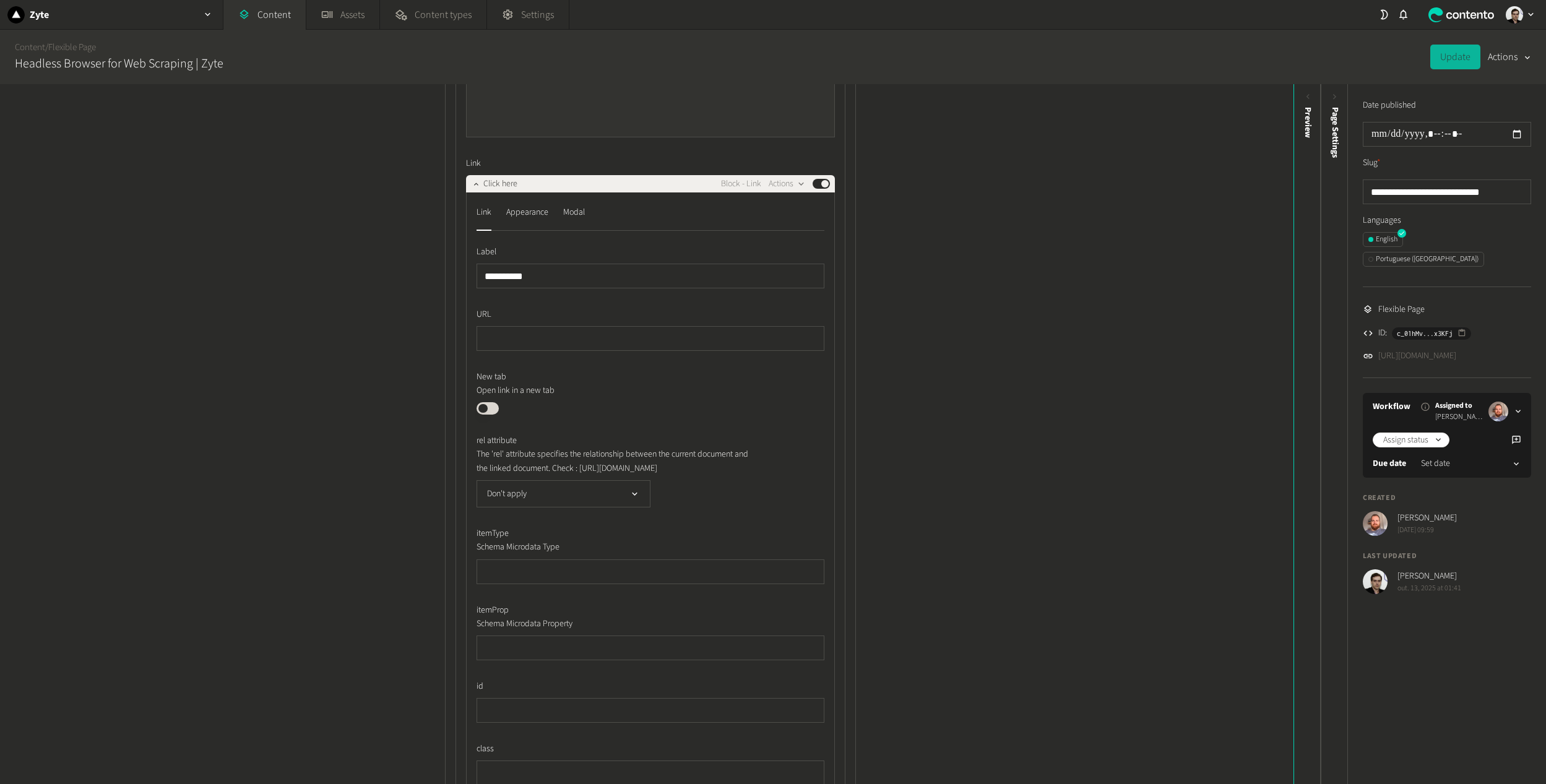
scroll to position [1361, 0]
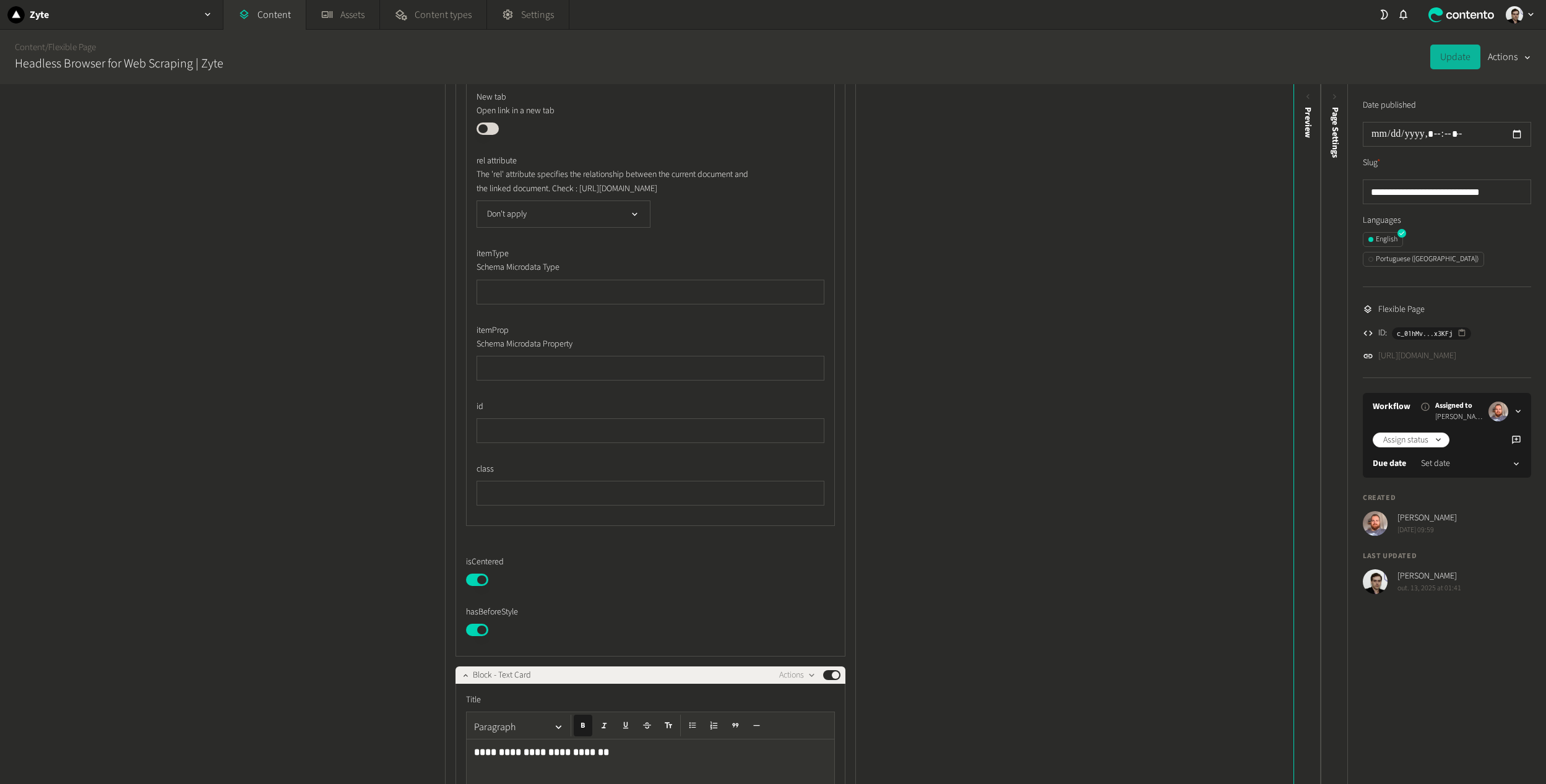
click at [472, 636] on button "Published" at bounding box center [476, 630] width 22 height 13
click at [1451, 45] on button "Update" at bounding box center [1456, 57] width 50 height 24
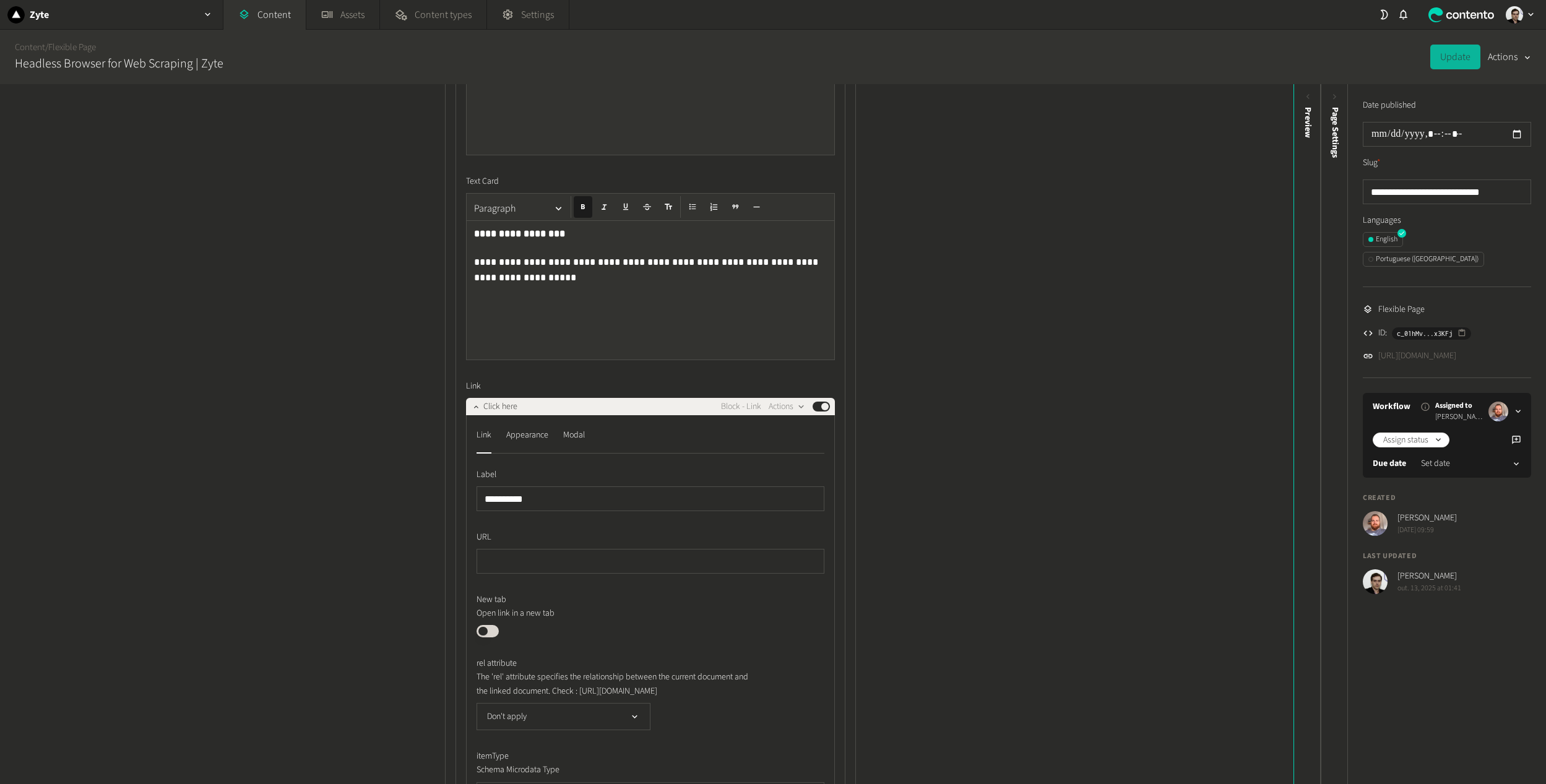
scroll to position [804, 0]
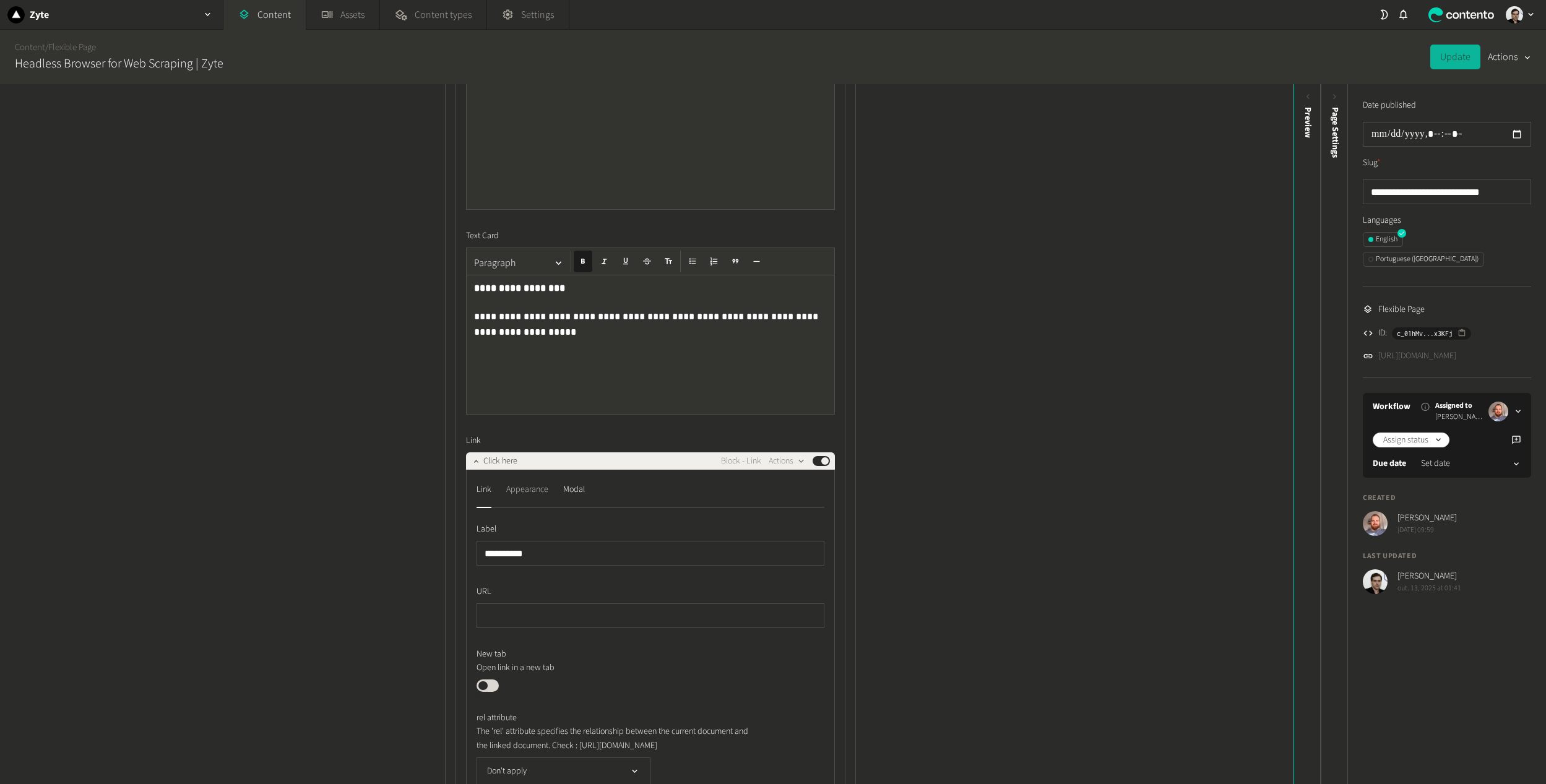
click at [518, 498] on div "Appearance" at bounding box center [527, 489] width 42 height 20
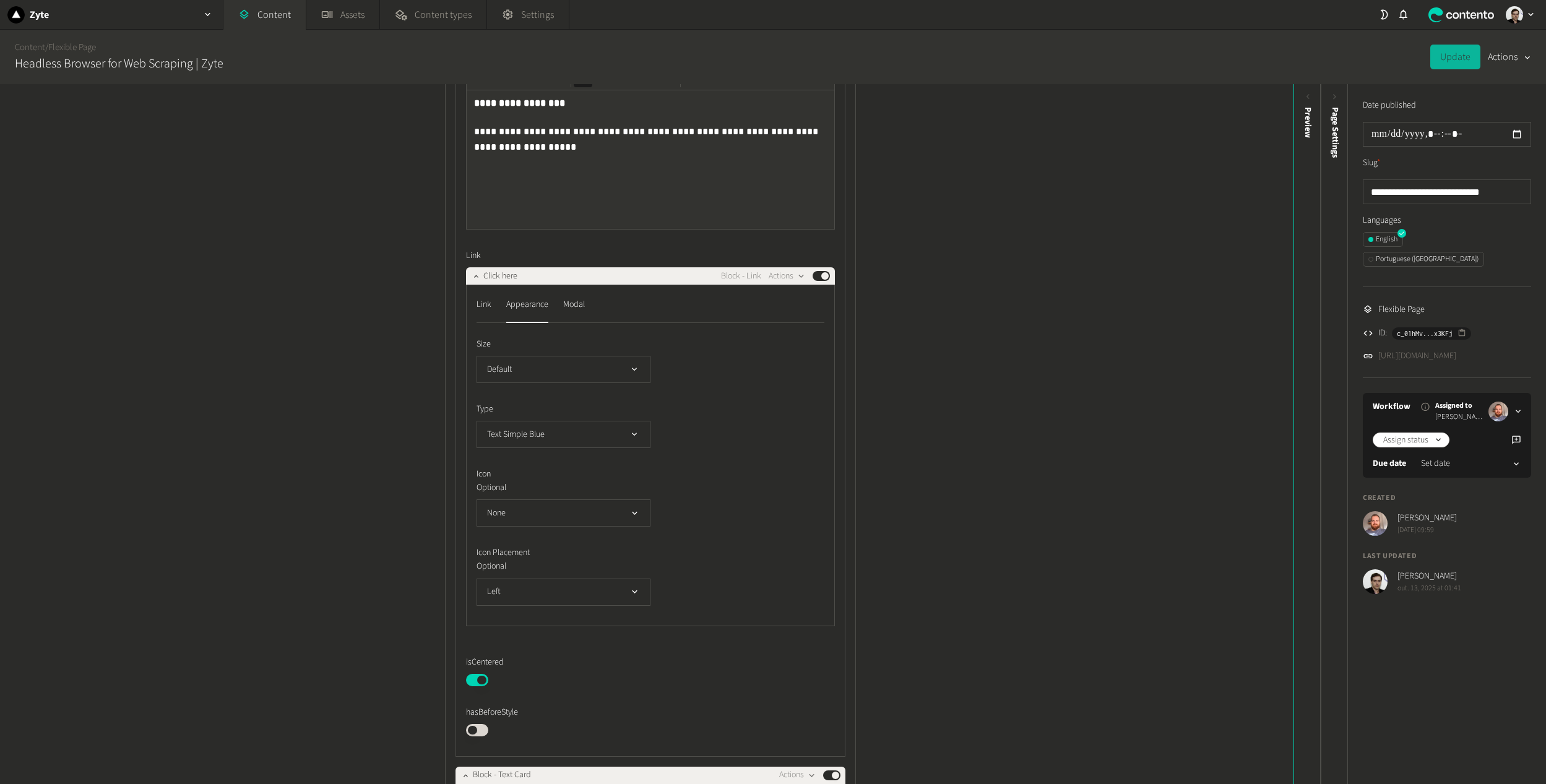
scroll to position [1052, 0]
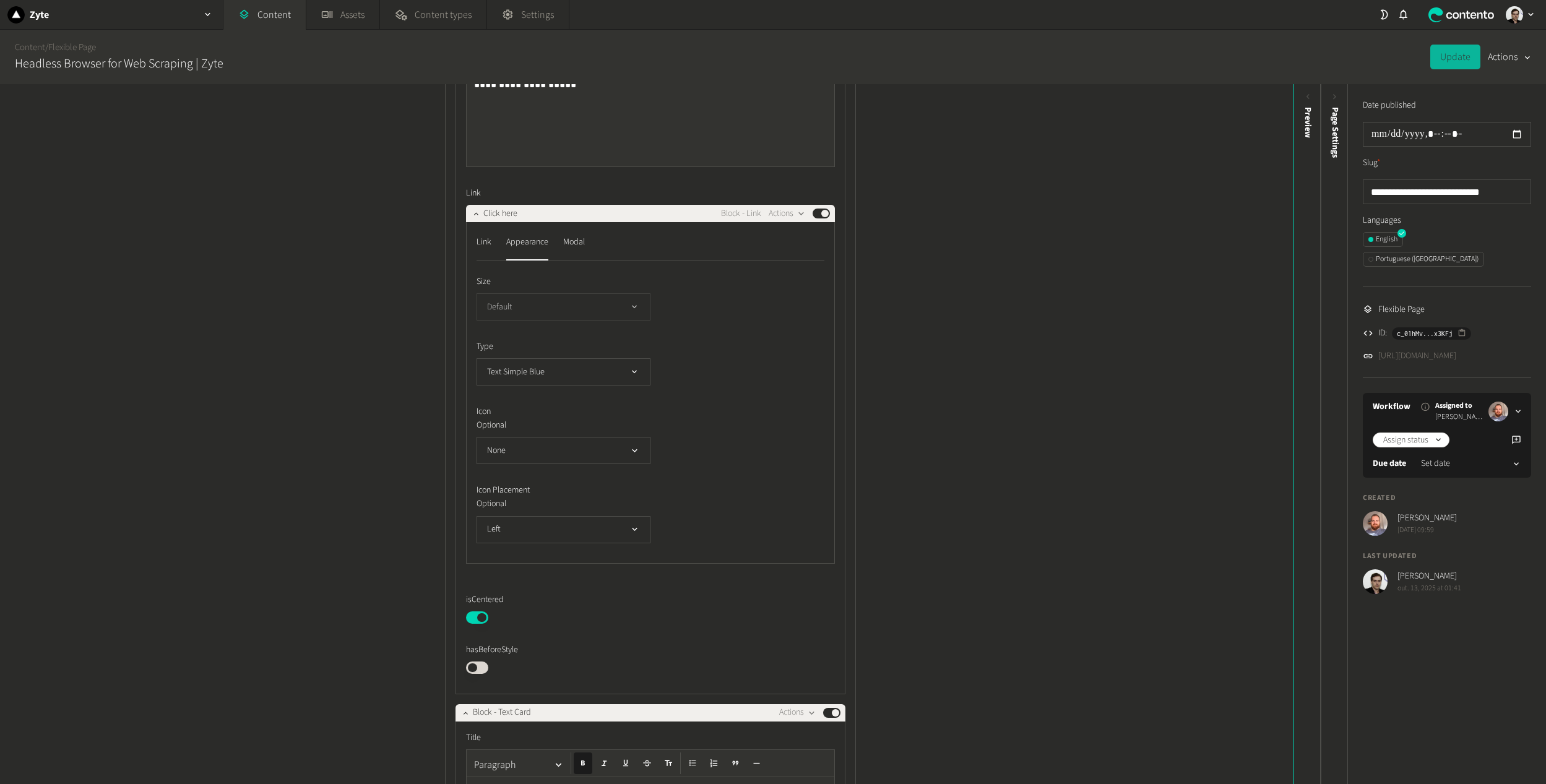
click at [551, 307] on button "Default" at bounding box center [563, 307] width 174 height 27
click at [551, 306] on button "Default" at bounding box center [563, 307] width 174 height 27
click at [522, 383] on button "Text Simple Blue" at bounding box center [563, 371] width 174 height 27
click at [520, 380] on button "Text Simple Blue" at bounding box center [563, 371] width 174 height 27
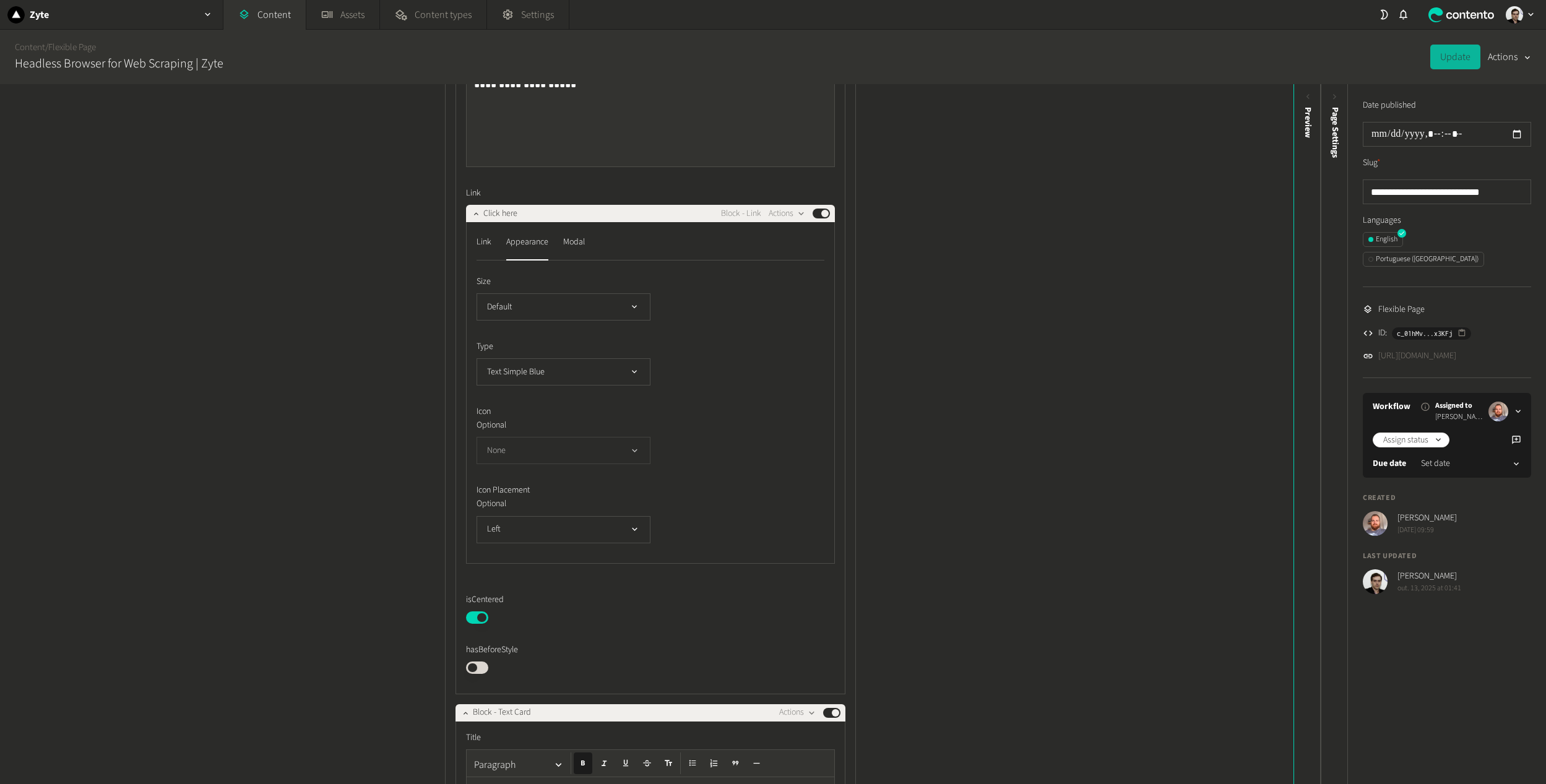
click at [526, 452] on button "None" at bounding box center [563, 450] width 174 height 27
click at [521, 464] on button "None" at bounding box center [563, 450] width 174 height 27
click at [513, 453] on button "None" at bounding box center [563, 450] width 174 height 27
click at [582, 239] on div "Modal" at bounding box center [574, 242] width 21 height 20
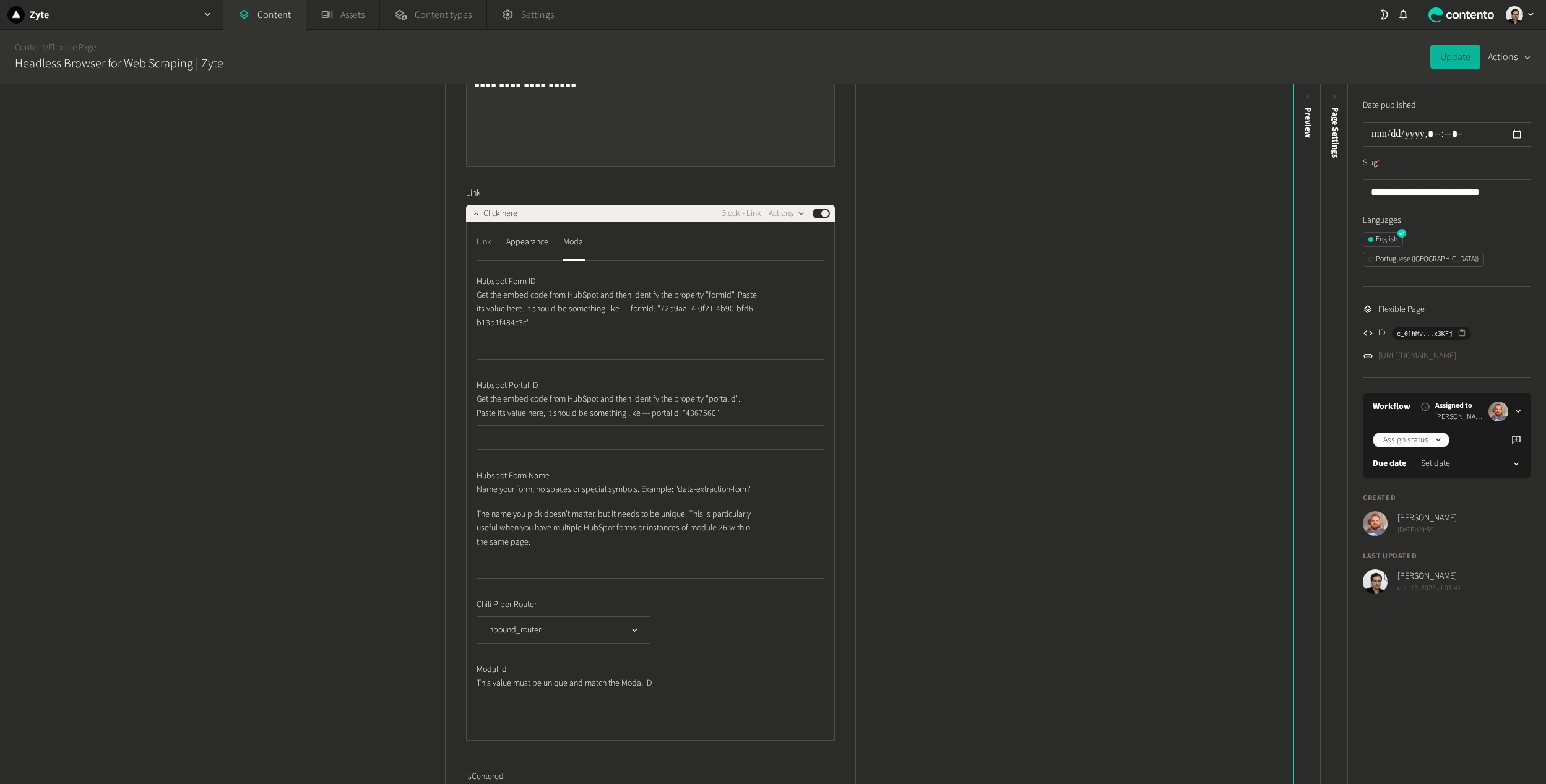
drag, startPoint x: 464, startPoint y: 244, endPoint x: 474, endPoint y: 244, distance: 10.0
click at [473, 244] on div "Link Appearance Modal Hubspot Form ID Get the embed code from HubSpot and then …" at bounding box center [650, 481] width 369 height 518
click at [479, 244] on div "Link" at bounding box center [484, 242] width 15 height 20
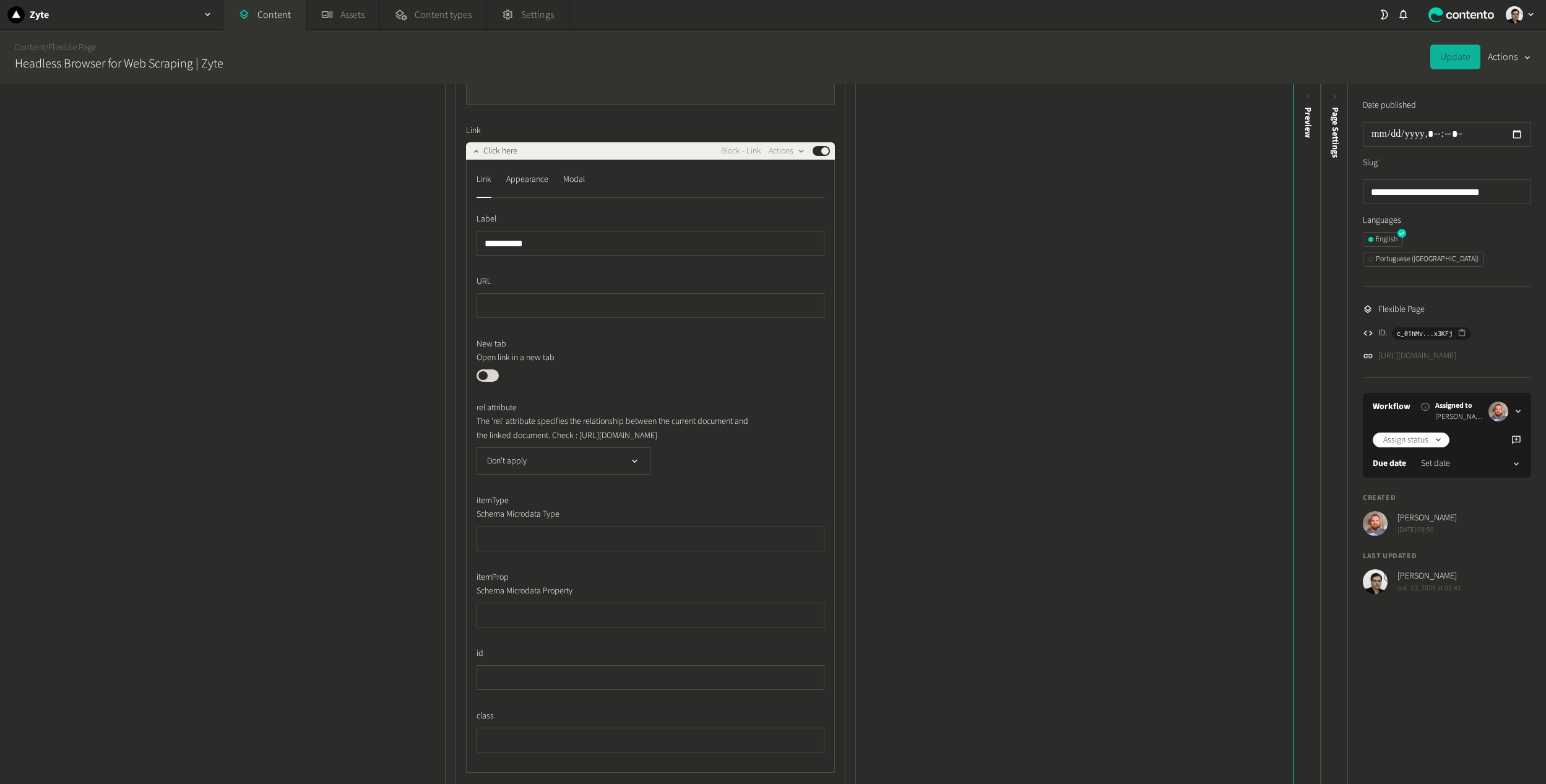
scroll to position [1113, 0]
click at [521, 475] on button "Don't apply" at bounding box center [563, 461] width 174 height 27
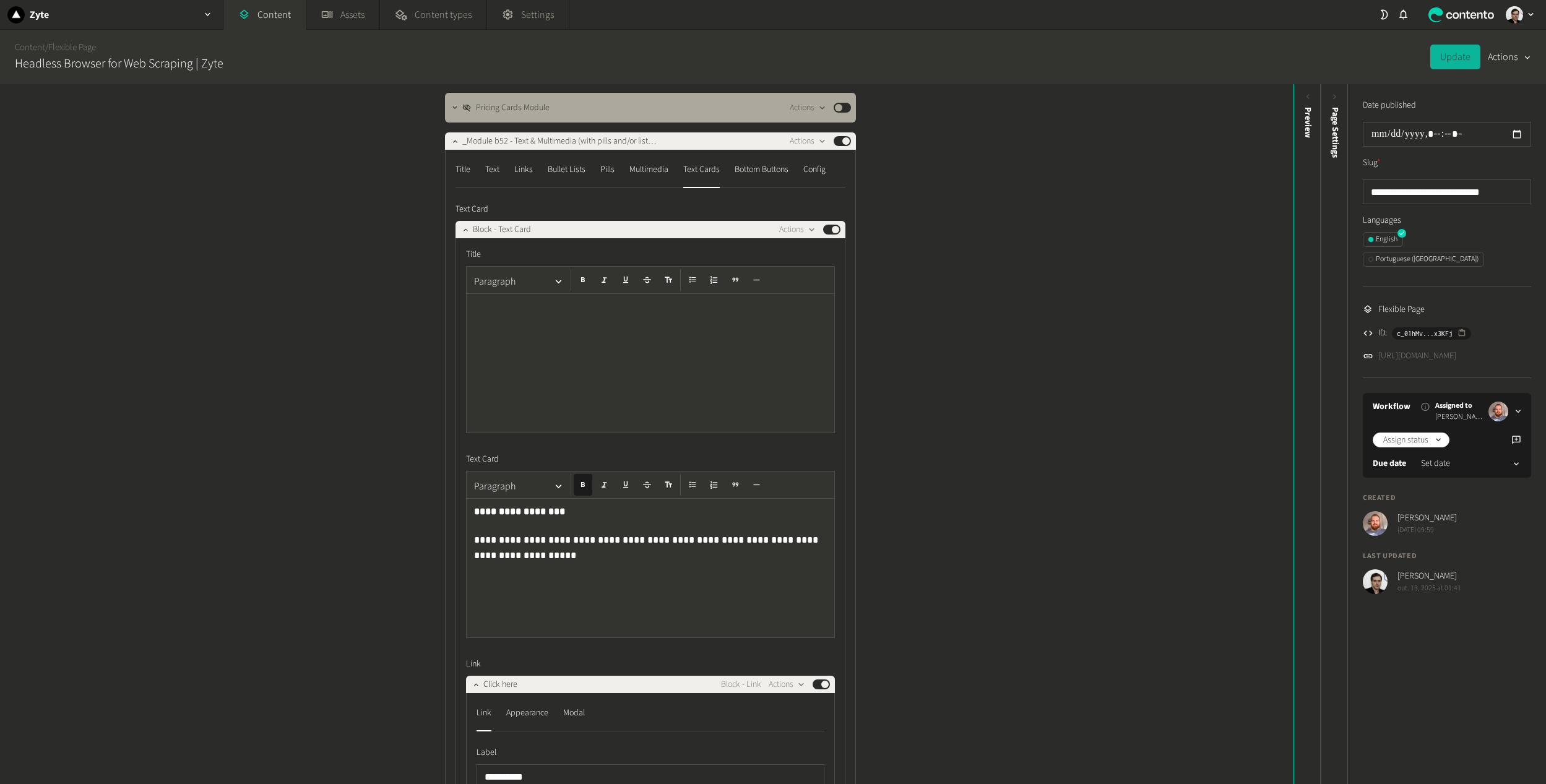
scroll to position [309, 0]
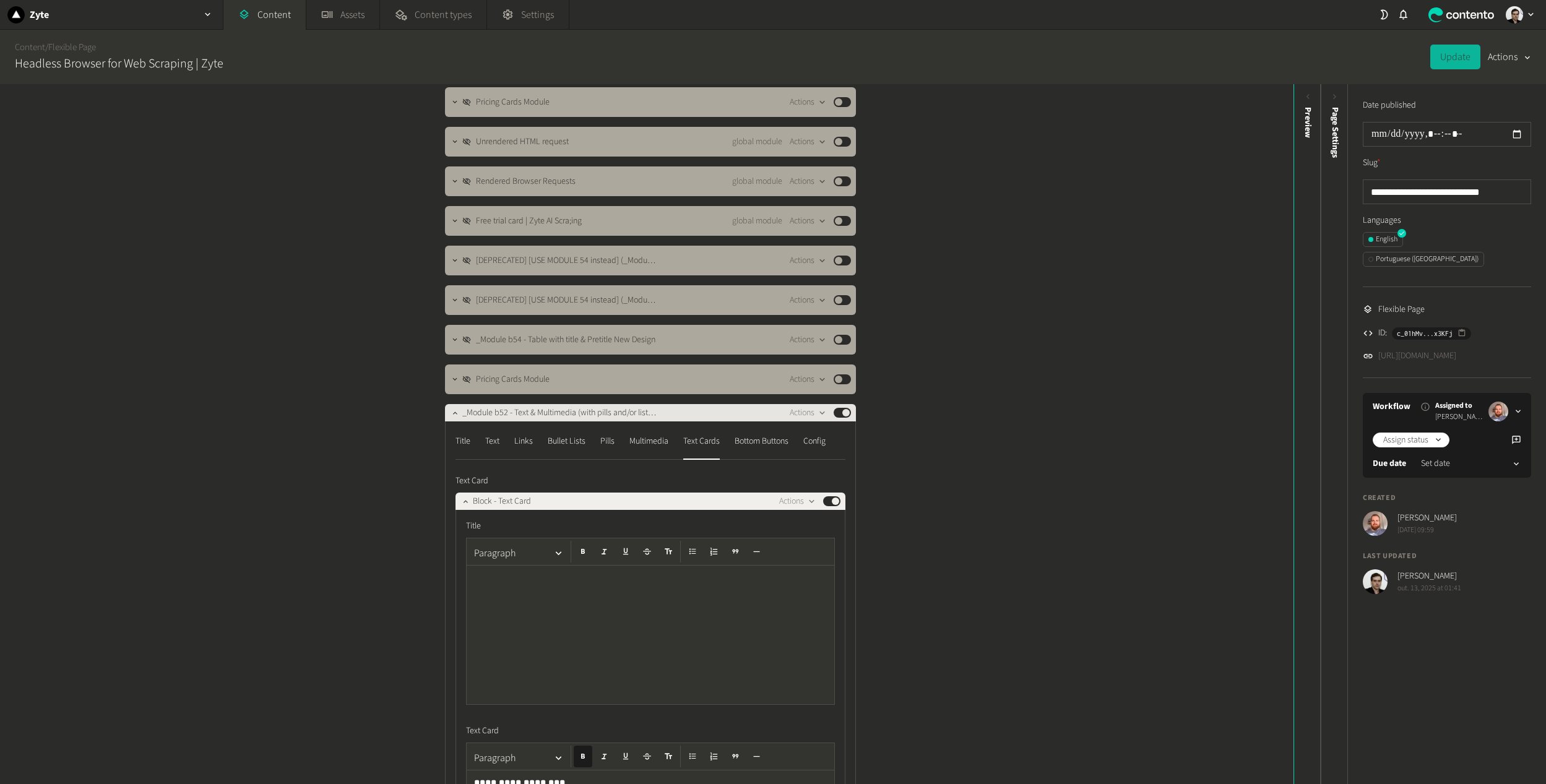
click at [843, 415] on button "Published" at bounding box center [842, 413] width 18 height 10
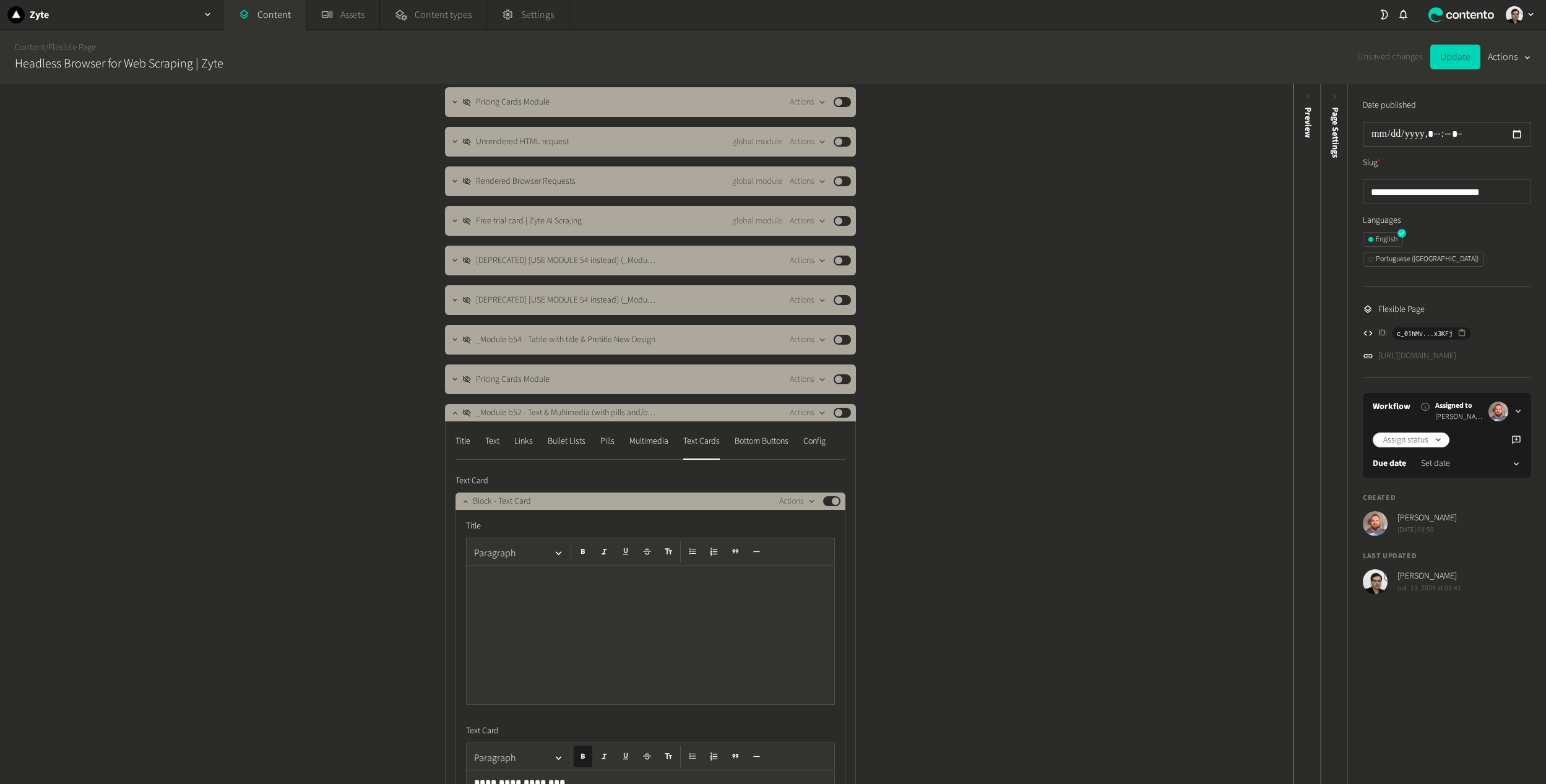
drag, startPoint x: 972, startPoint y: 415, endPoint x: 1325, endPoint y: 199, distance: 413.8
click at [973, 414] on div "Structure Modules _Module 1C - Generic Hero Centered New Design Actions Publish…" at bounding box center [647, 434] width 1293 height 700
click at [1459, 63] on button "Update" at bounding box center [1456, 57] width 50 height 24
